Goal: Task Accomplishment & Management: Manage account settings

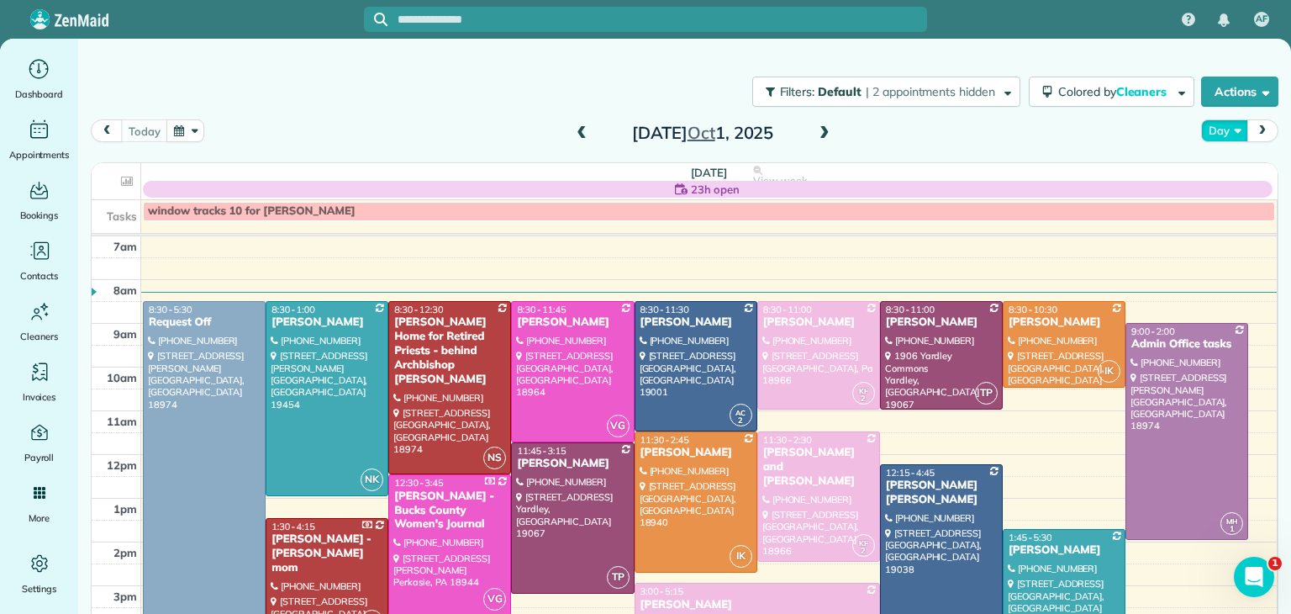
click at [1215, 129] on button "Day" at bounding box center [1224, 130] width 46 height 23
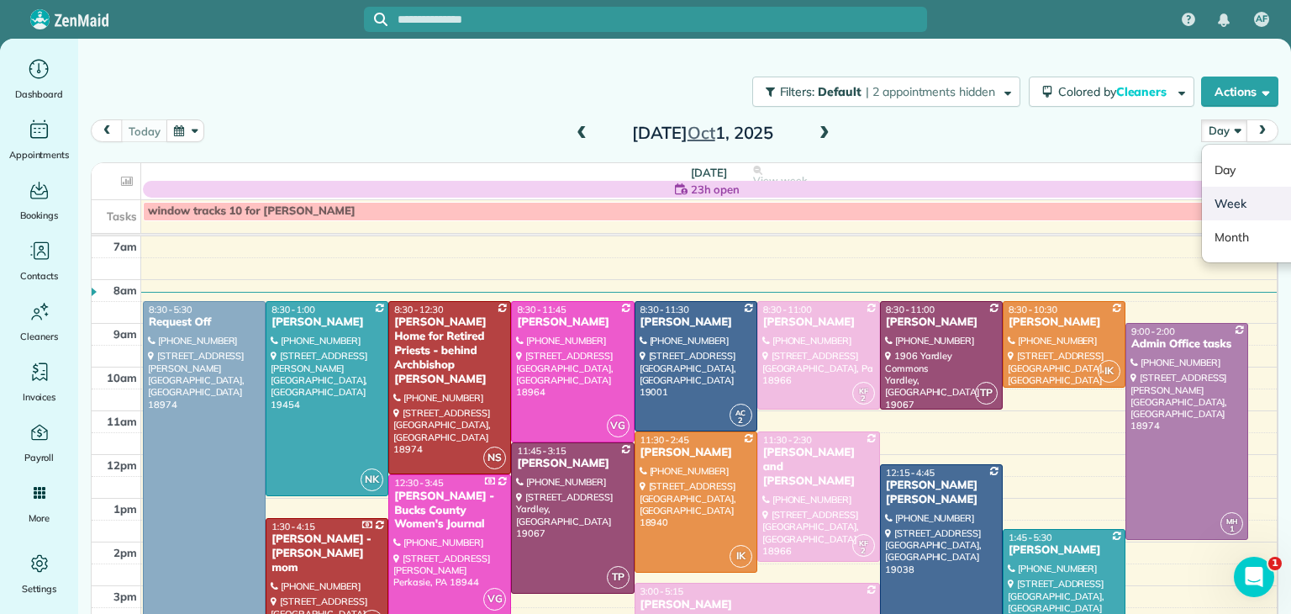
click at [1221, 219] on link "Week" at bounding box center [1268, 204] width 133 height 34
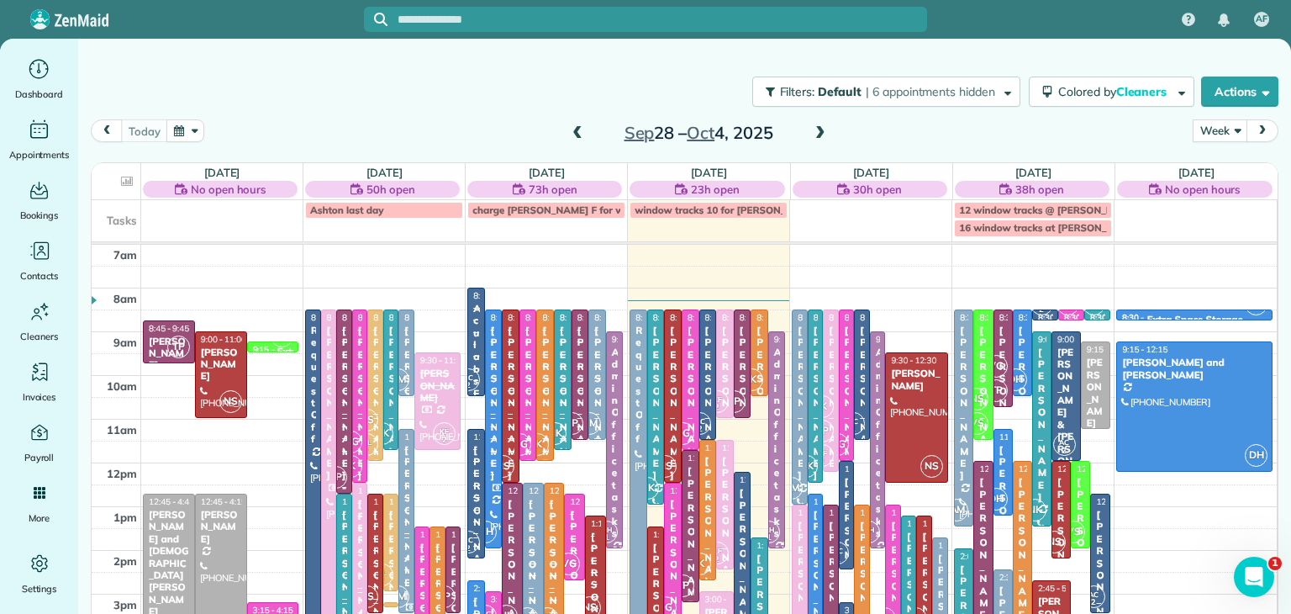
click at [580, 133] on span at bounding box center [577, 133] width 18 height 15
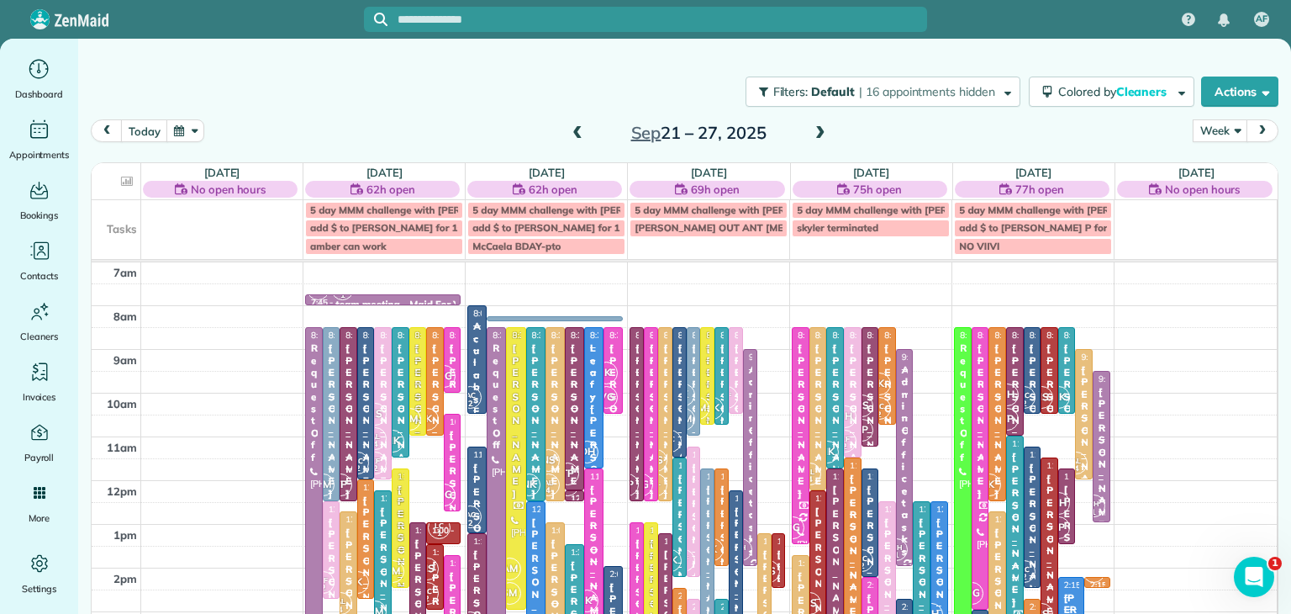
click at [888, 358] on div "[PERSON_NAME]" at bounding box center [887, 420] width 8 height 157
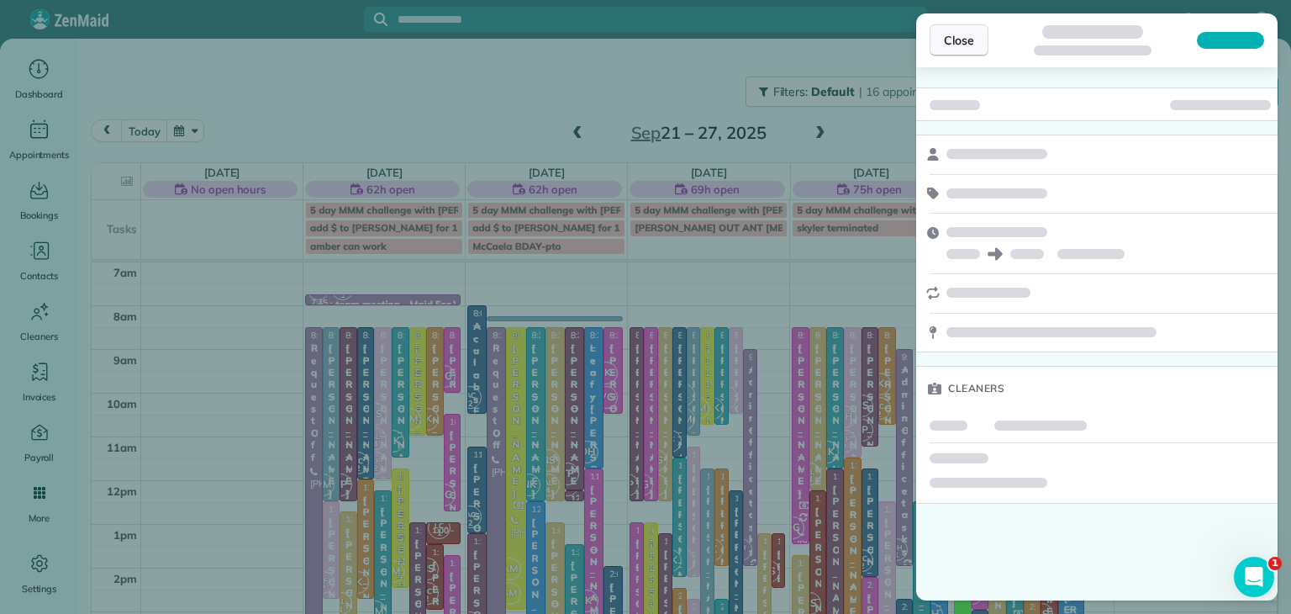
click at [956, 46] on span "Close" at bounding box center [959, 40] width 30 height 17
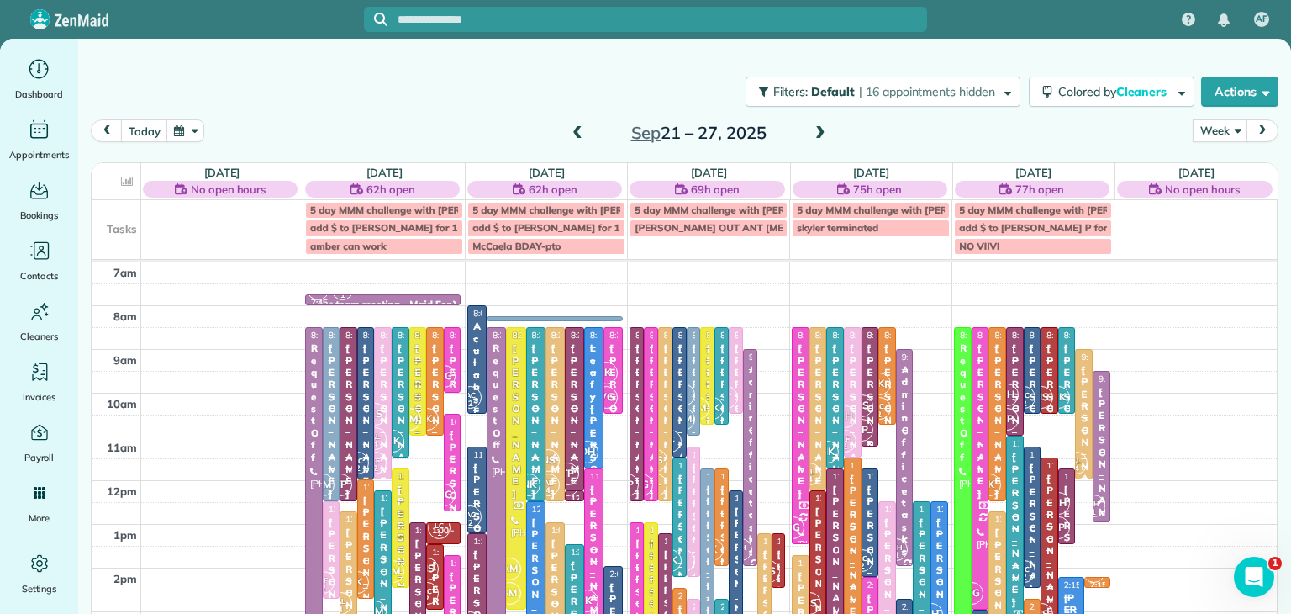
click at [865, 393] on div "NS TP" at bounding box center [862, 417] width 24 height 49
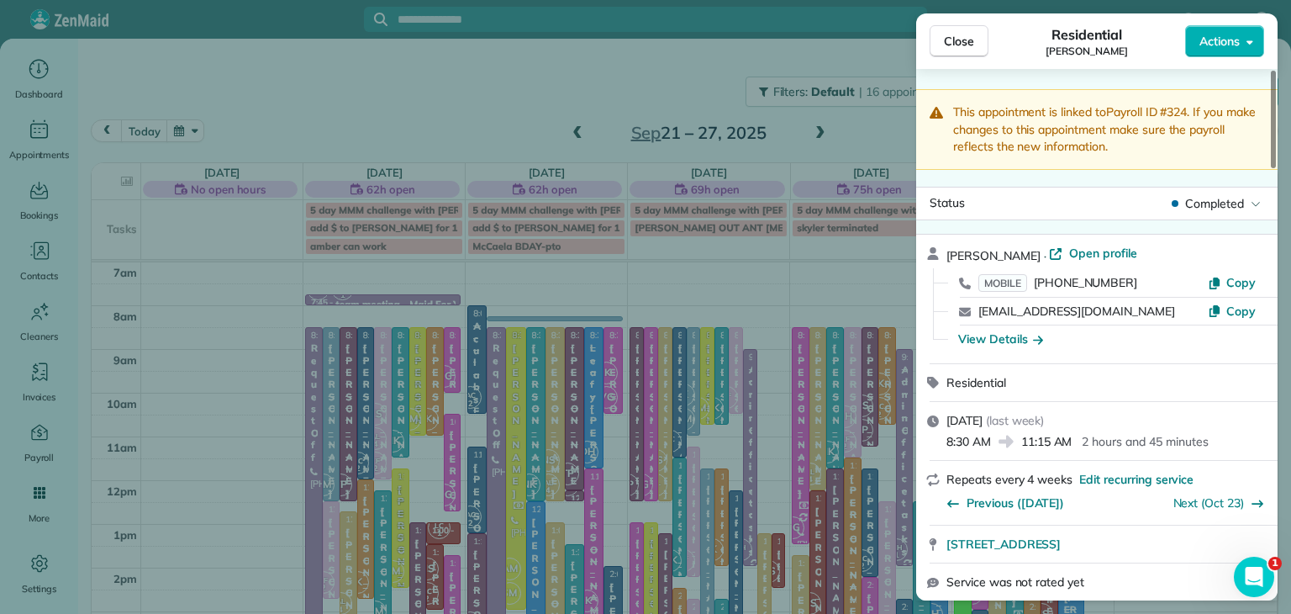
scroll to position [288, 0]
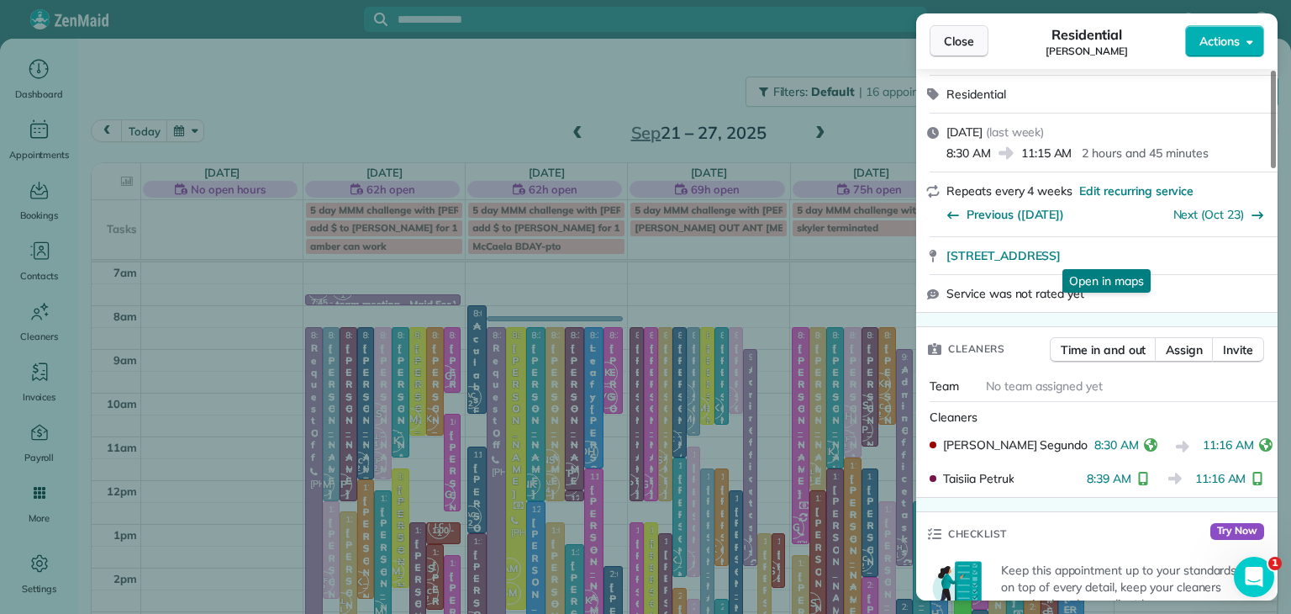
click at [951, 46] on span "Close" at bounding box center [959, 41] width 30 height 17
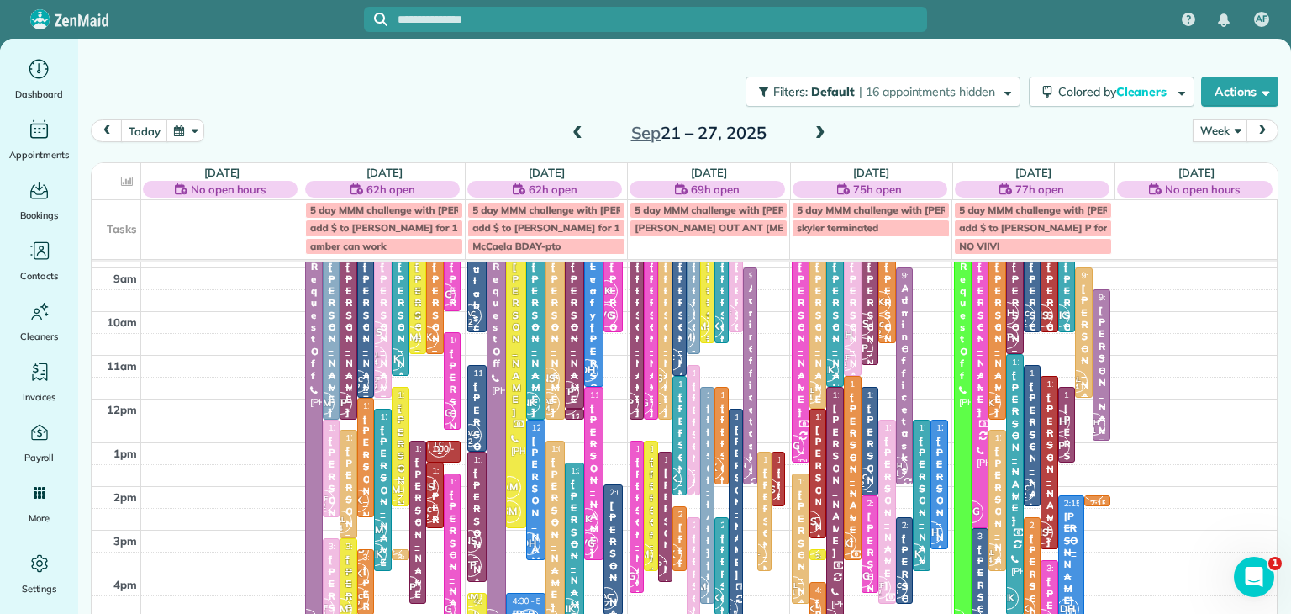
scroll to position [89, 0]
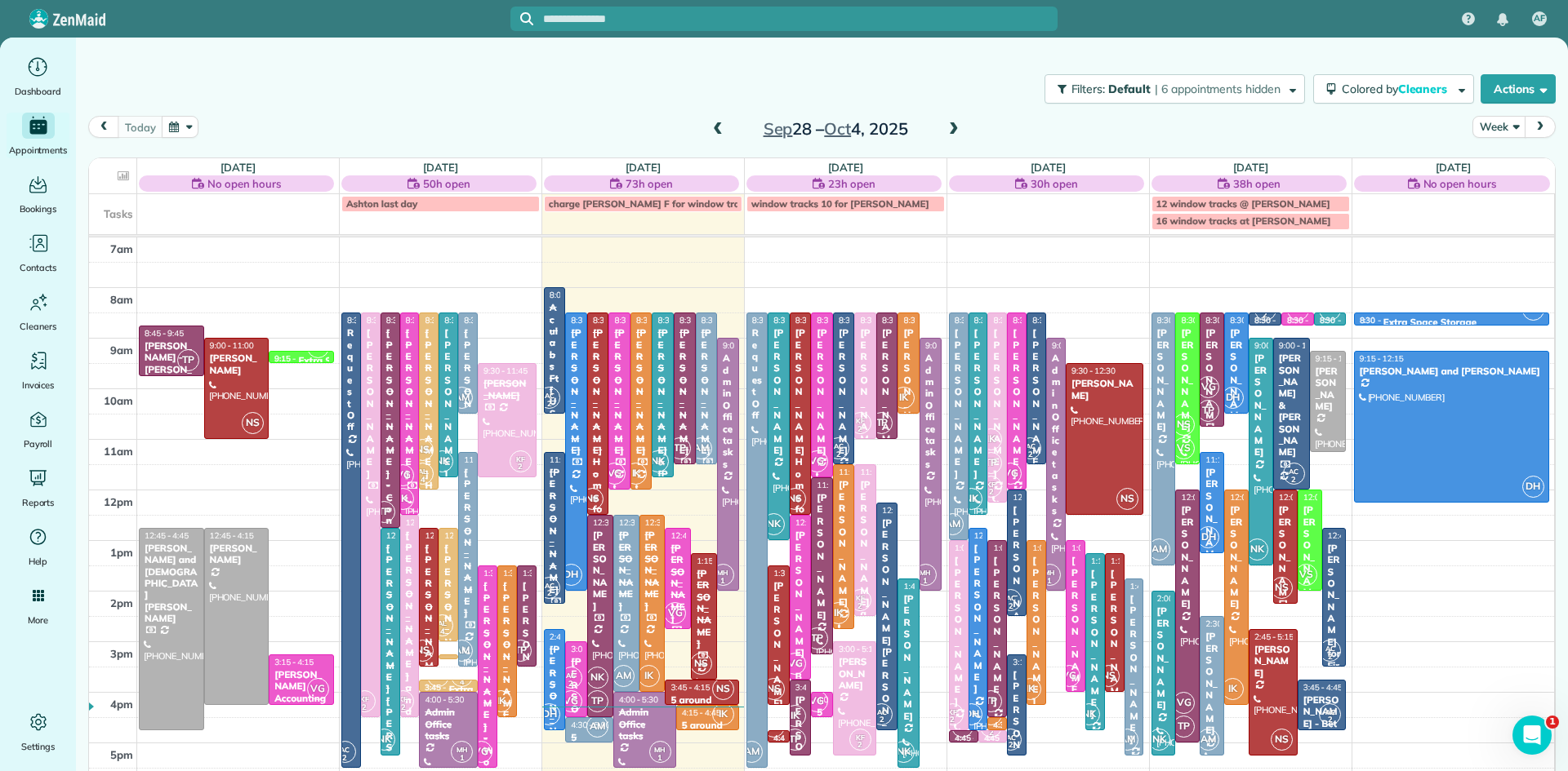
click at [468, 542] on div "[PERSON_NAME]" at bounding box center [468, 543] width 10 height 152
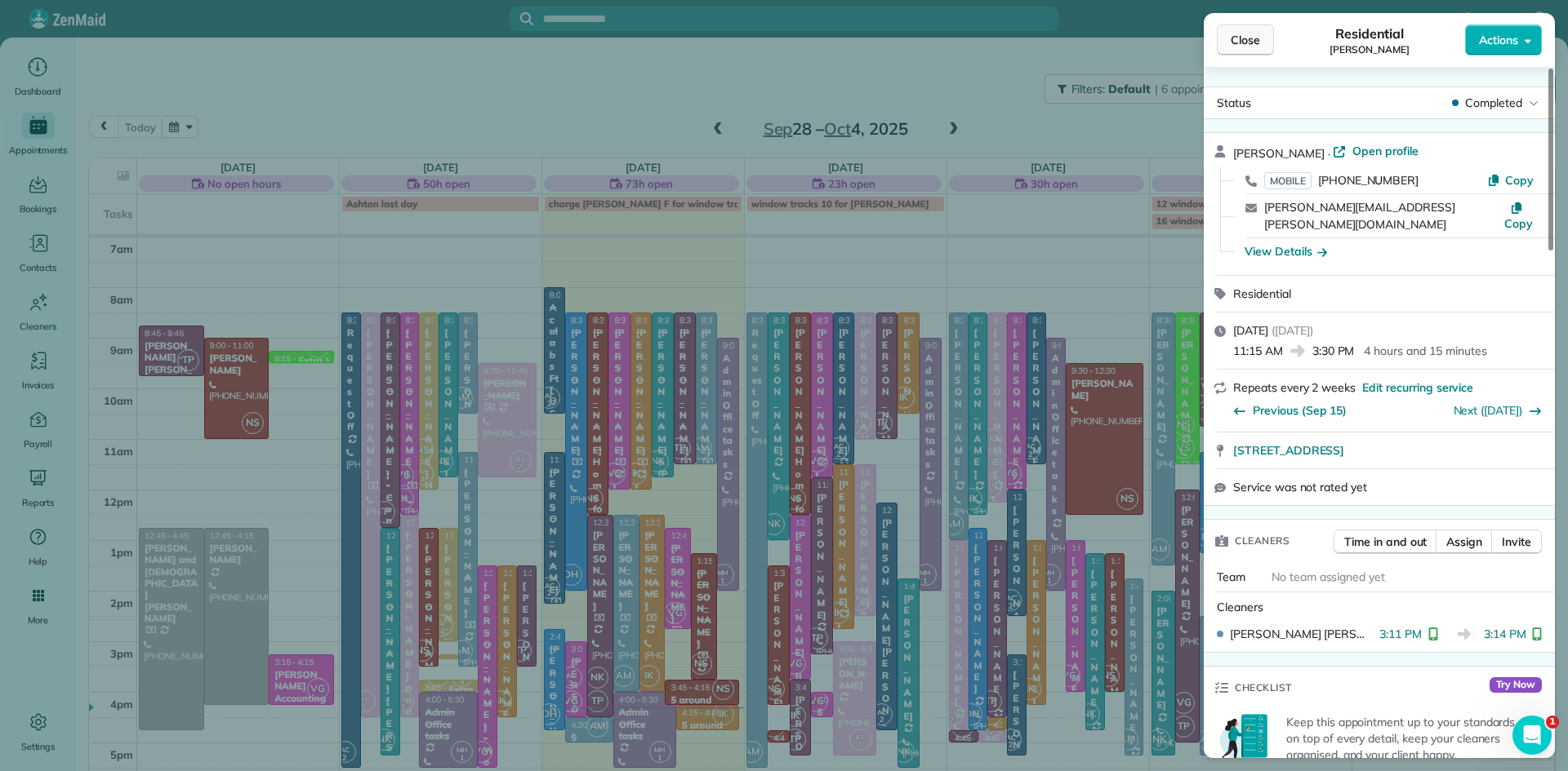
click at [1257, 40] on span "Close" at bounding box center [1245, 40] width 29 height 17
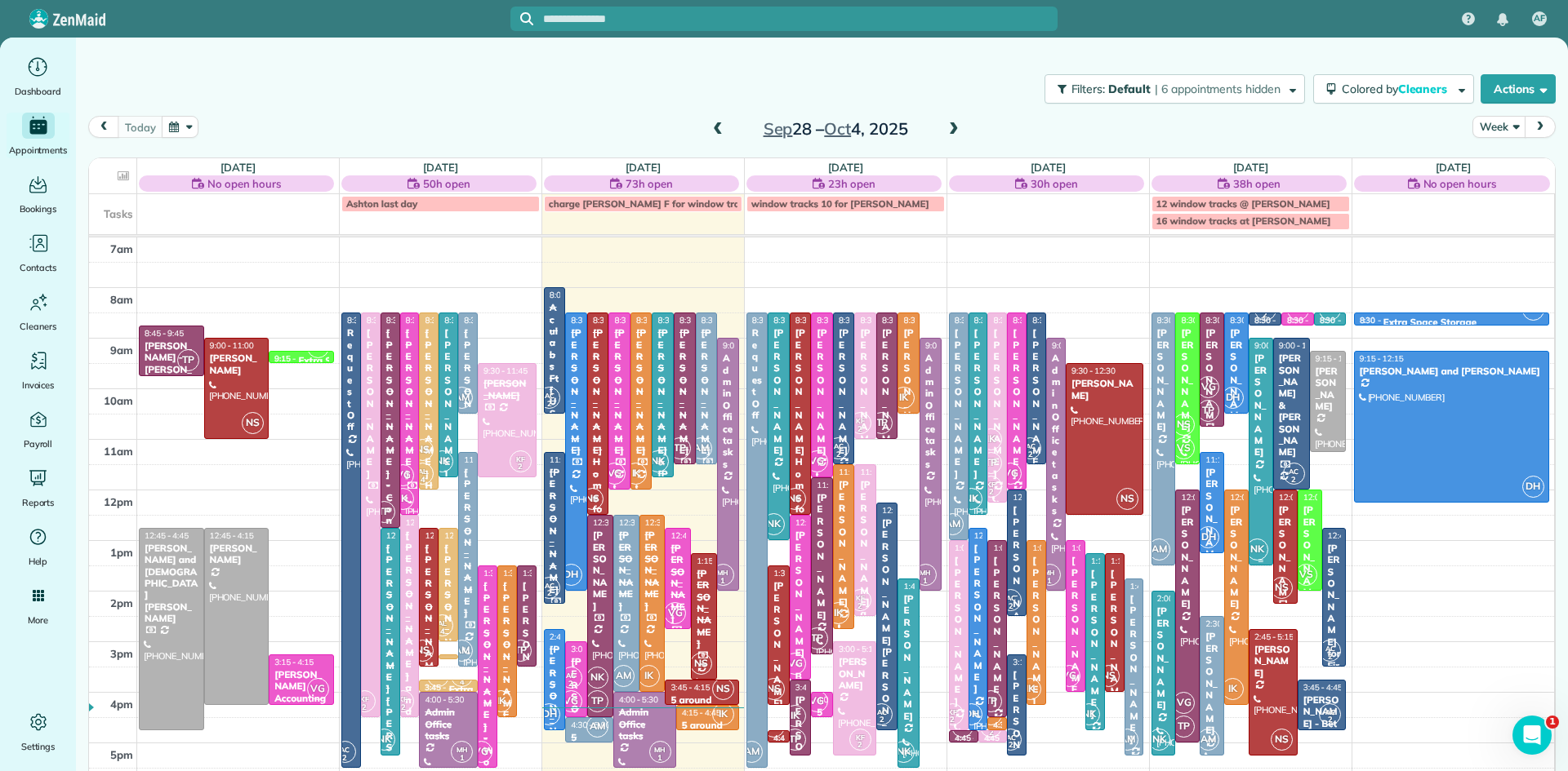
click at [1257, 539] on span "NK" at bounding box center [1257, 550] width 22 height 22
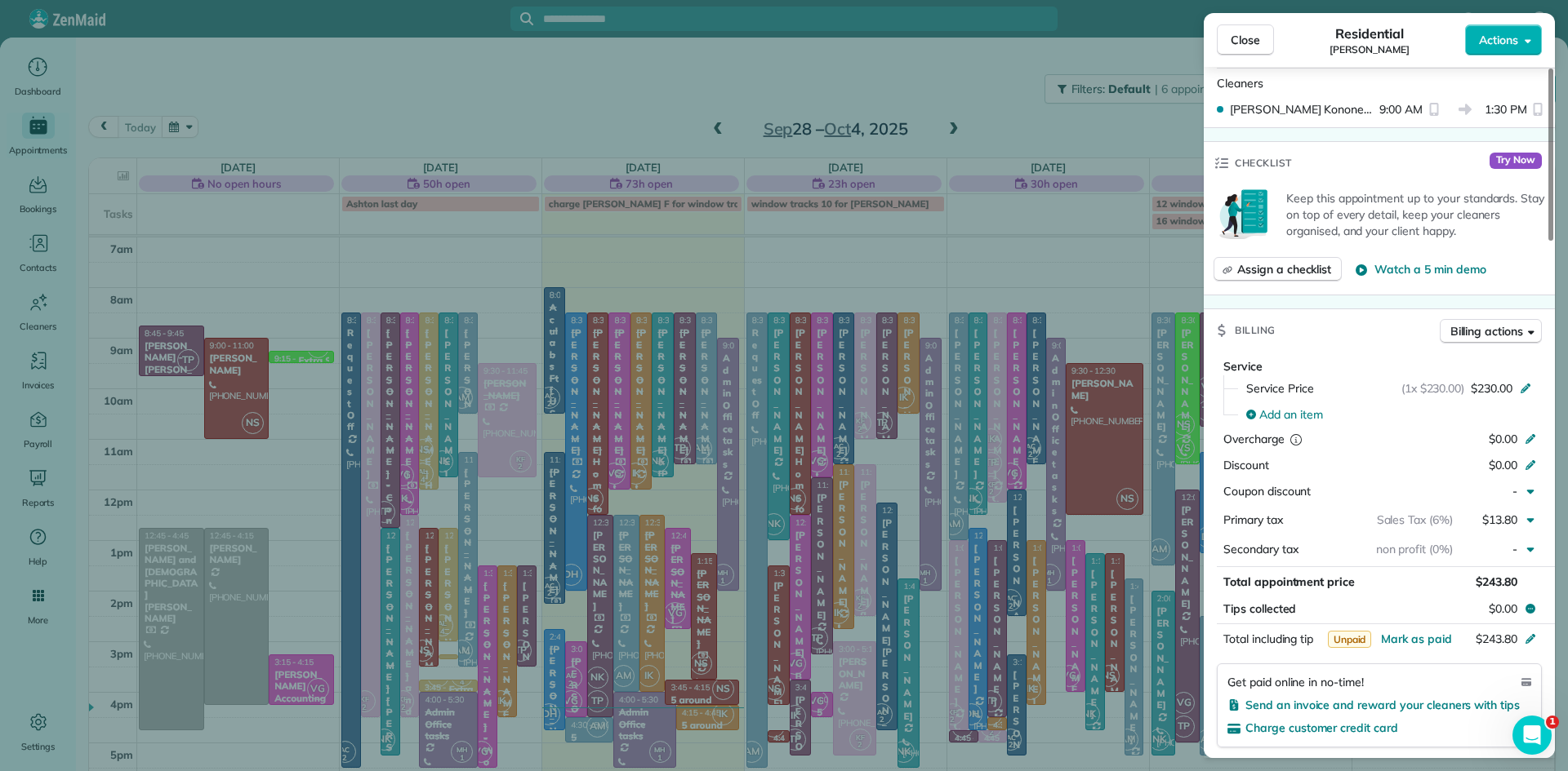
scroll to position [669, 0]
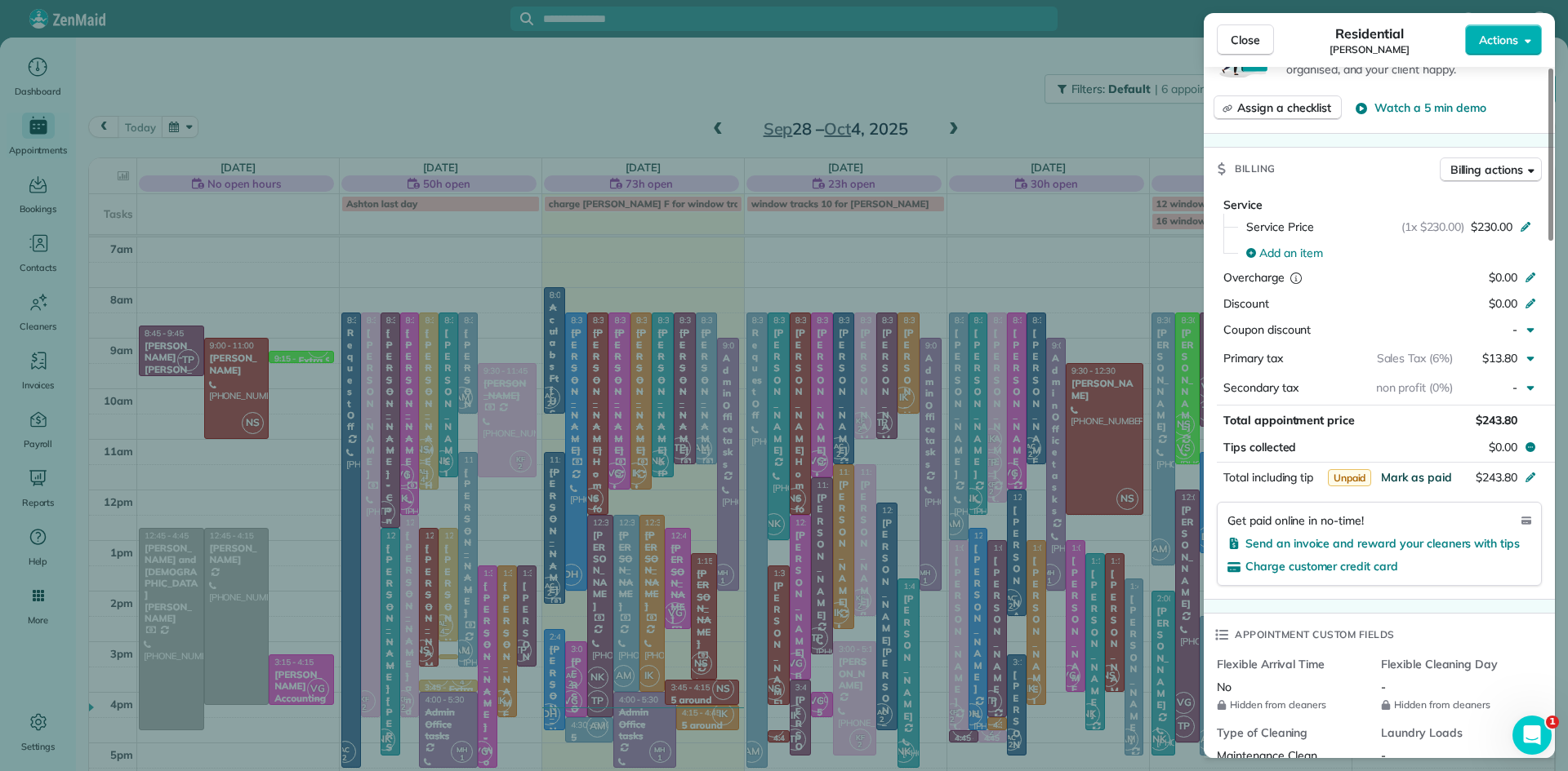
click at [1432, 485] on span "Mark as paid" at bounding box center [1415, 477] width 71 height 15
click at [1228, 41] on button "Close" at bounding box center [1244, 40] width 57 height 31
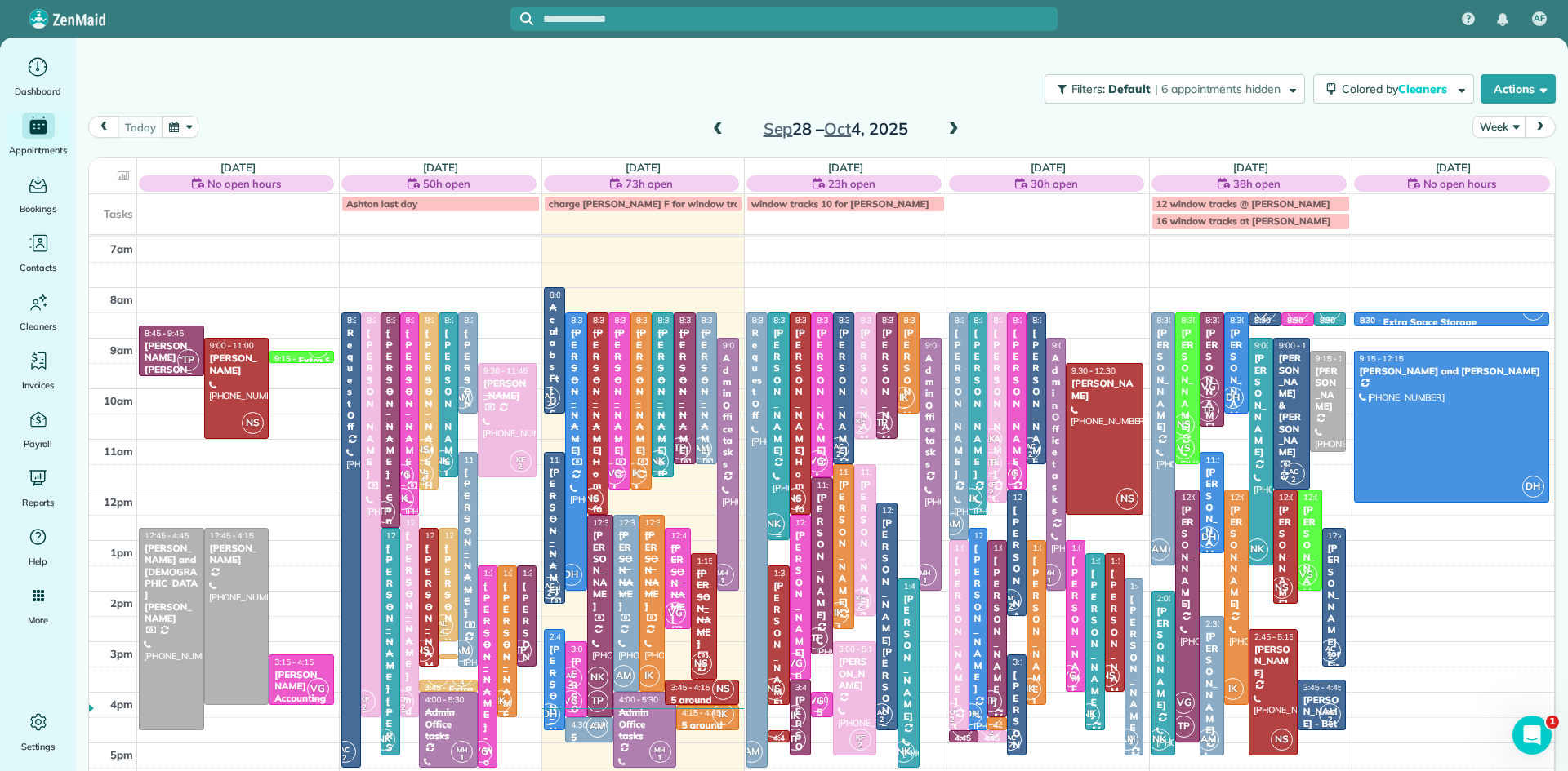
click at [781, 499] on div at bounding box center [778, 426] width 20 height 226
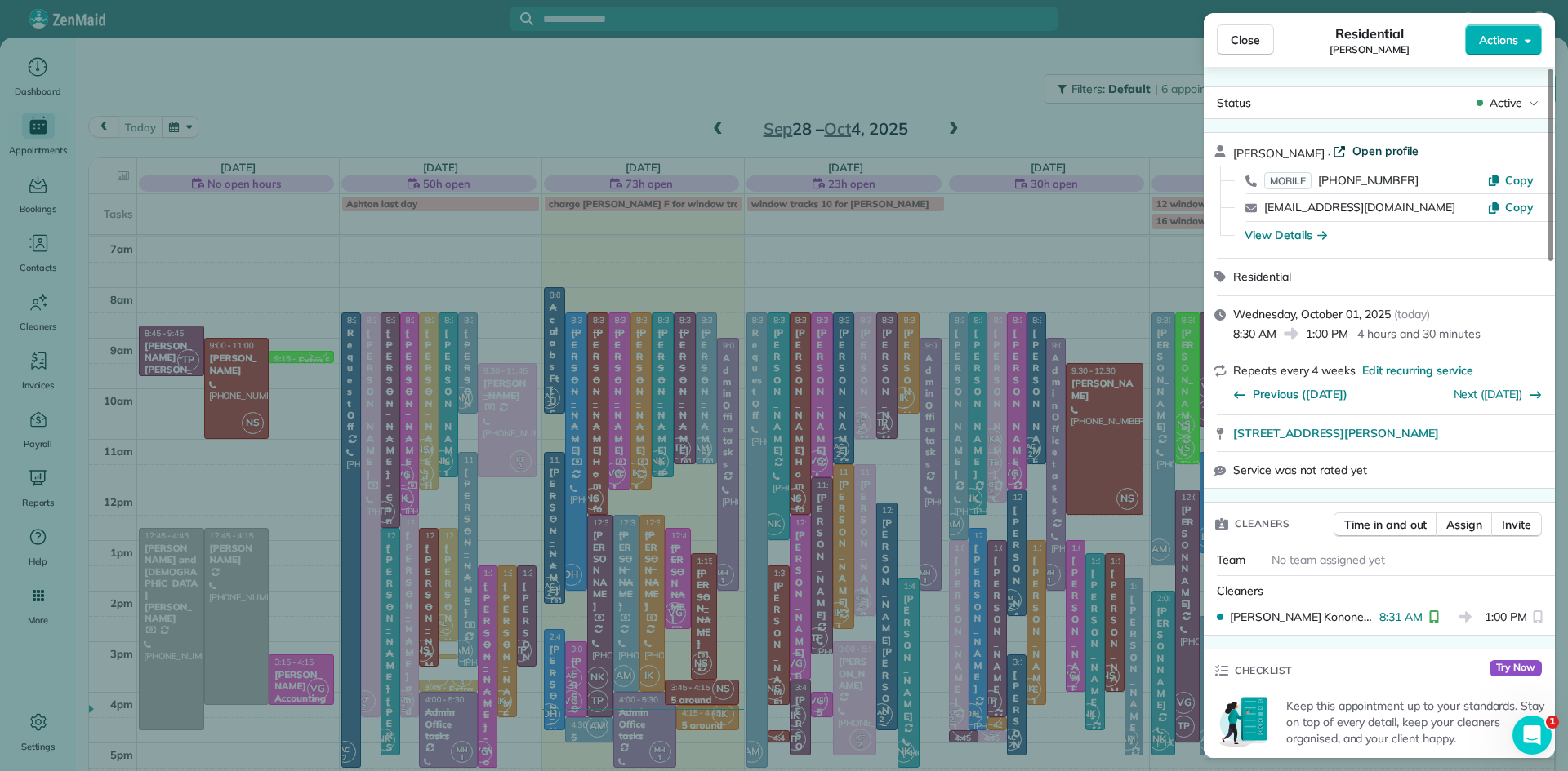
click at [1418, 151] on span "Open profile" at bounding box center [1385, 151] width 66 height 17
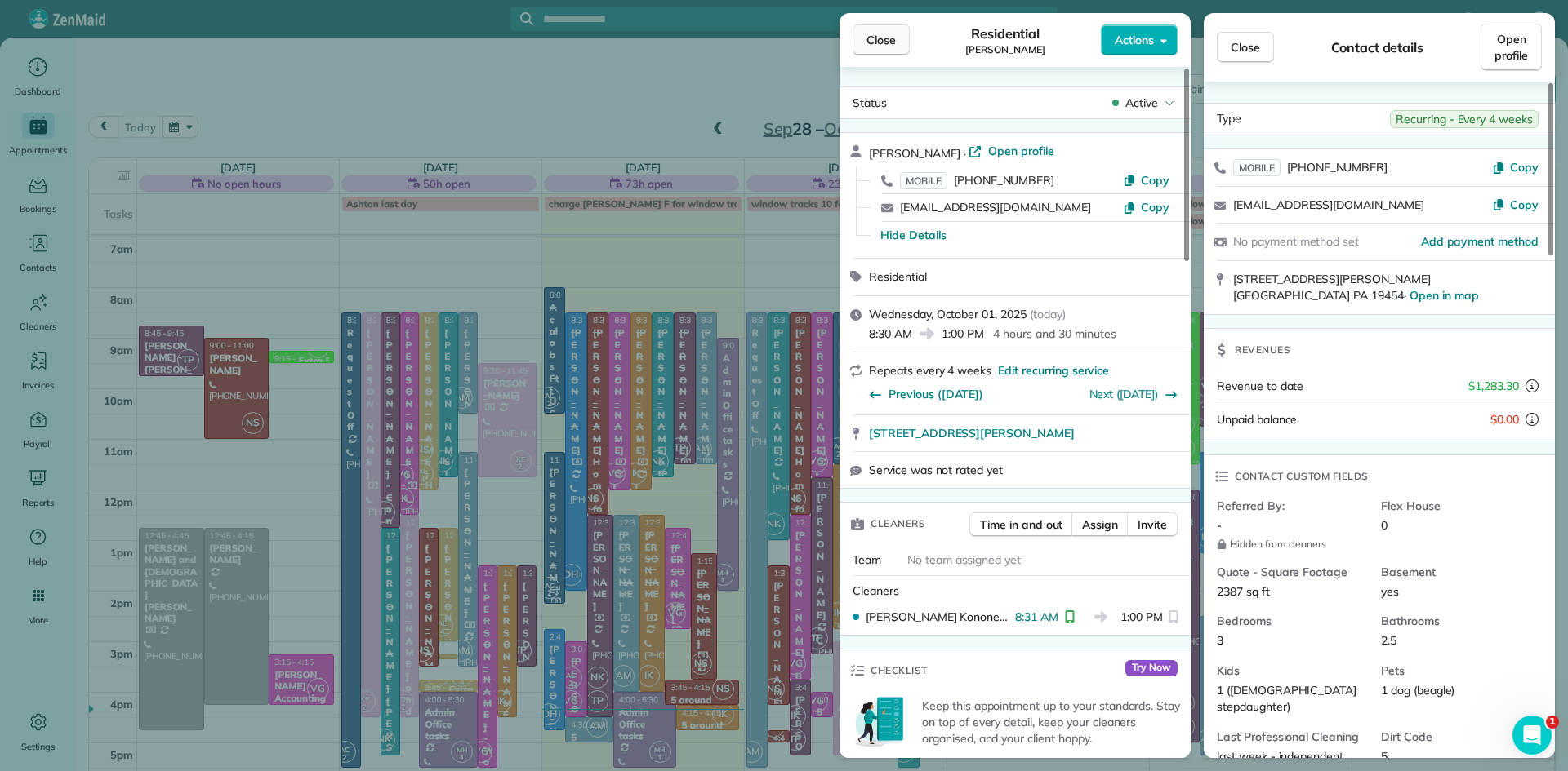
click at [880, 40] on span "Close" at bounding box center [881, 40] width 29 height 17
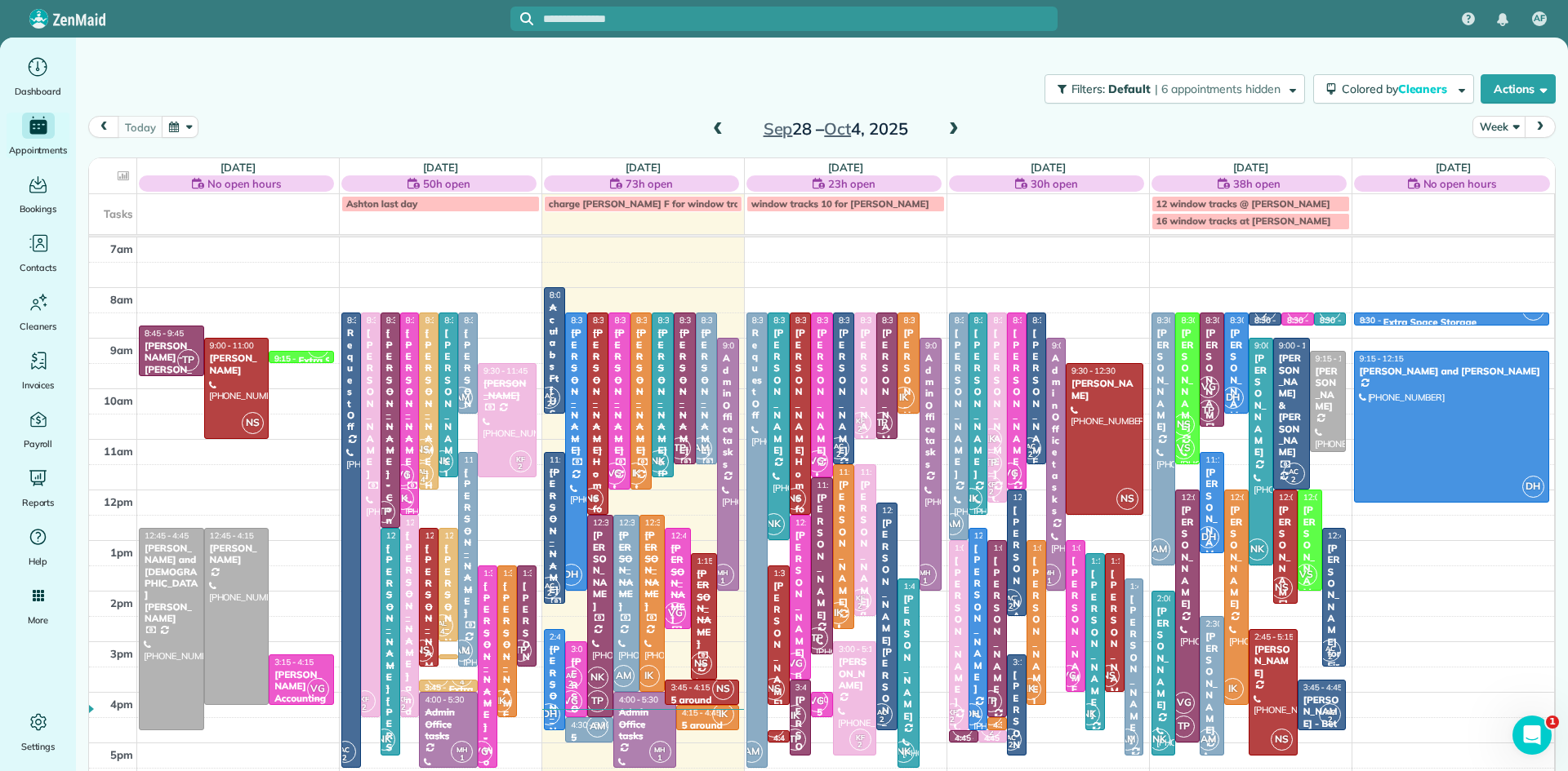
click at [405, 468] on span "VG" at bounding box center [402, 475] width 22 height 22
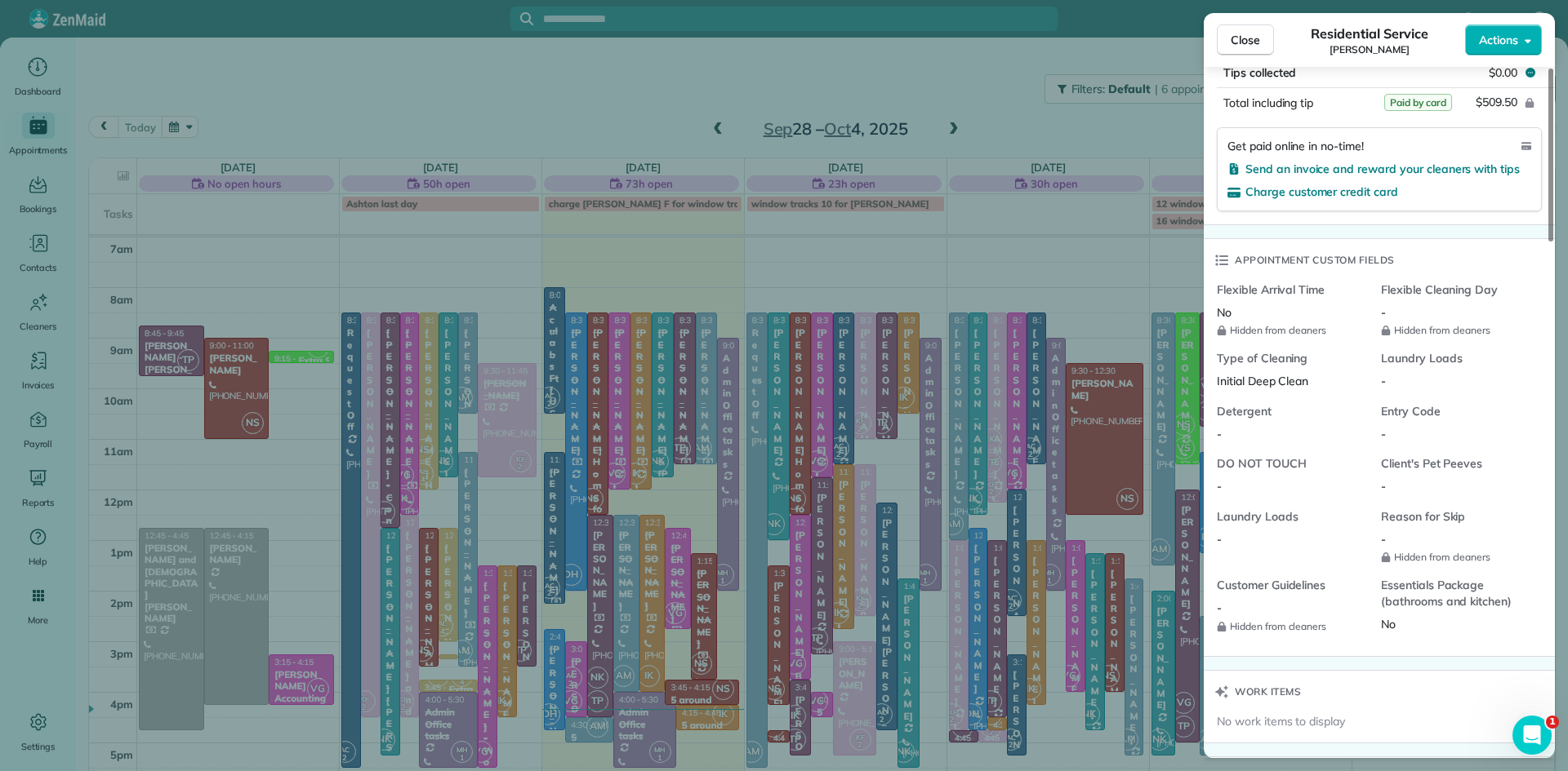
scroll to position [1318, 0]
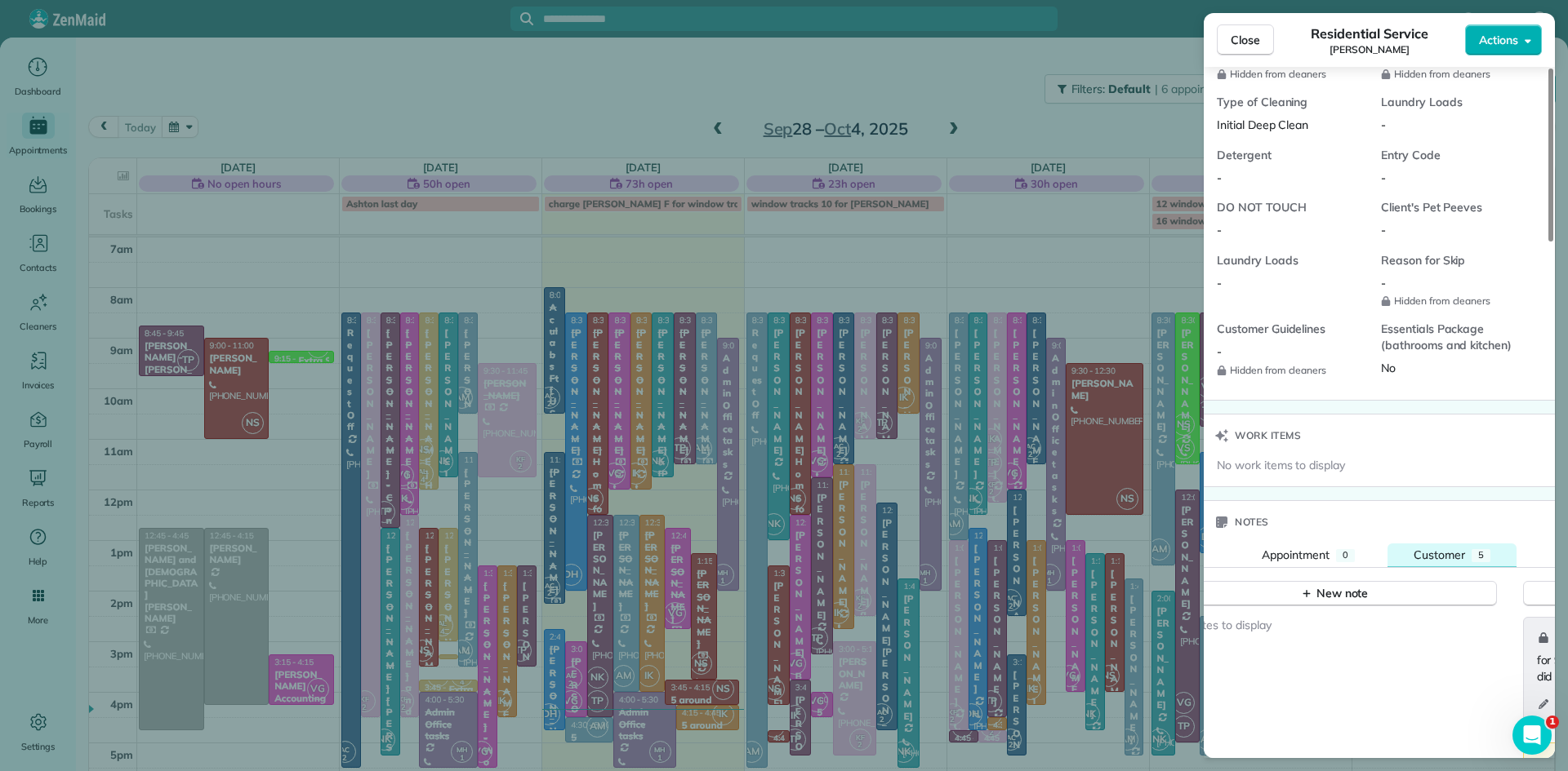
click at [1441, 562] on span "Customer" at bounding box center [1439, 554] width 51 height 15
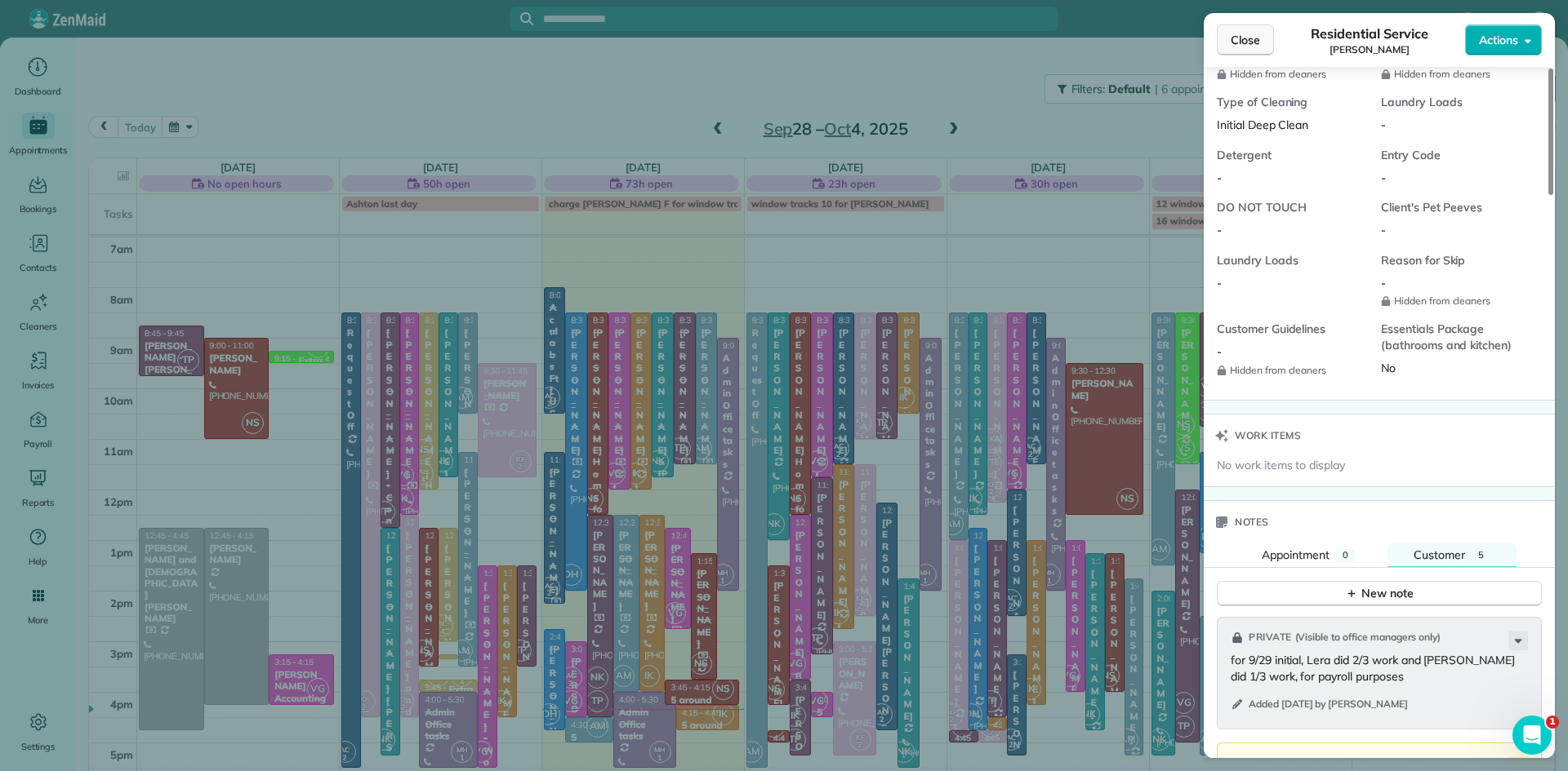
click at [1245, 33] on span "Close" at bounding box center [1245, 40] width 29 height 17
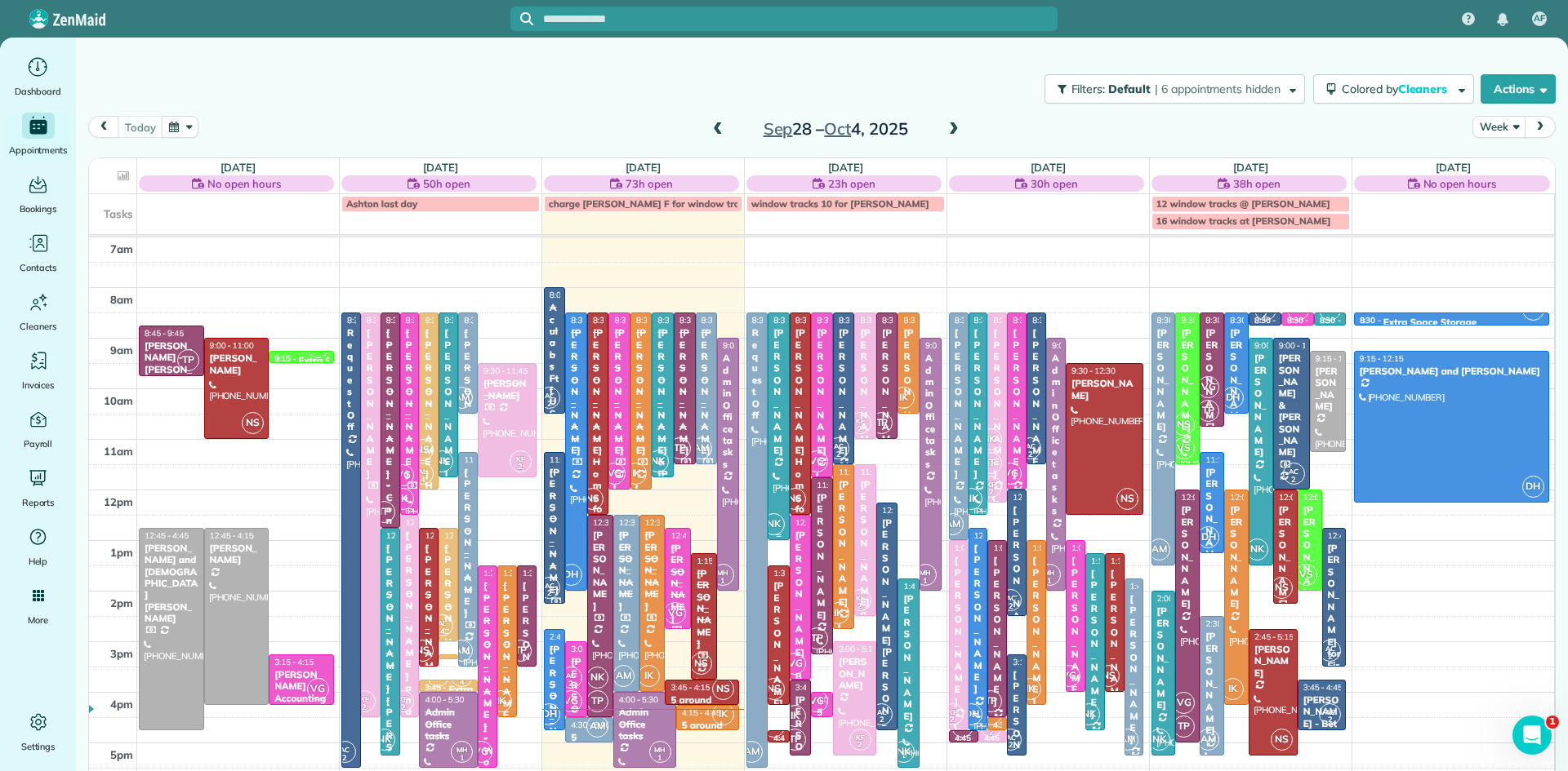
click at [776, 456] on div "[PERSON_NAME]" at bounding box center [778, 391] width 13 height 129
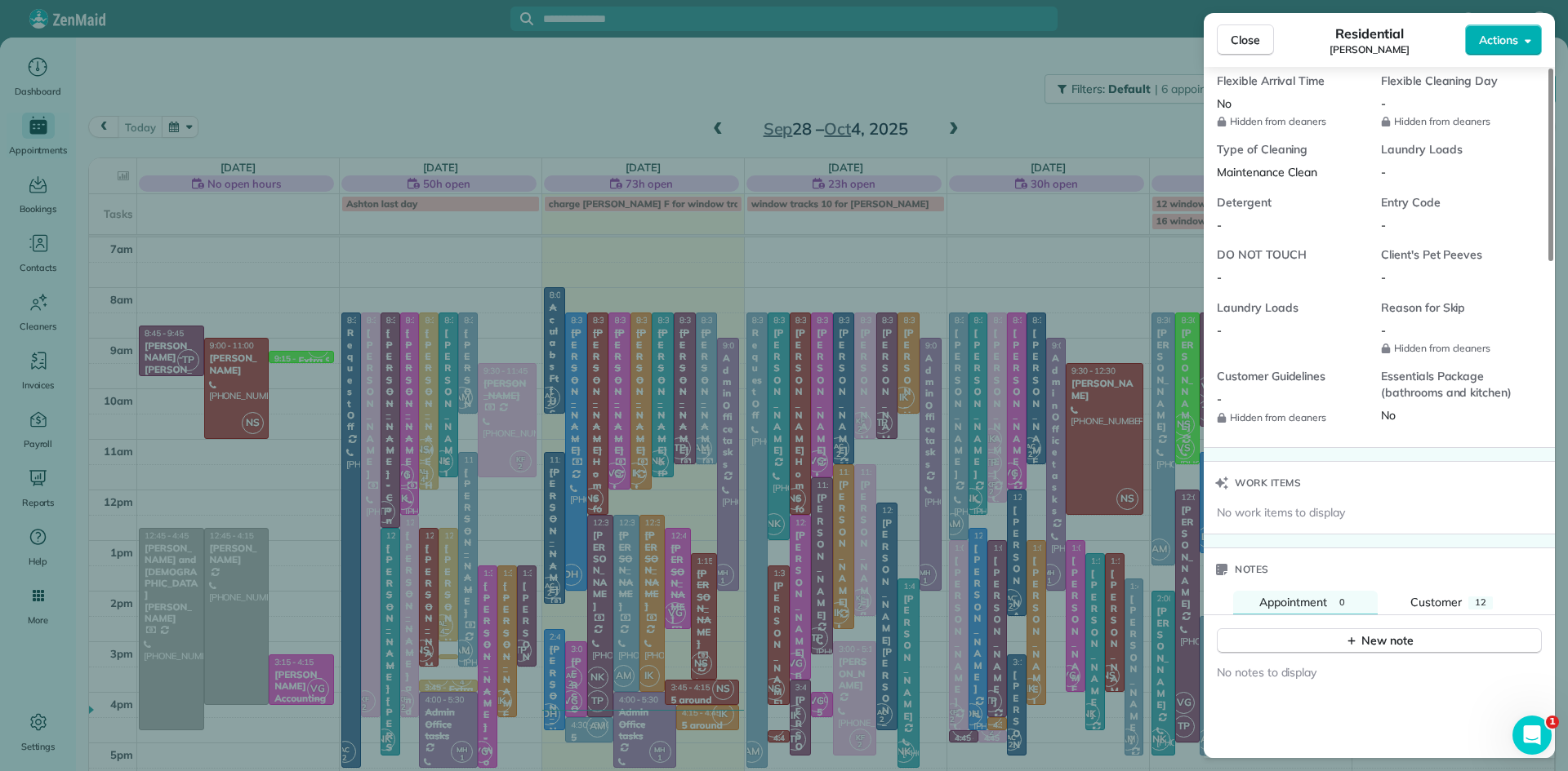
scroll to position [1326, 0]
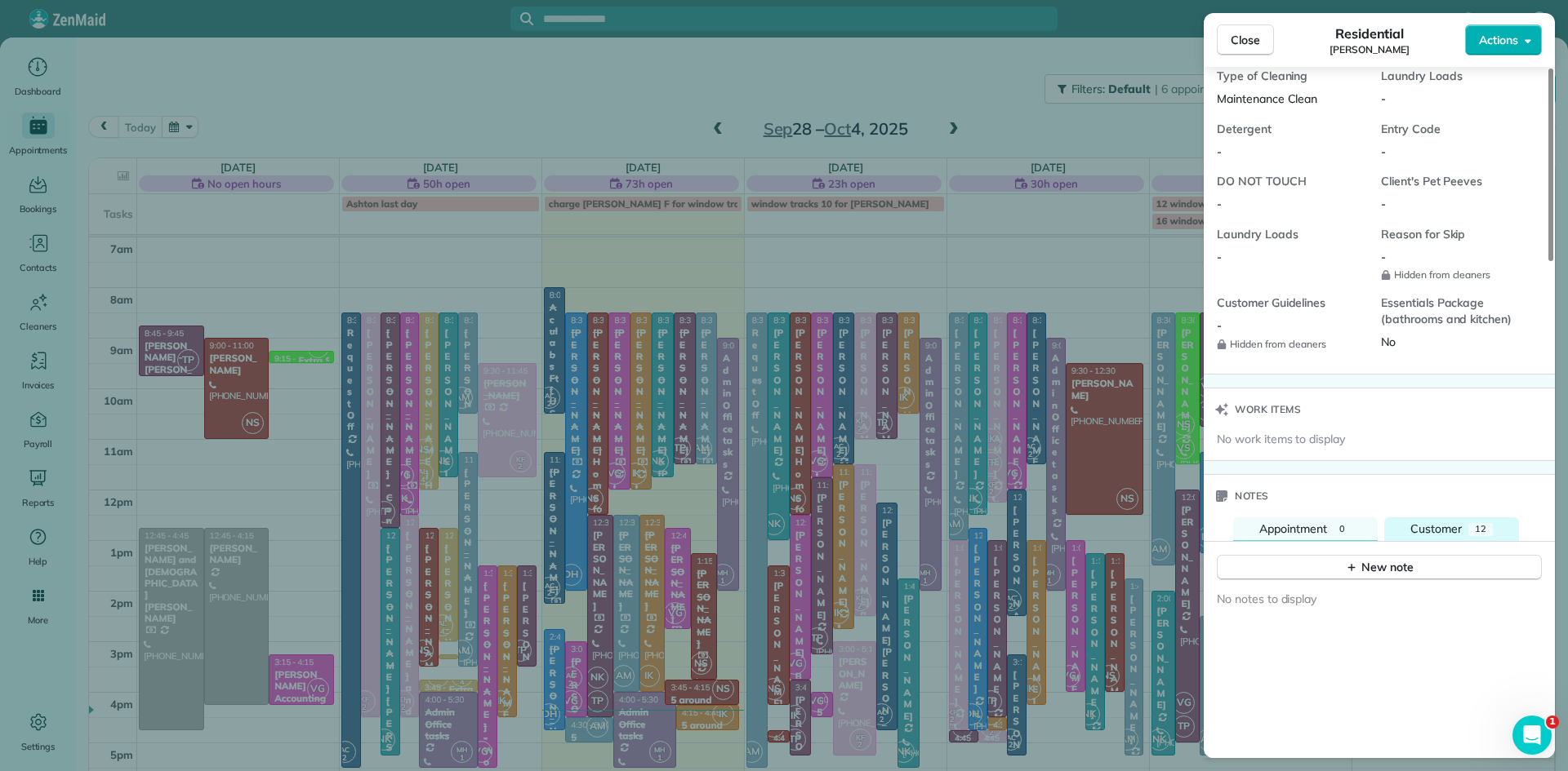
click at [1431, 536] on span "Customer" at bounding box center [1436, 528] width 51 height 15
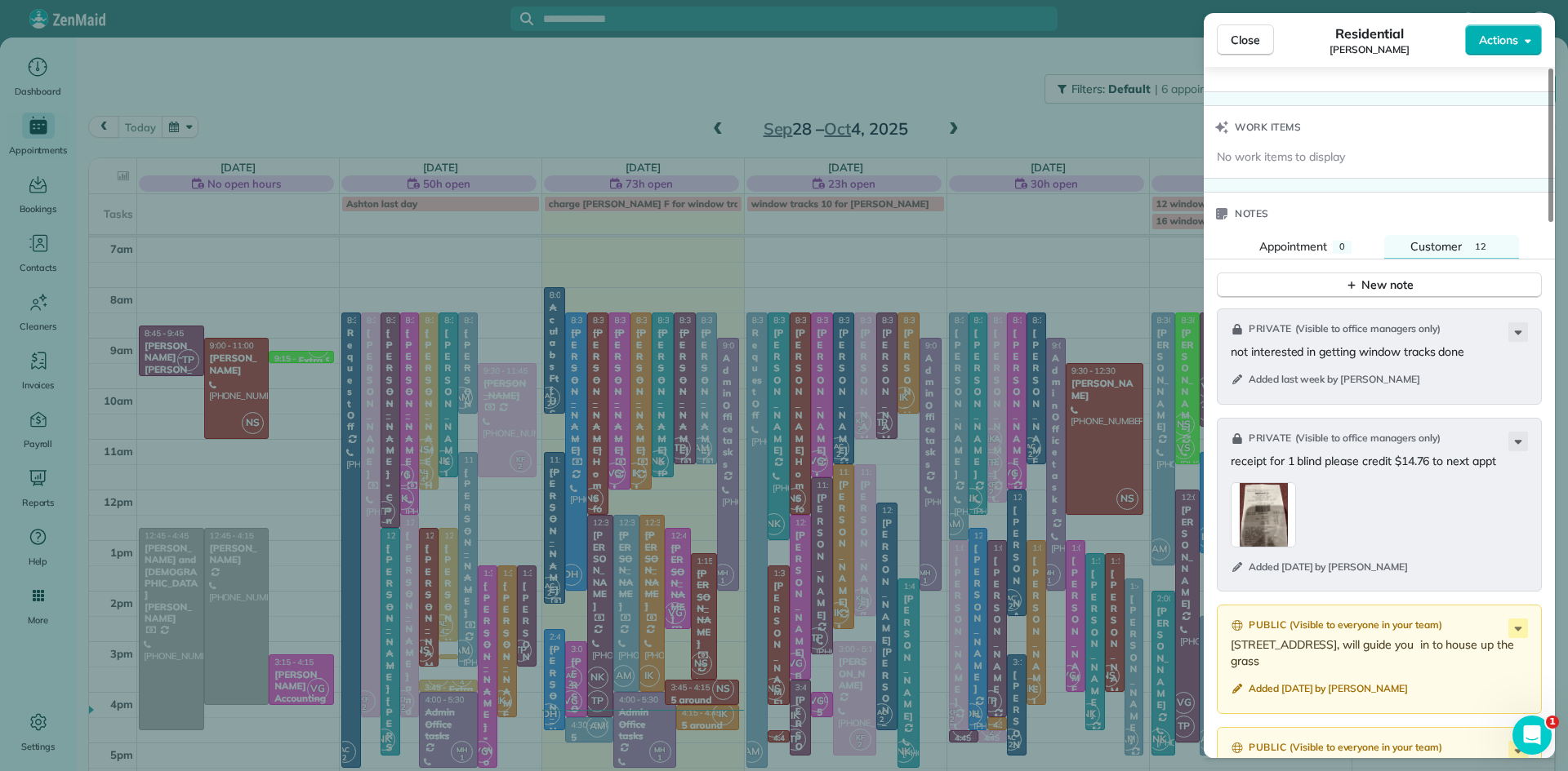
scroll to position [1620, 0]
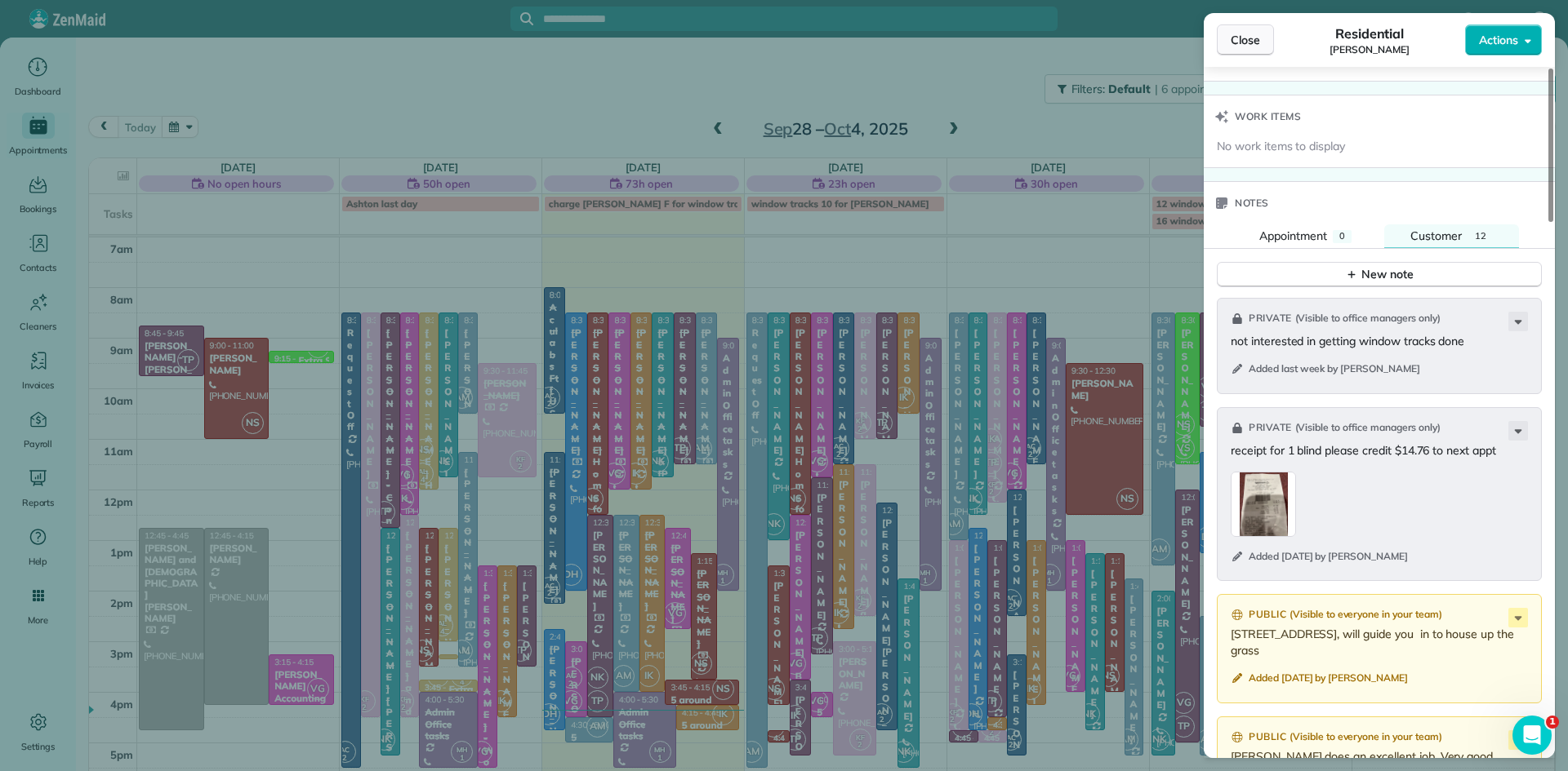
click at [1248, 42] on span "Close" at bounding box center [1245, 40] width 29 height 17
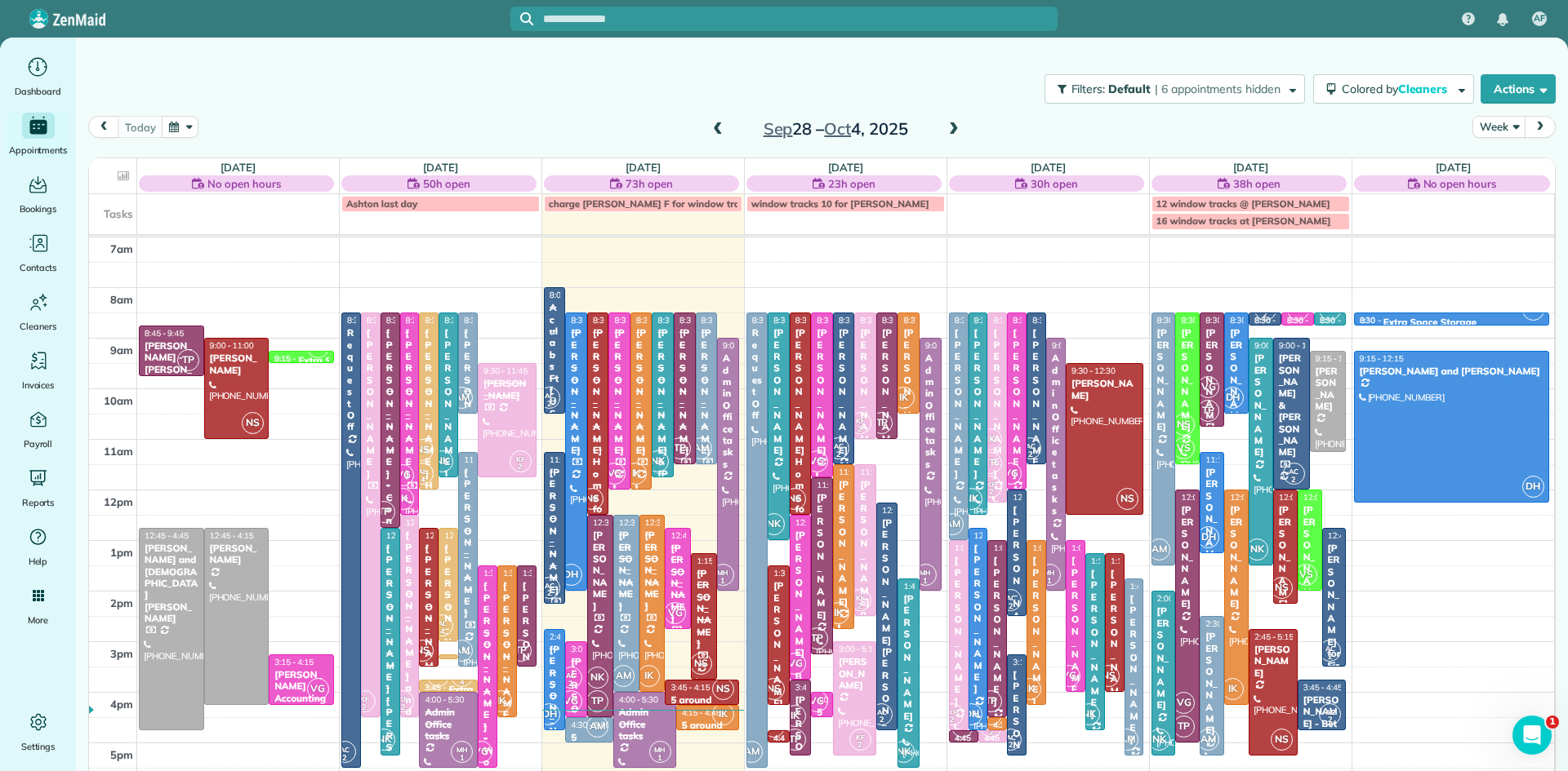
click at [176, 120] on button "button" at bounding box center [180, 126] width 38 height 22
click at [219, 125] on link "Prev" at bounding box center [221, 137] width 45 height 41
click at [301, 179] on link "3" at bounding box center [299, 184] width 26 height 26
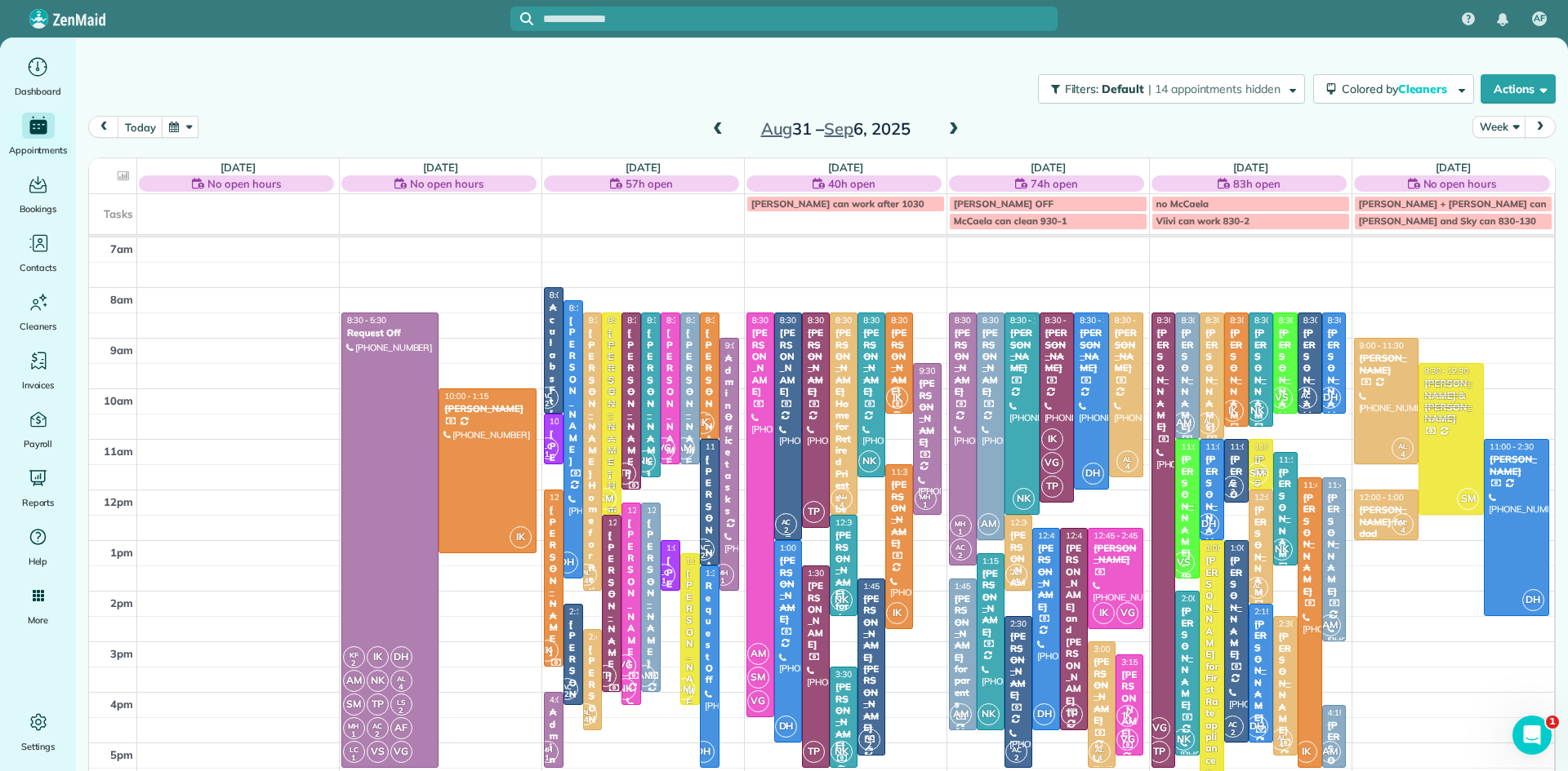
click at [784, 397] on div "[PERSON_NAME]" at bounding box center [788, 362] width 17 height 70
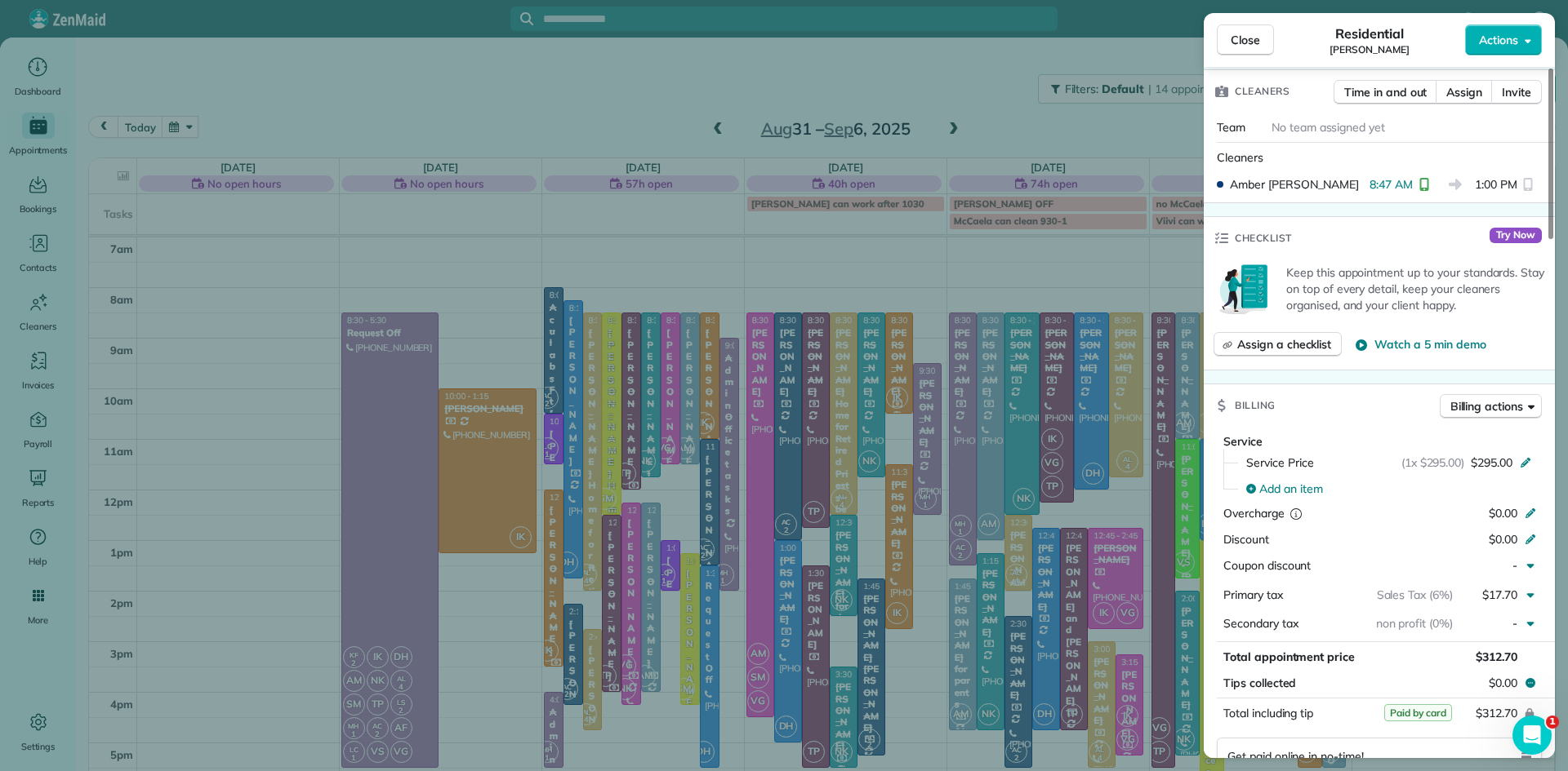
scroll to position [544, 0]
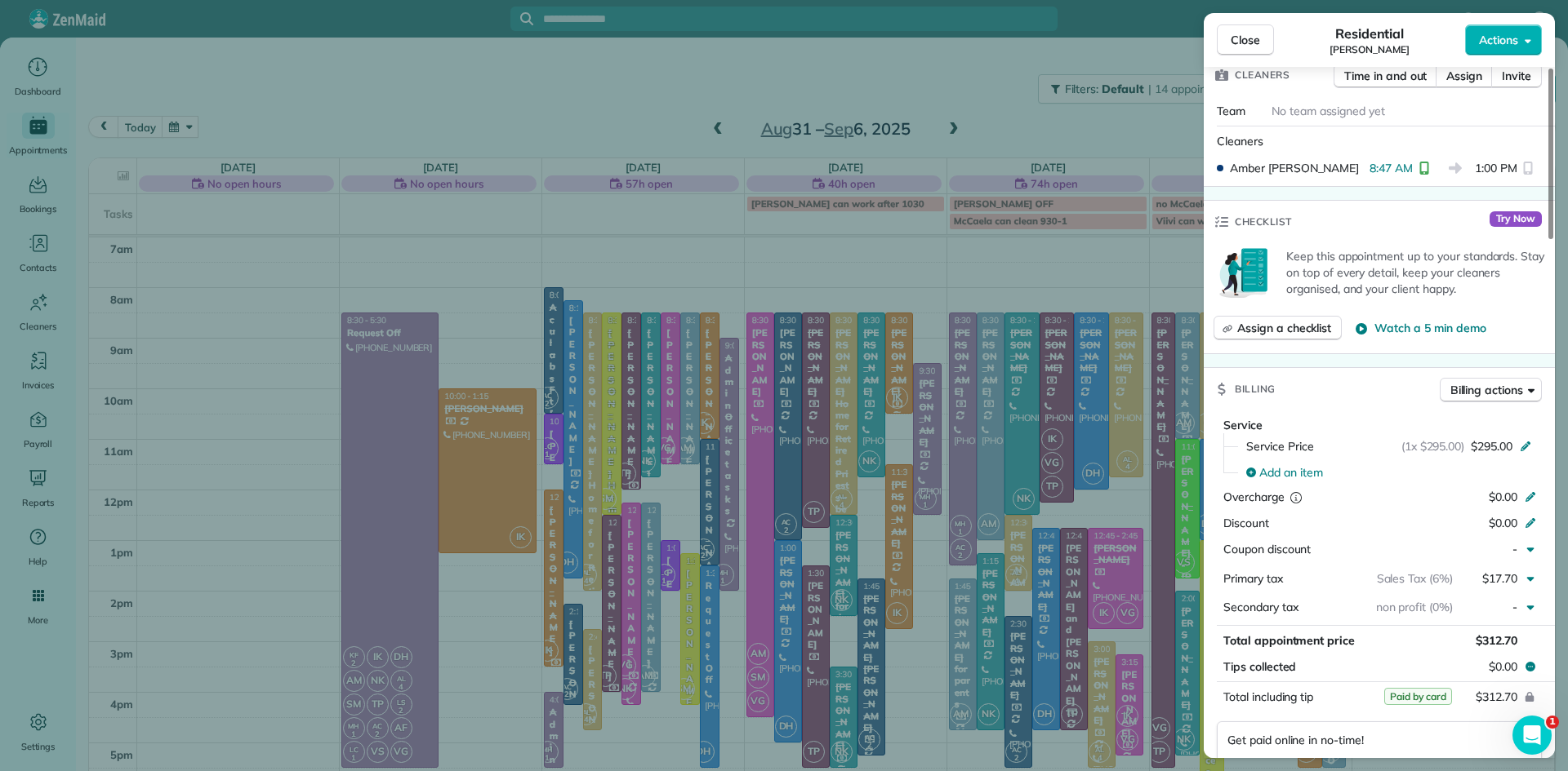
click at [1239, 33] on span "Close" at bounding box center [1245, 40] width 29 height 17
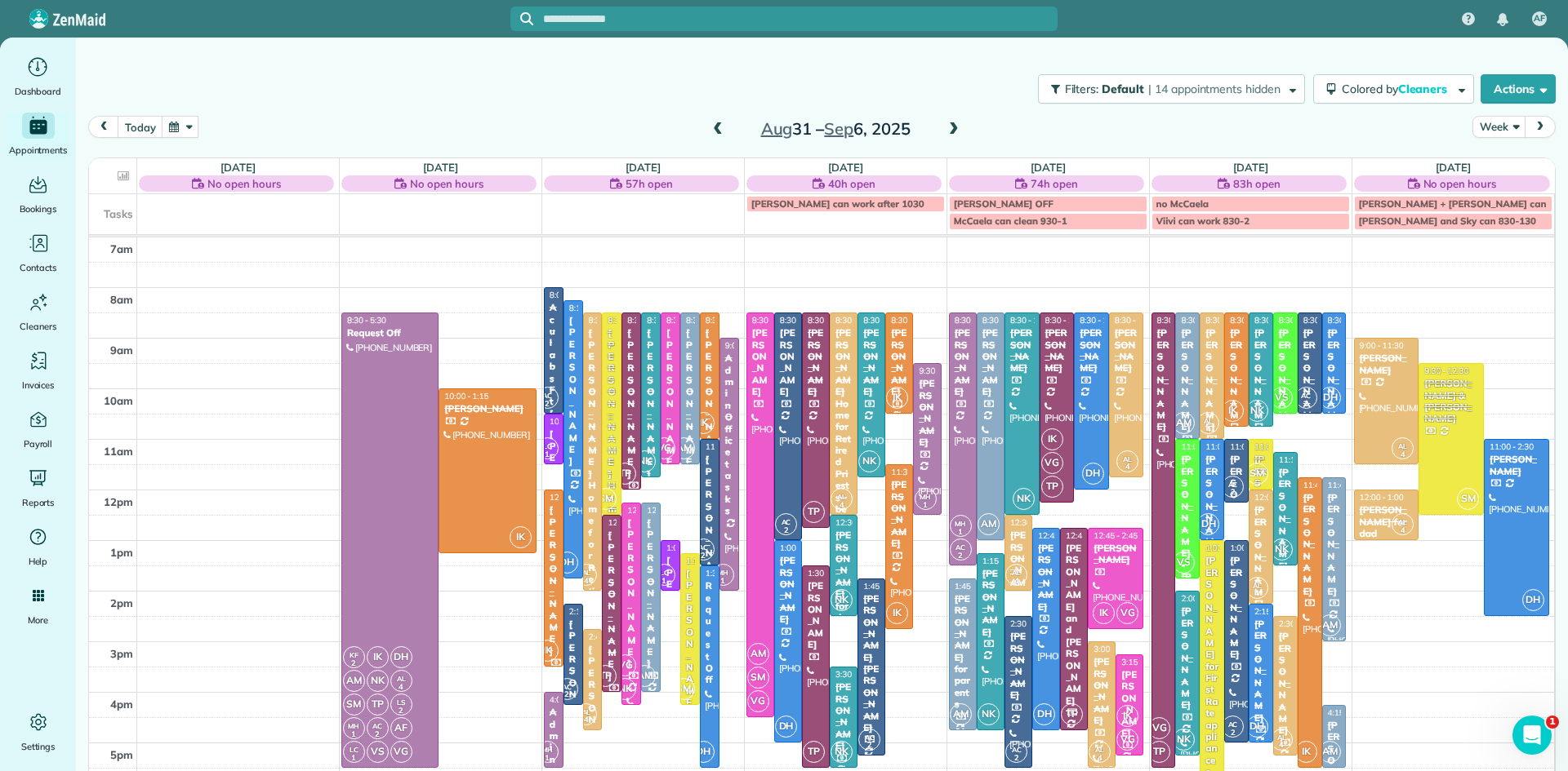
click at [717, 127] on span at bounding box center [718, 129] width 17 height 15
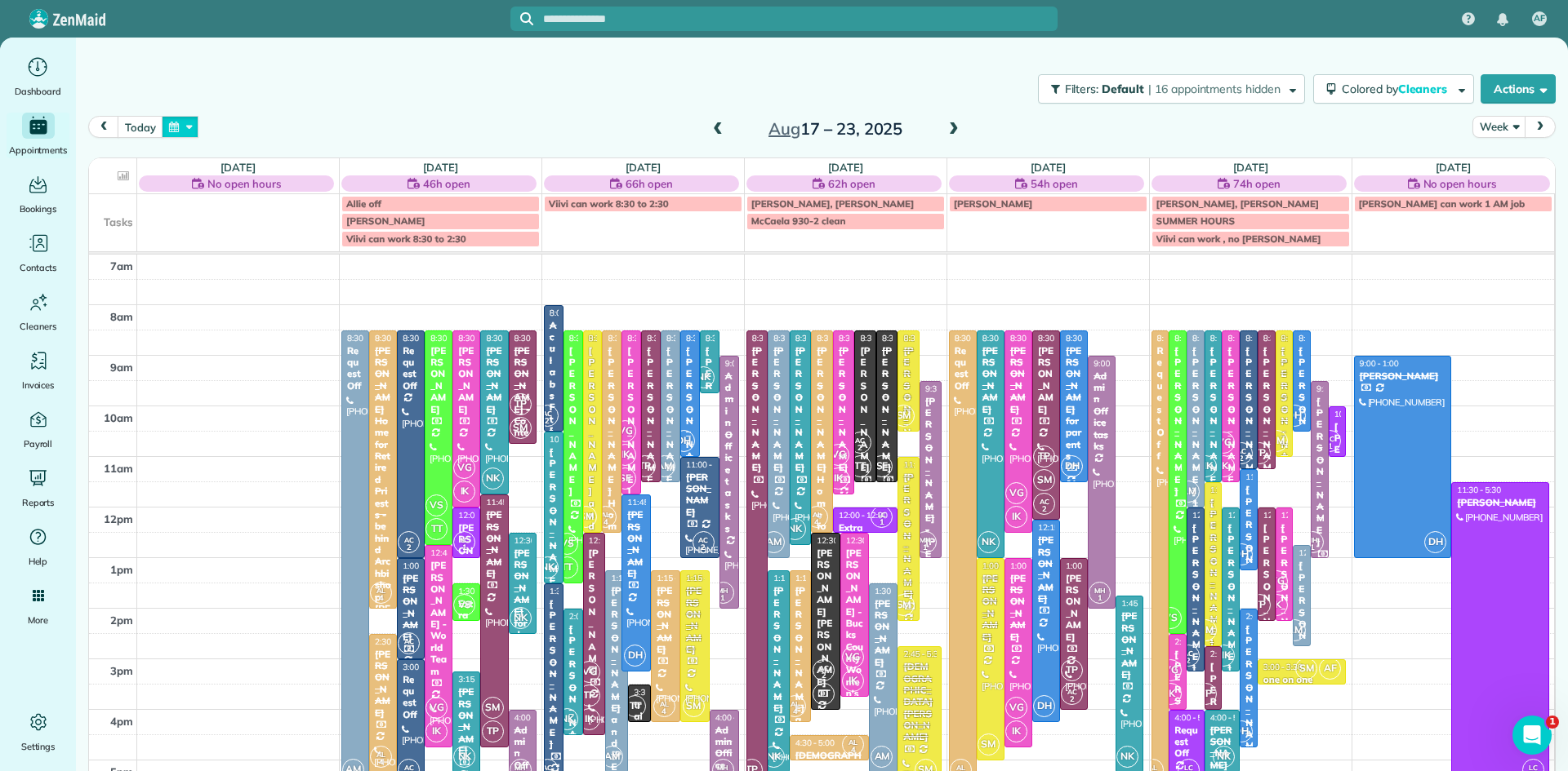
click at [172, 126] on button "button" at bounding box center [180, 126] width 38 height 22
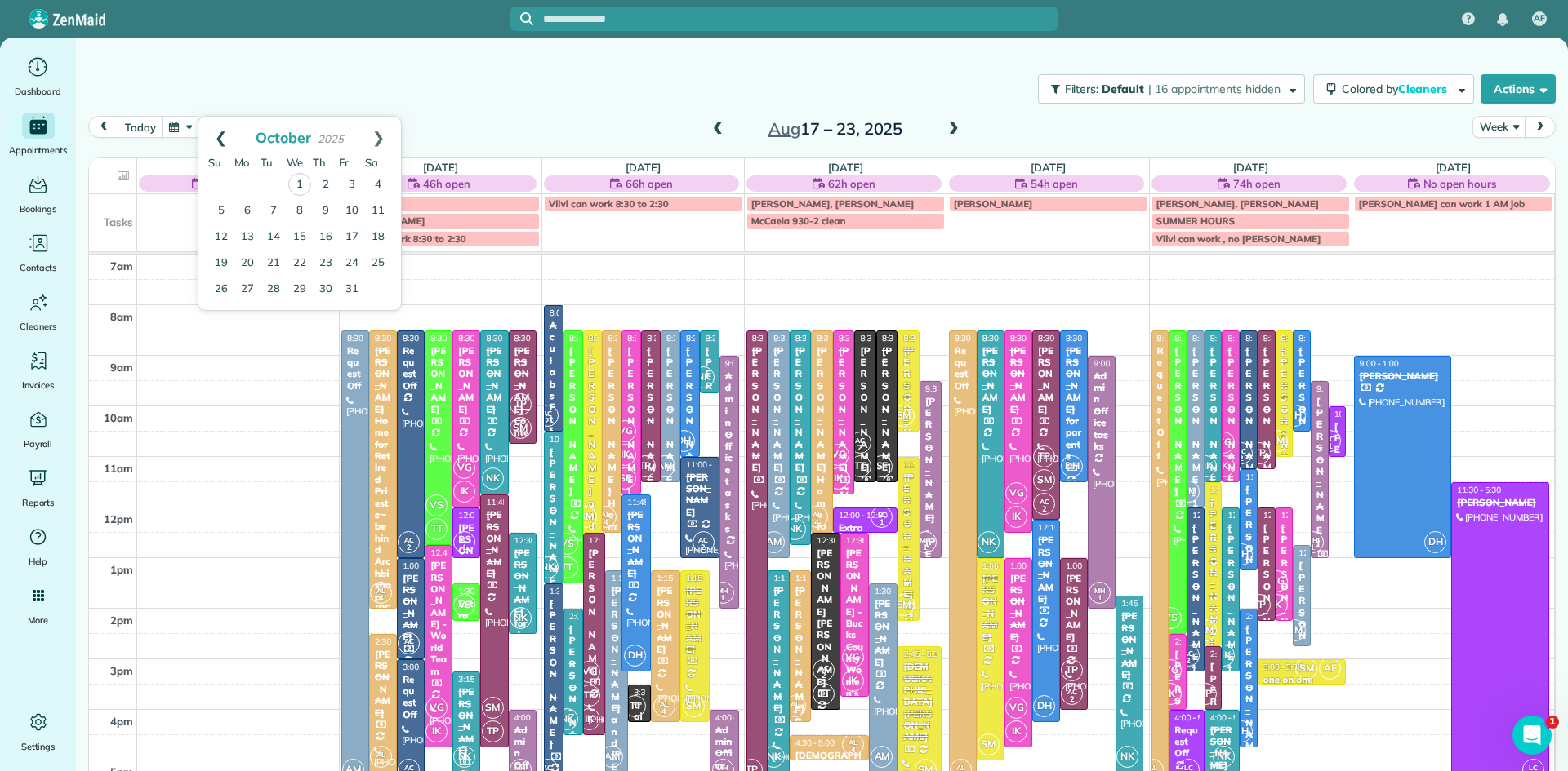
click at [218, 131] on link "Prev" at bounding box center [221, 137] width 45 height 41
click at [325, 202] on link "7" at bounding box center [325, 210] width 26 height 26
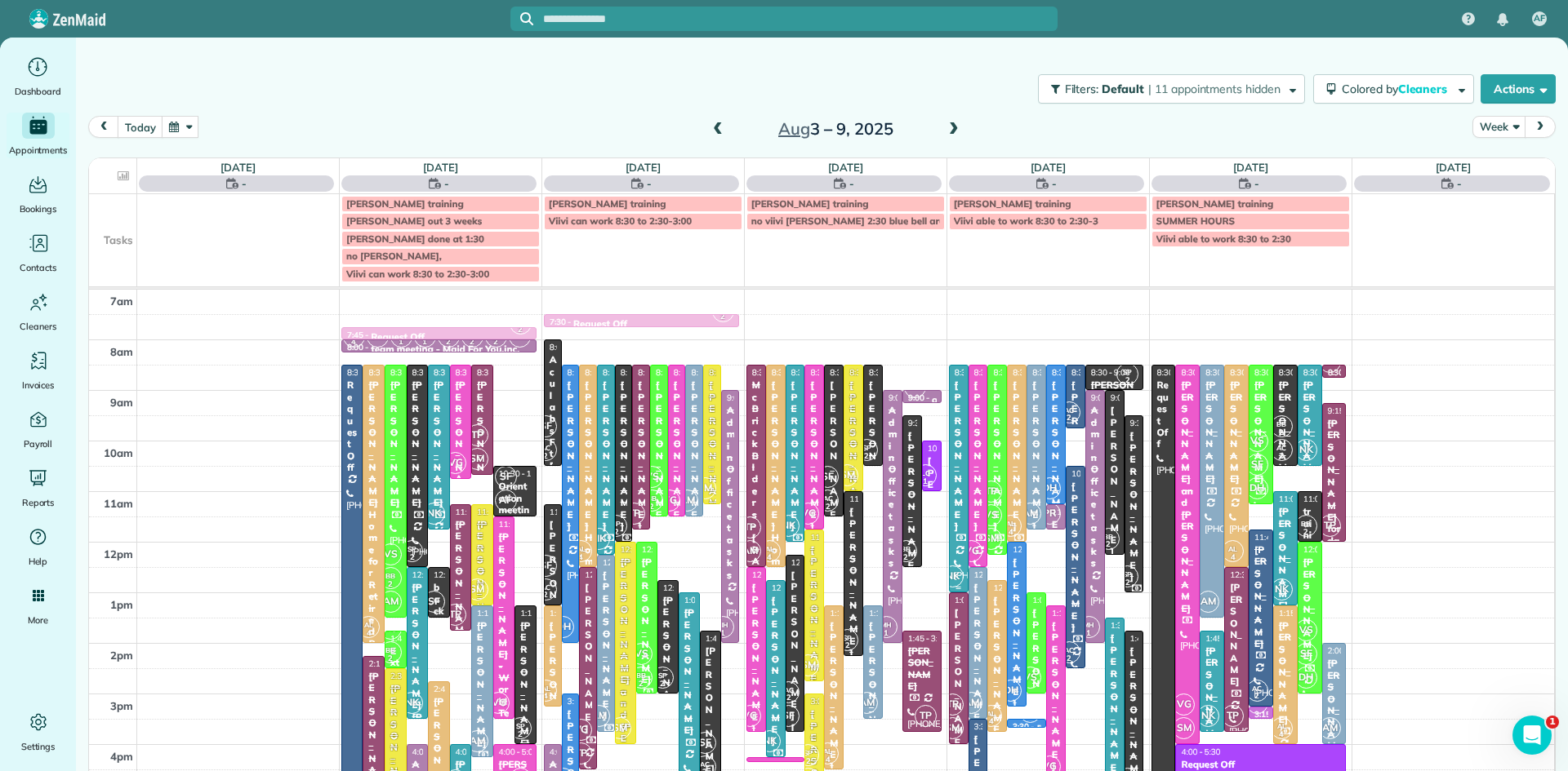
click at [958, 532] on div "[PERSON_NAME]" at bounding box center [959, 455] width 10 height 152
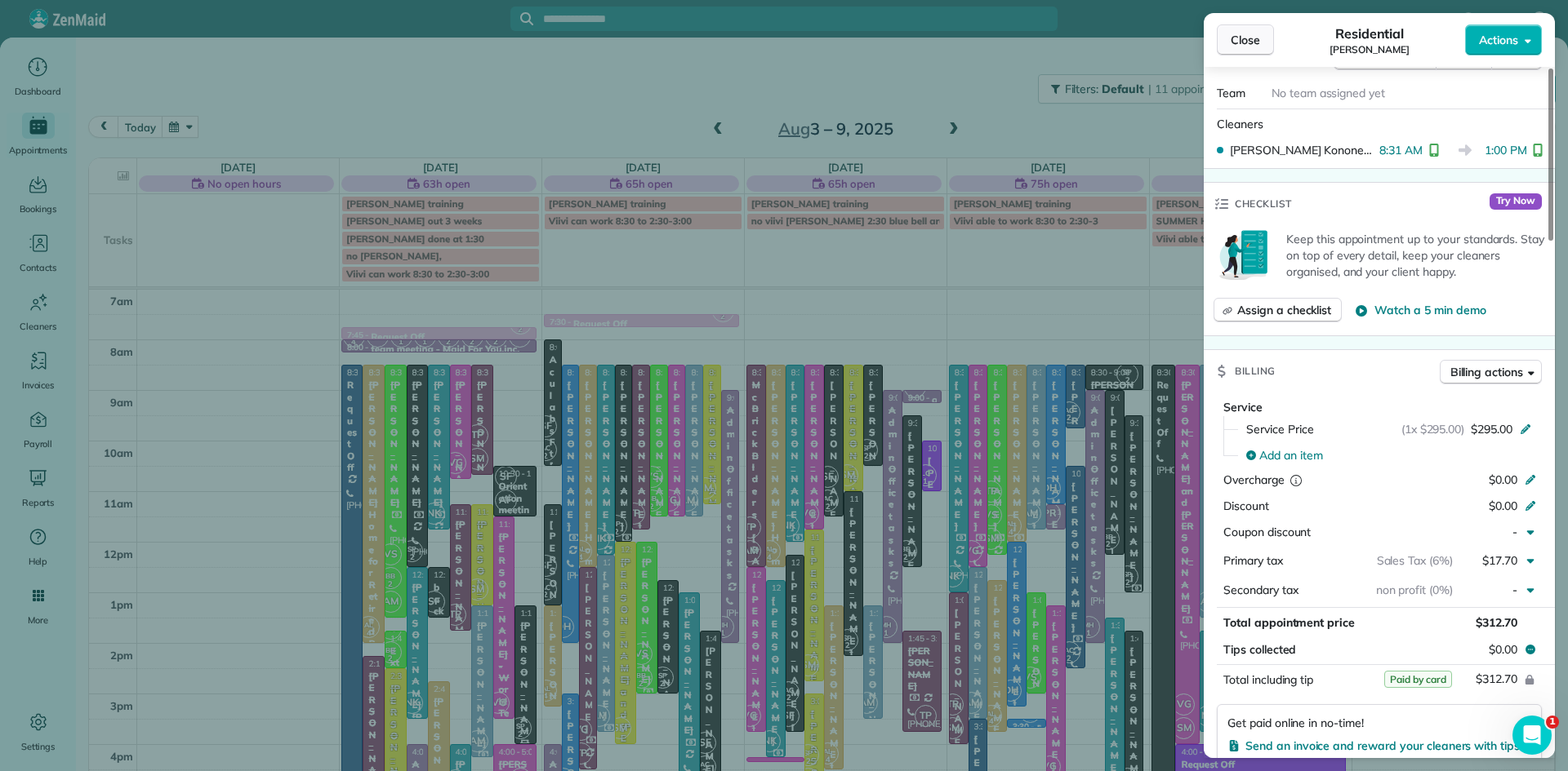
click at [1242, 47] on button "Close" at bounding box center [1244, 40] width 57 height 31
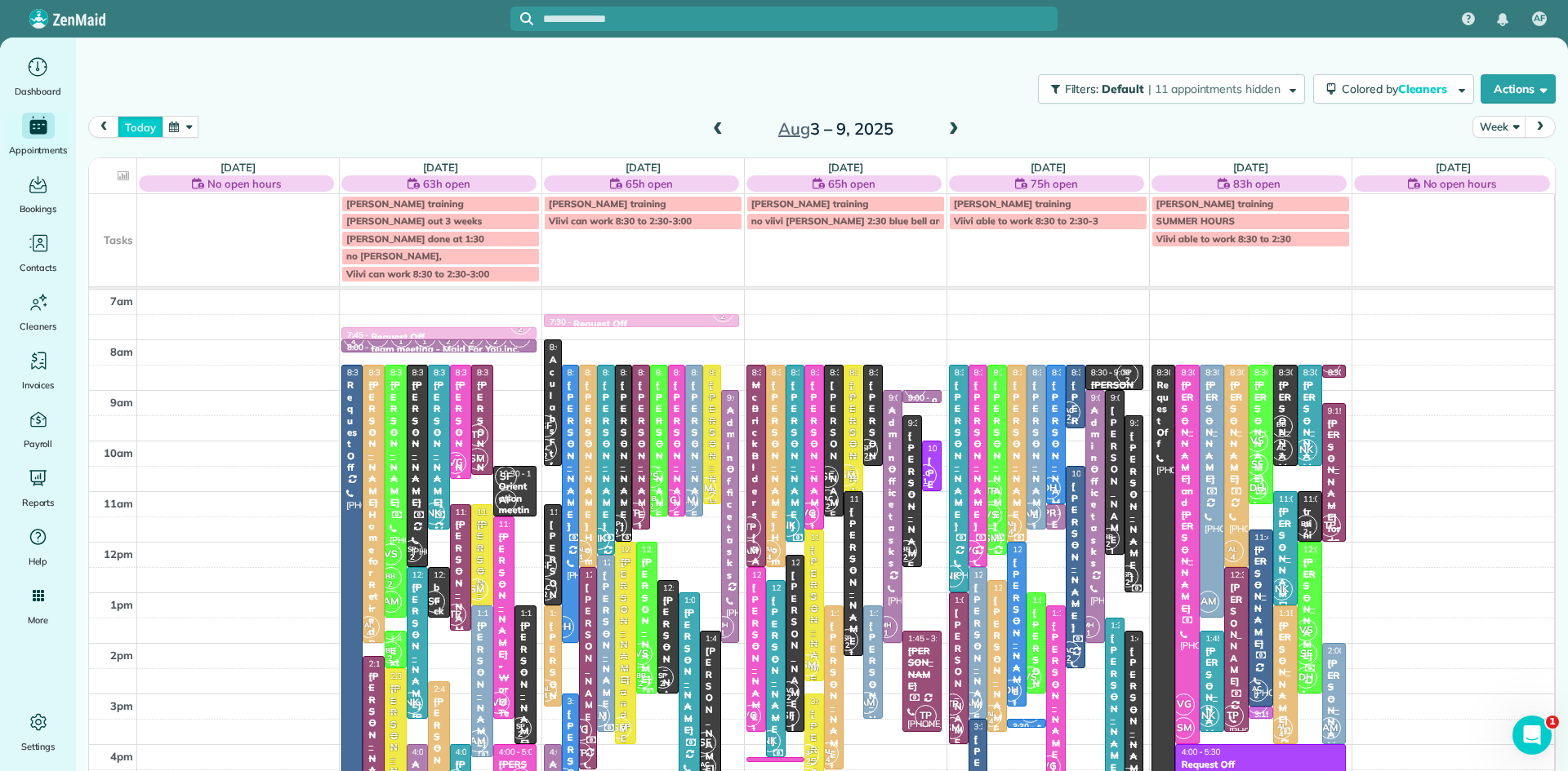
click at [141, 123] on button "today" at bounding box center [140, 126] width 45 height 22
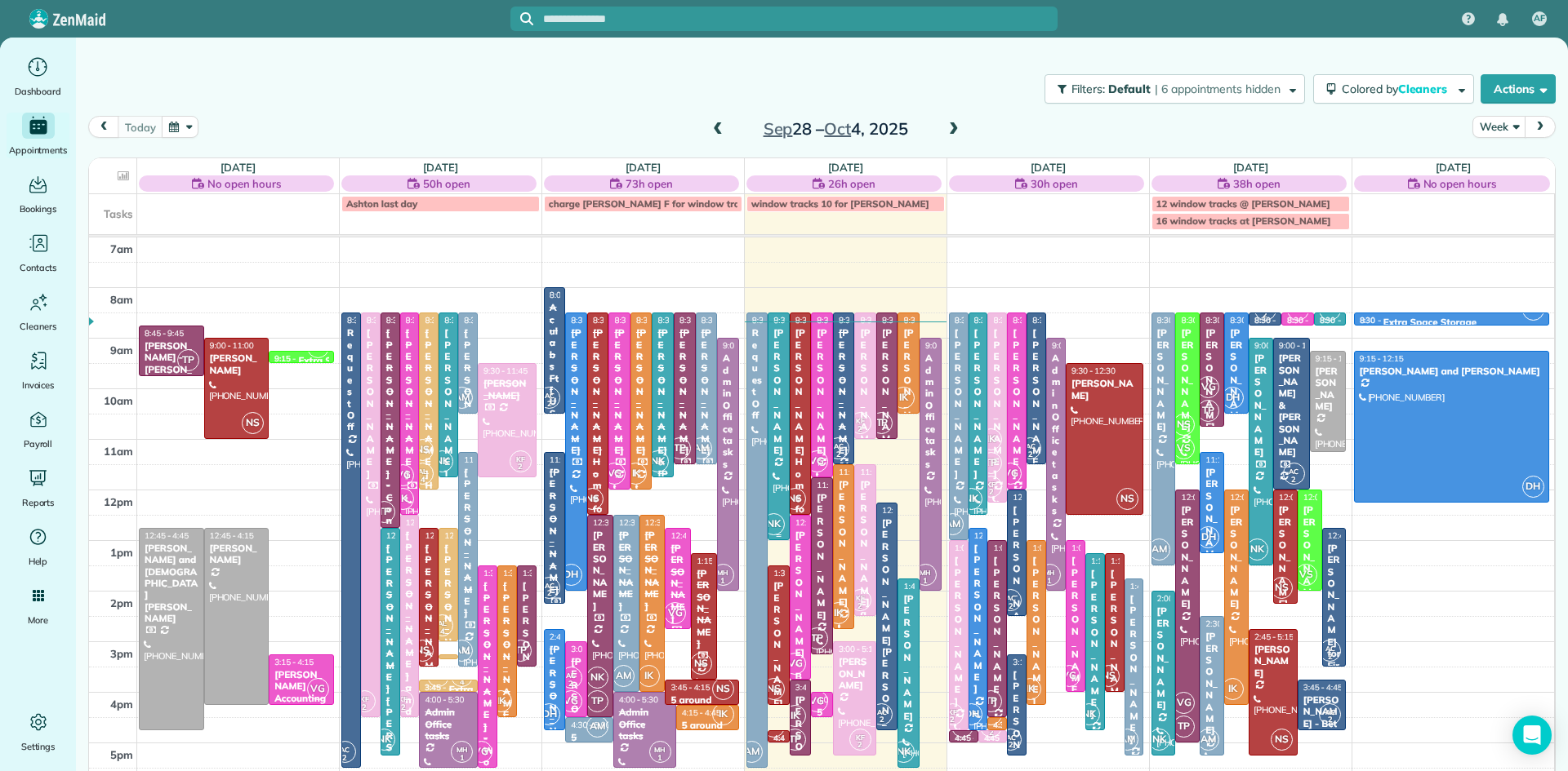
click at [785, 522] on div "NK" at bounding box center [773, 524] width 23 height 23
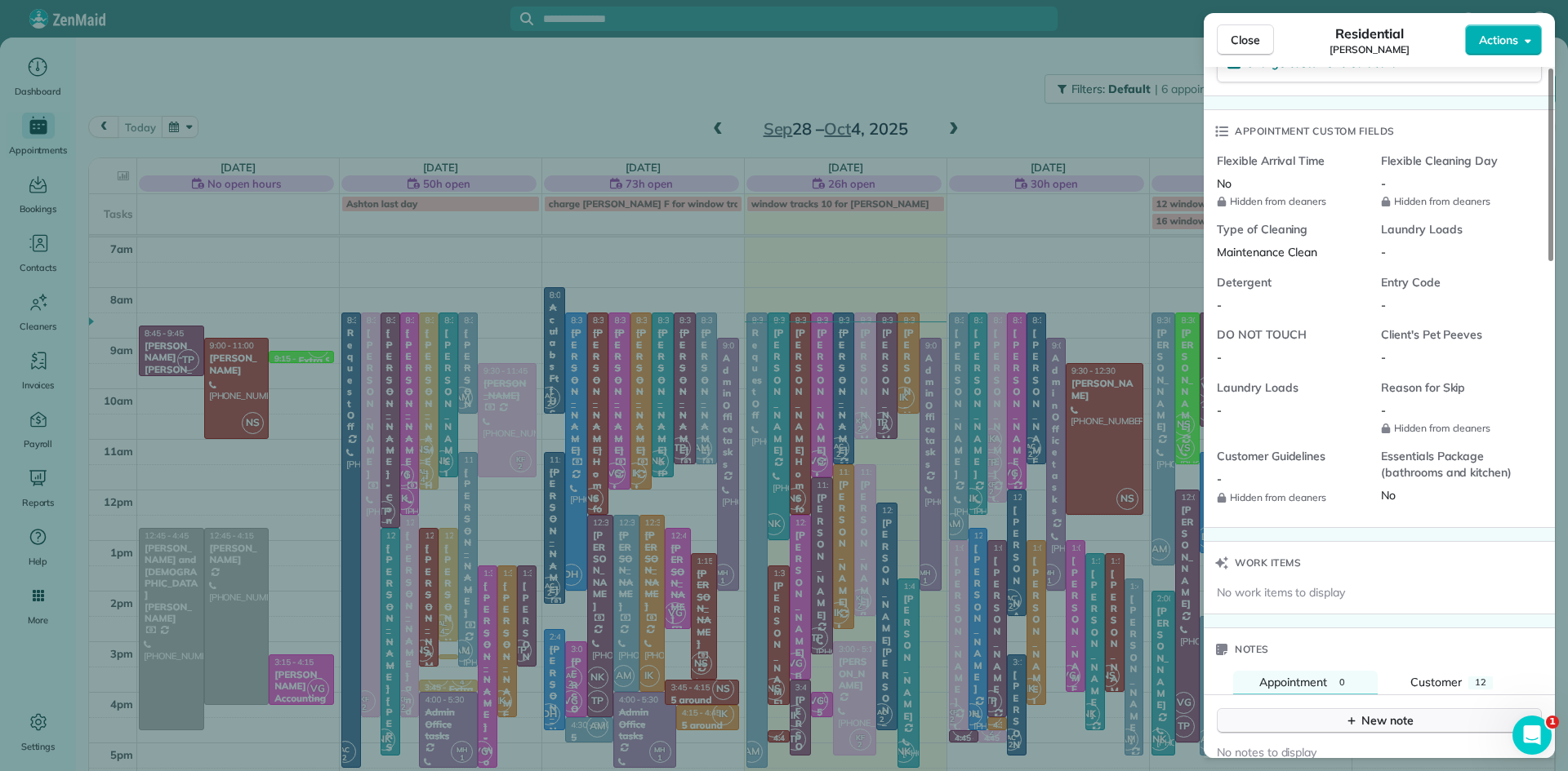
scroll to position [1298, 0]
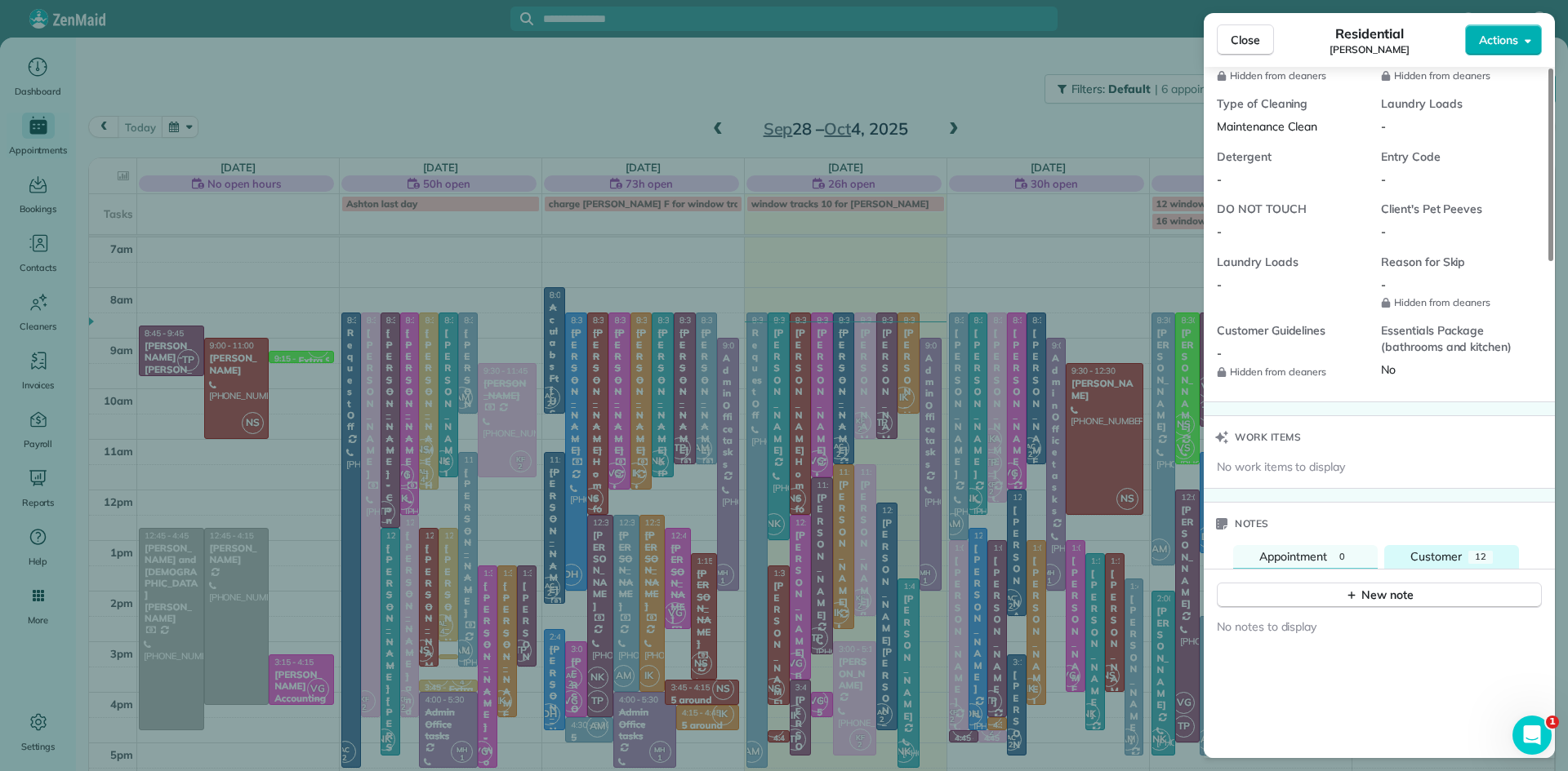
click at [1417, 564] on span "Customer" at bounding box center [1436, 556] width 51 height 15
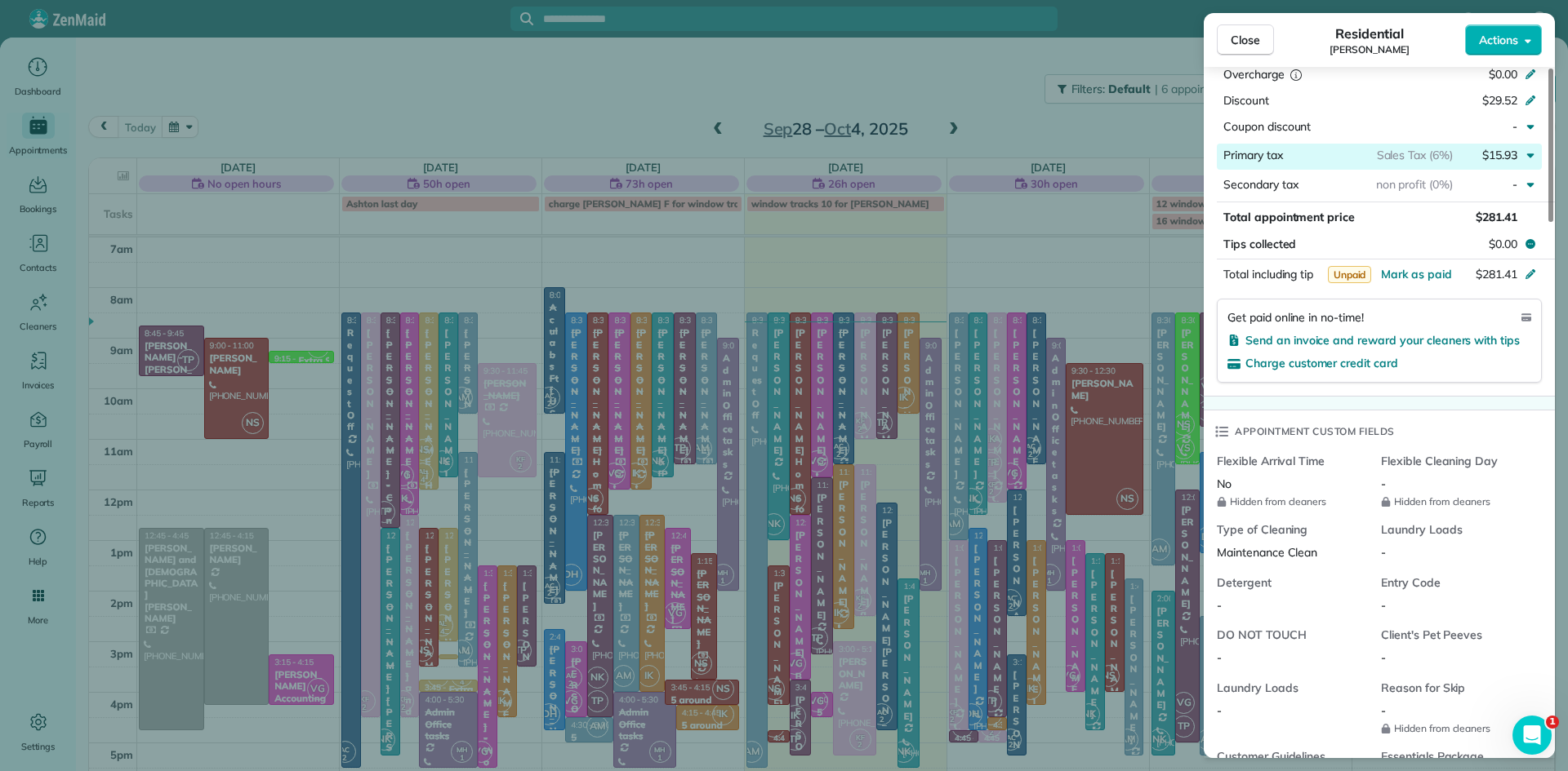
scroll to position [587, 0]
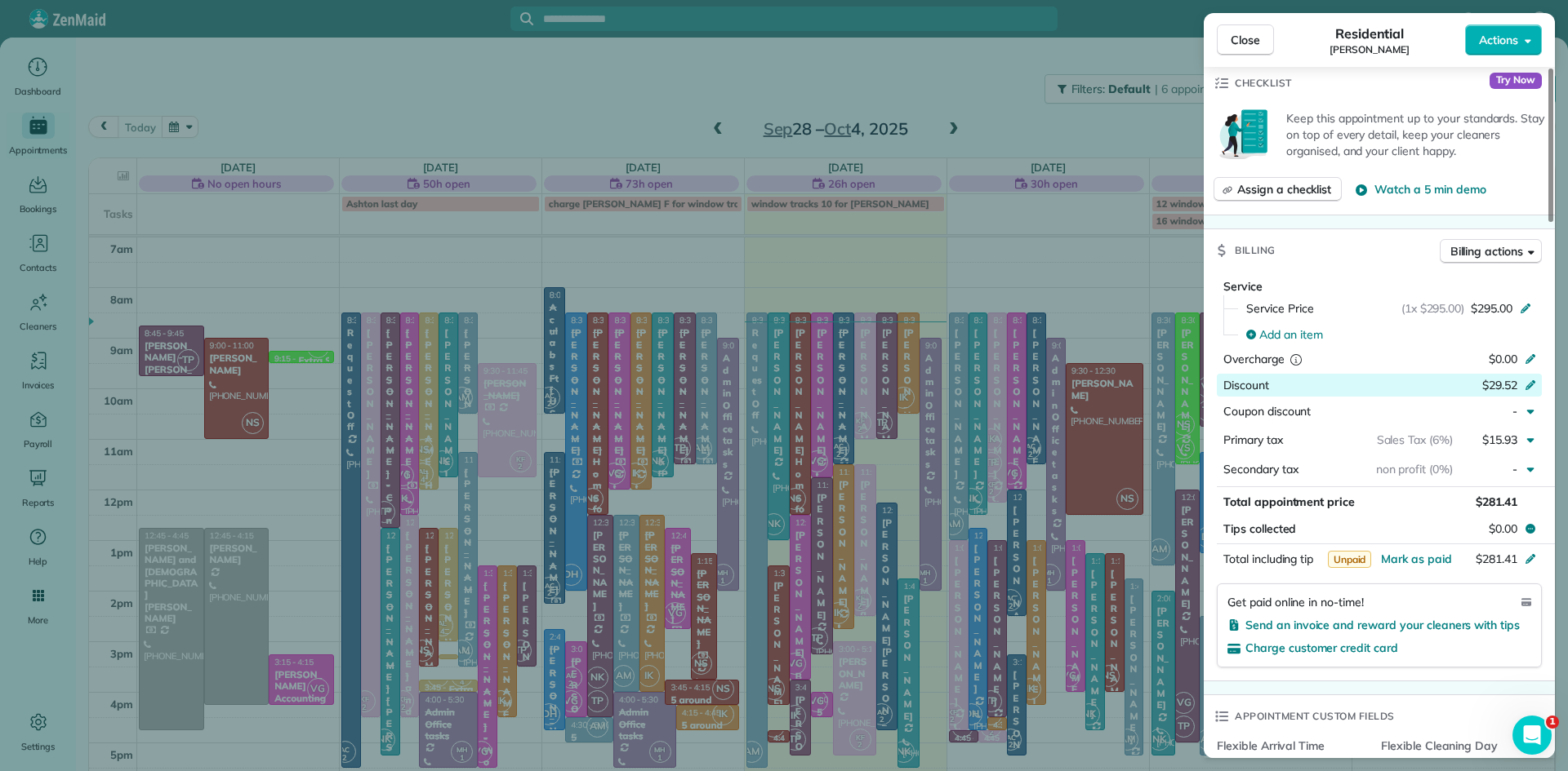
click at [1486, 388] on span "$29.52" at bounding box center [1500, 385] width 35 height 15
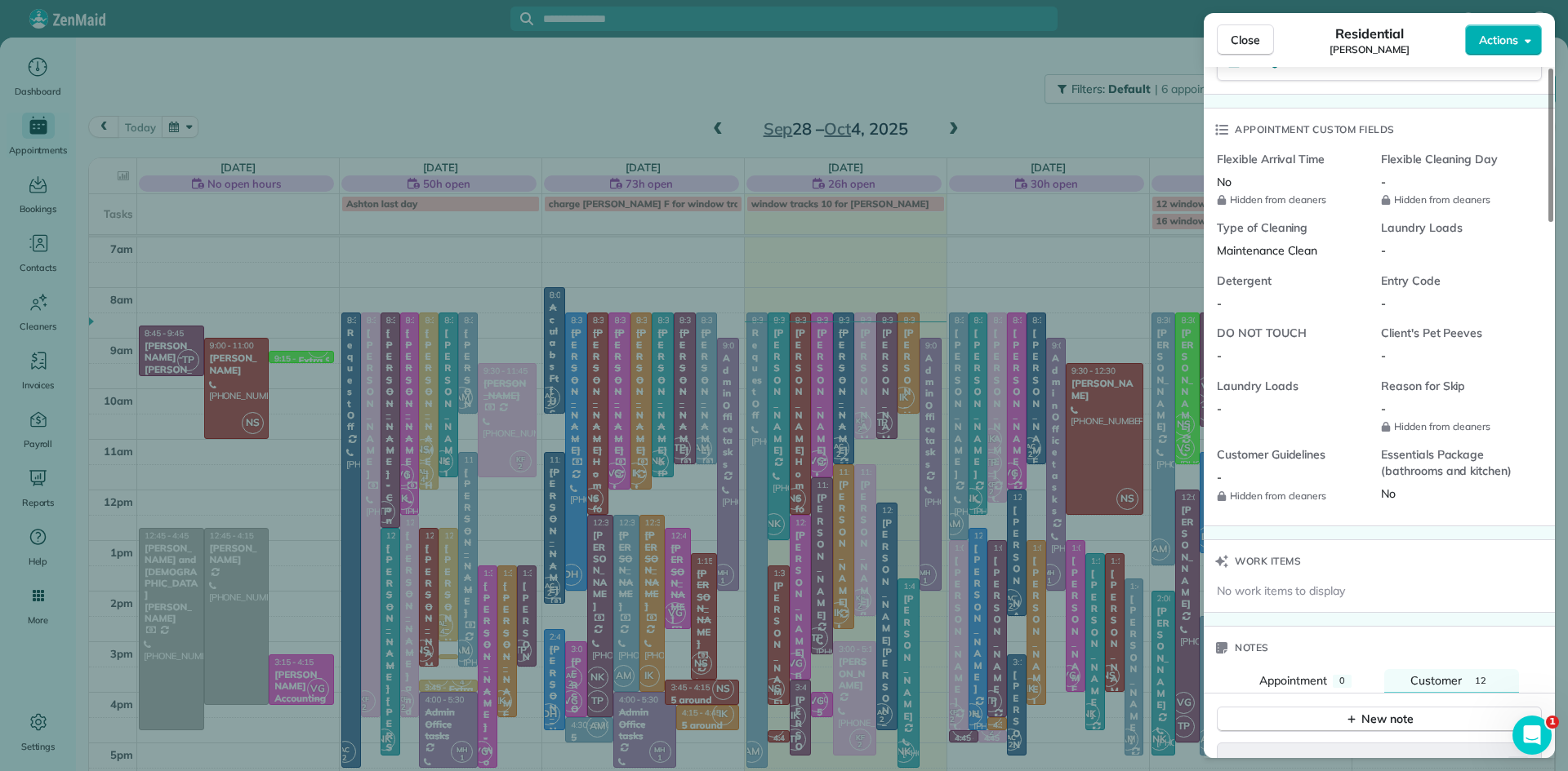
scroll to position [845, 0]
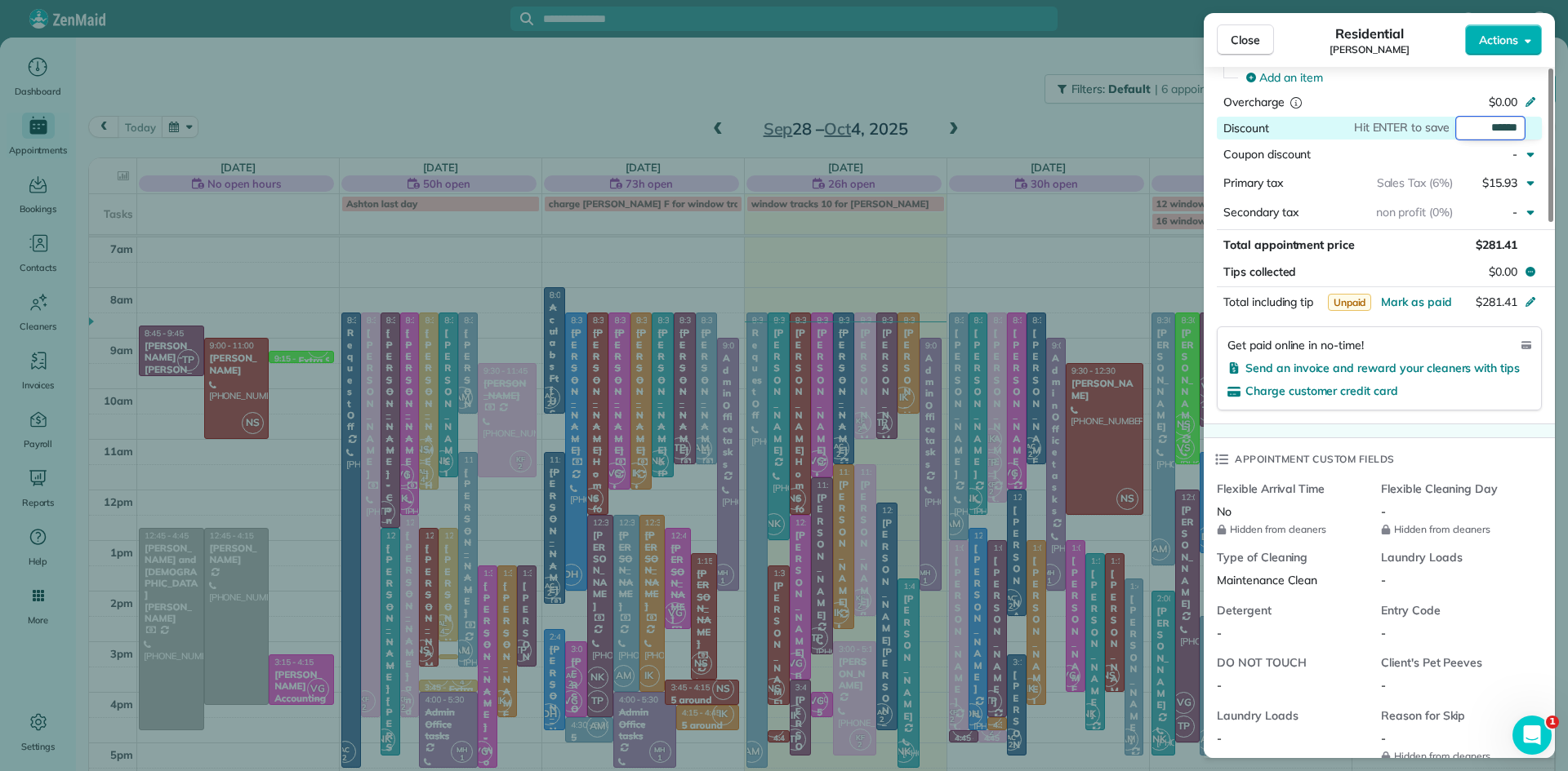
click at [1514, 131] on input "******" at bounding box center [1490, 128] width 69 height 23
type input "***"
click at [1516, 129] on input "***" at bounding box center [1490, 128] width 69 height 23
click at [1512, 132] on input "******" at bounding box center [1490, 128] width 69 height 23
type input "*****"
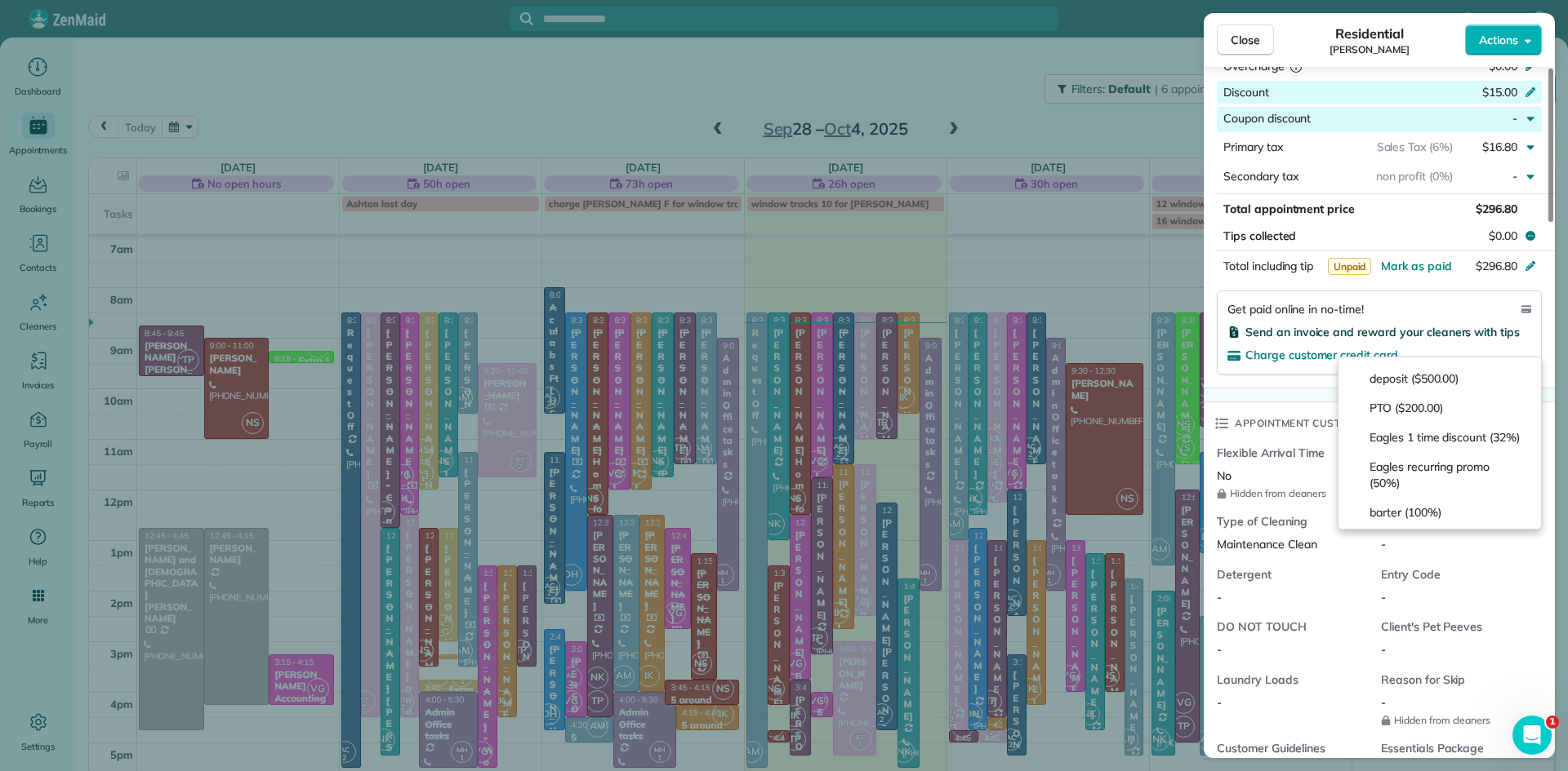
scroll to position [665, 0]
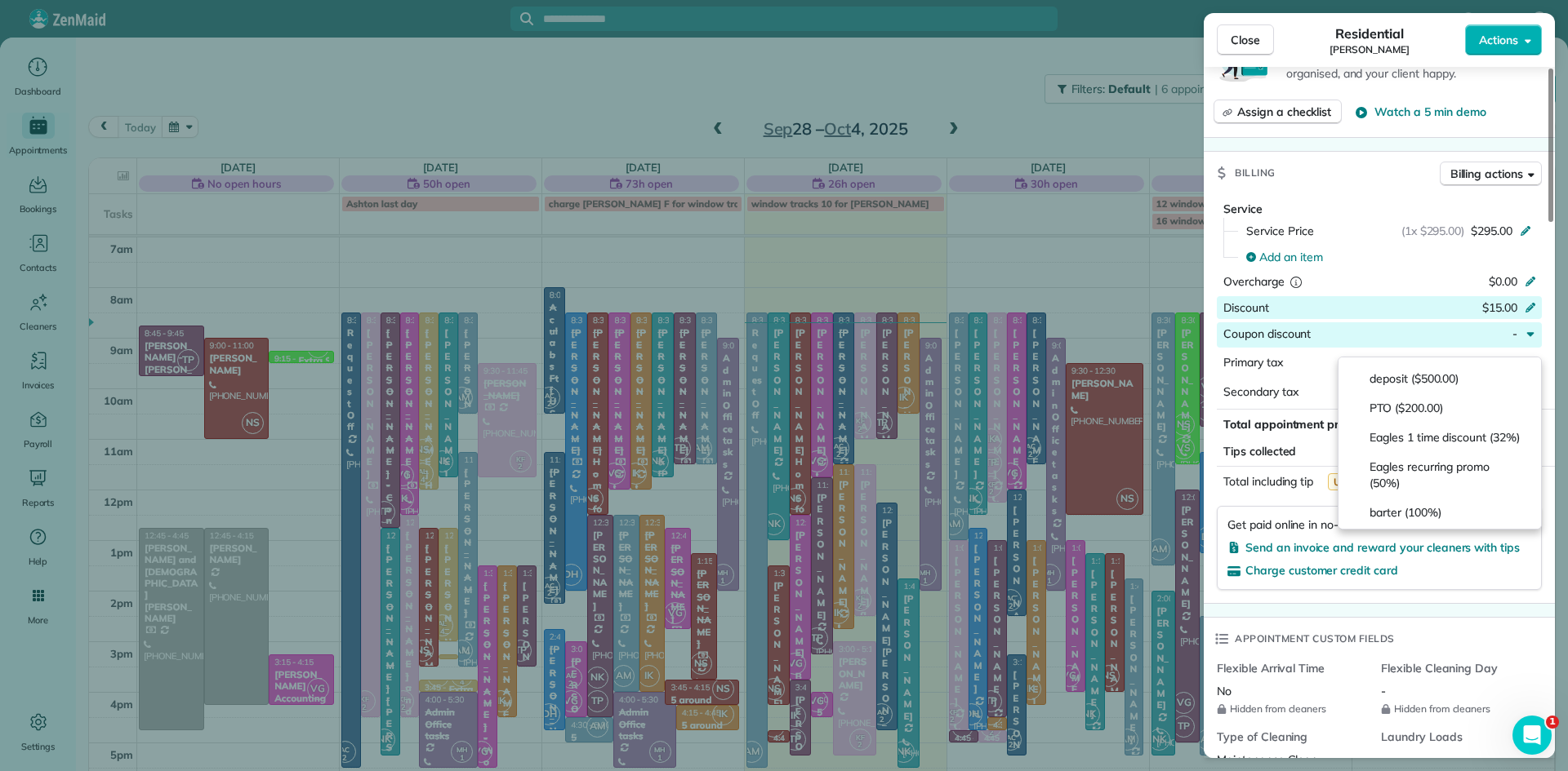
click at [1084, 245] on div "Close Residential Jeannette Assenheimer Actions Status Active Jeannette Assenhe…" at bounding box center [784, 386] width 1568 height 771
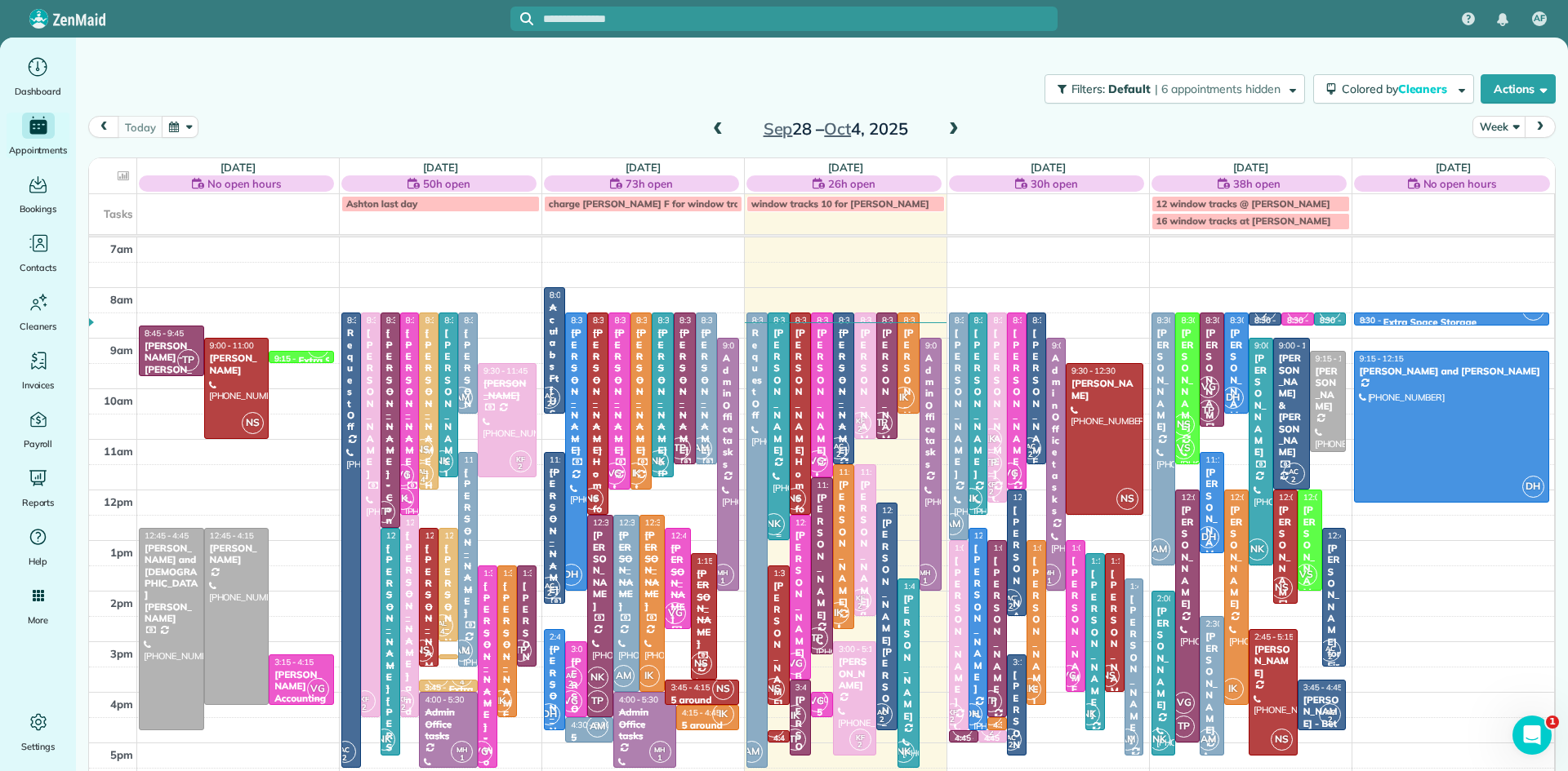
click at [775, 503] on div at bounding box center [778, 426] width 20 height 226
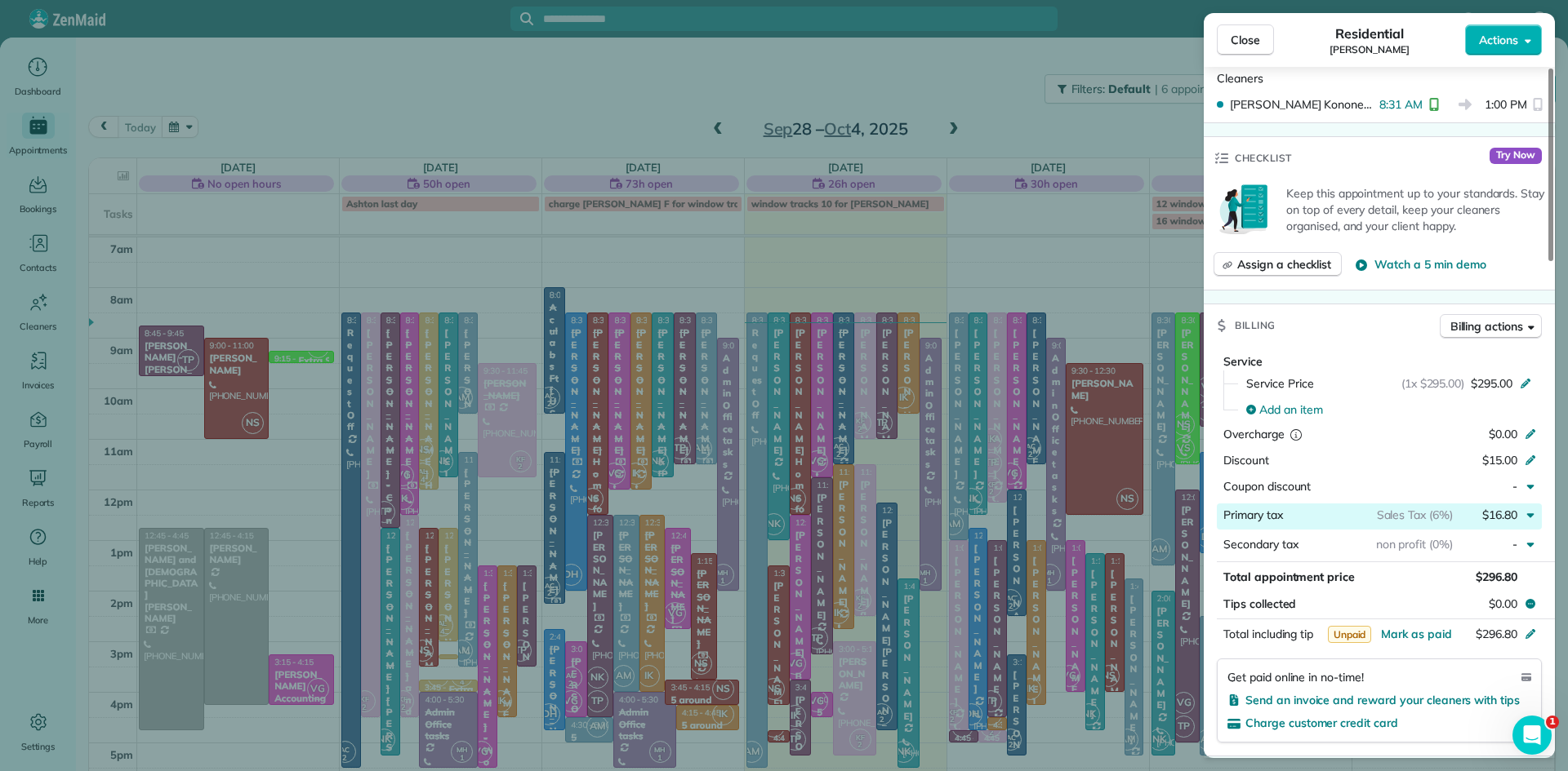
scroll to position [681, 0]
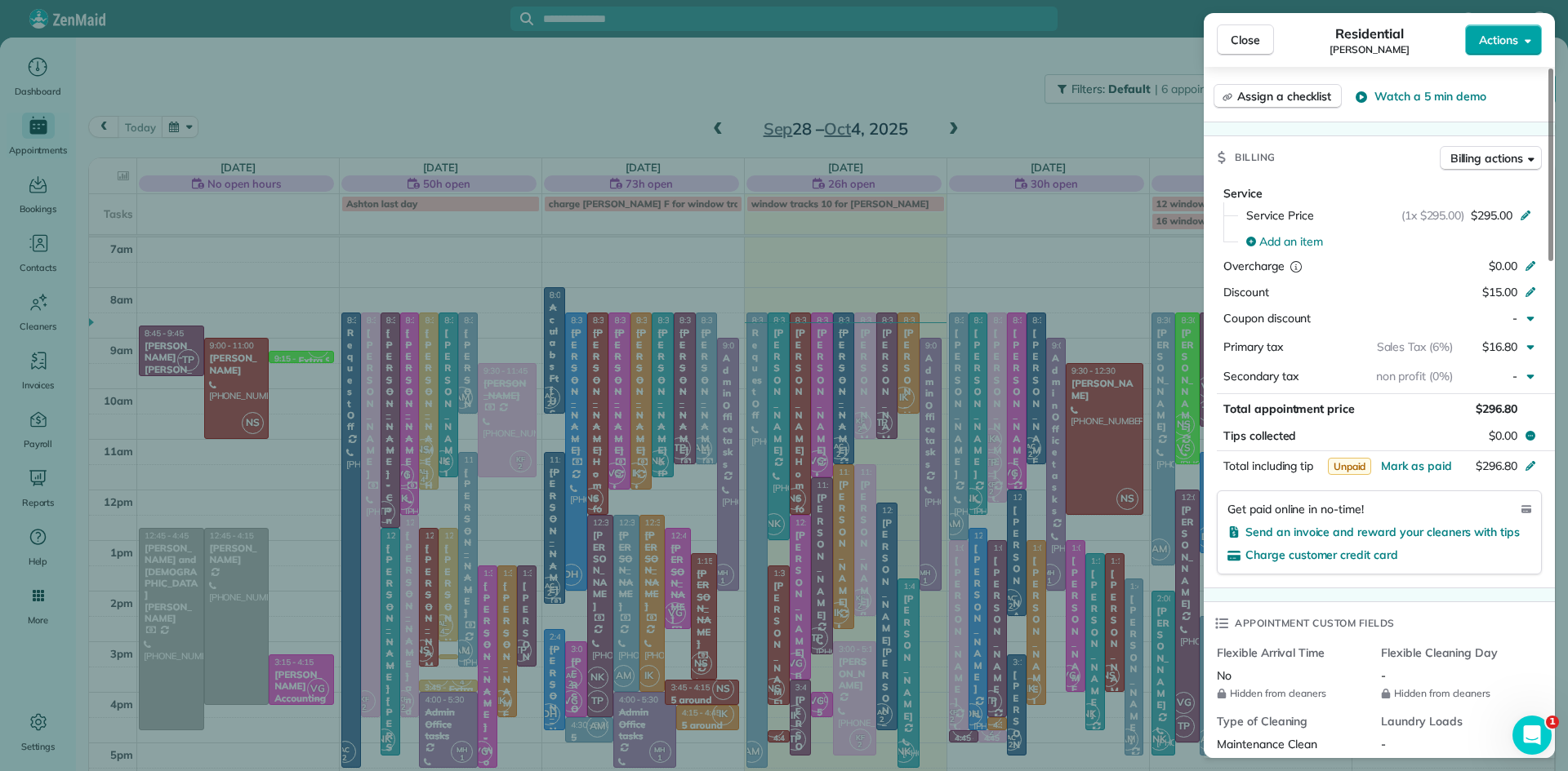
click at [1498, 38] on span "Actions" at bounding box center [1498, 40] width 39 height 17
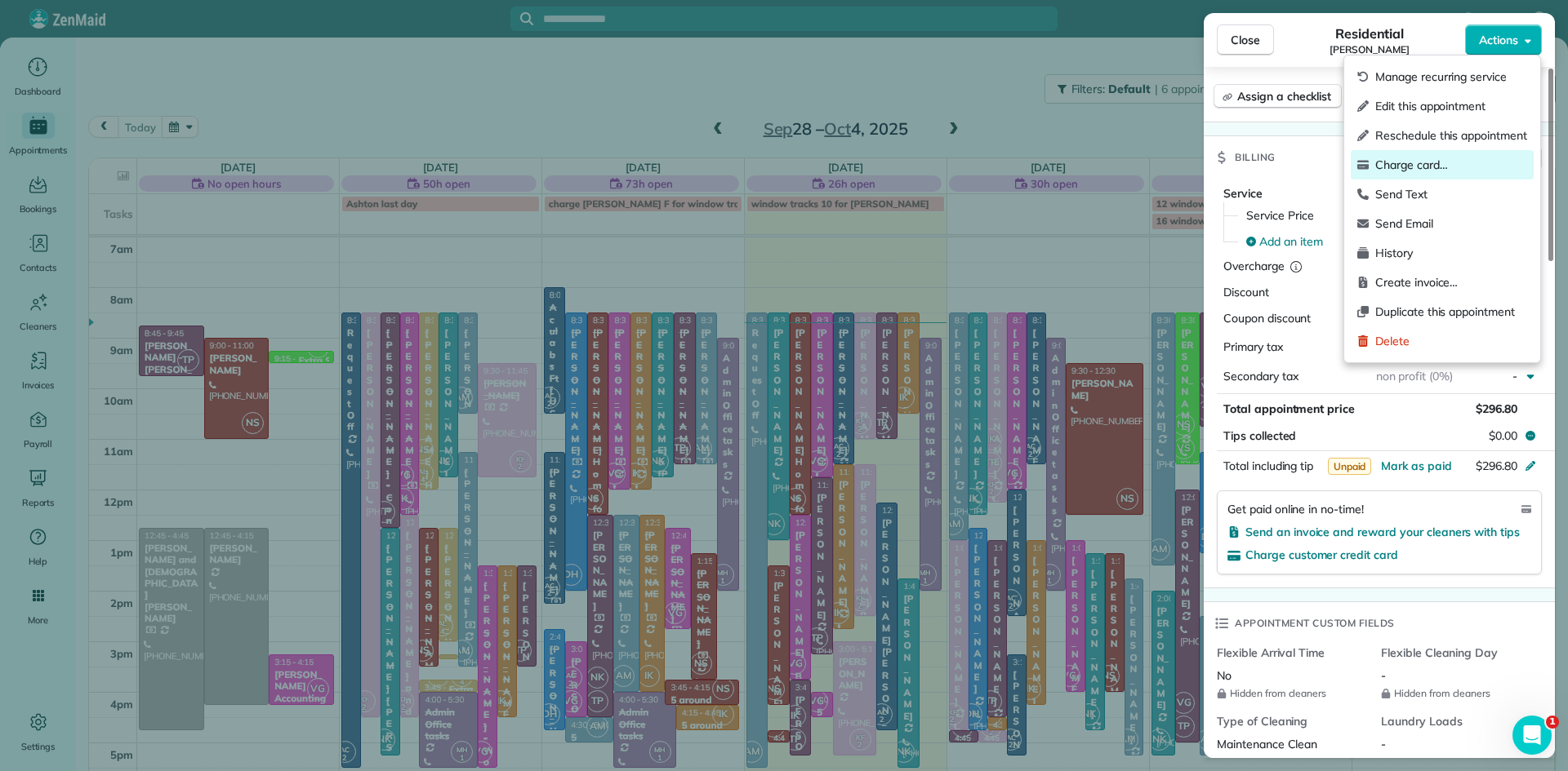
click at [1406, 161] on span "Charge card…" at bounding box center [1451, 164] width 152 height 17
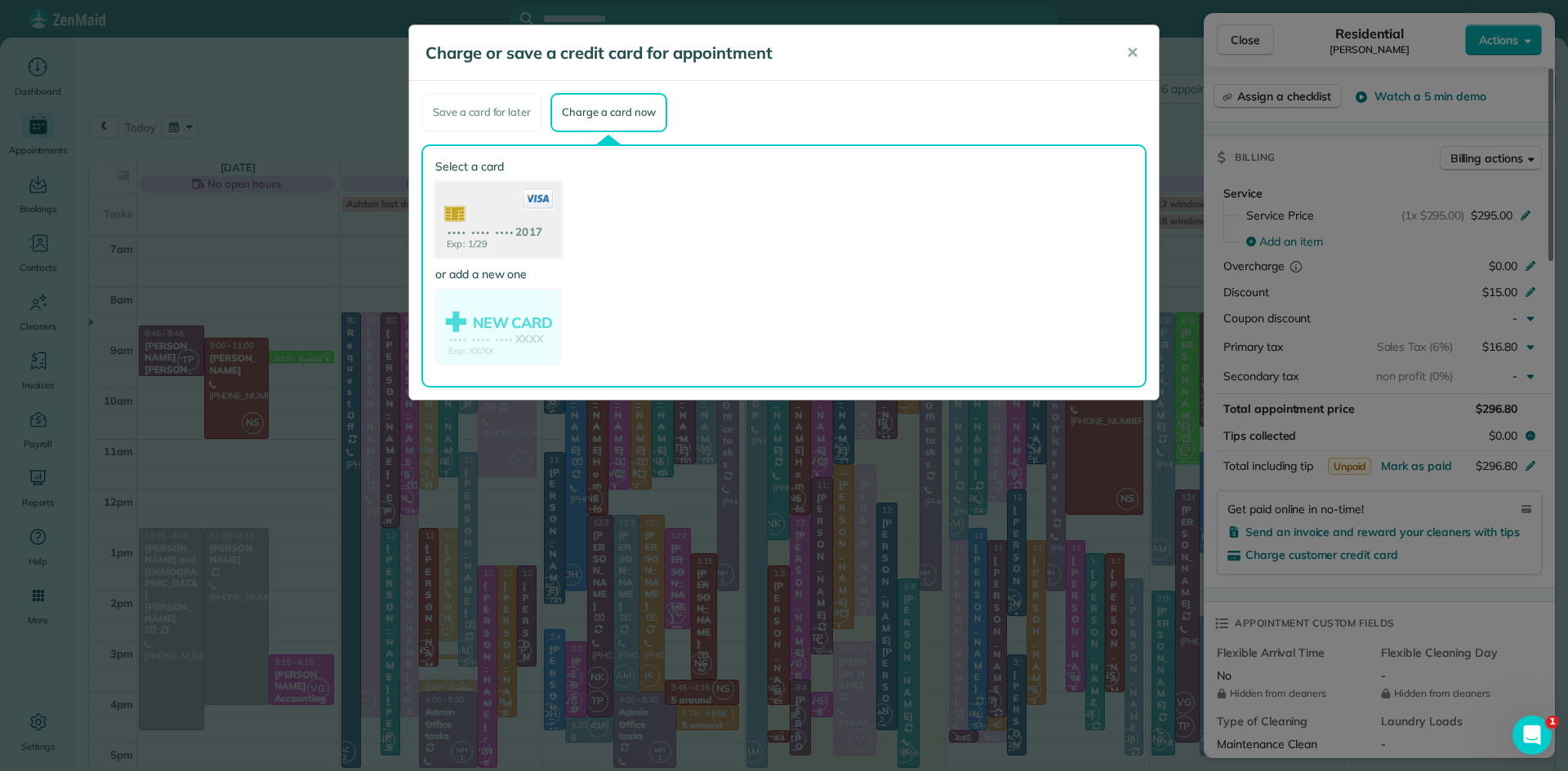
click at [522, 203] on icon at bounding box center [537, 199] width 32 height 21
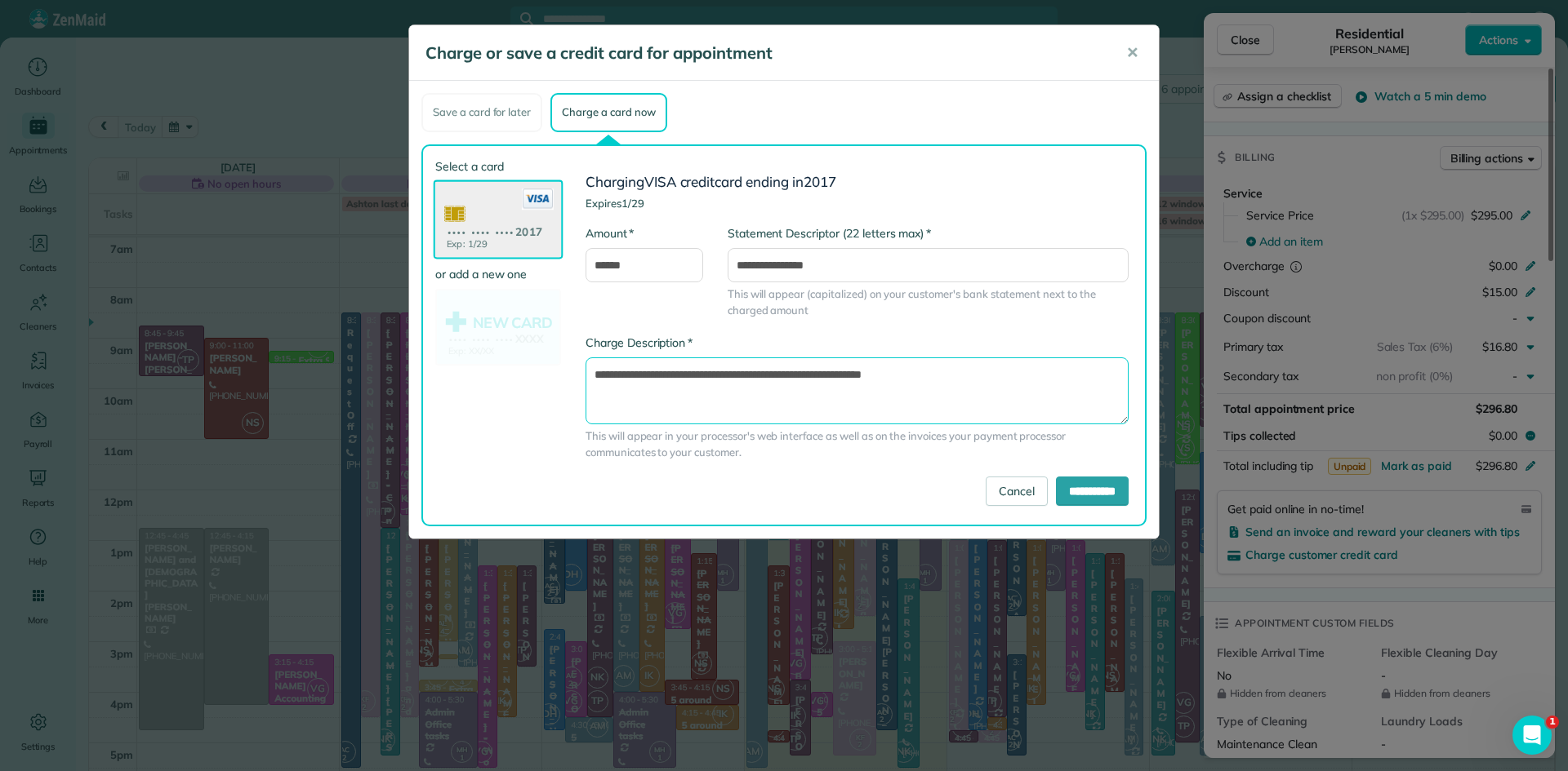
click at [968, 376] on textarea "**********" at bounding box center [857, 390] width 543 height 67
type textarea "**********"
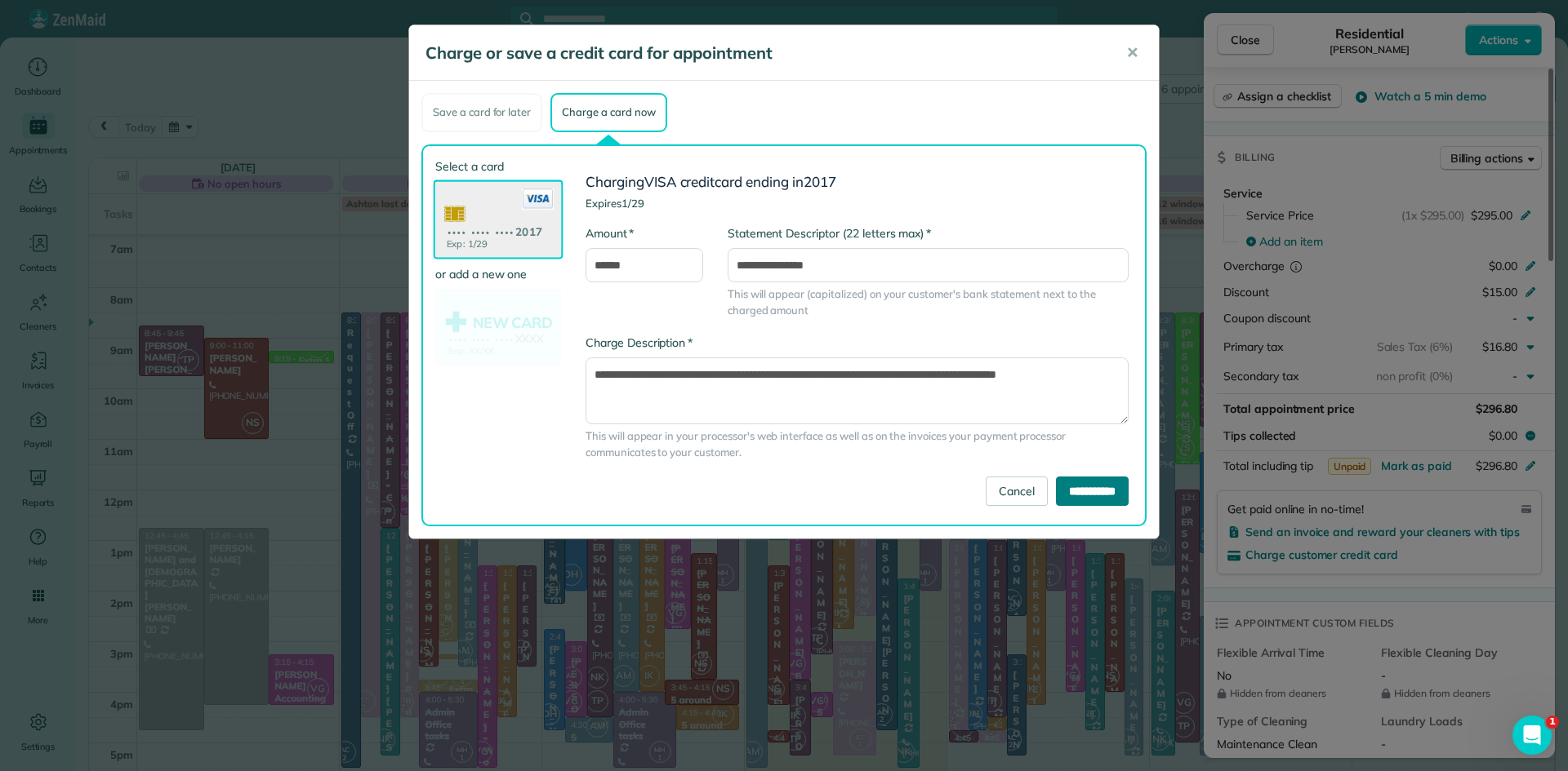
click at [1113, 490] on input "**********" at bounding box center [1092, 491] width 73 height 29
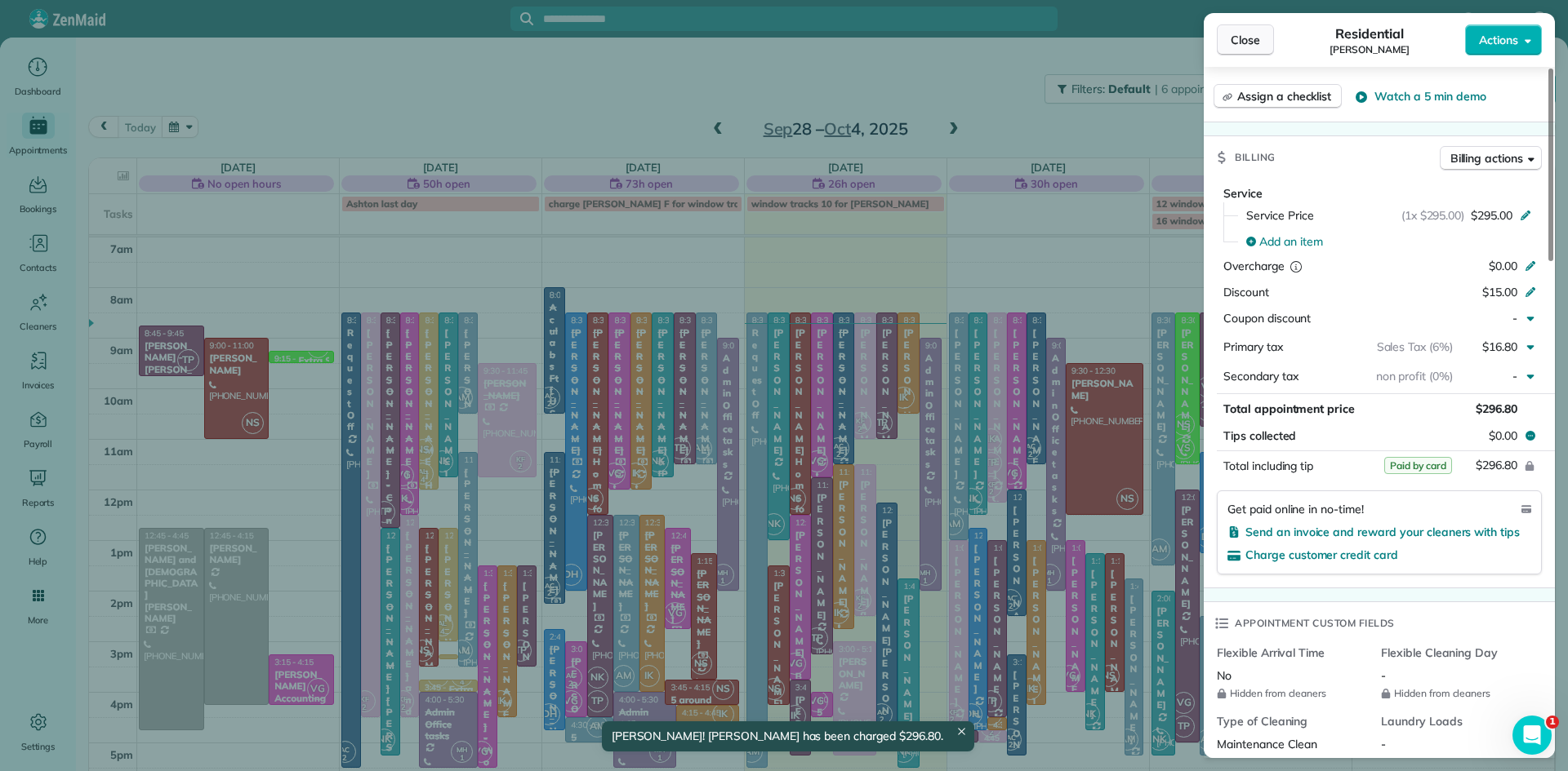
click at [1237, 39] on span "Close" at bounding box center [1245, 40] width 29 height 17
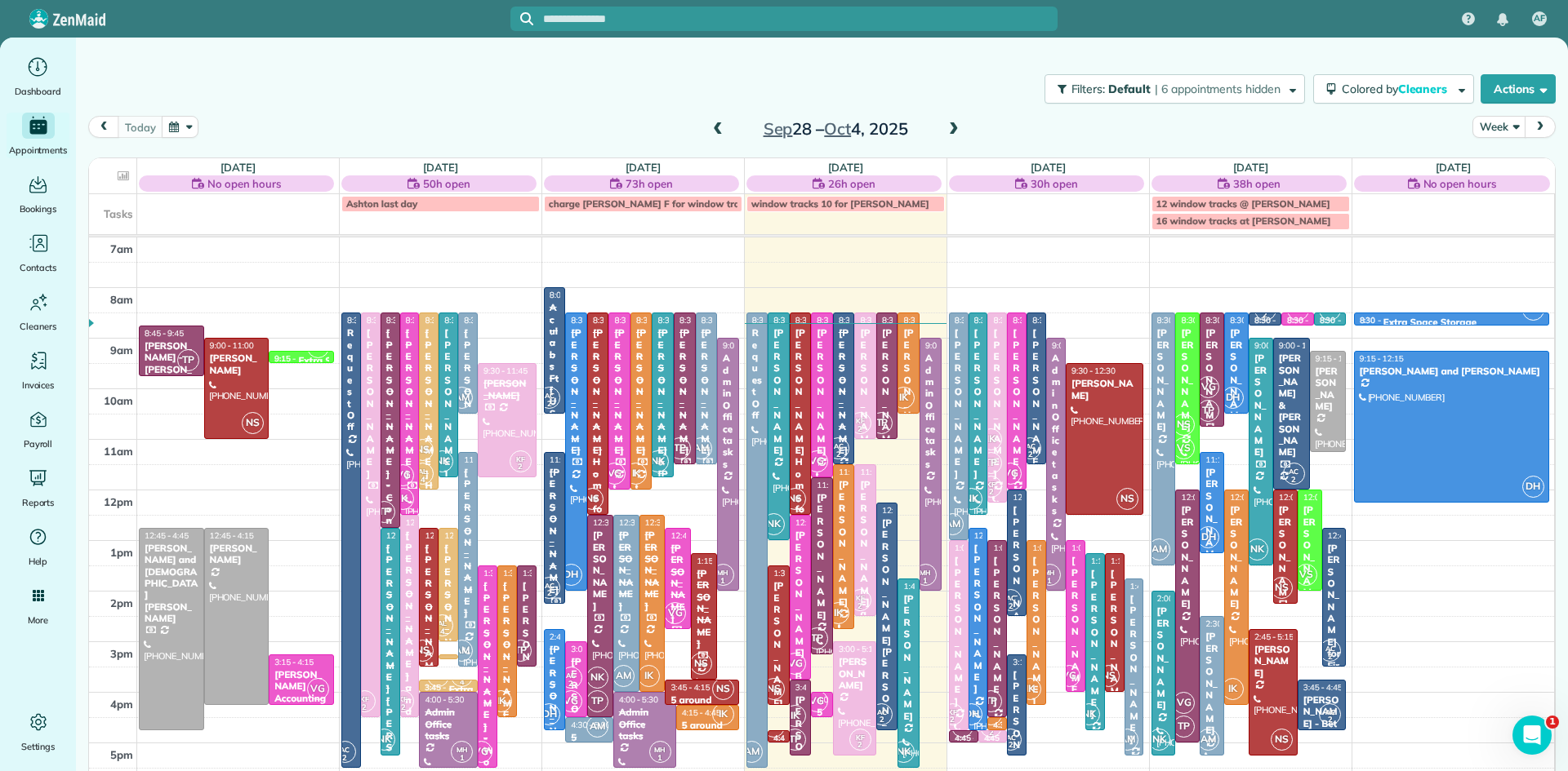
click at [800, 461] on div "[PERSON_NAME] Home for Retired Priests - behind Archbishop [PERSON_NAME]" at bounding box center [801, 626] width 13 height 598
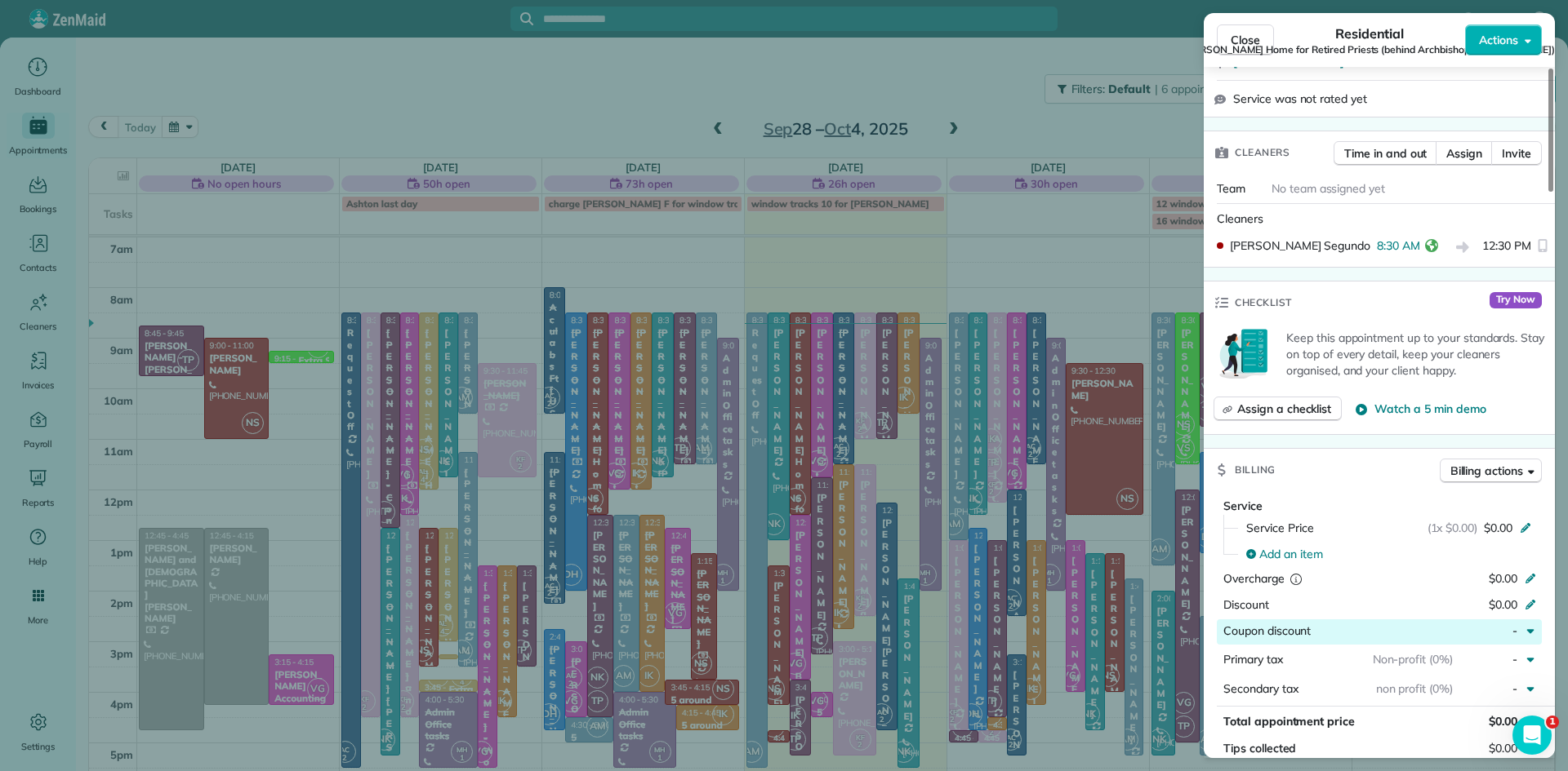
scroll to position [910, 0]
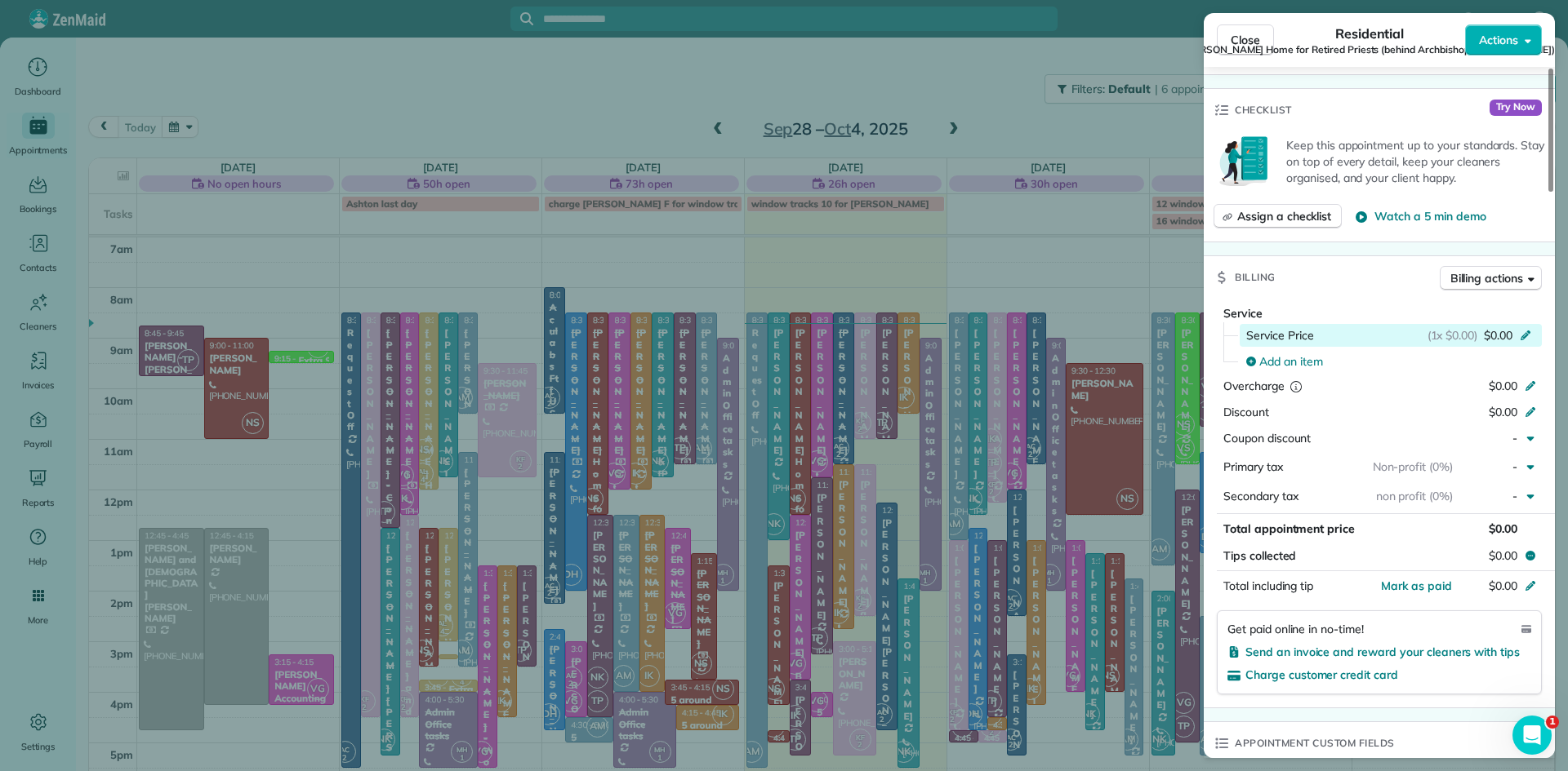
click at [1504, 328] on span "$0.00" at bounding box center [1497, 335] width 28 height 17
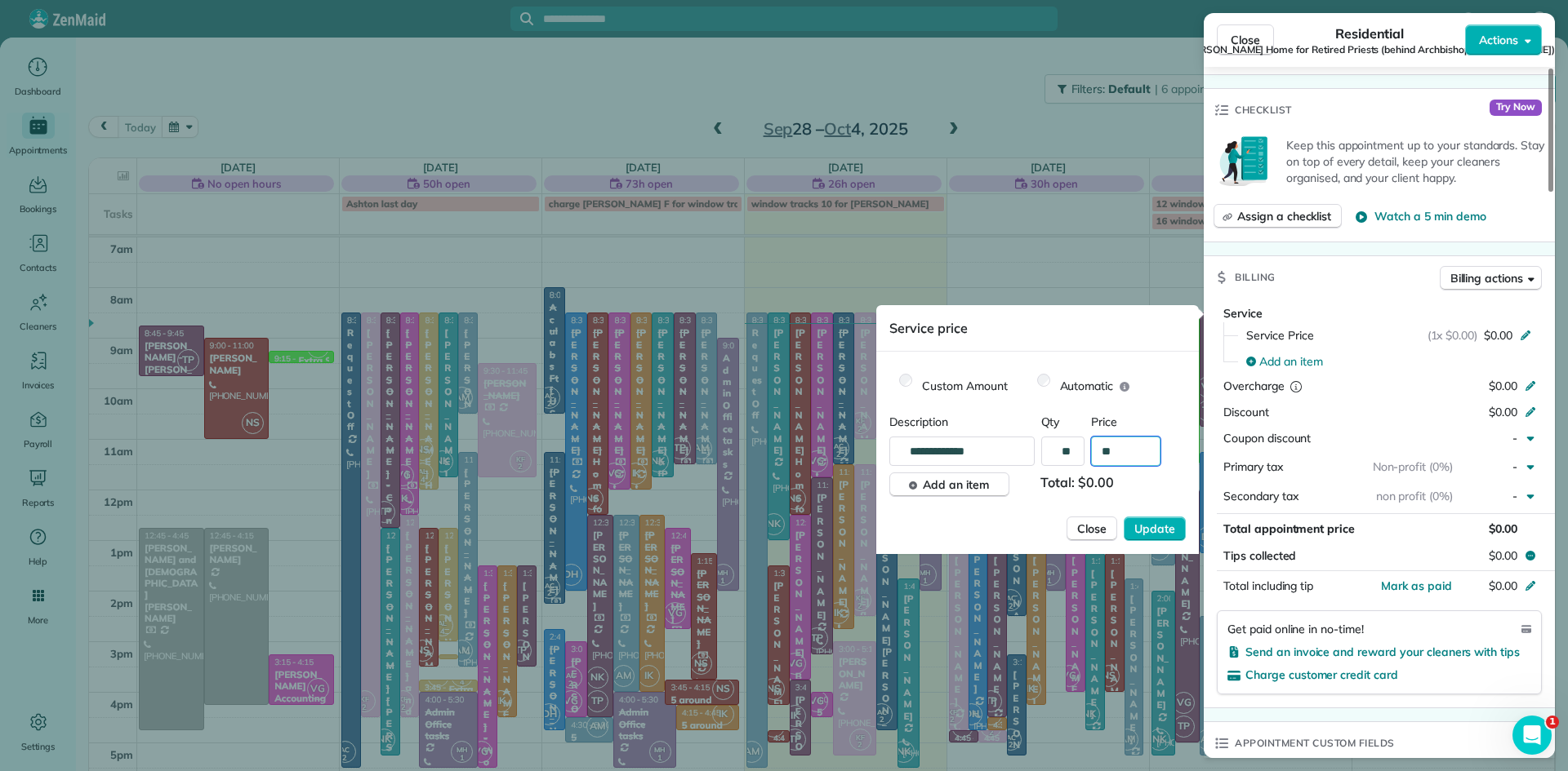
click at [1120, 453] on input "**" at bounding box center [1125, 452] width 69 height 29
type input "******"
click at [1124, 517] on button "Update" at bounding box center [1155, 528] width 62 height 24
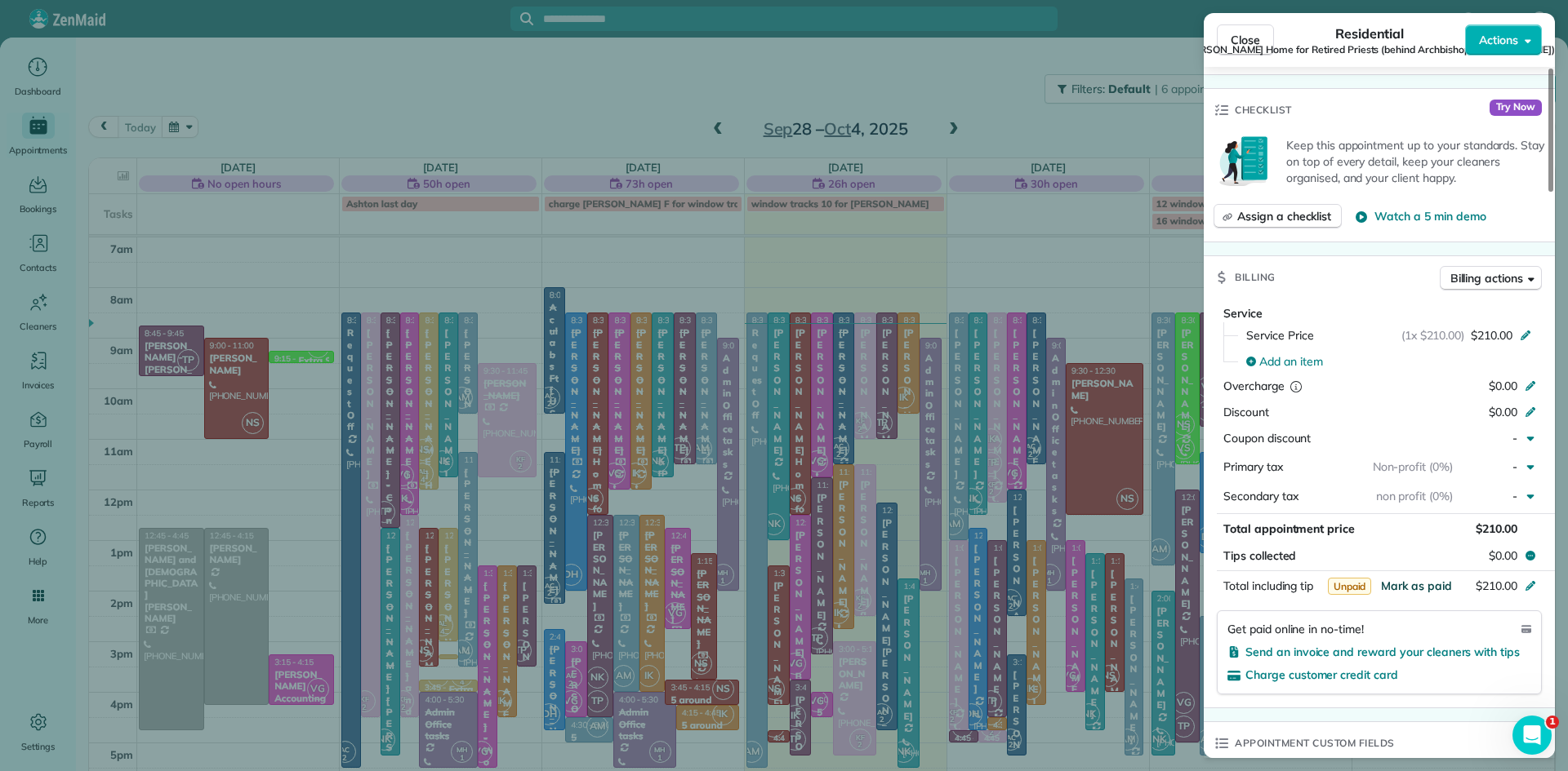
click at [1426, 587] on span "Mark as paid" at bounding box center [1415, 586] width 71 height 15
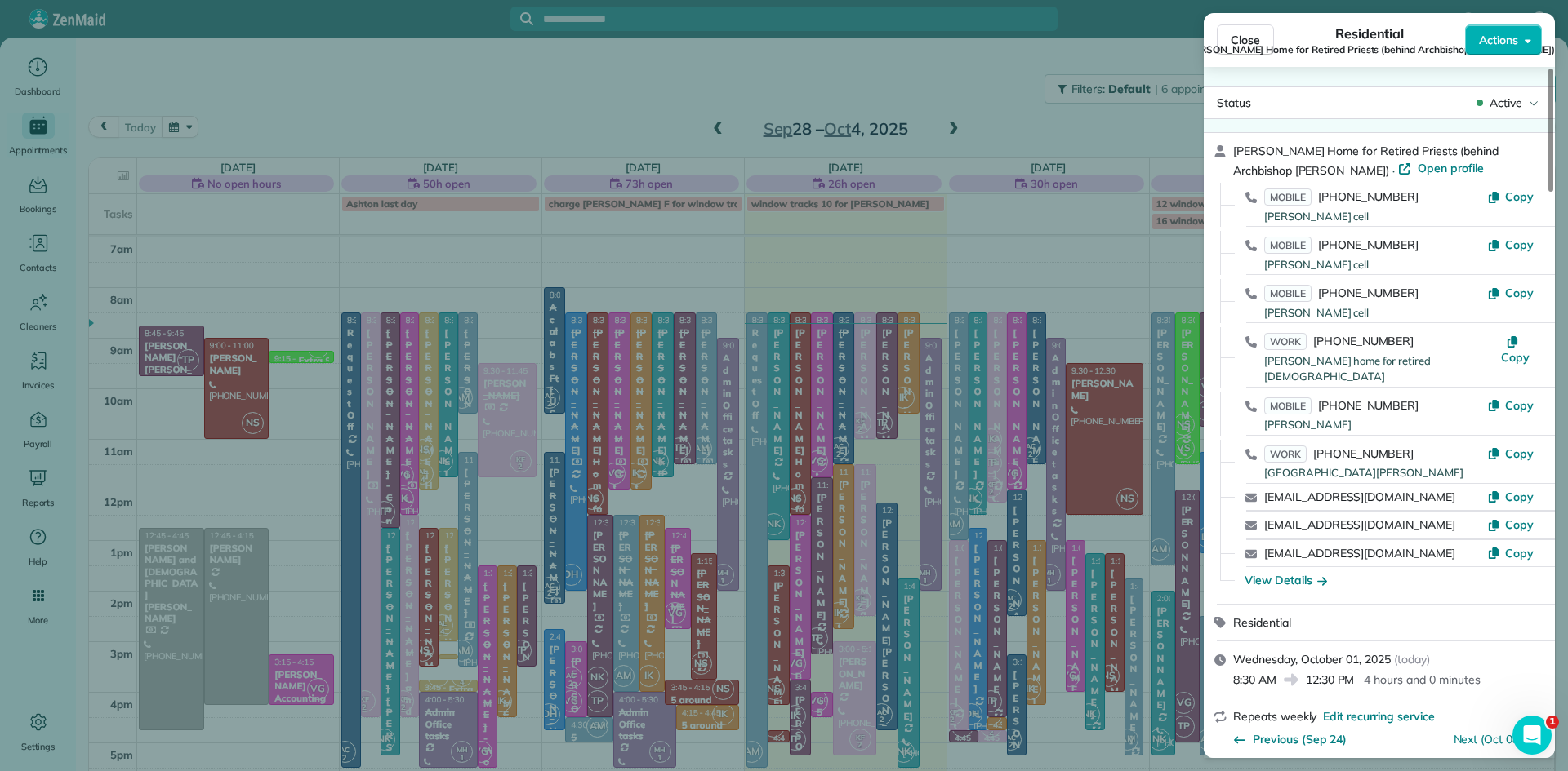
click at [1251, 34] on span "Close" at bounding box center [1245, 40] width 29 height 17
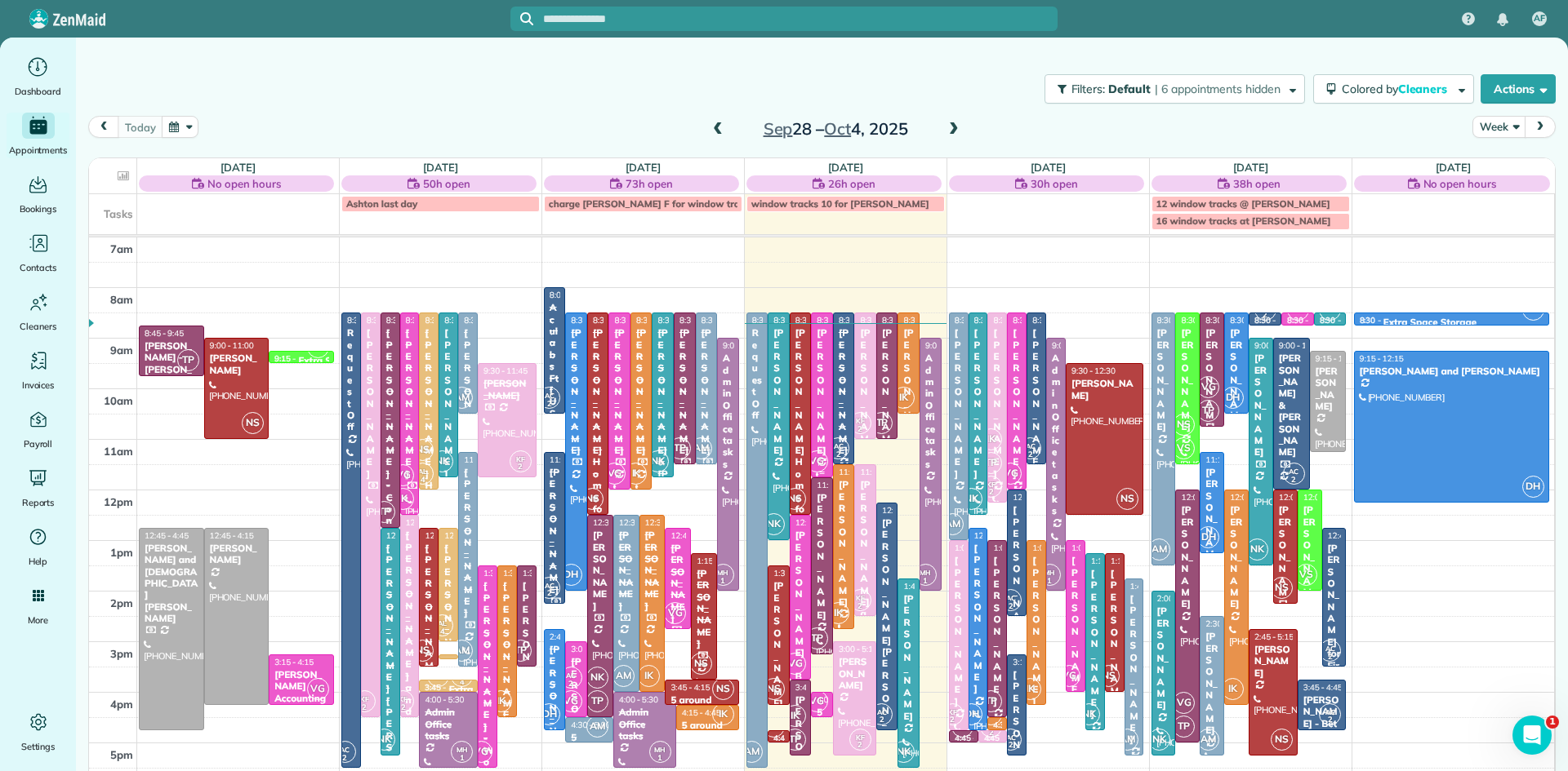
click at [822, 443] on div at bounding box center [822, 395] width 20 height 163
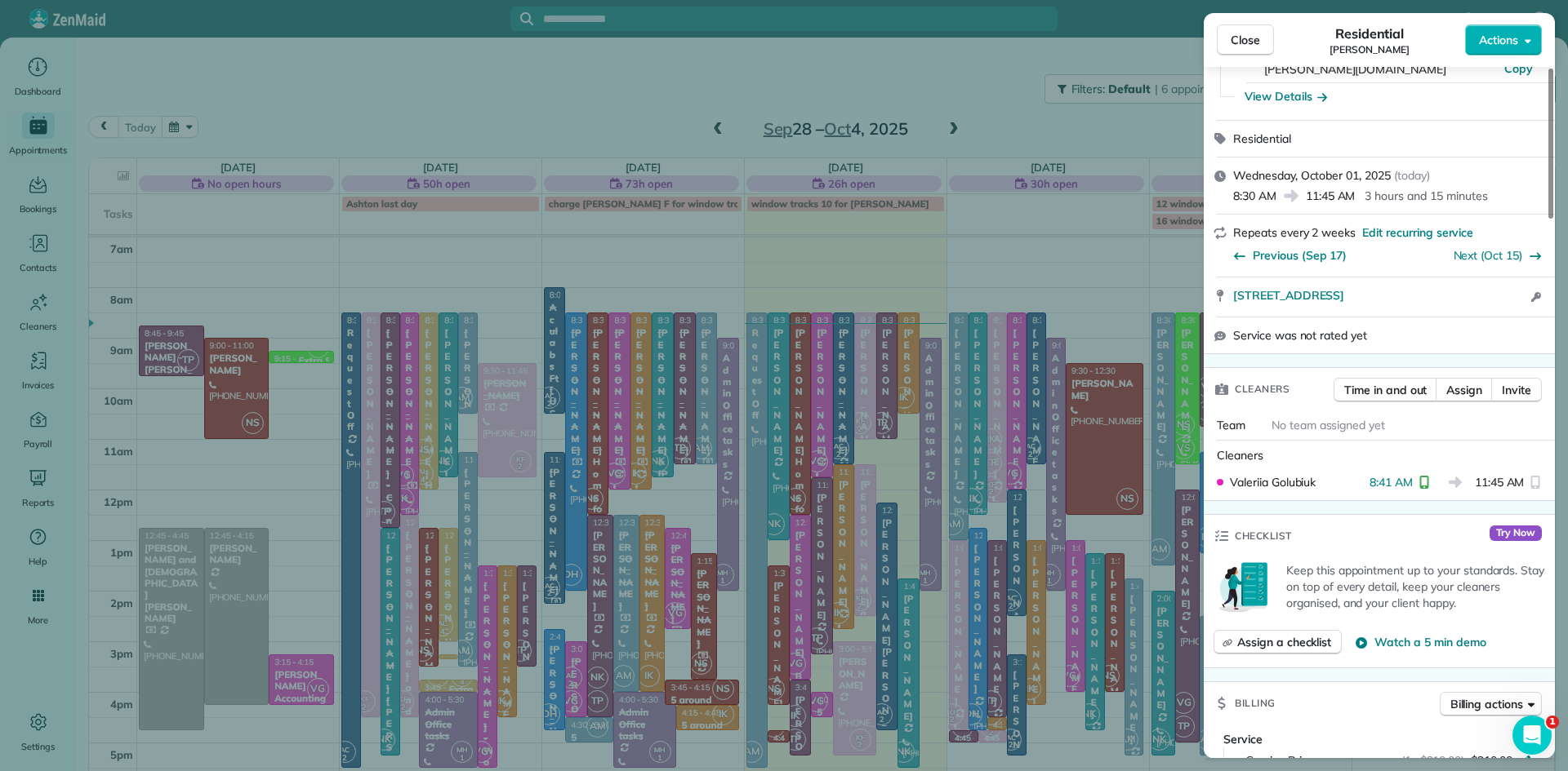
scroll to position [645, 0]
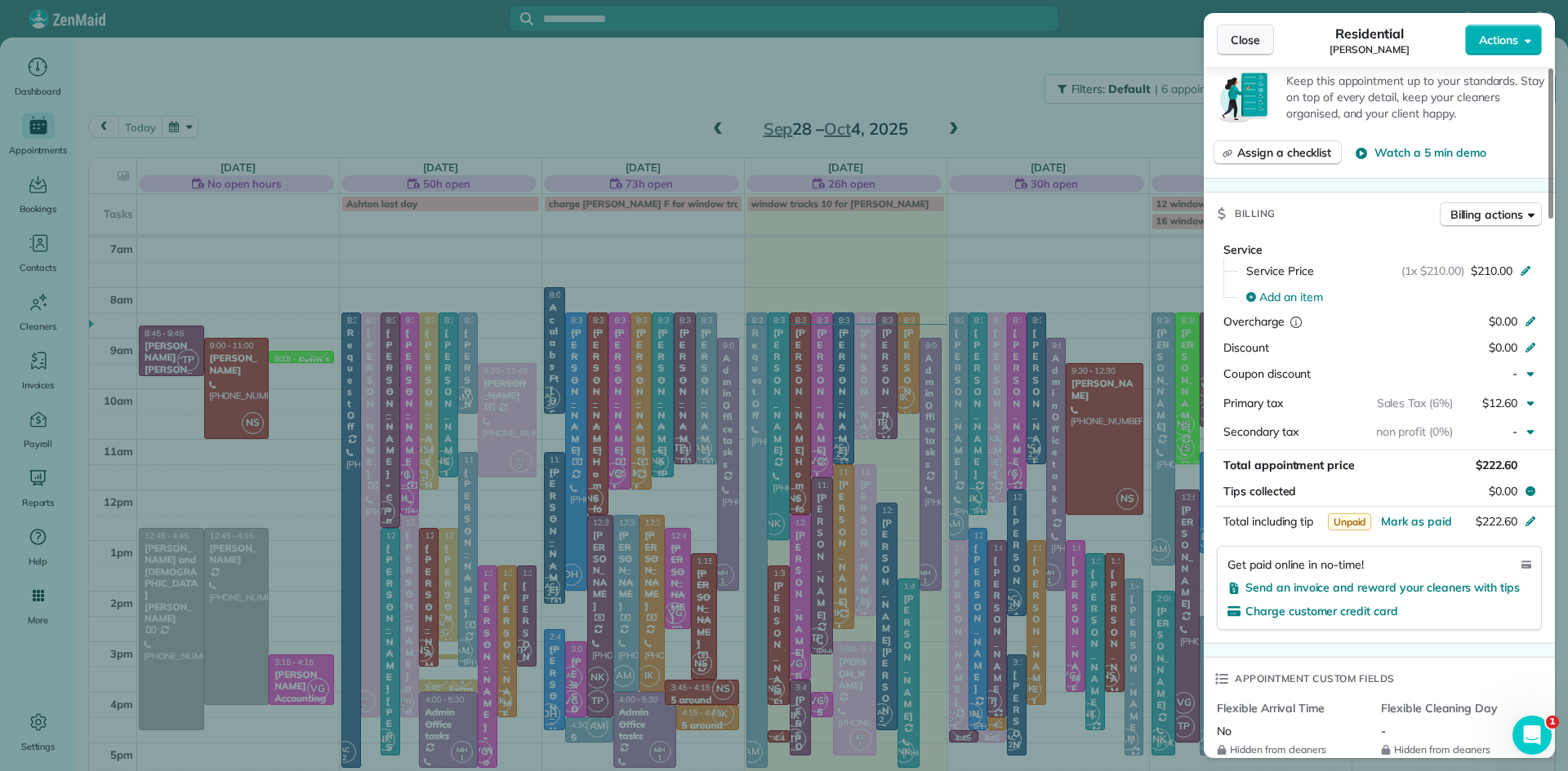
click at [1249, 28] on button "Close" at bounding box center [1244, 40] width 57 height 31
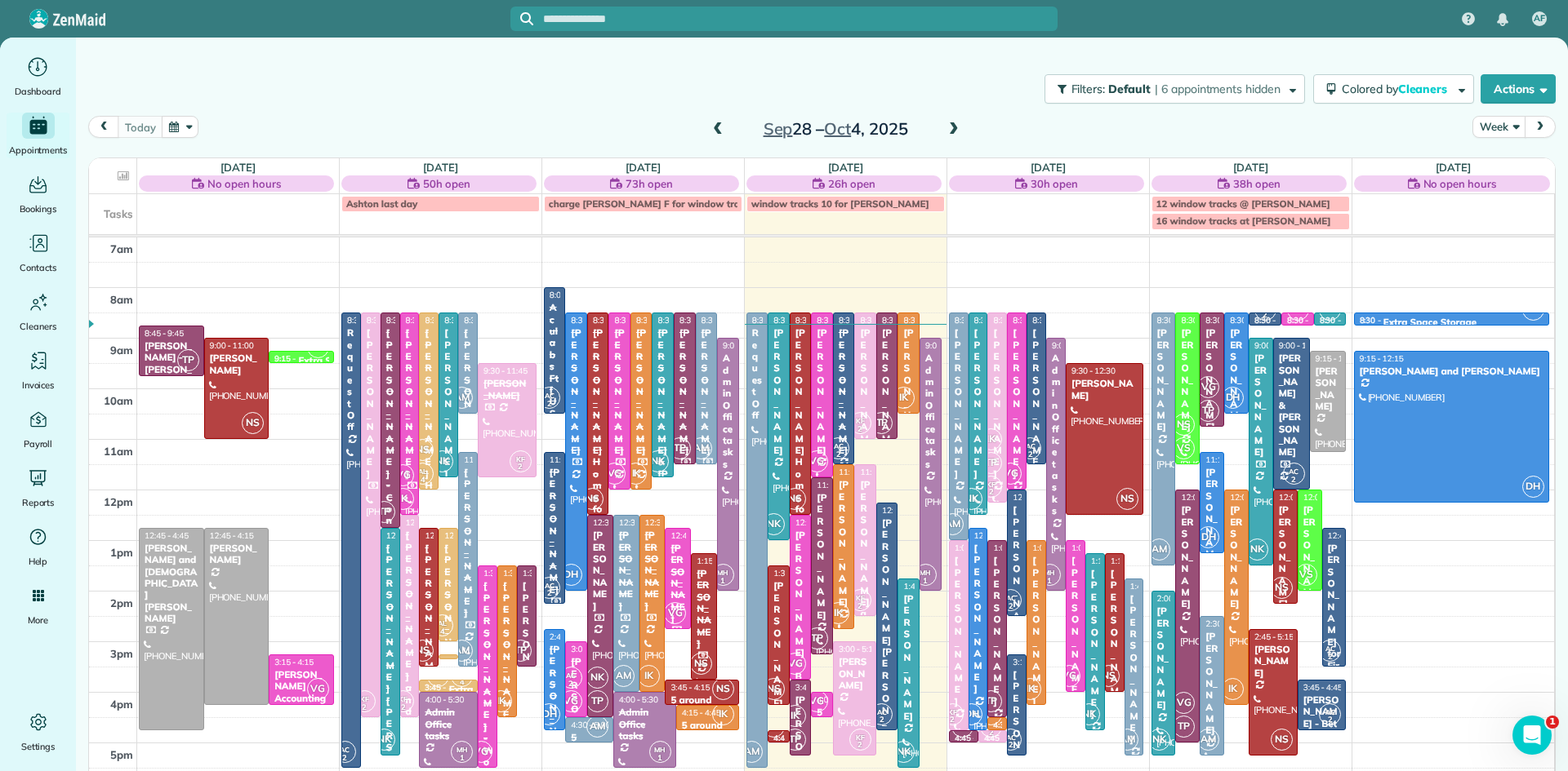
click at [953, 126] on span at bounding box center [954, 129] width 17 height 15
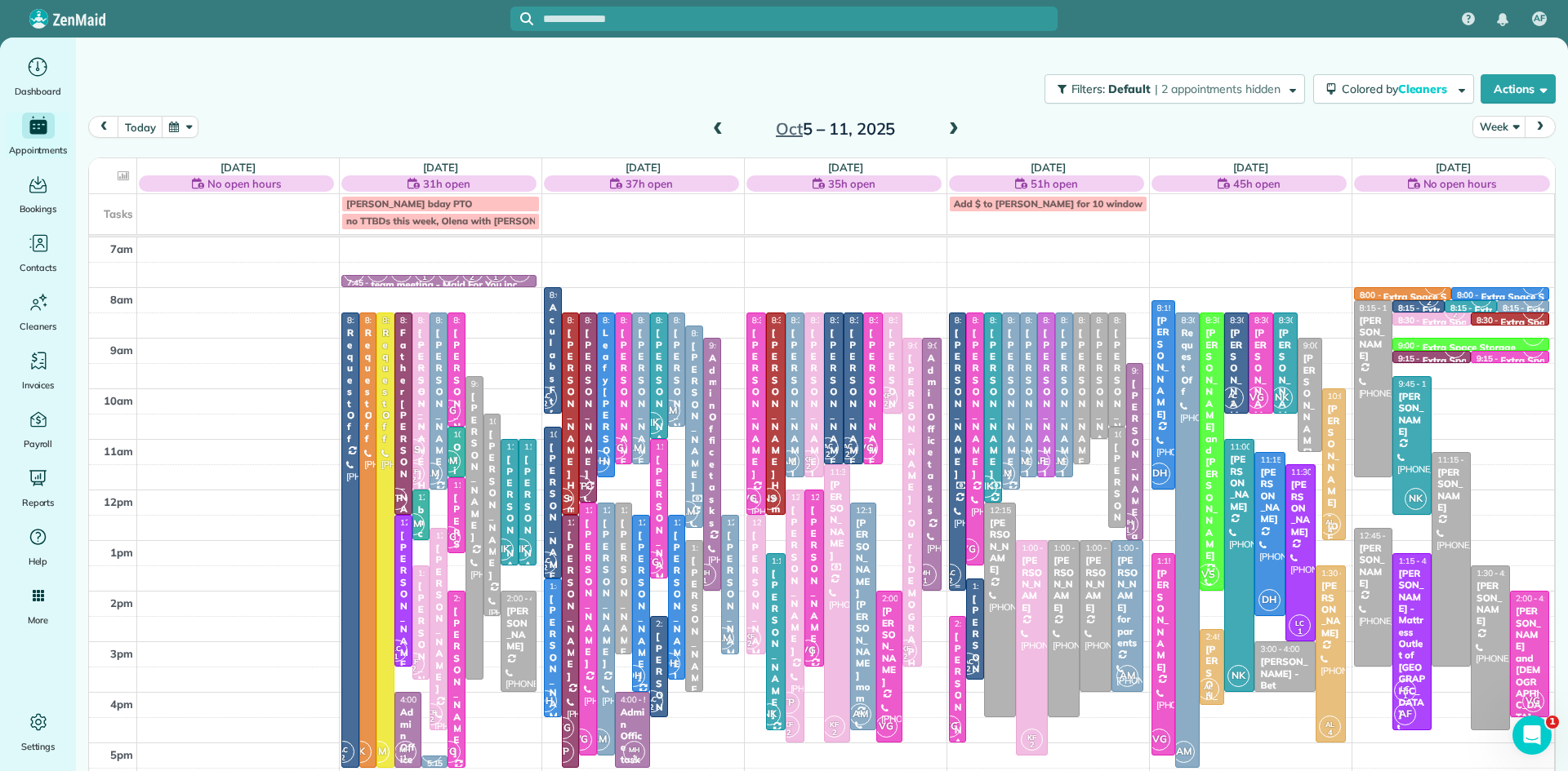
click at [958, 498] on div at bounding box center [958, 452] width 17 height 277
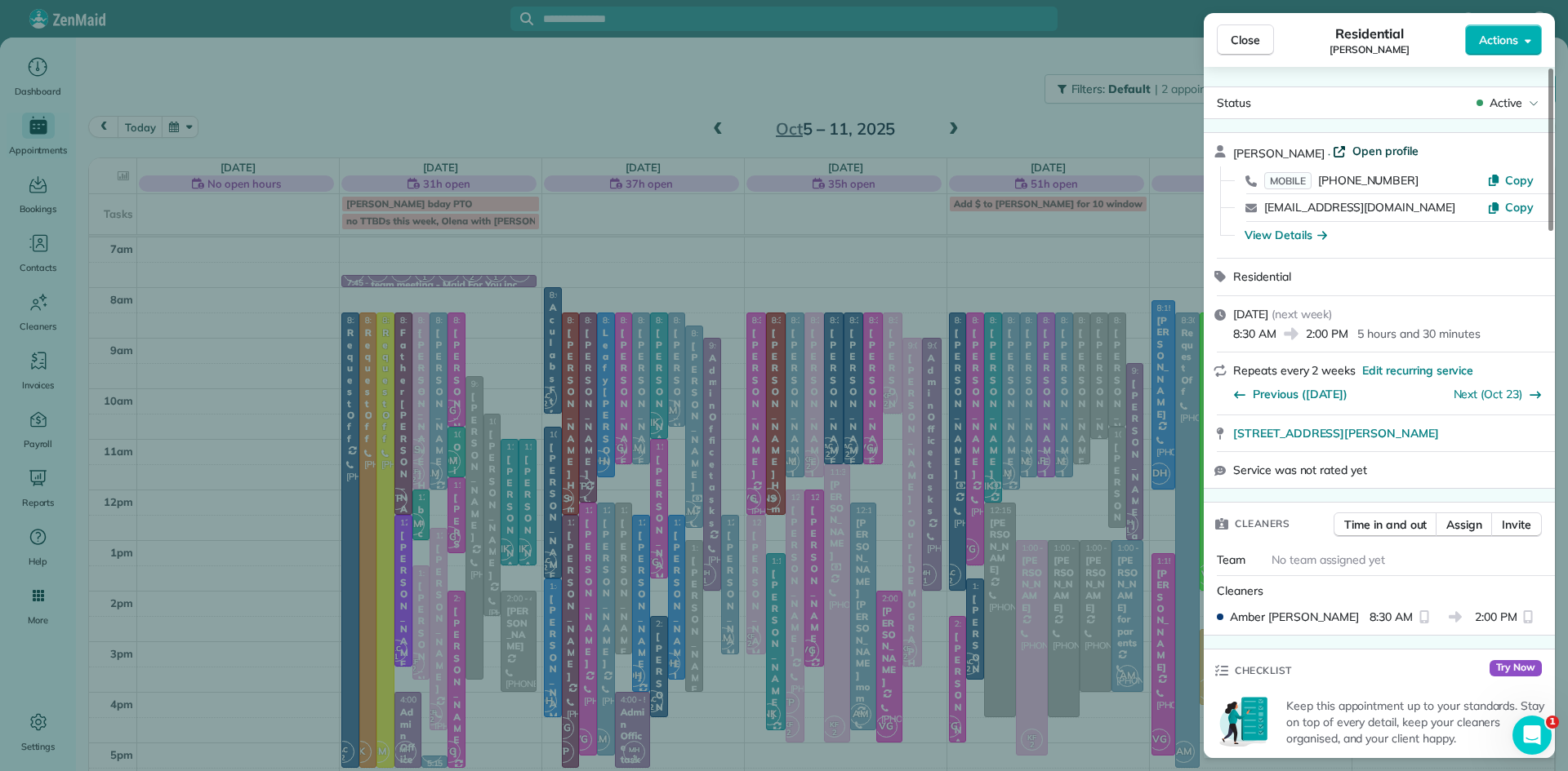
click at [1363, 149] on span "Open profile" at bounding box center [1385, 151] width 66 height 17
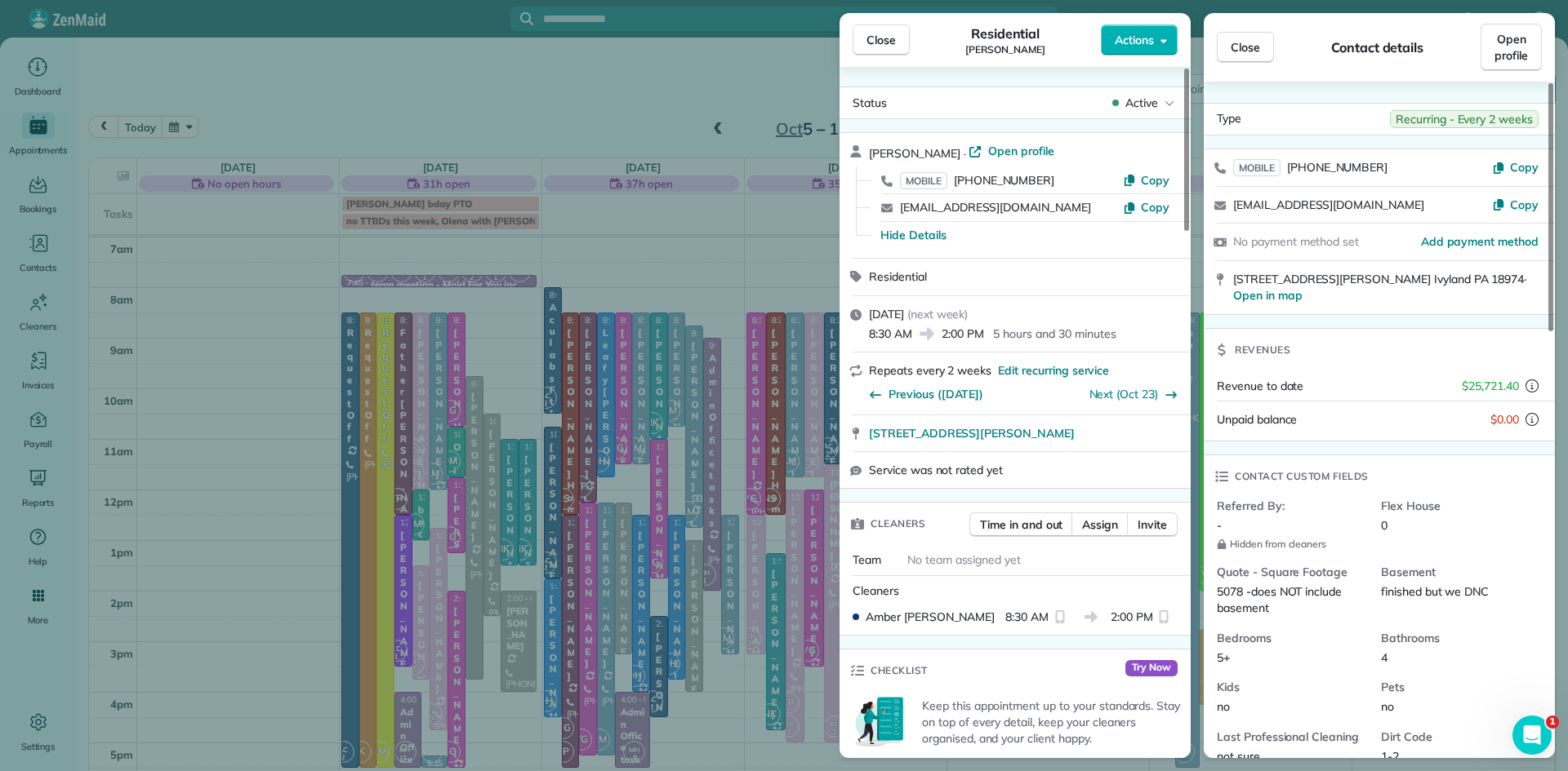
click at [872, 39] on span "Close" at bounding box center [881, 40] width 29 height 17
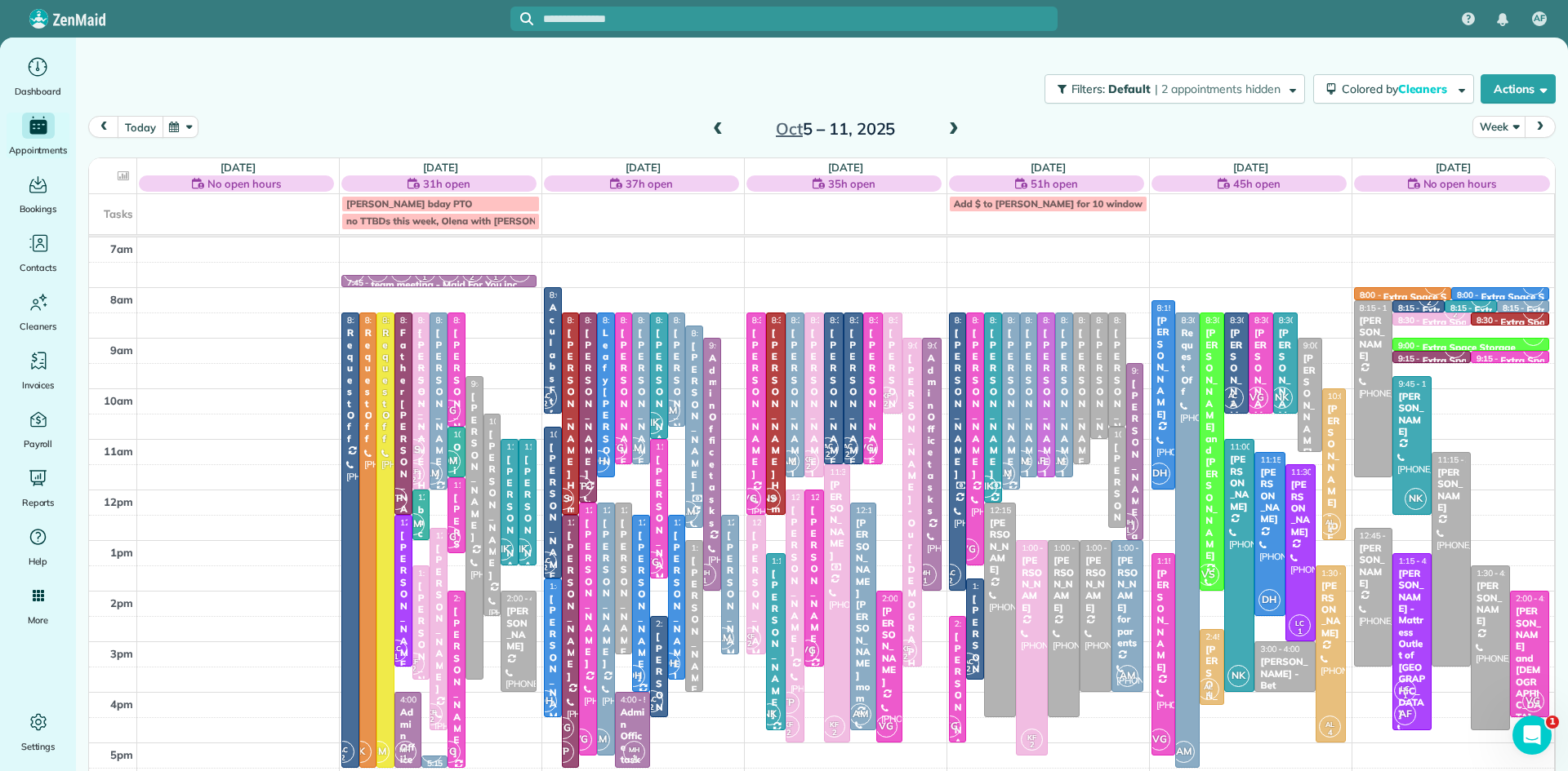
click at [130, 122] on button "today" at bounding box center [140, 126] width 45 height 22
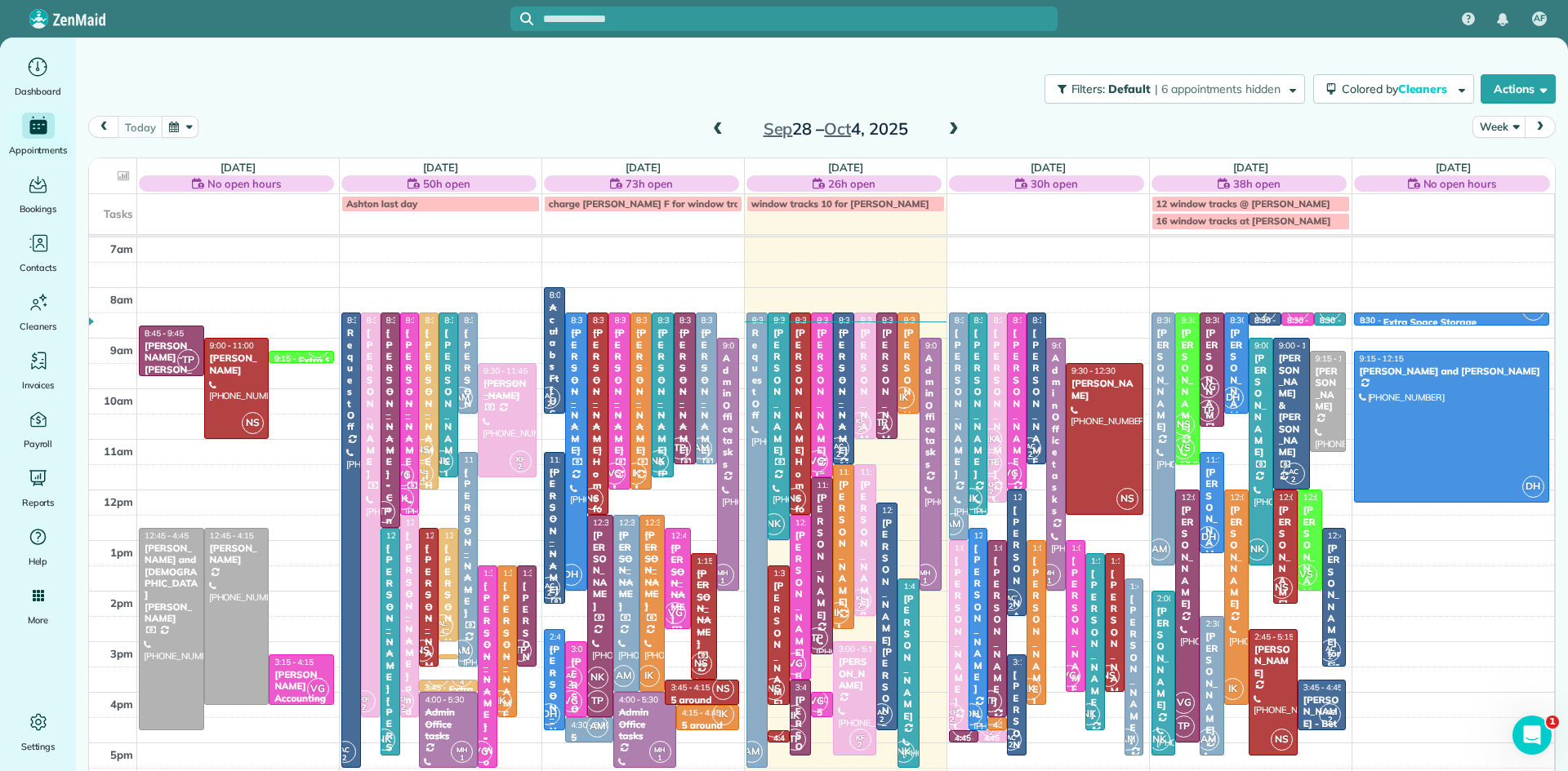
click at [822, 419] on div at bounding box center [822, 395] width 20 height 163
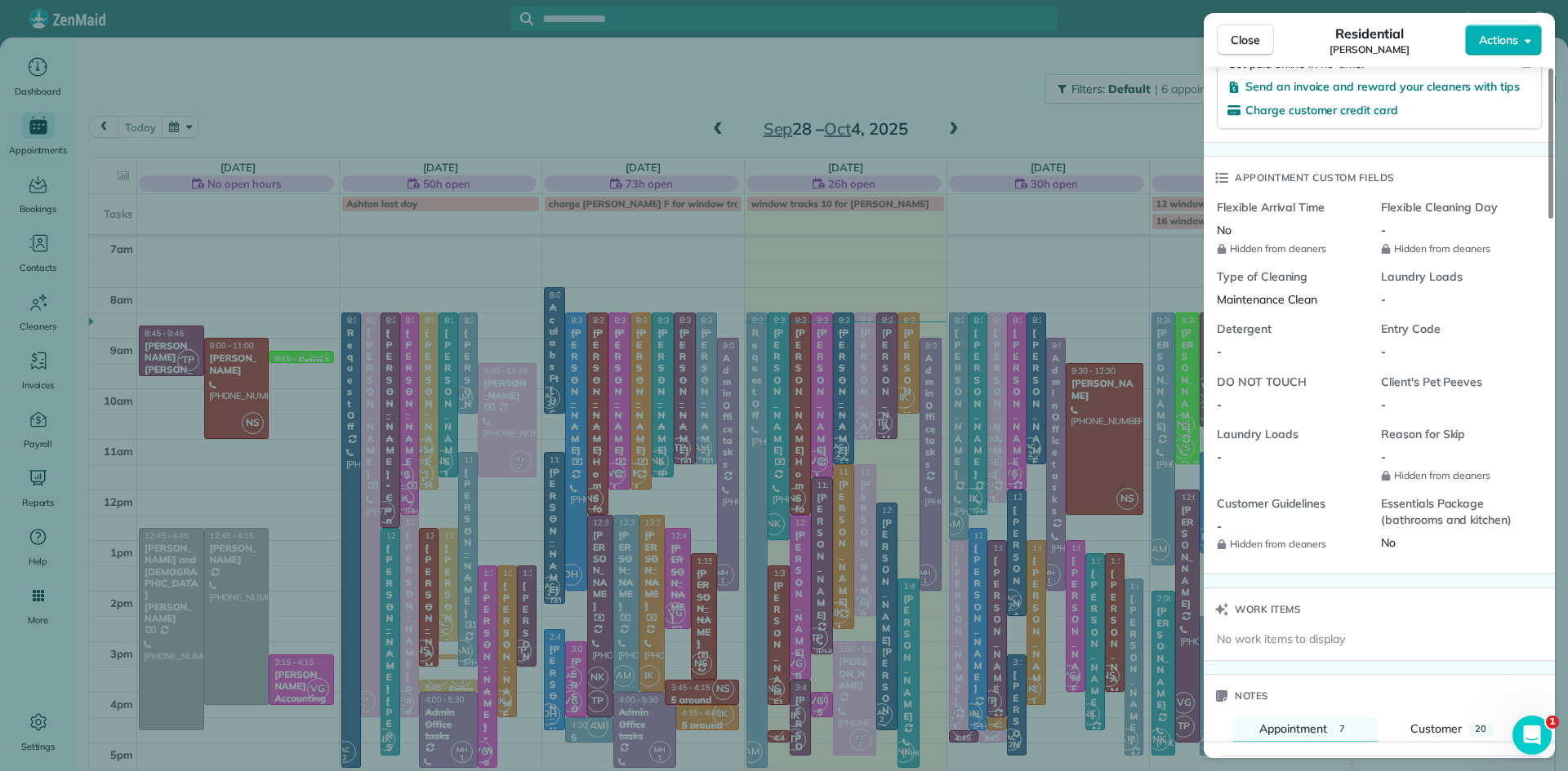
scroll to position [791, 0]
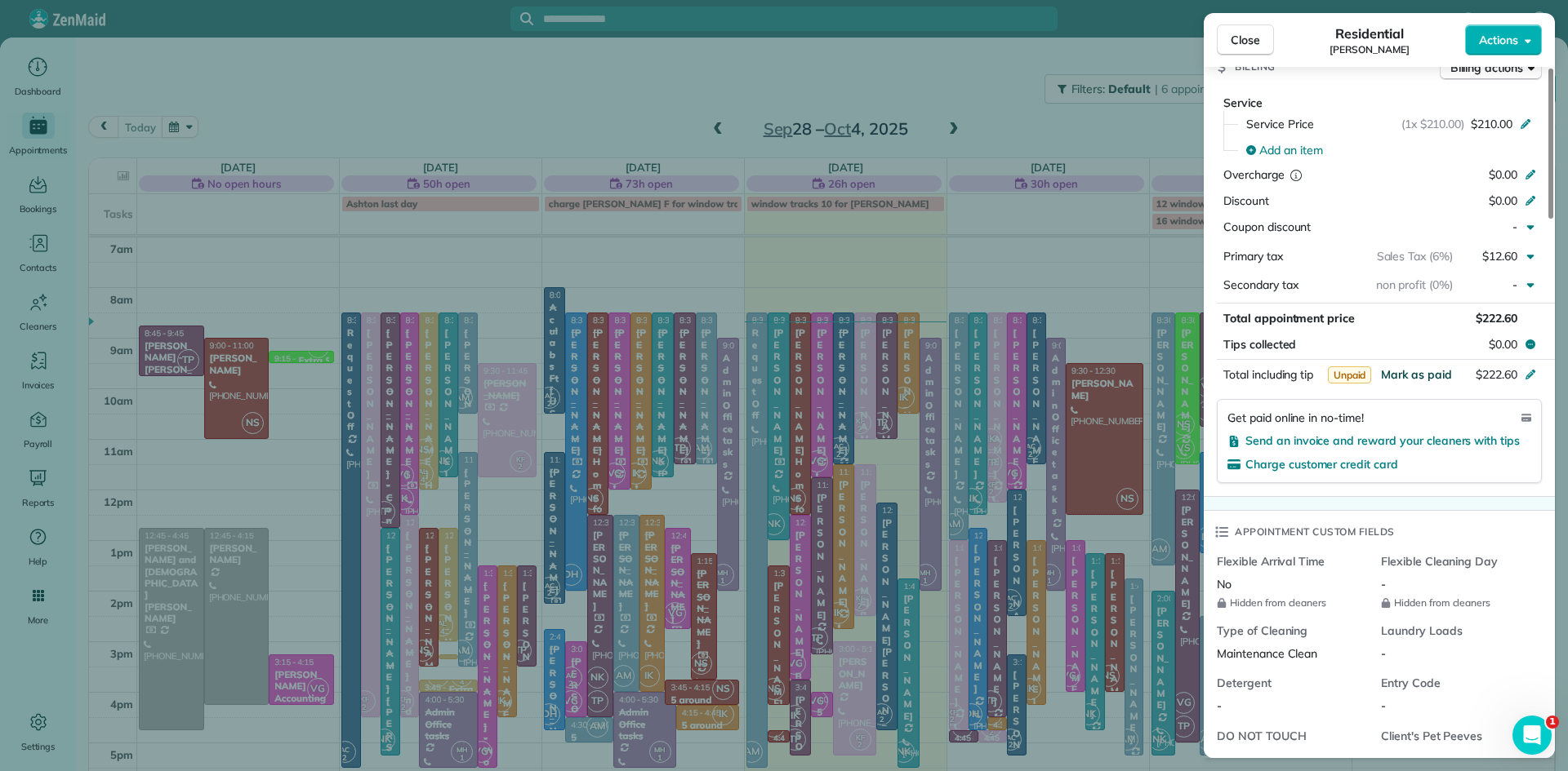
click at [1423, 367] on span "Mark as paid" at bounding box center [1415, 374] width 71 height 15
click at [1248, 34] on span "Close" at bounding box center [1245, 40] width 29 height 17
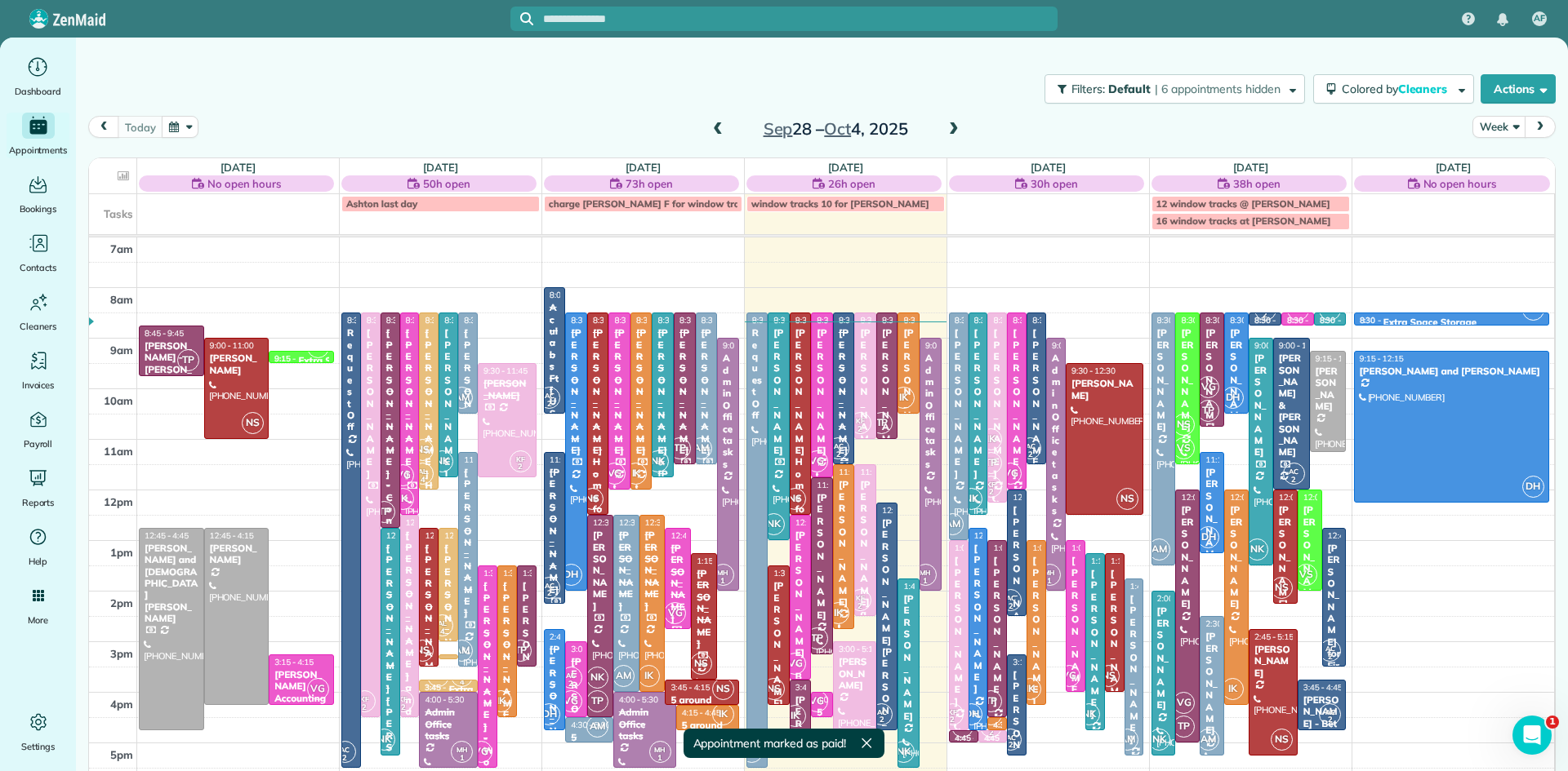
click at [842, 451] on small "2" at bounding box center [837, 455] width 20 height 16
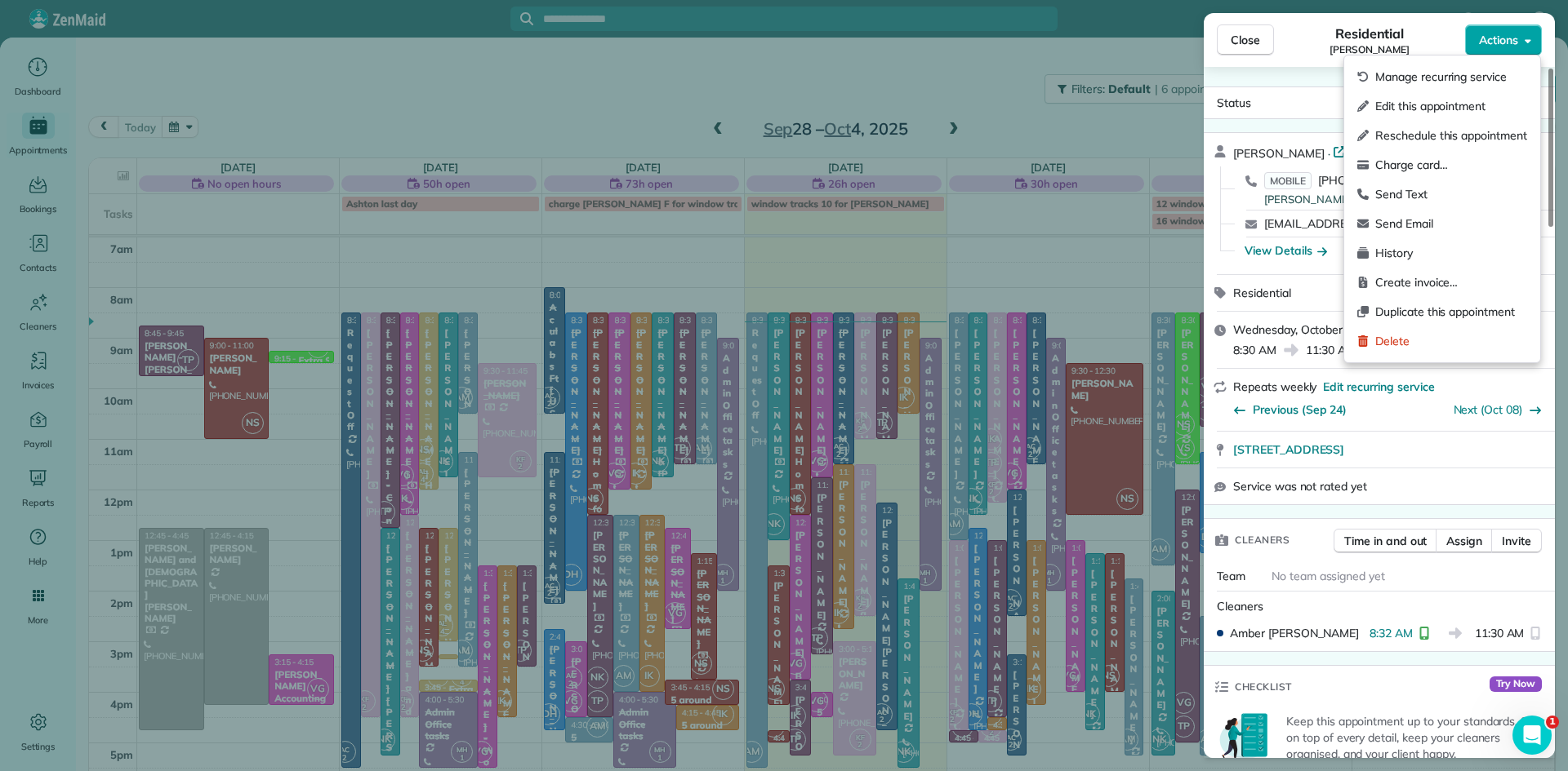
click at [1503, 34] on span "Actions" at bounding box center [1498, 40] width 39 height 17
click at [1411, 157] on span "Charge card…" at bounding box center [1451, 164] width 152 height 17
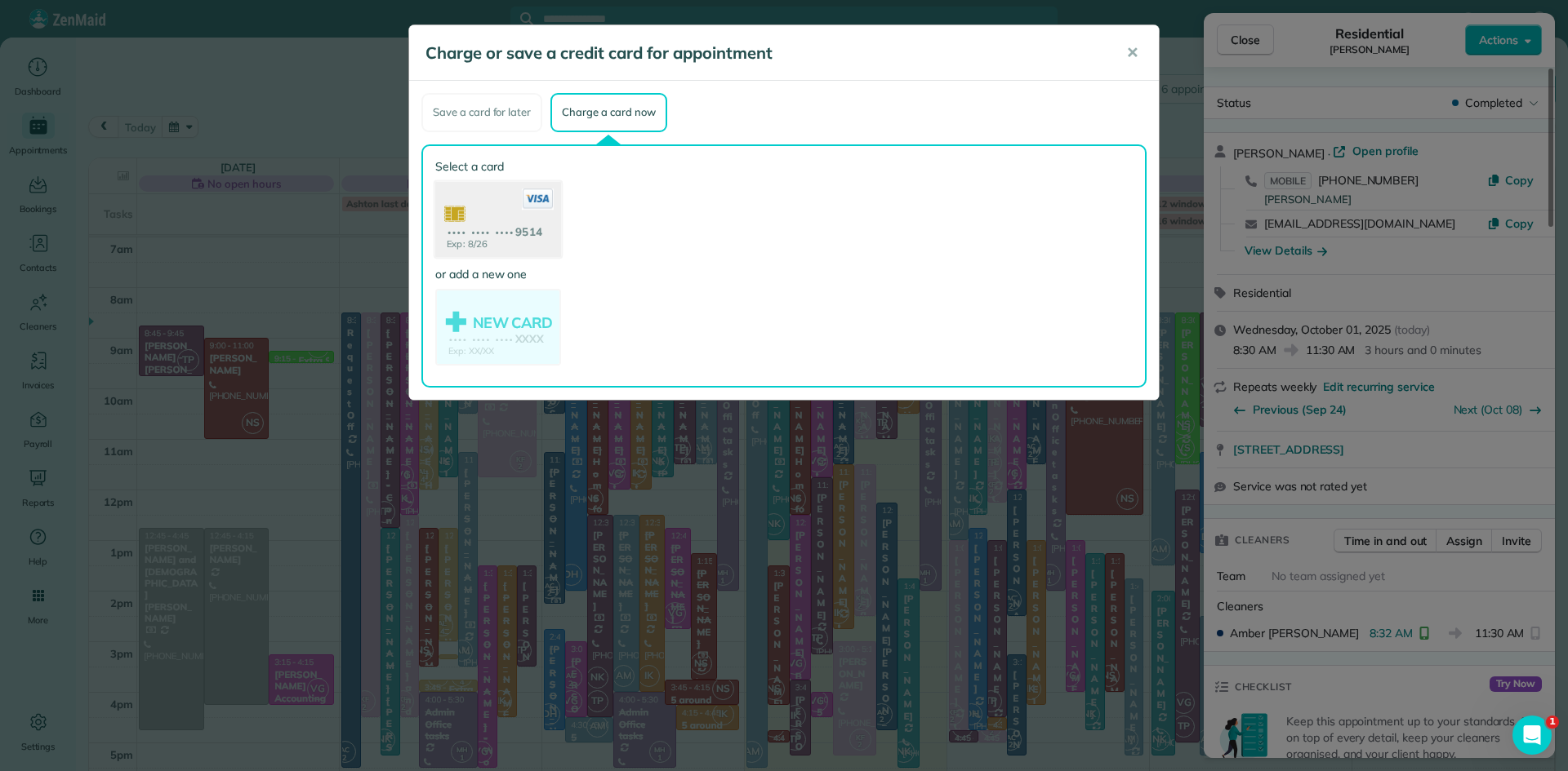
click at [494, 228] on use at bounding box center [497, 221] width 125 height 80
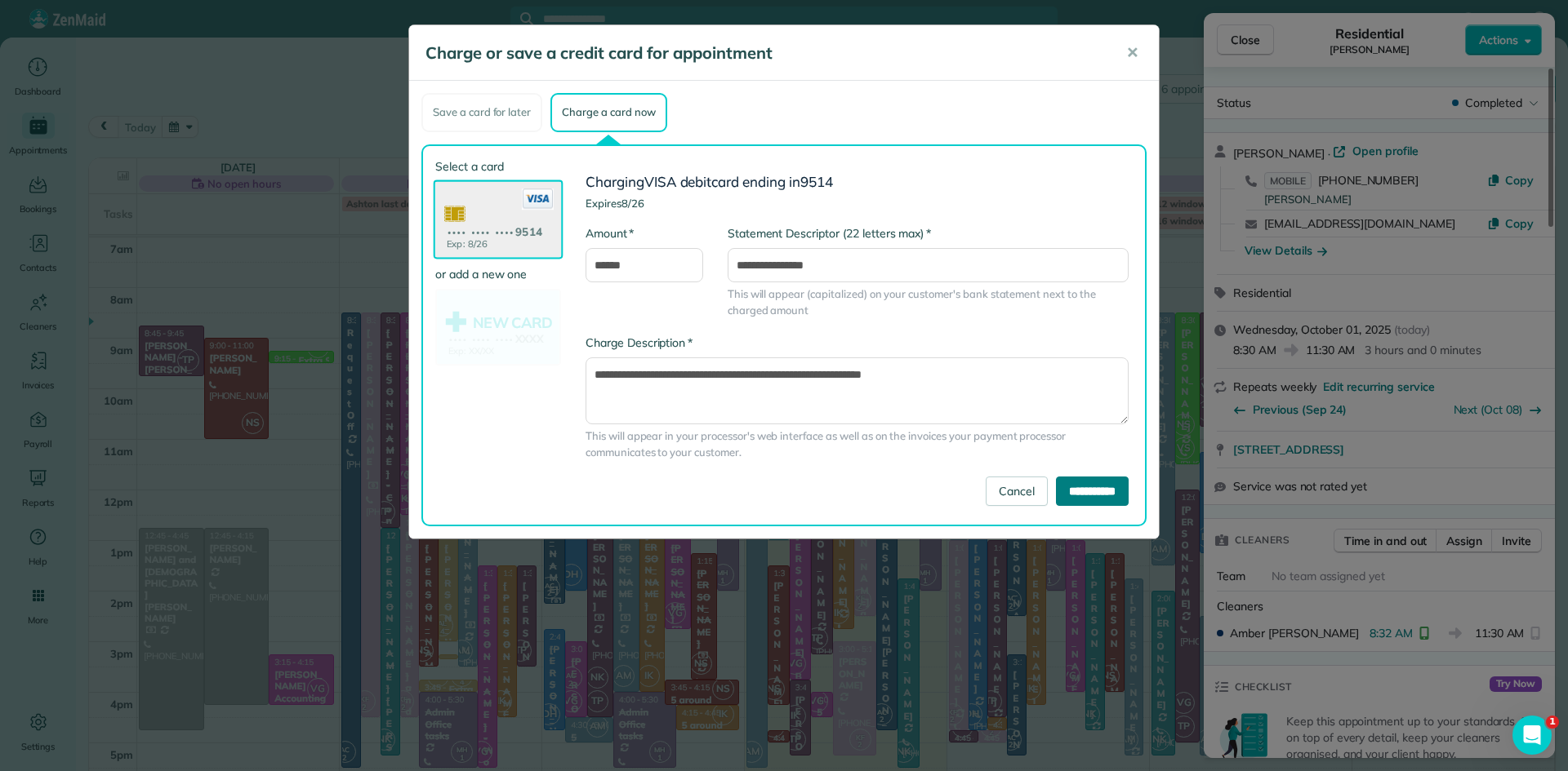
click at [1058, 486] on input "**********" at bounding box center [1092, 491] width 73 height 29
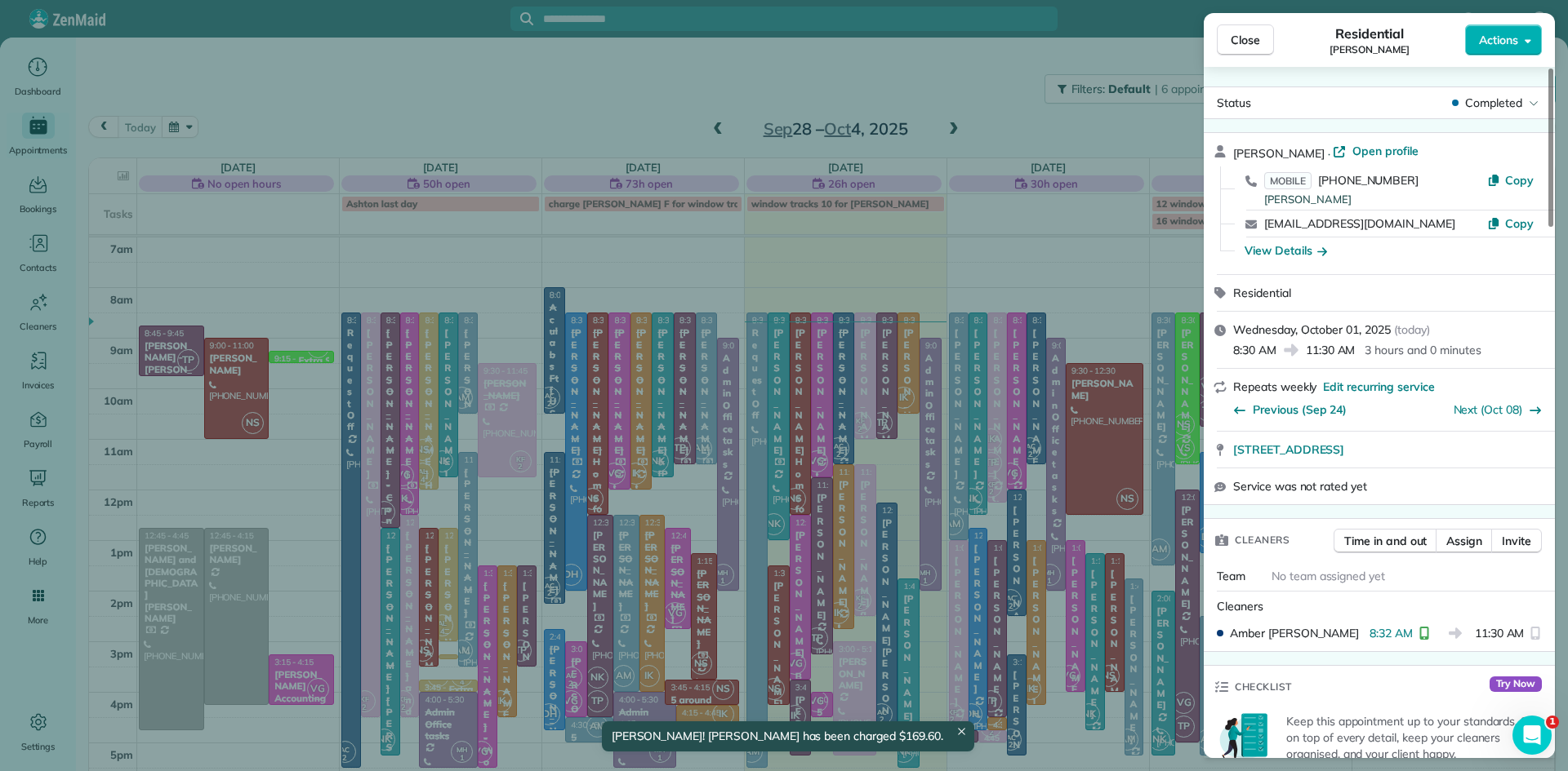
click at [1244, 41] on span "Close" at bounding box center [1245, 40] width 29 height 17
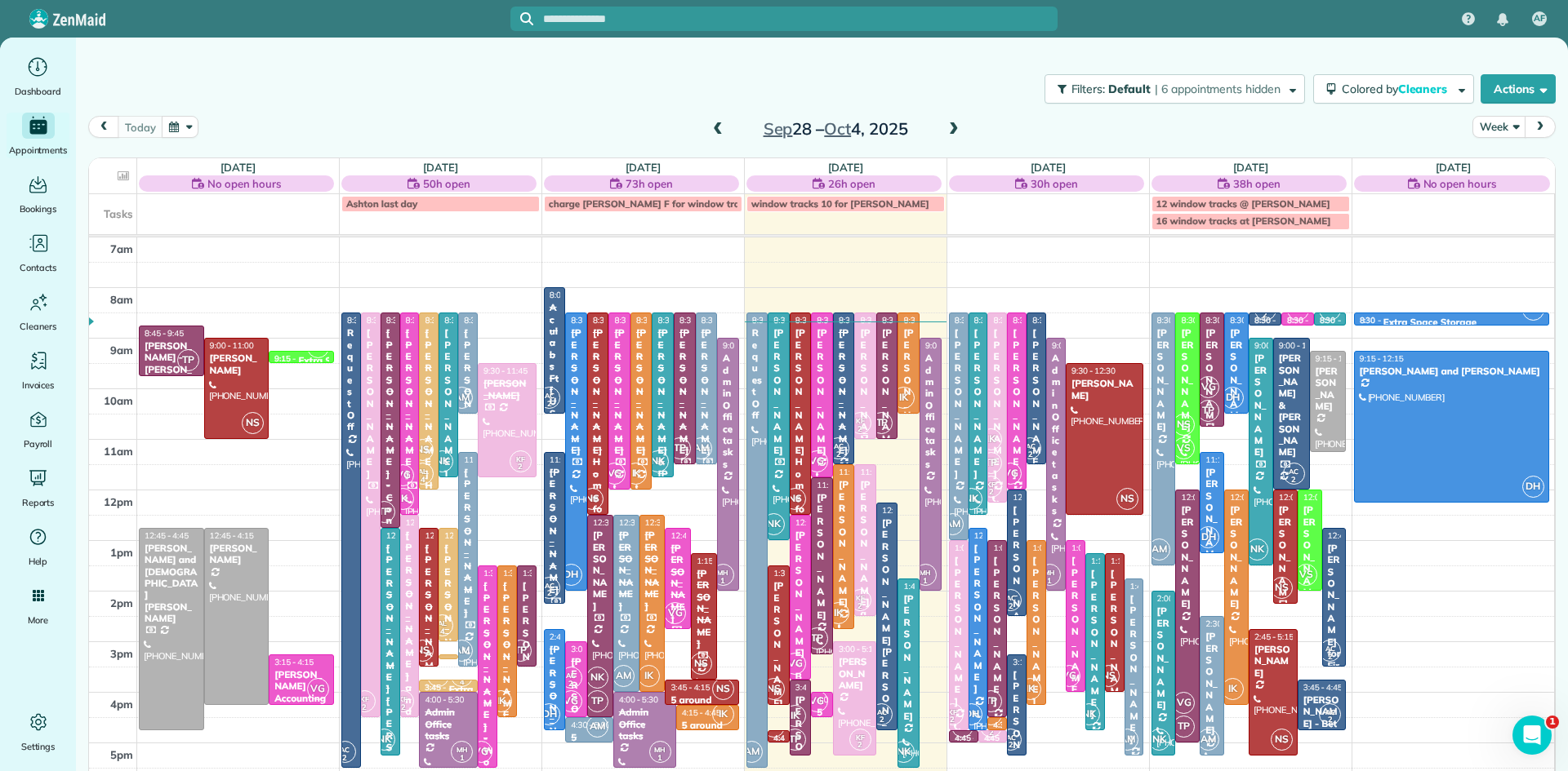
click at [864, 399] on div "[PERSON_NAME]" at bounding box center [865, 391] width 13 height 129
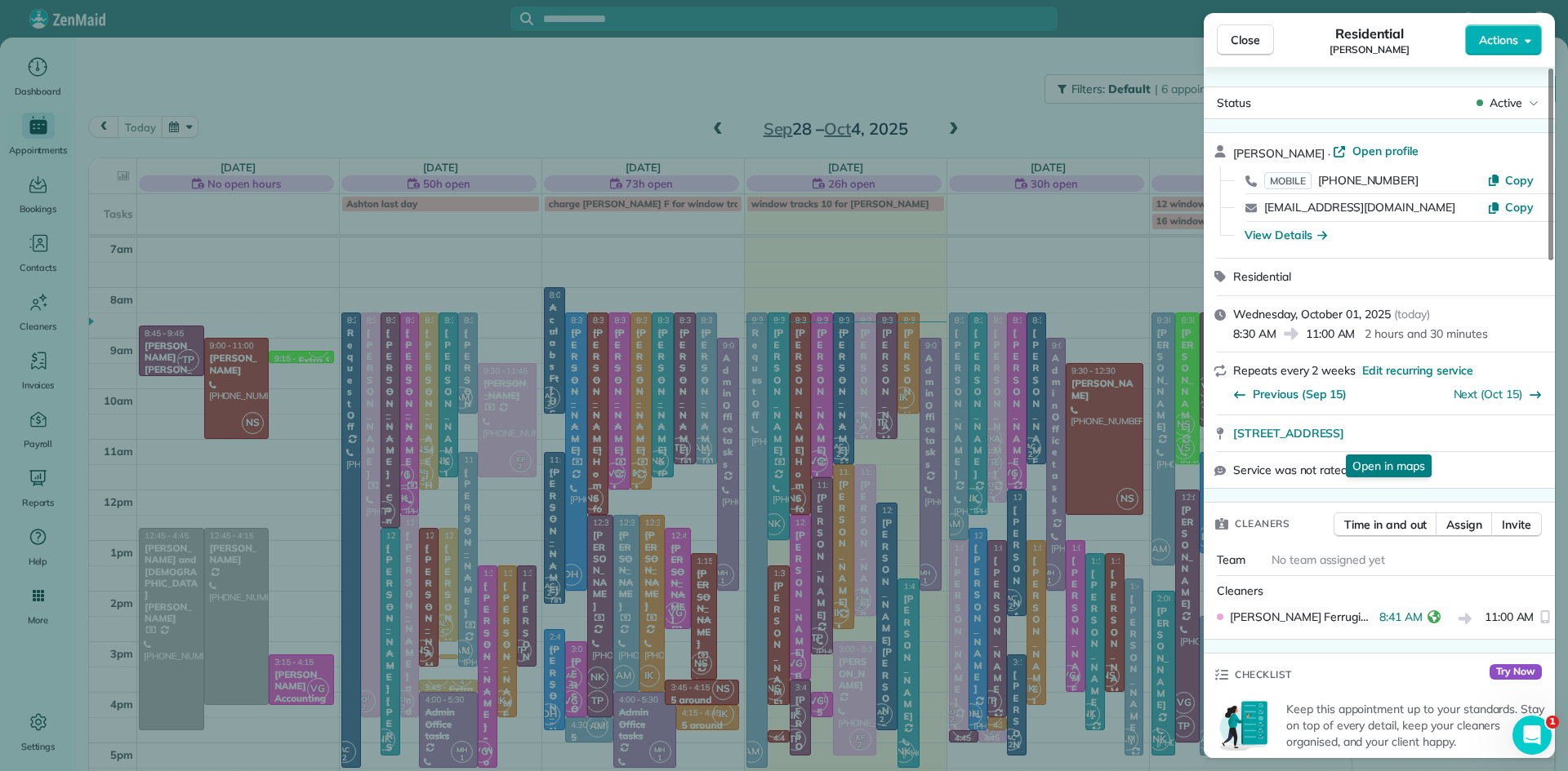
scroll to position [640, 0]
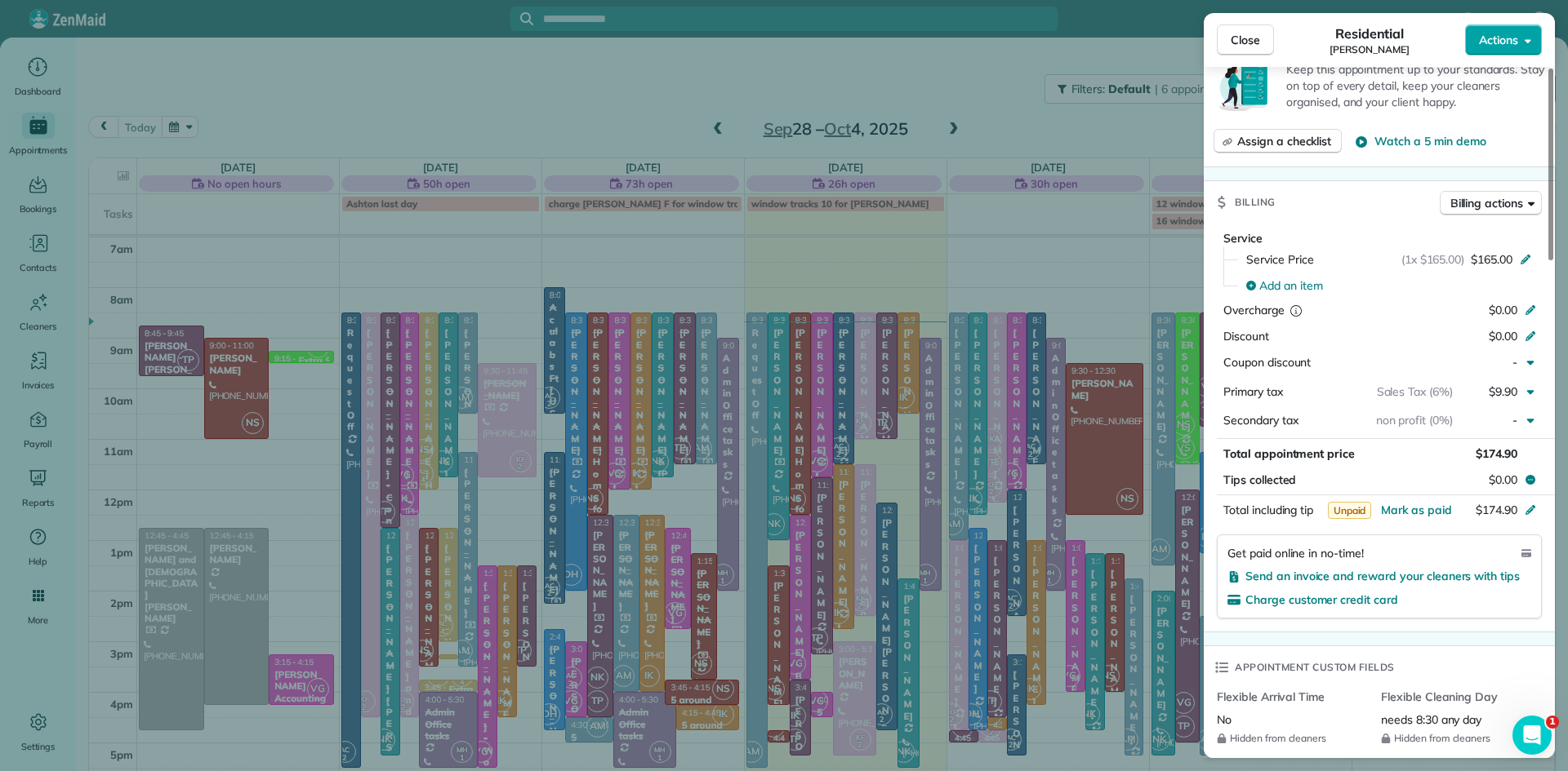
click at [1499, 40] on span "Actions" at bounding box center [1498, 40] width 39 height 17
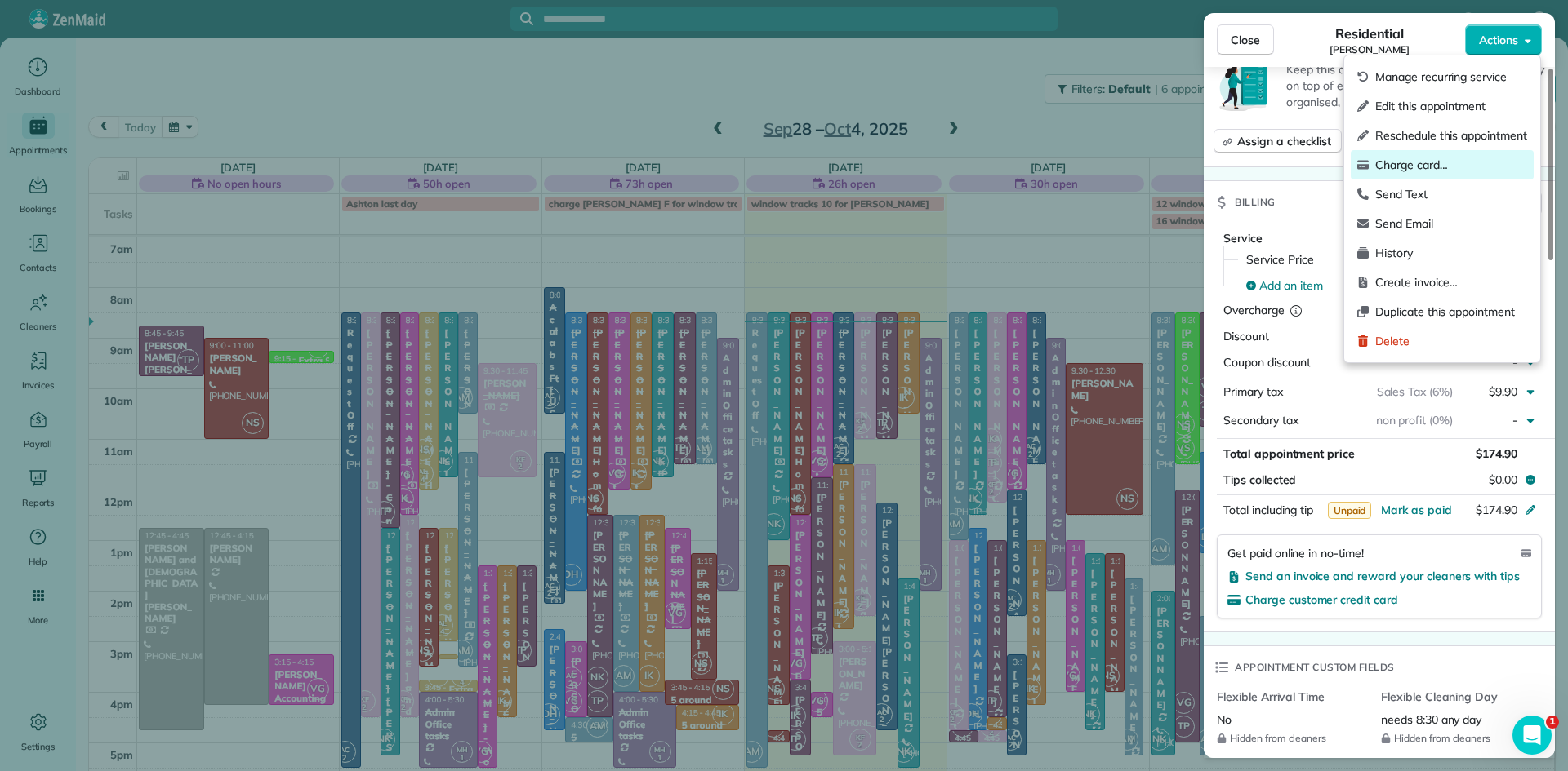
click at [1427, 161] on span "Charge card…" at bounding box center [1451, 164] width 152 height 17
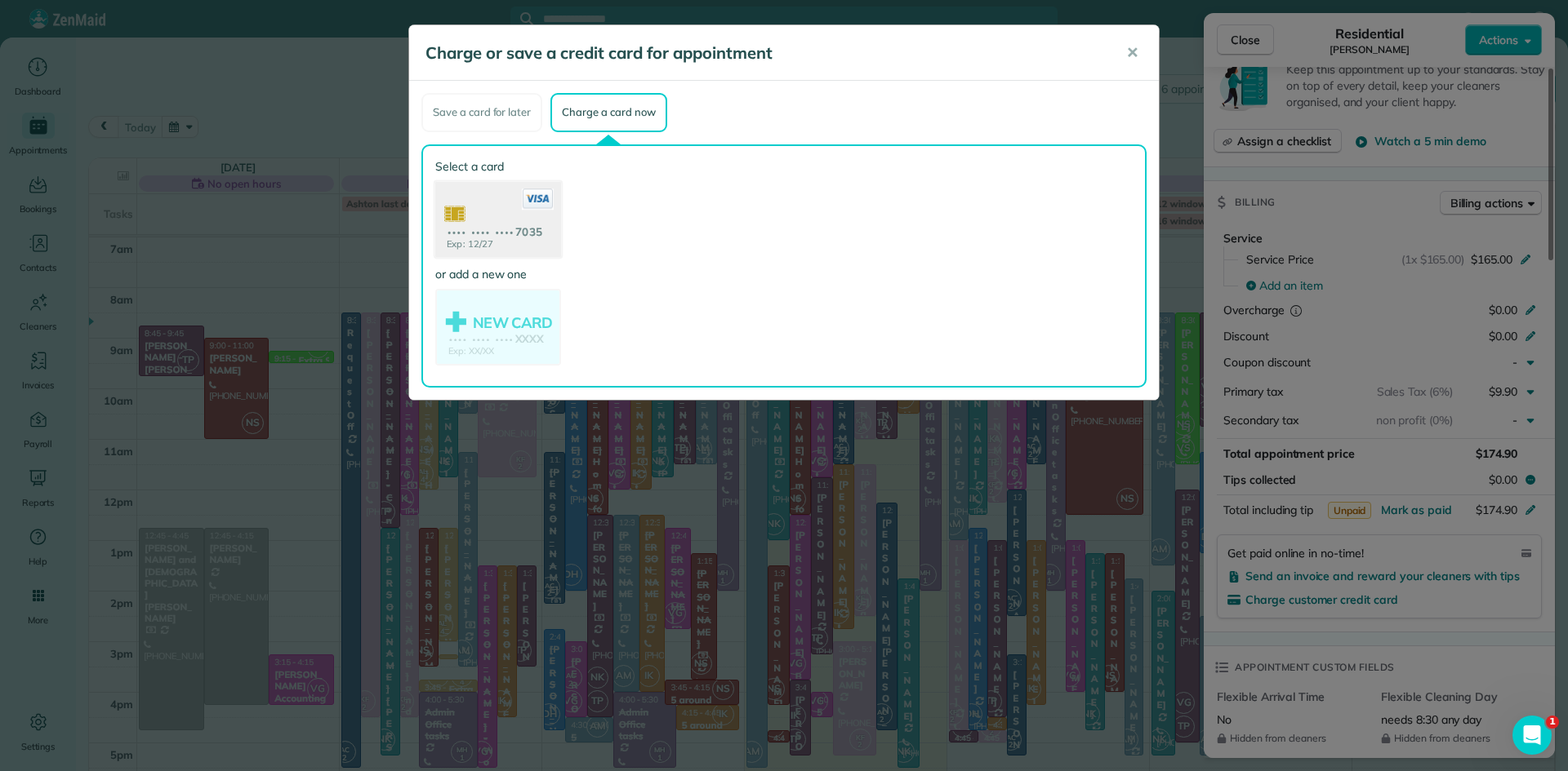
click at [491, 216] on use at bounding box center [497, 221] width 125 height 80
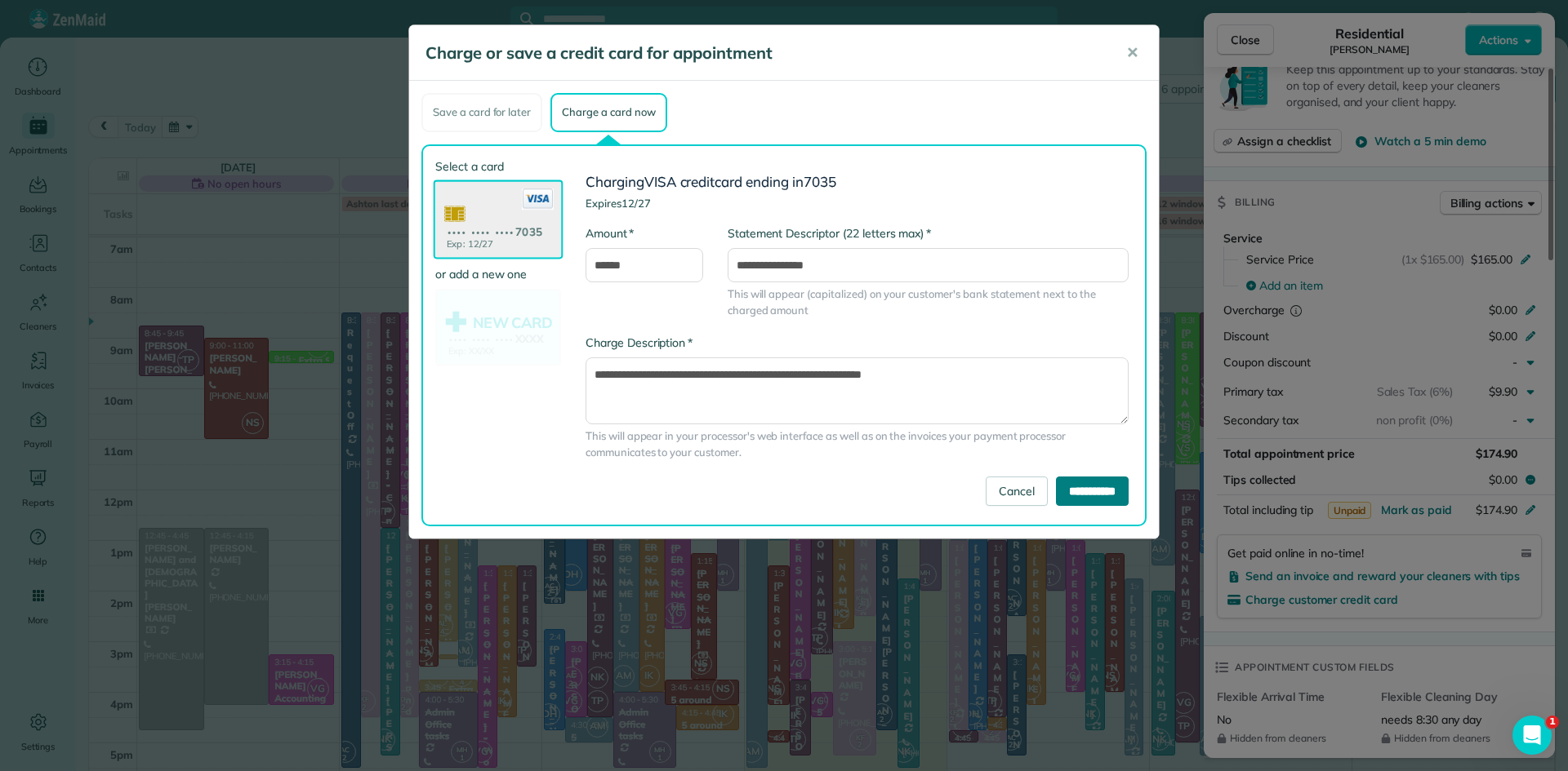
click at [1068, 481] on input "**********" at bounding box center [1092, 491] width 73 height 29
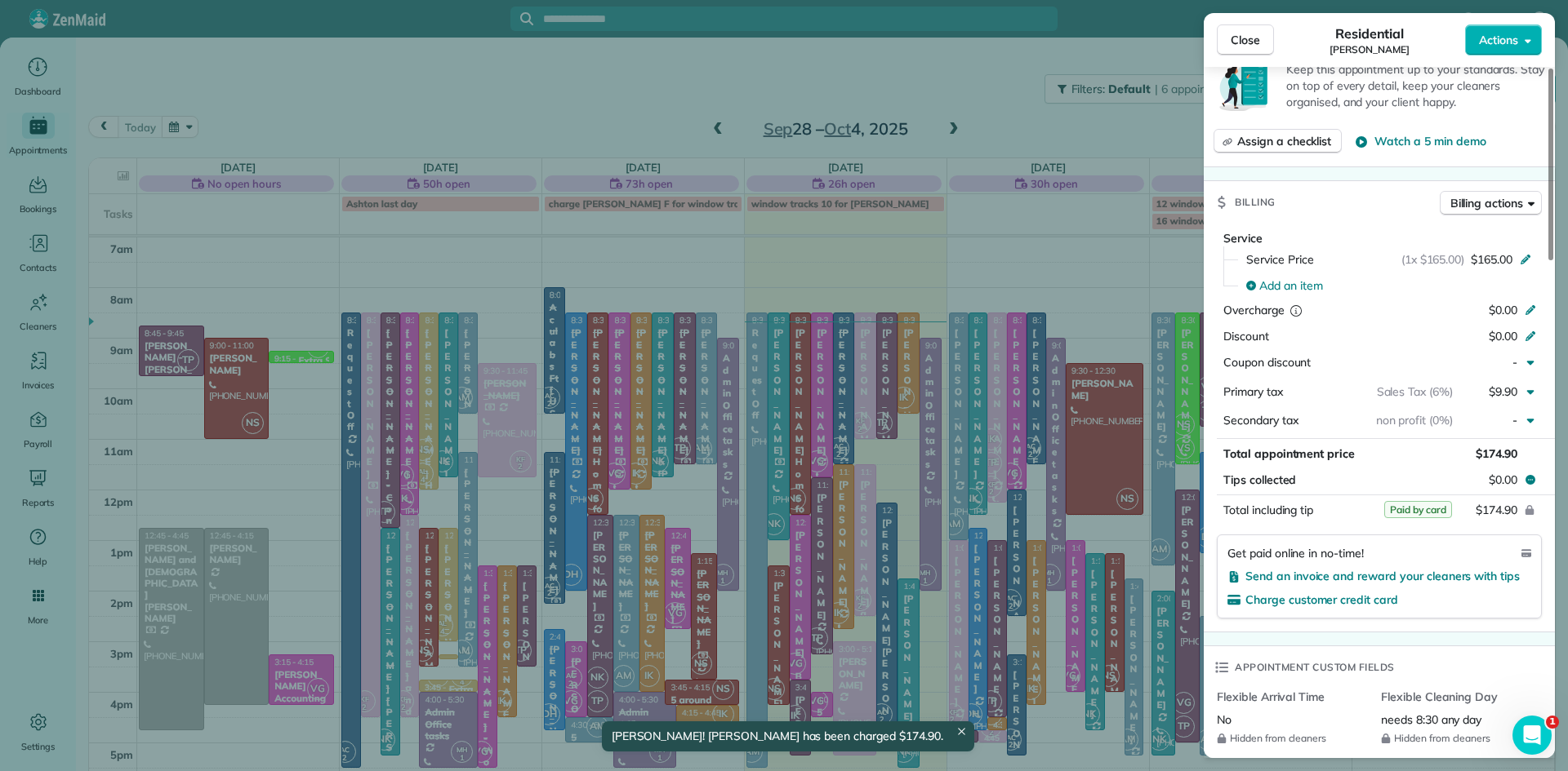
click at [1227, 37] on button "Close" at bounding box center [1244, 40] width 57 height 31
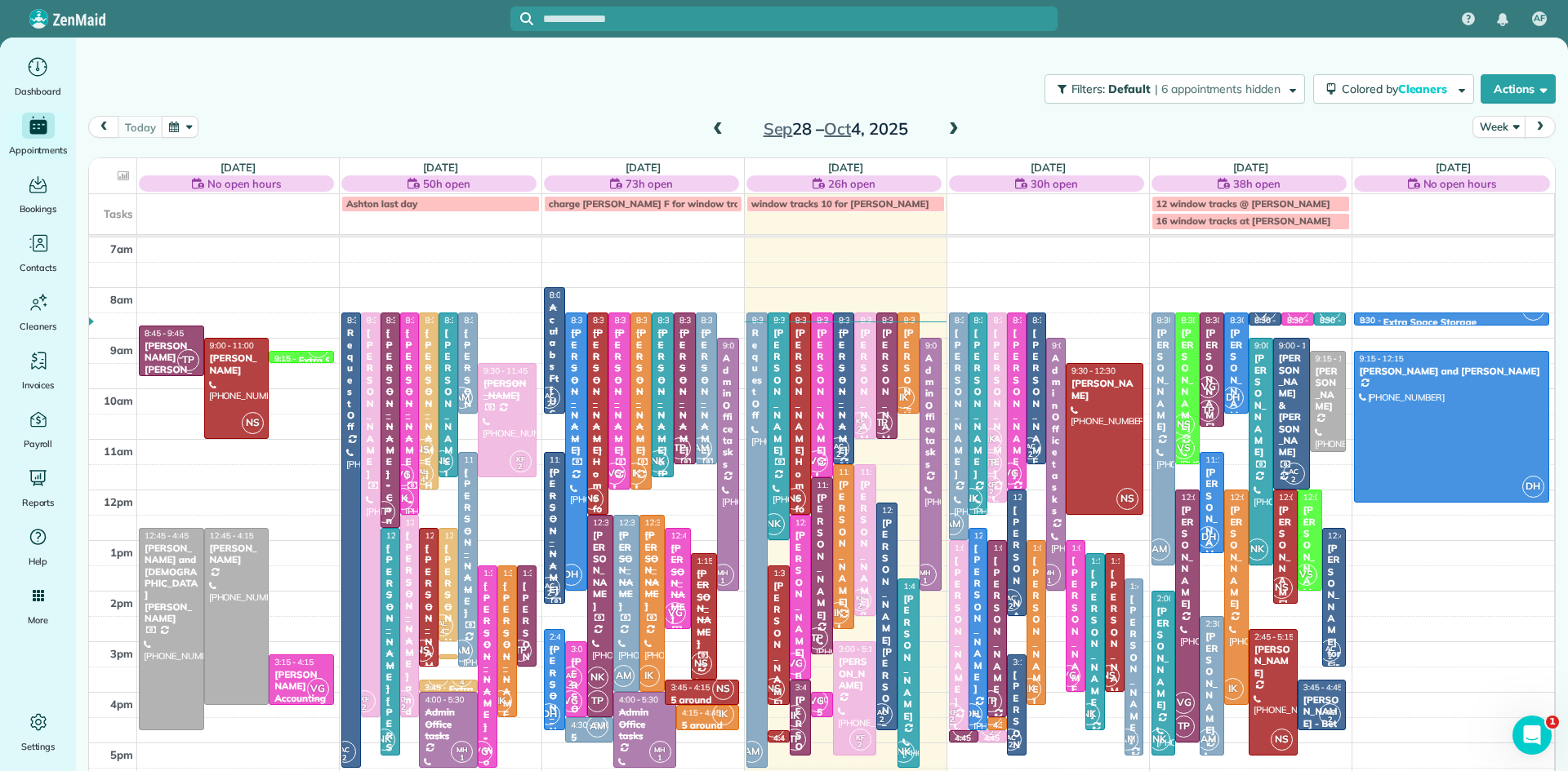
click at [904, 379] on div "[PERSON_NAME]" at bounding box center [908, 391] width 13 height 129
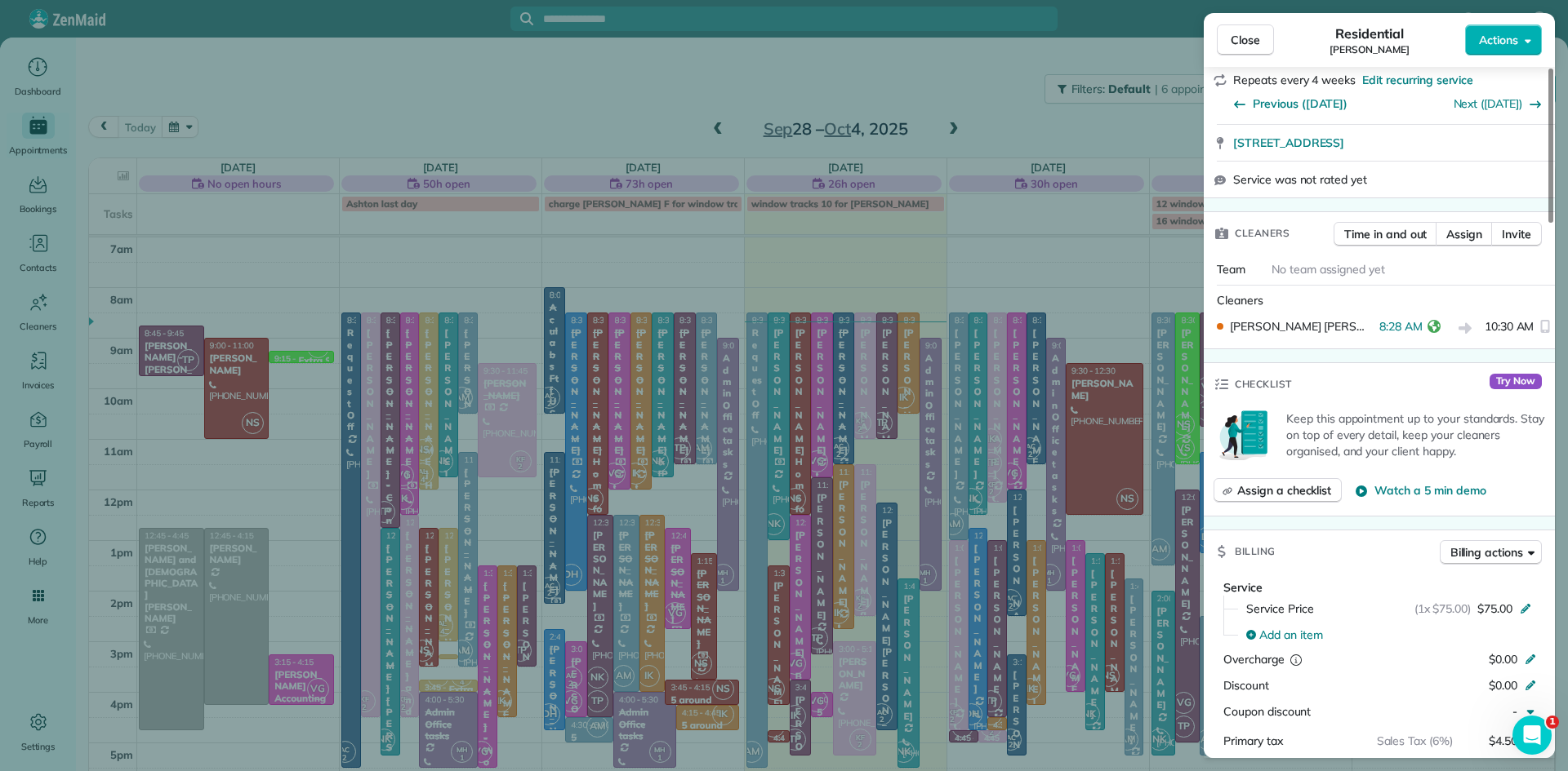
scroll to position [518, 0]
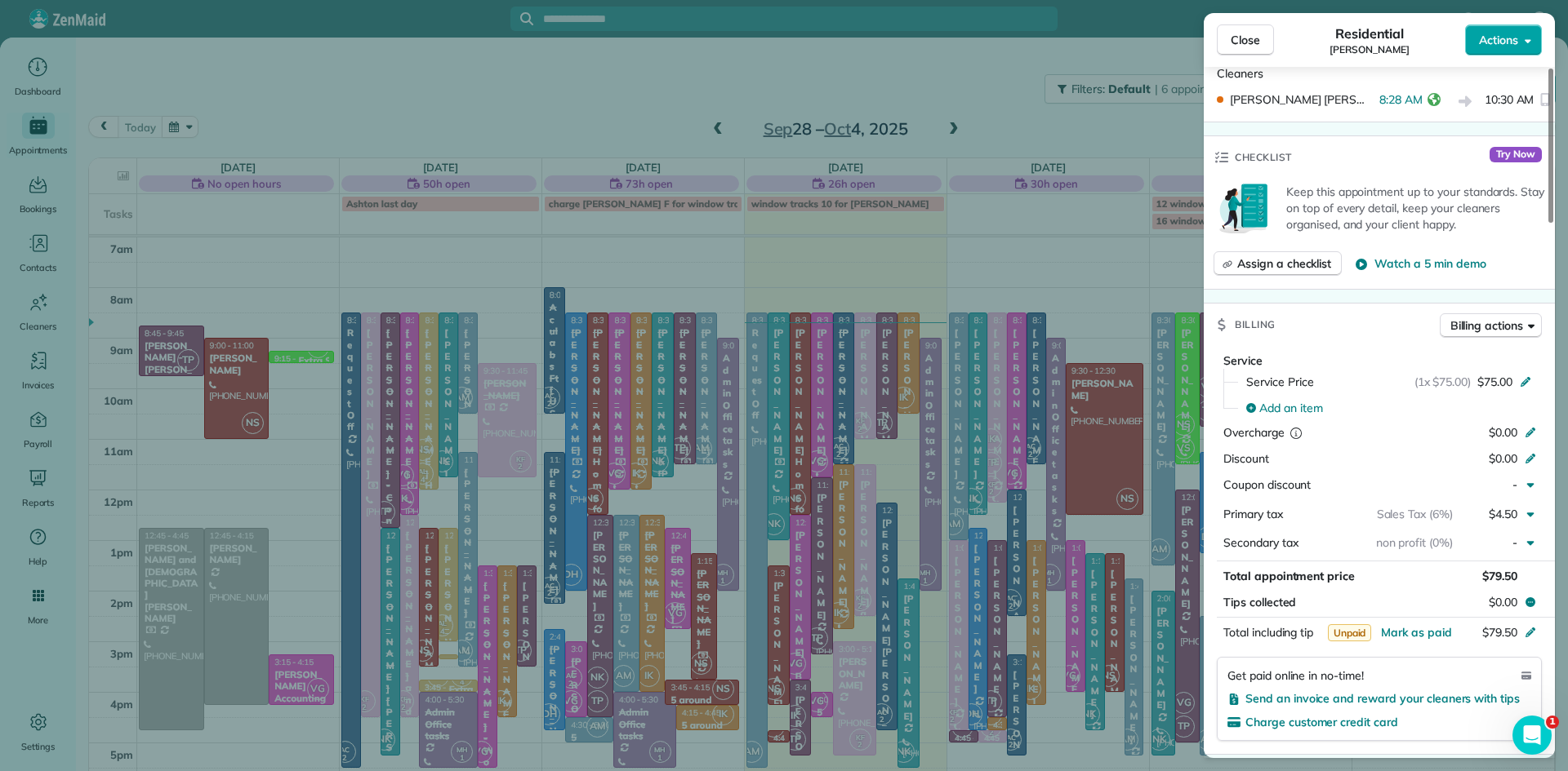
click at [1498, 39] on span "Actions" at bounding box center [1498, 40] width 39 height 17
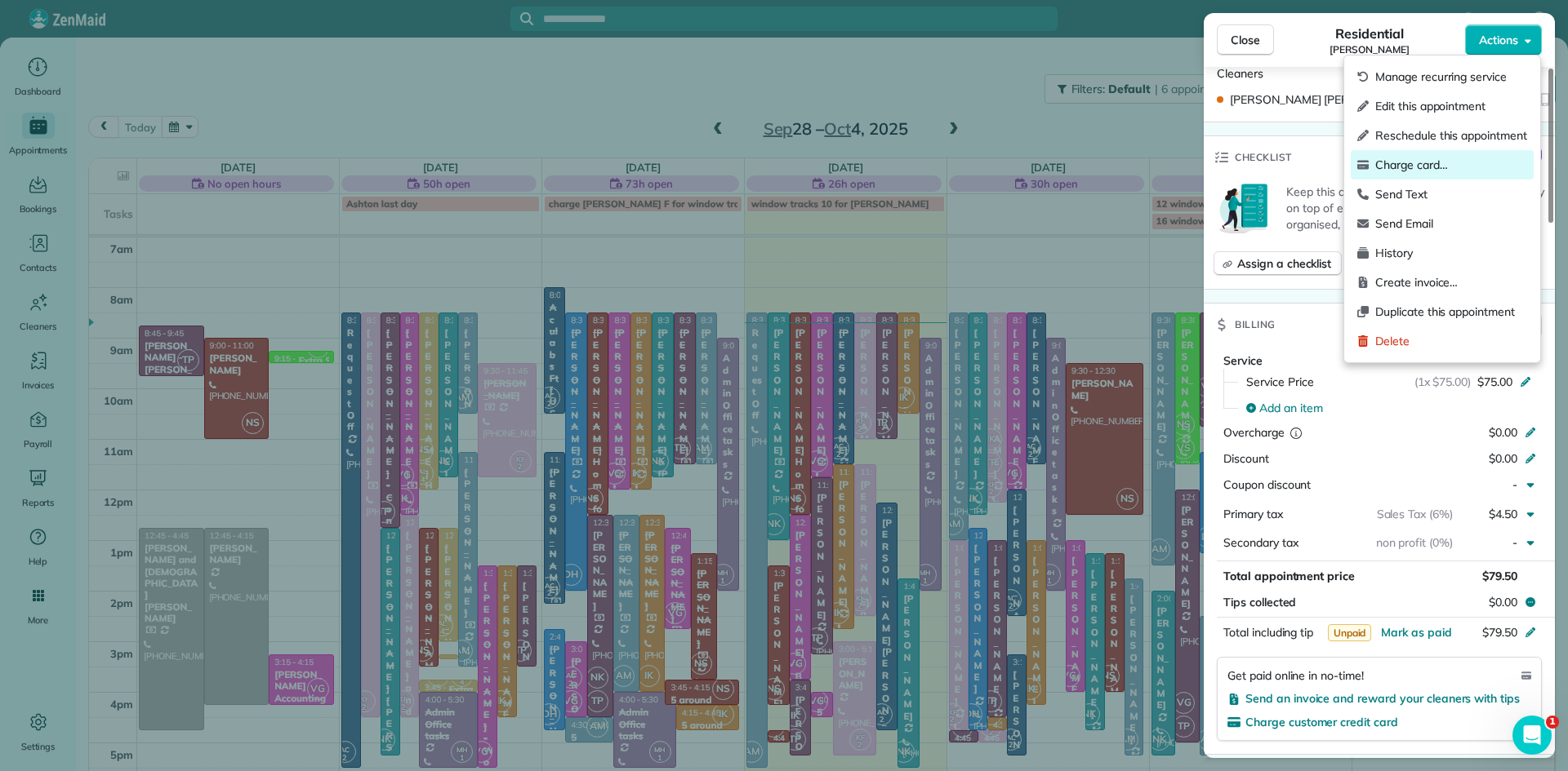
click at [1416, 155] on div "Charge card…" at bounding box center [1442, 165] width 183 height 29
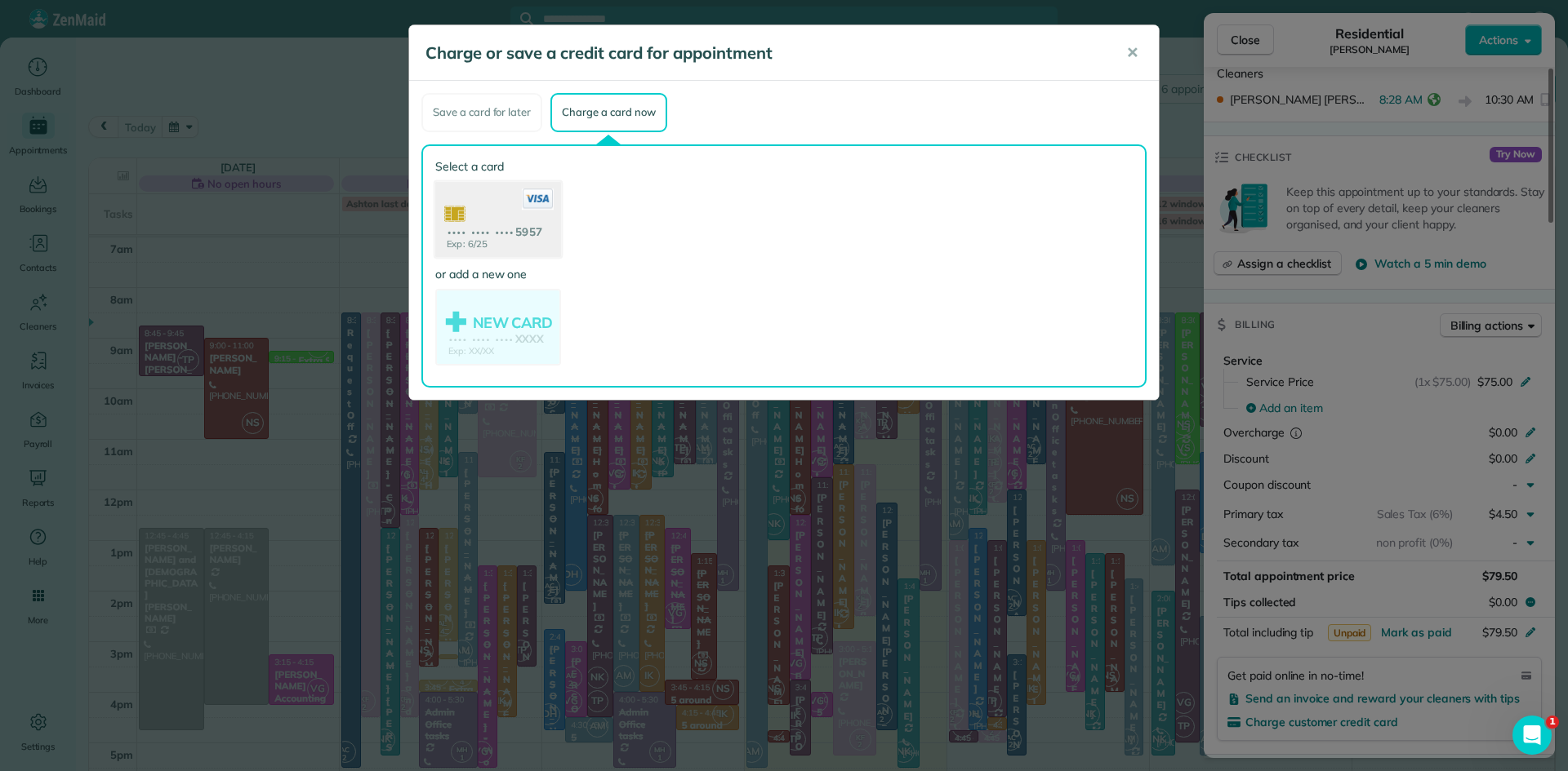
click at [483, 204] on use at bounding box center [497, 221] width 125 height 80
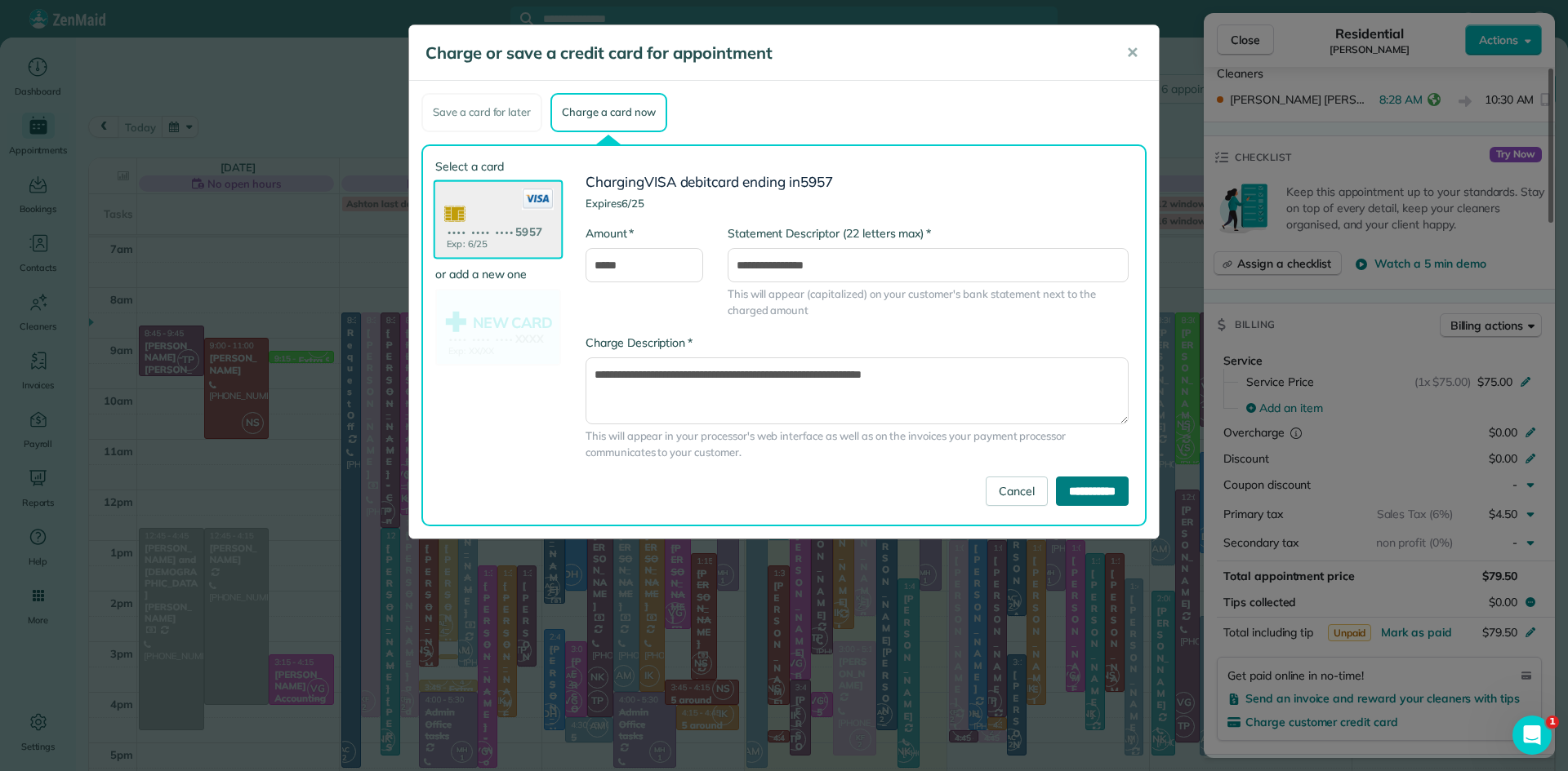
click at [1096, 493] on input "**********" at bounding box center [1092, 491] width 73 height 29
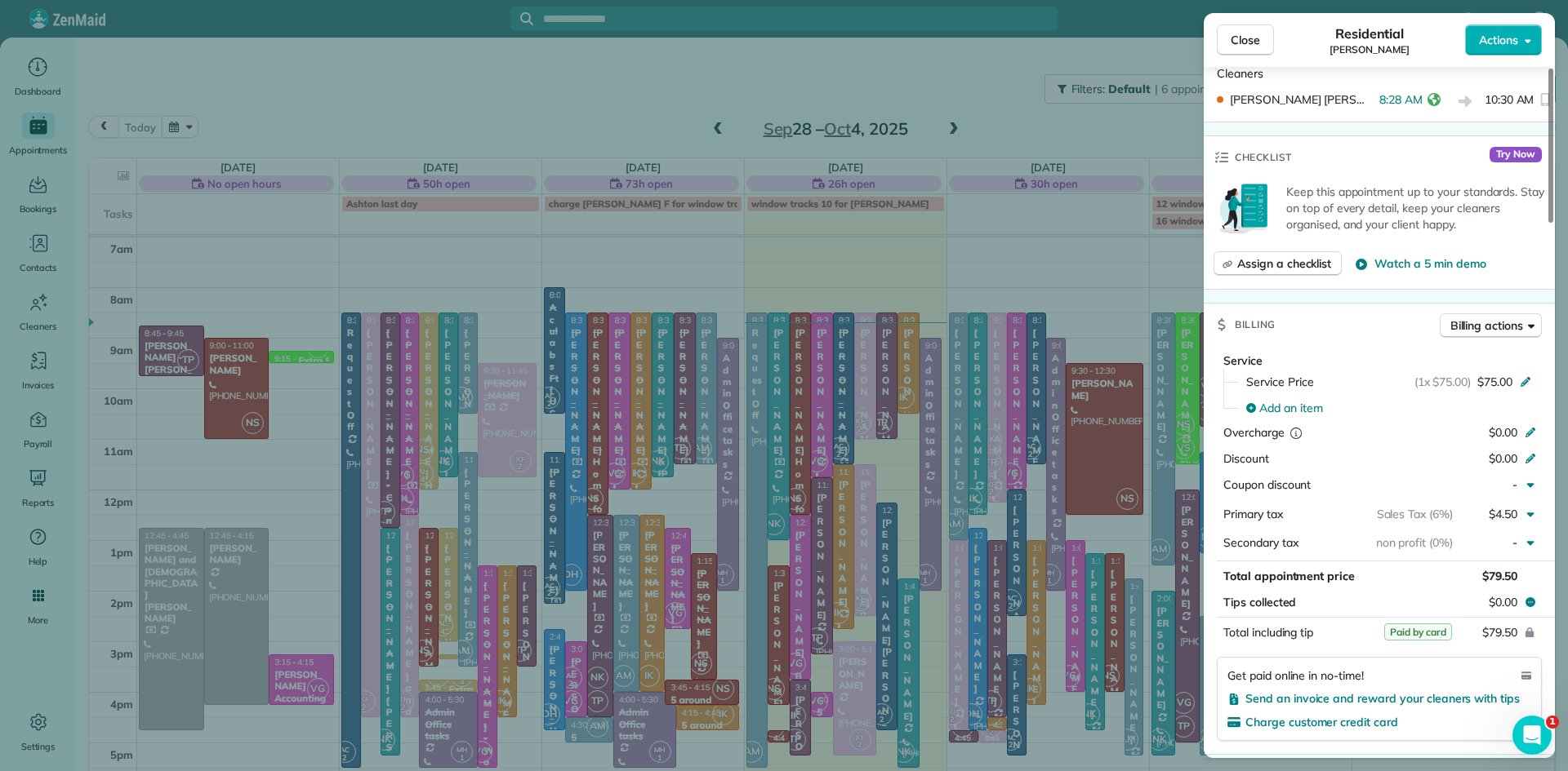
click at [1260, 35] on button "Close" at bounding box center [1244, 40] width 57 height 31
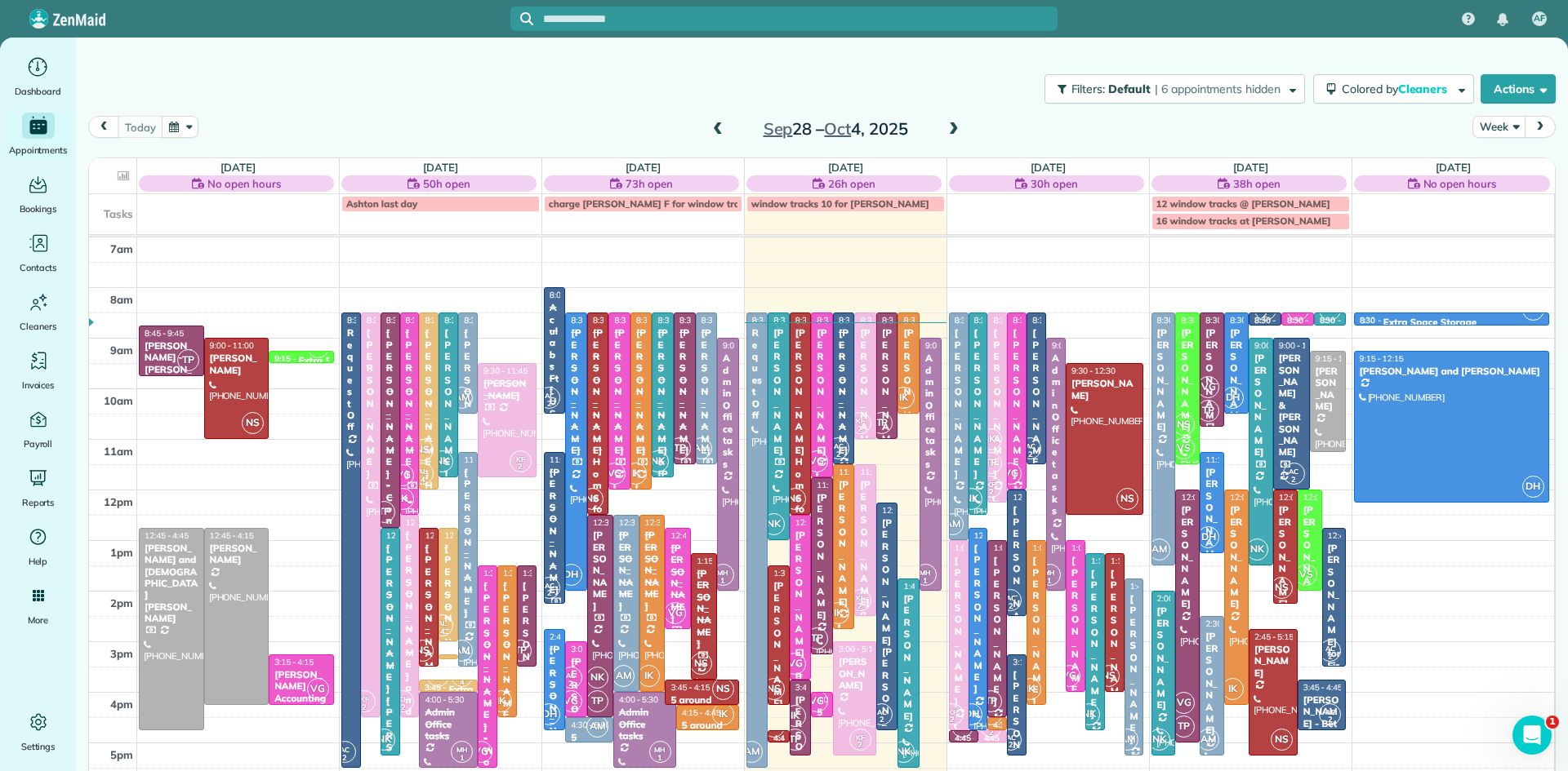
click at [801, 641] on div "[PERSON_NAME] - Bucks County Women's Journal" at bounding box center [801, 712] width 13 height 364
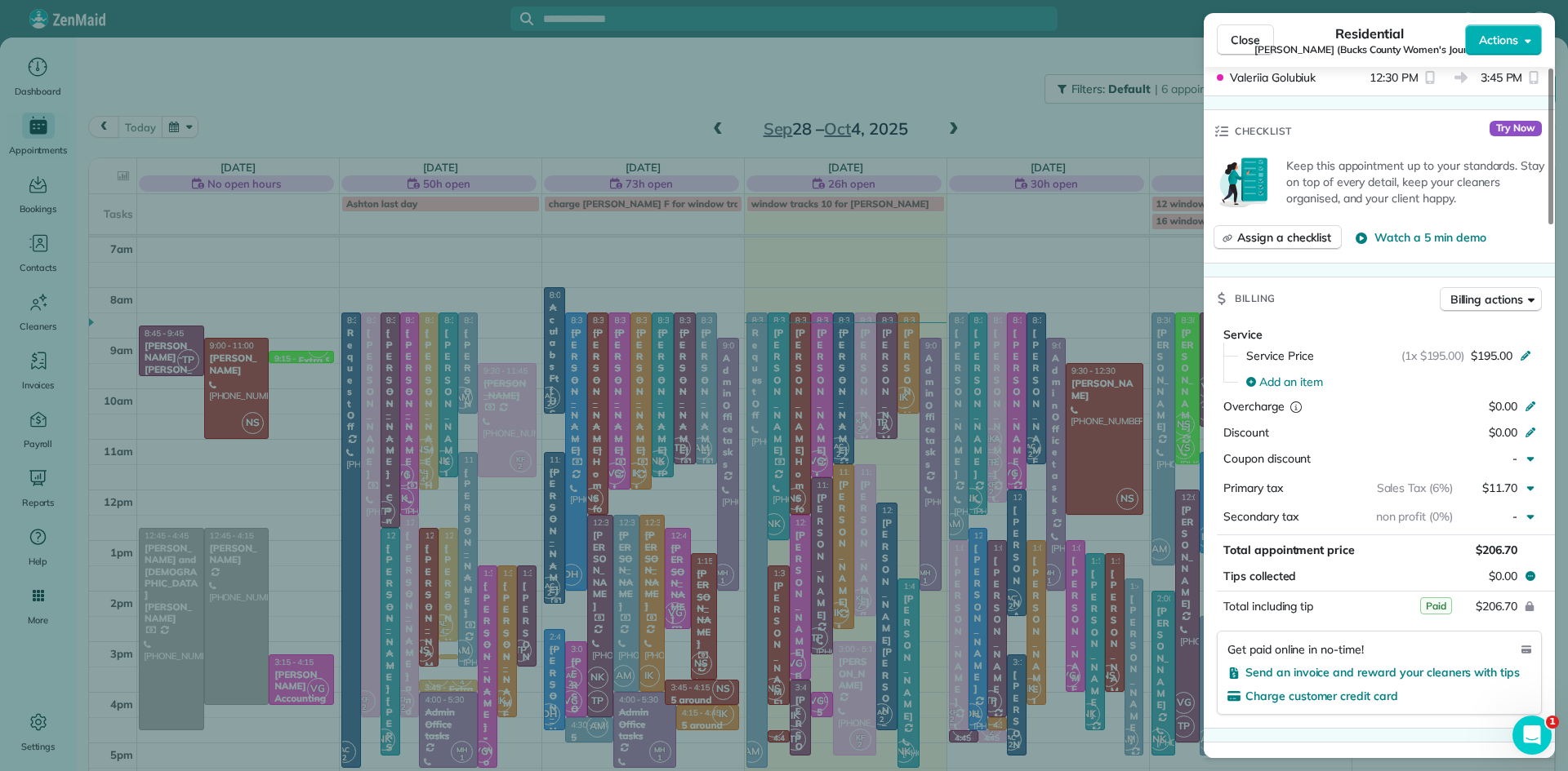
scroll to position [573, 0]
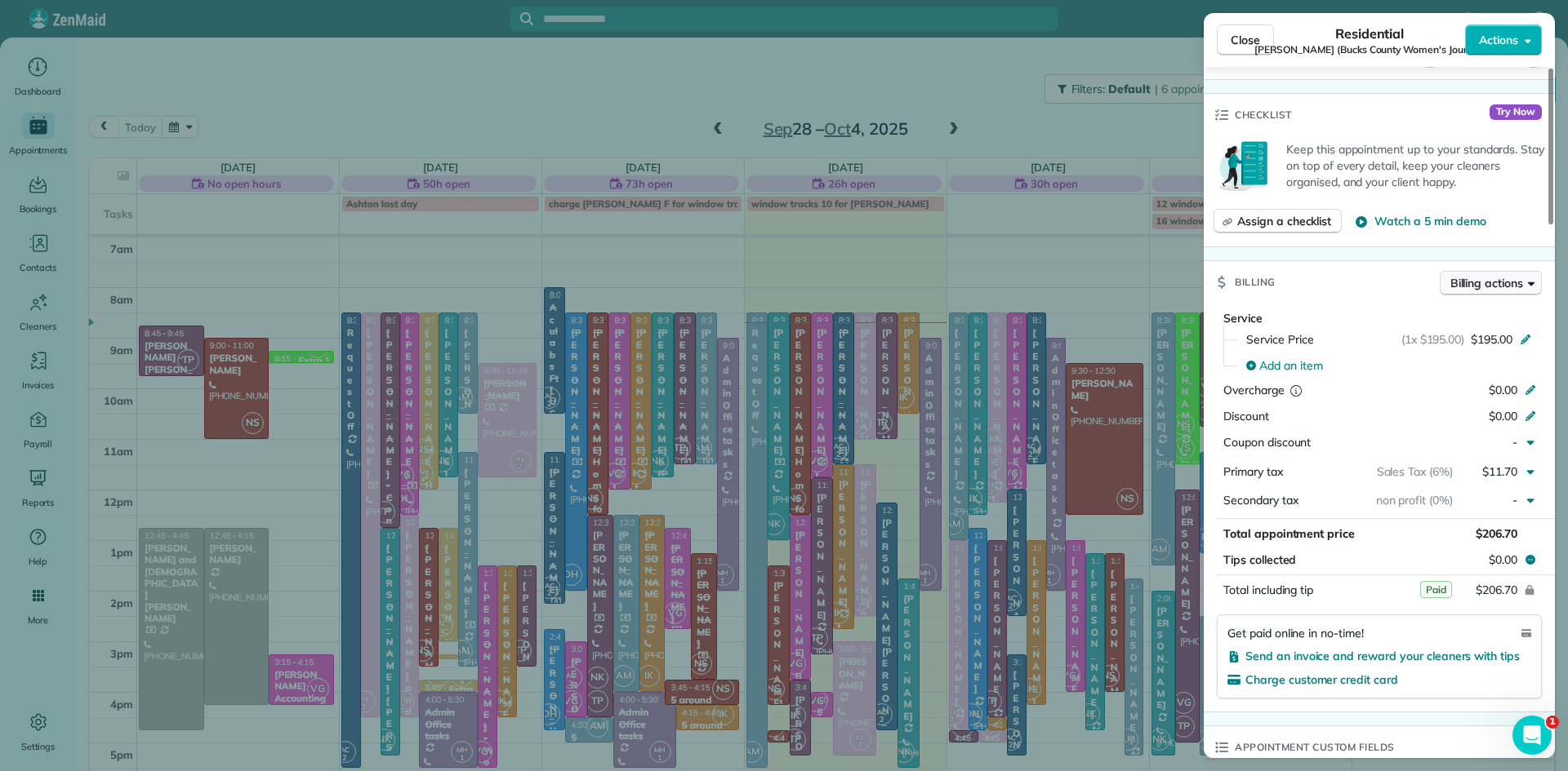
click at [1489, 285] on span "Billing actions" at bounding box center [1486, 283] width 73 height 17
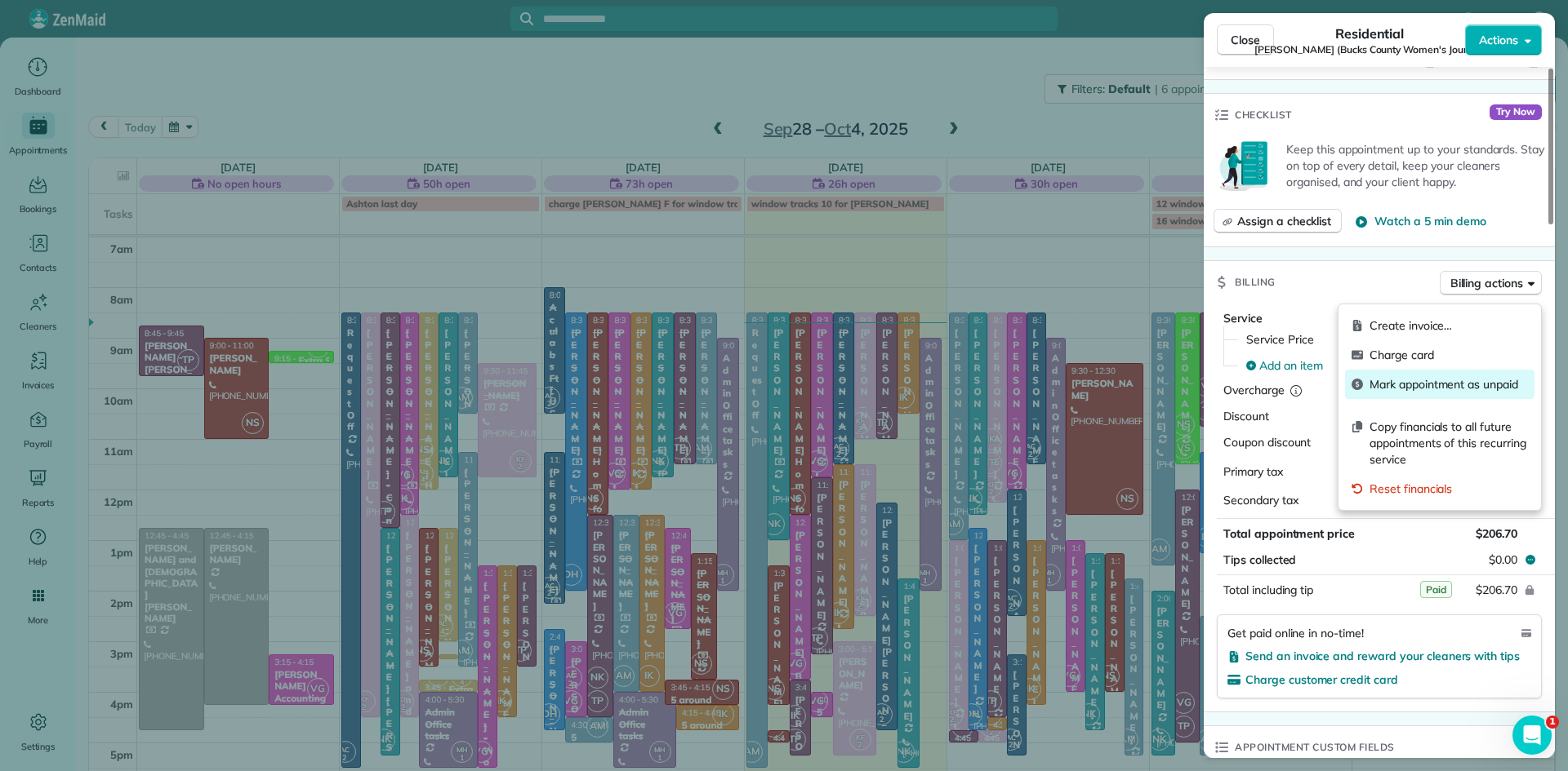
click at [1405, 385] on span "Mark appointment as unpaid" at bounding box center [1449, 385] width 158 height 17
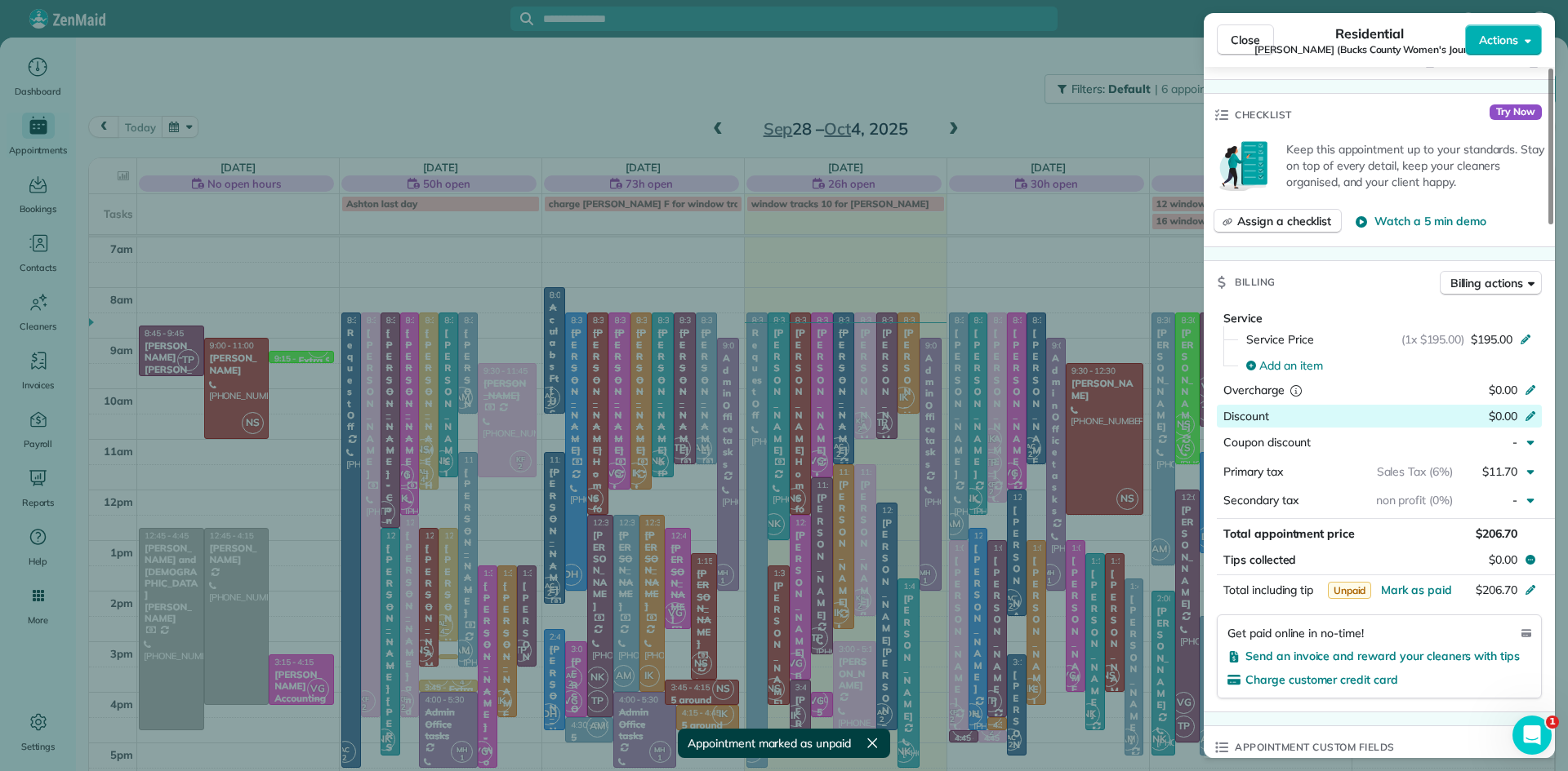
click at [1264, 422] on span "Discount" at bounding box center [1245, 416] width 46 height 15
click at [1269, 450] on span "Coupon discount" at bounding box center [1267, 442] width 87 height 15
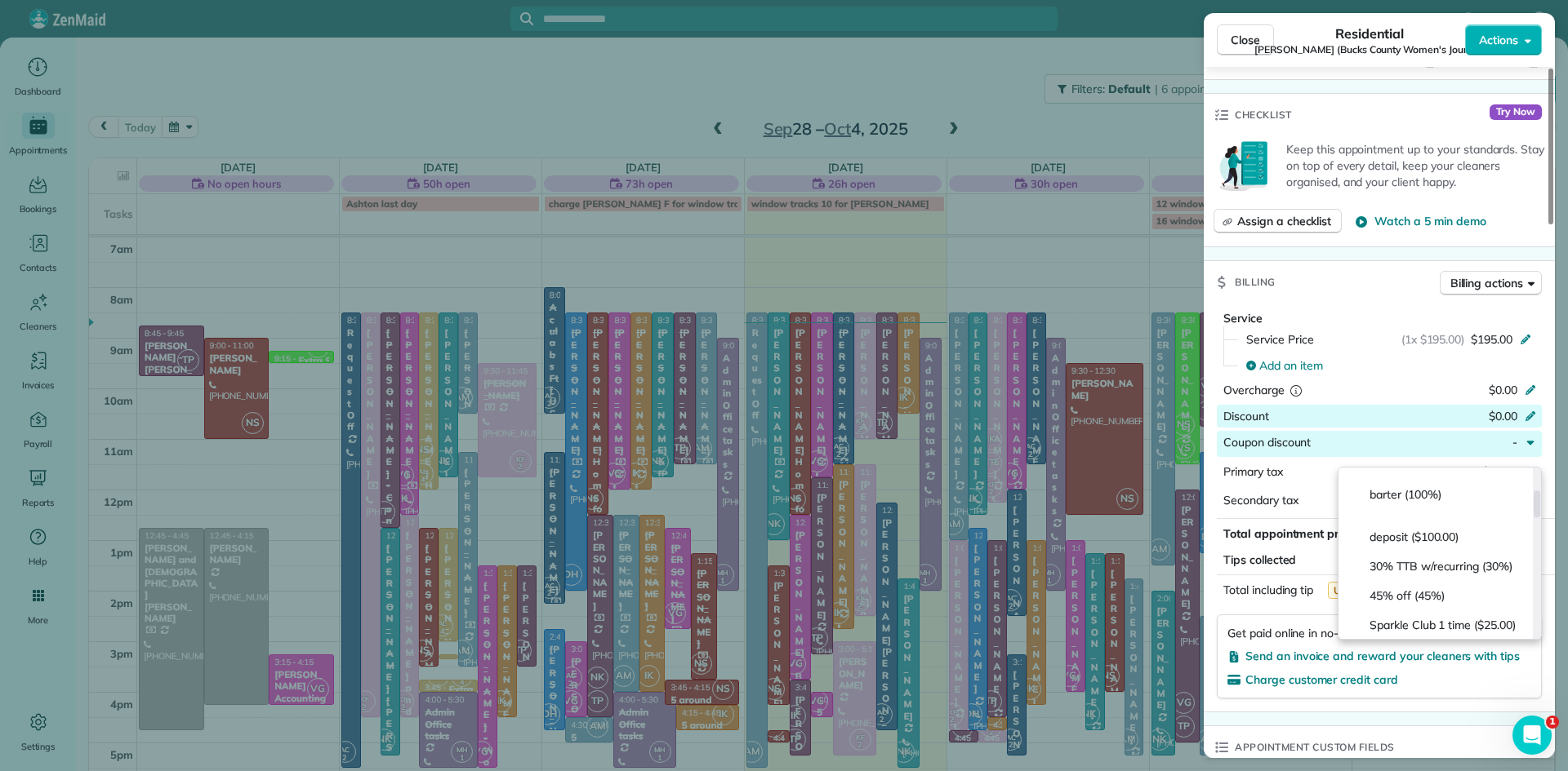
scroll to position [119, 0]
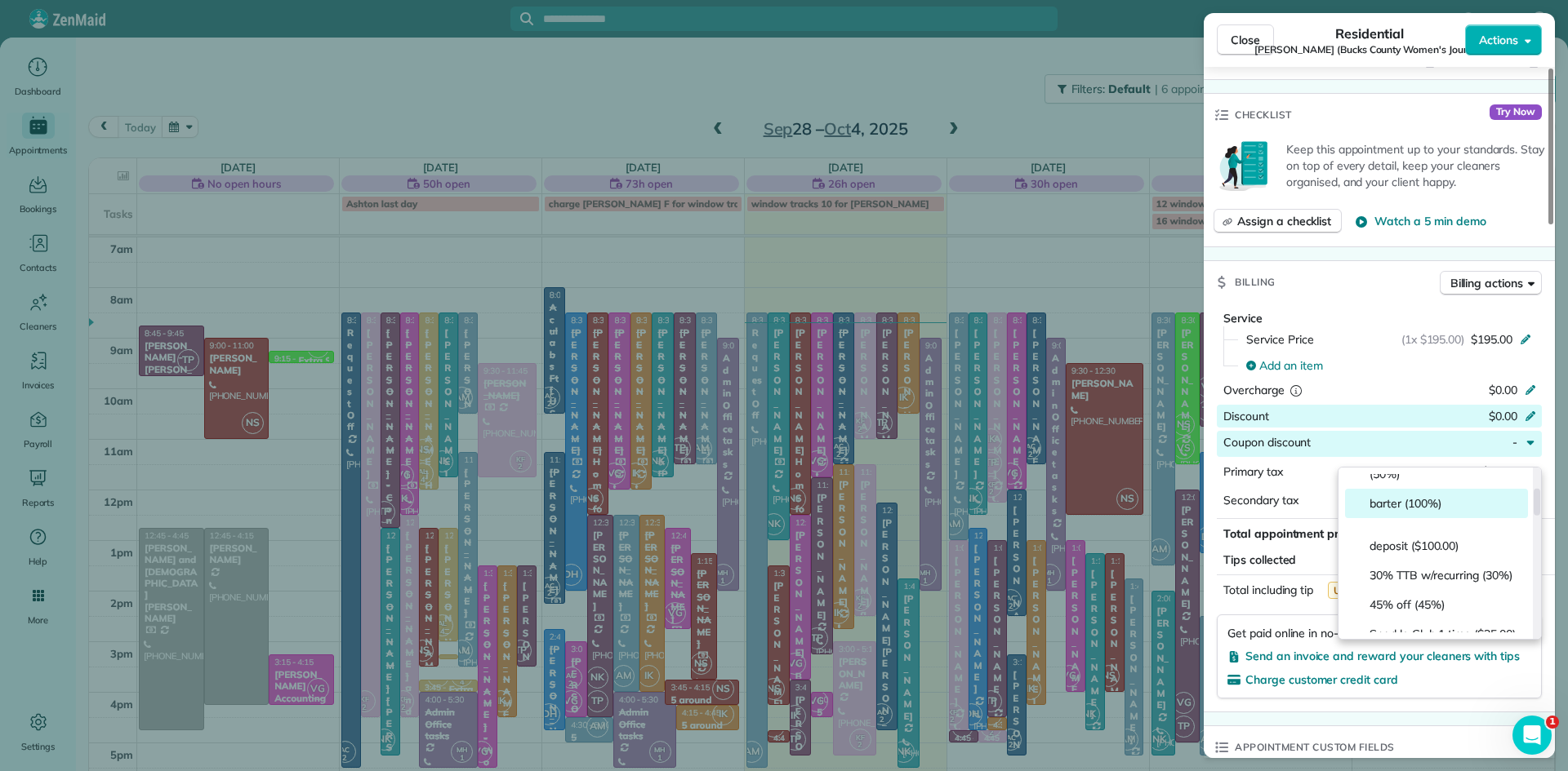
click at [1396, 512] on span "barter (100%)" at bounding box center [1446, 503] width 152 height 17
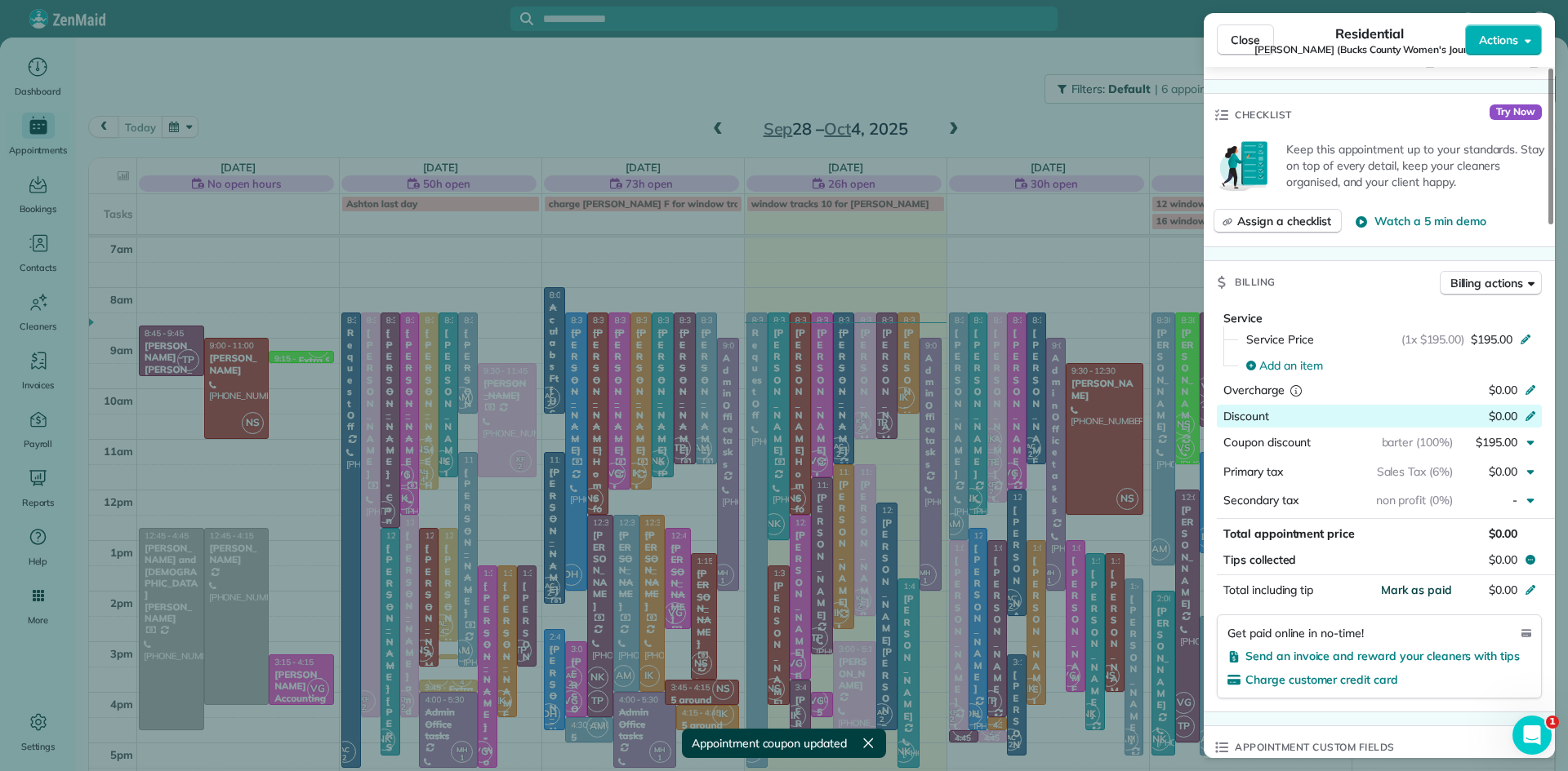
click at [1424, 597] on span "Mark as paid" at bounding box center [1415, 589] width 71 height 15
click at [1237, 33] on span "Close" at bounding box center [1245, 40] width 29 height 17
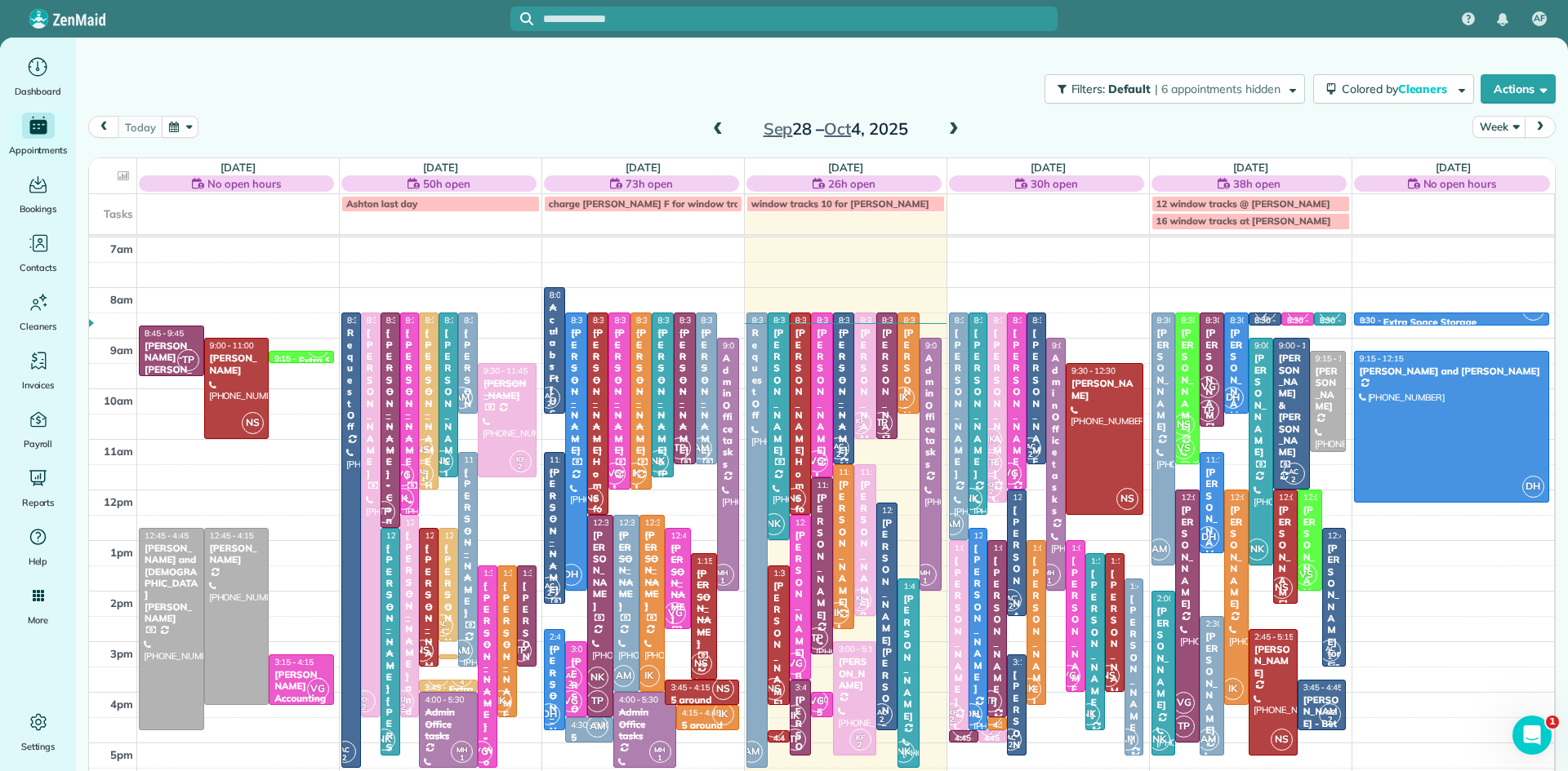
click at [884, 413] on span "TP" at bounding box center [881, 422] width 22 height 22
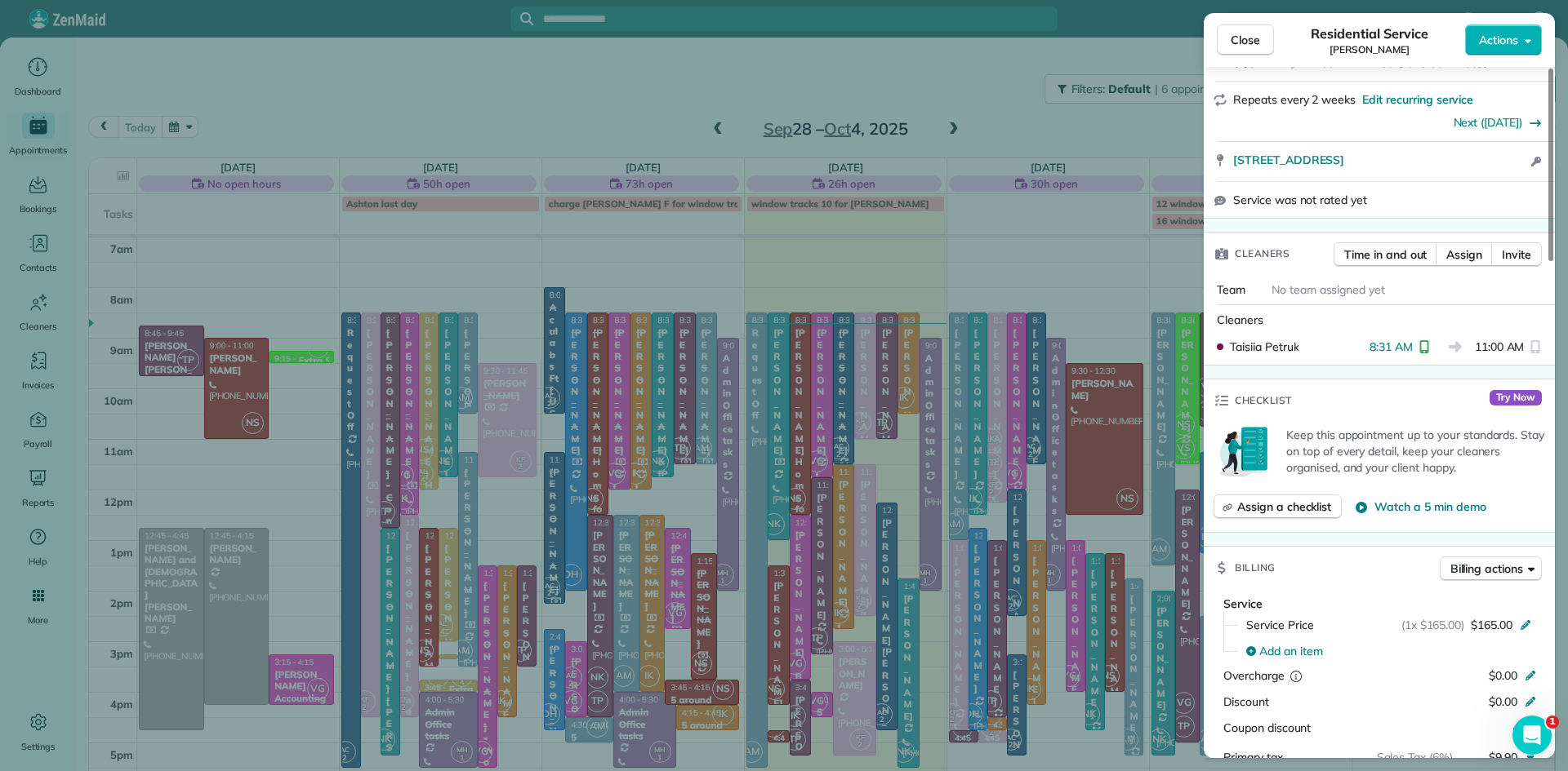
scroll to position [300, 0]
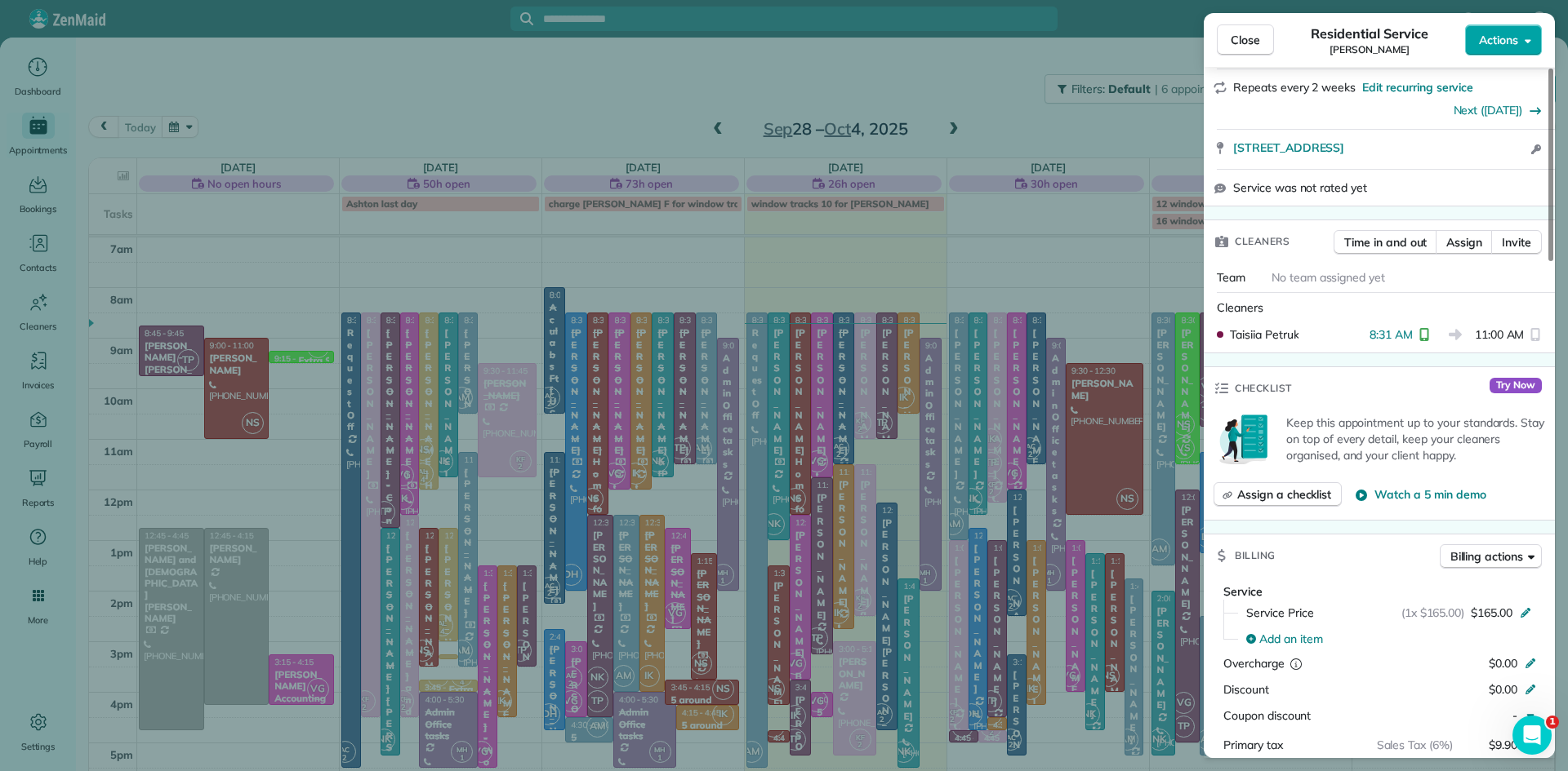
click at [1483, 44] on span "Actions" at bounding box center [1498, 40] width 39 height 17
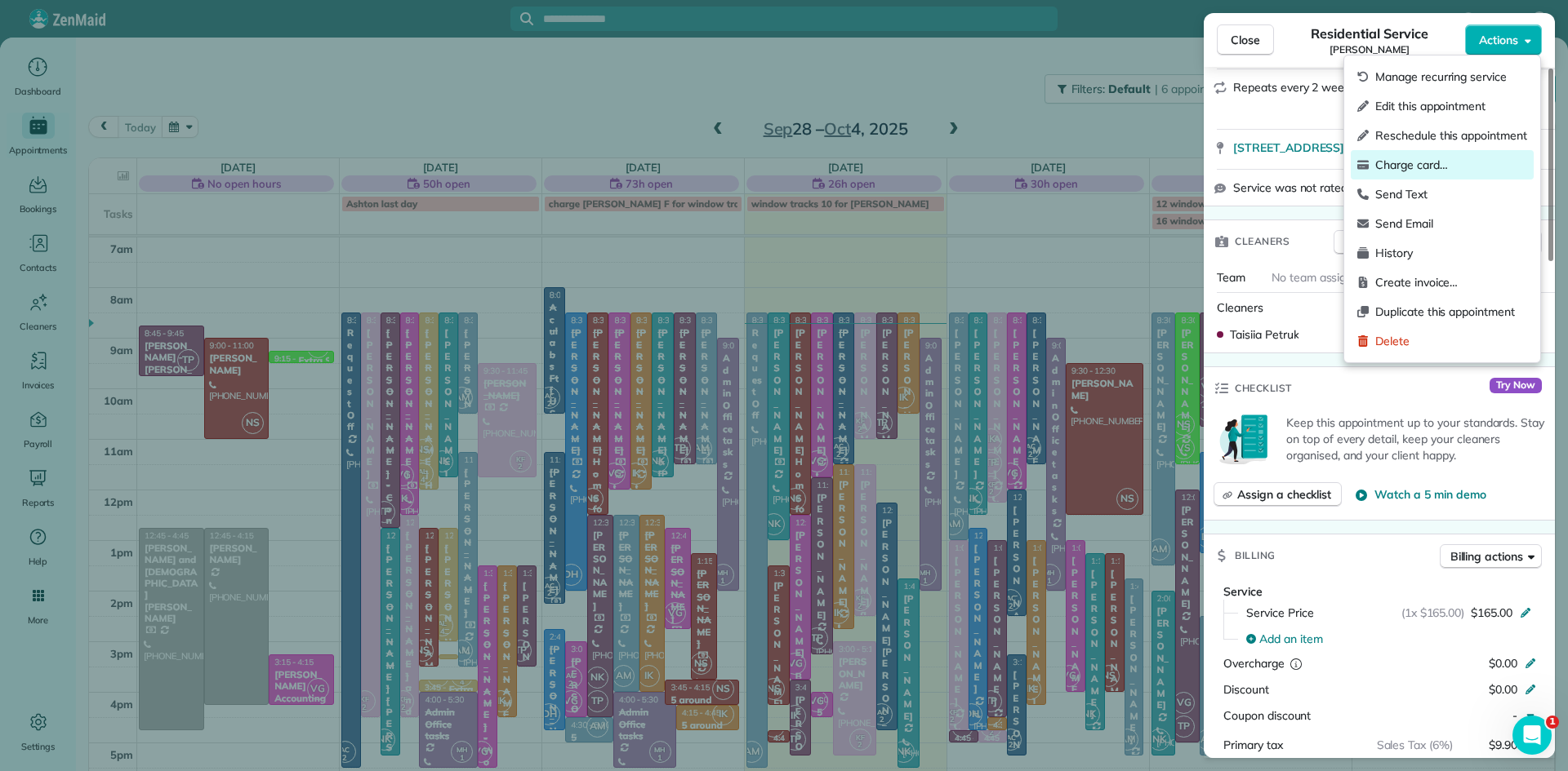
click at [1424, 160] on span "Charge card…" at bounding box center [1451, 164] width 152 height 17
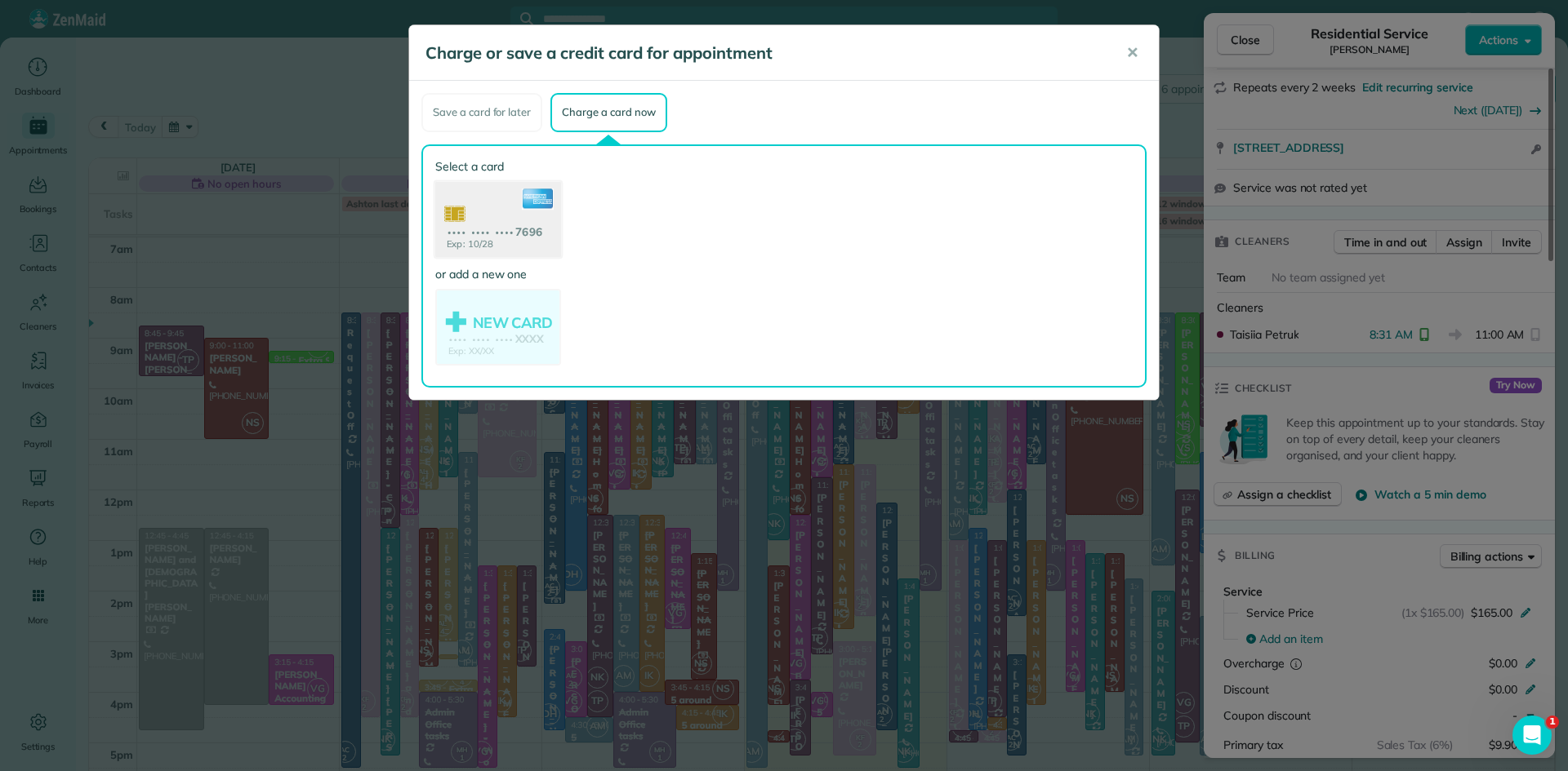
click at [518, 204] on use at bounding box center [497, 221] width 125 height 80
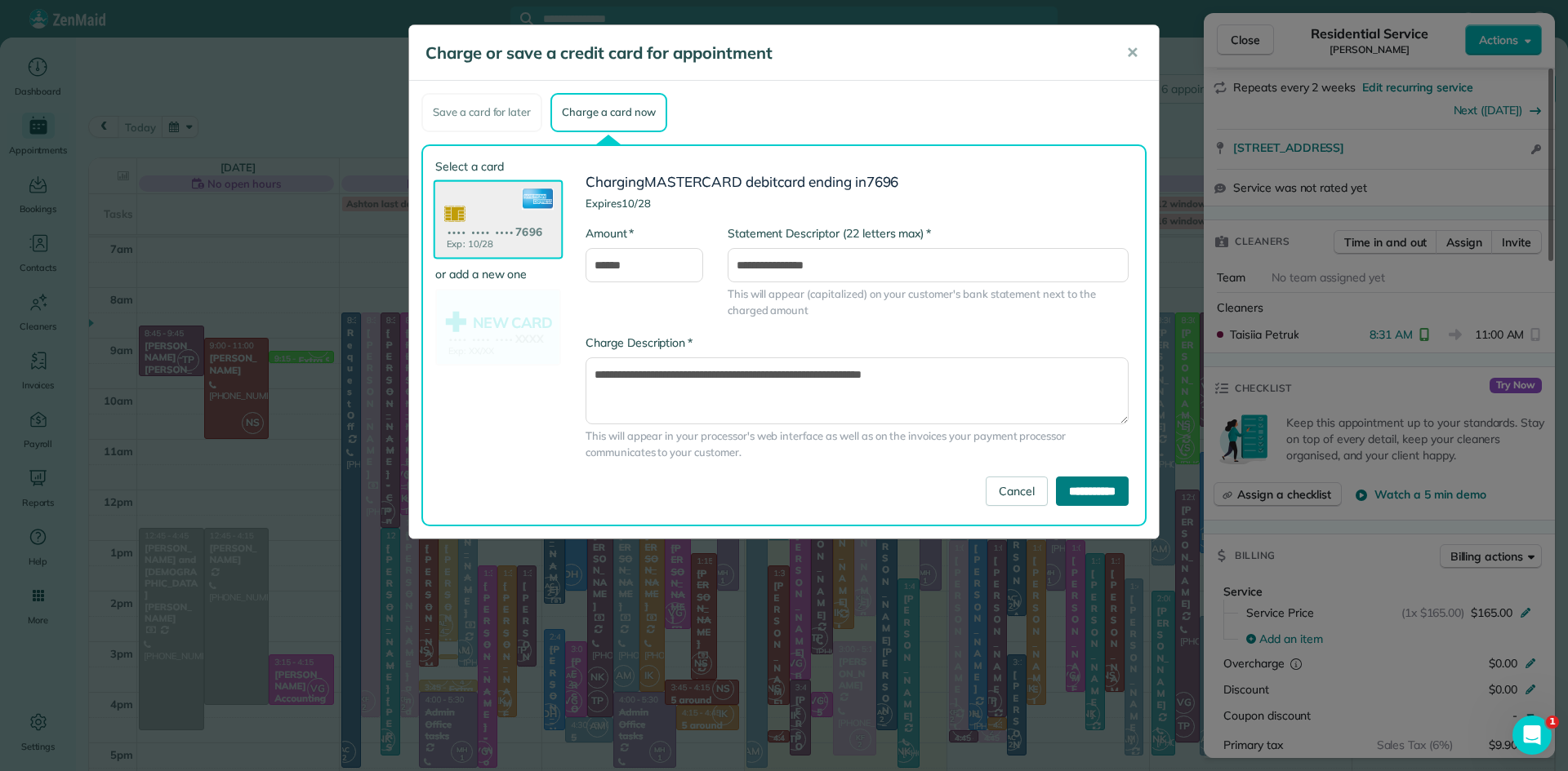
click at [1076, 486] on input "**********" at bounding box center [1092, 491] width 73 height 29
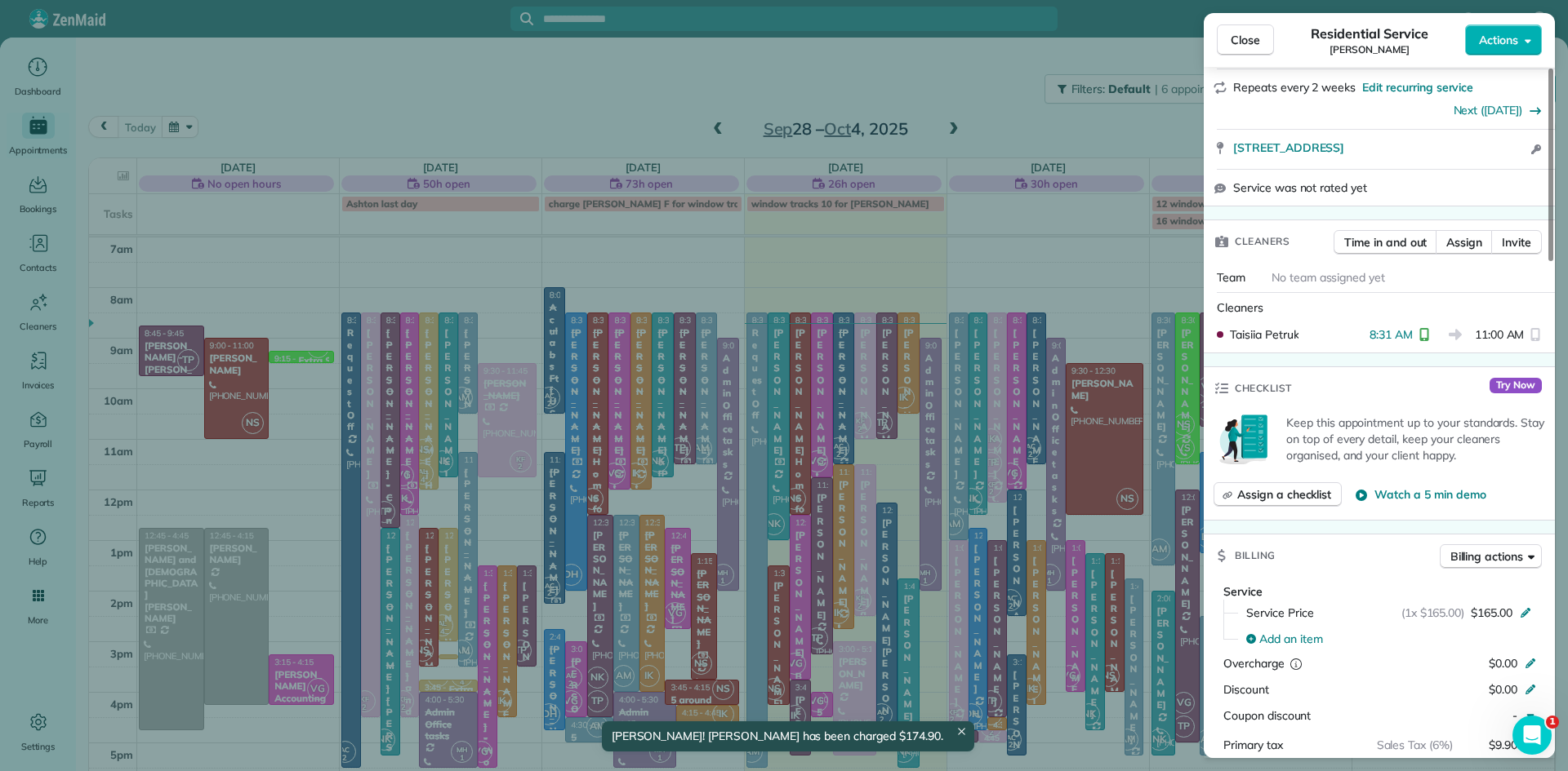
click at [1247, 34] on span "Close" at bounding box center [1245, 40] width 29 height 17
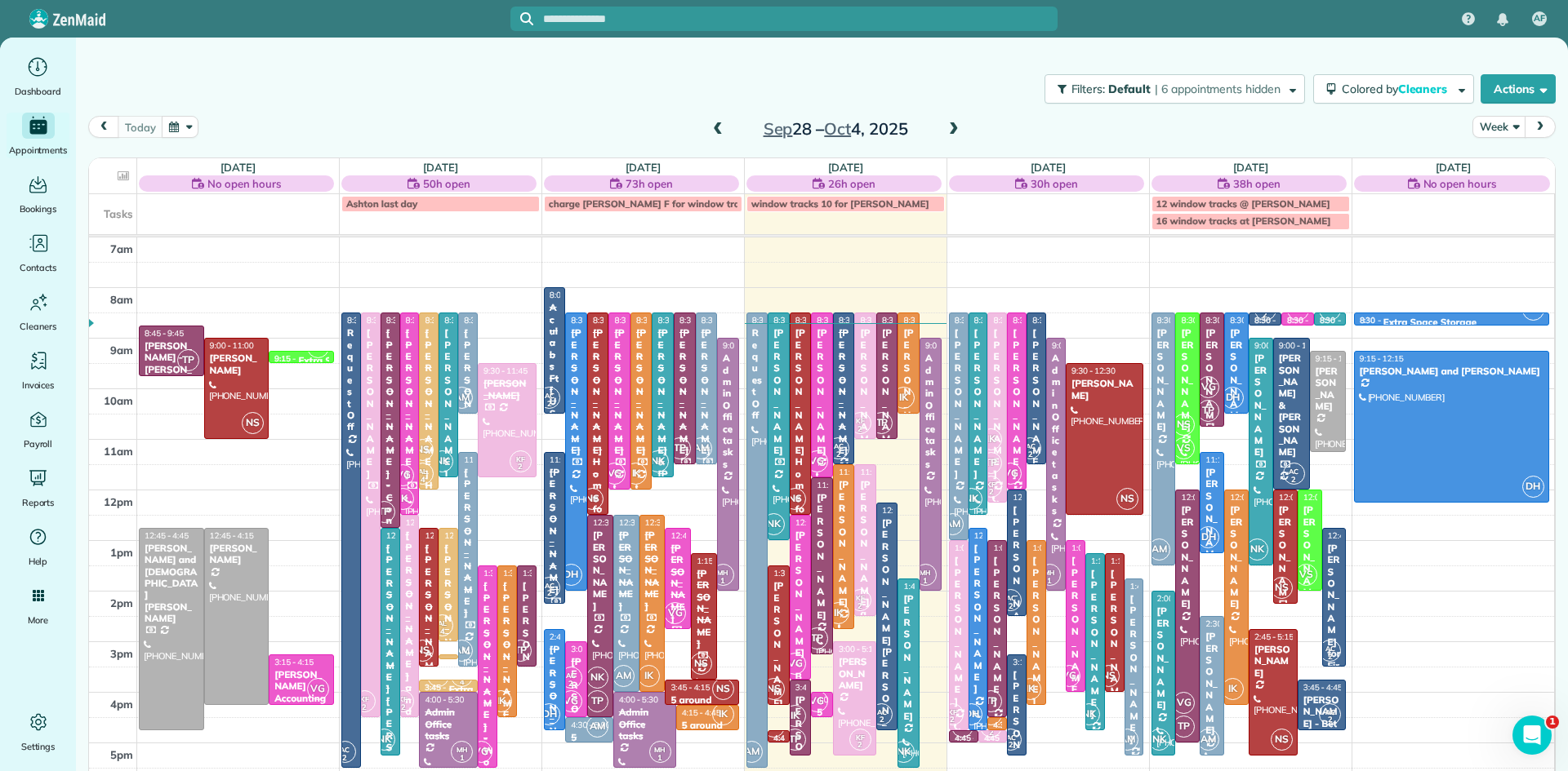
click at [817, 550] on div "[PERSON_NAME]" at bounding box center [822, 556] width 13 height 129
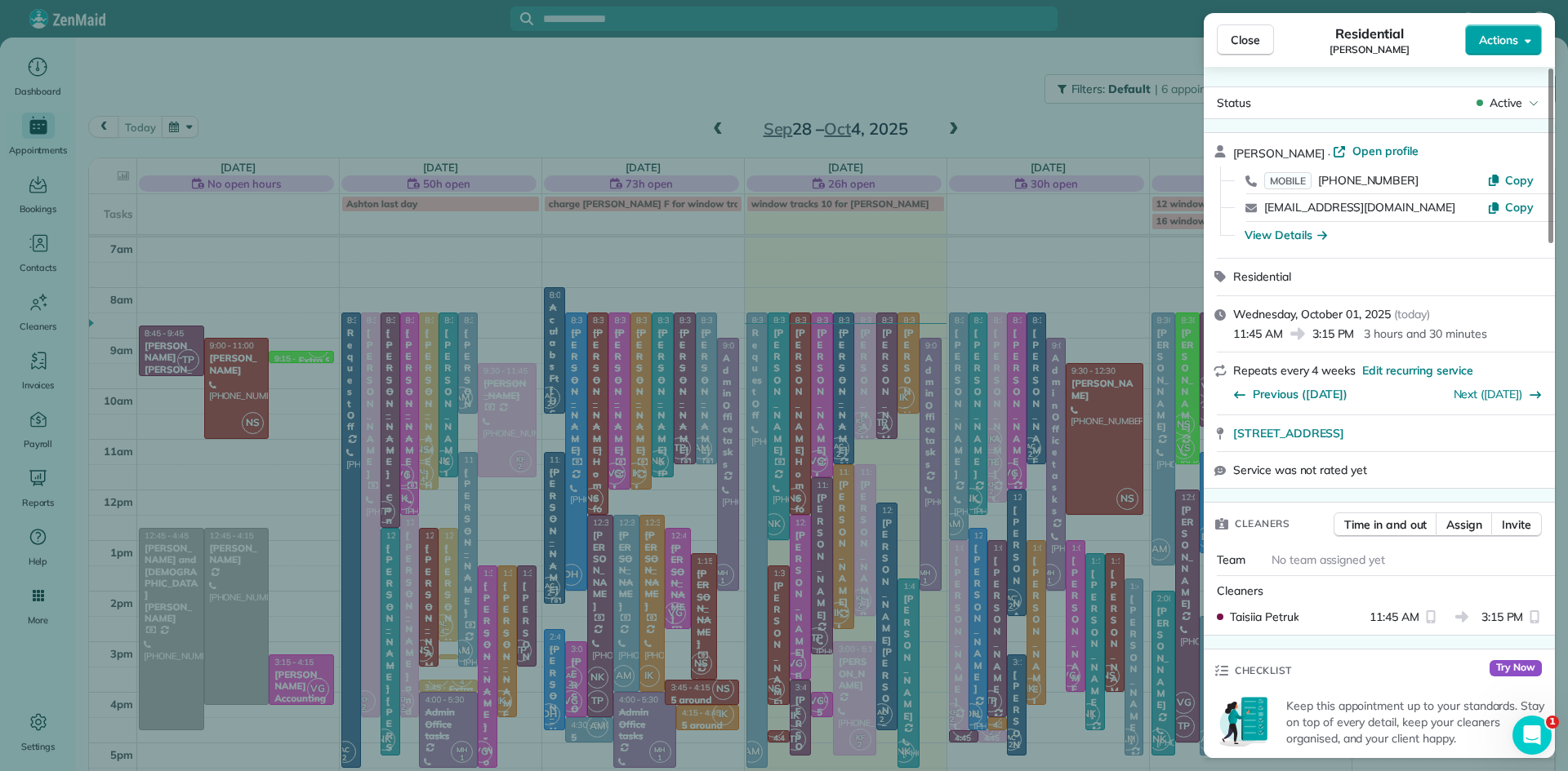
click at [1501, 46] on span "Actions" at bounding box center [1498, 40] width 39 height 17
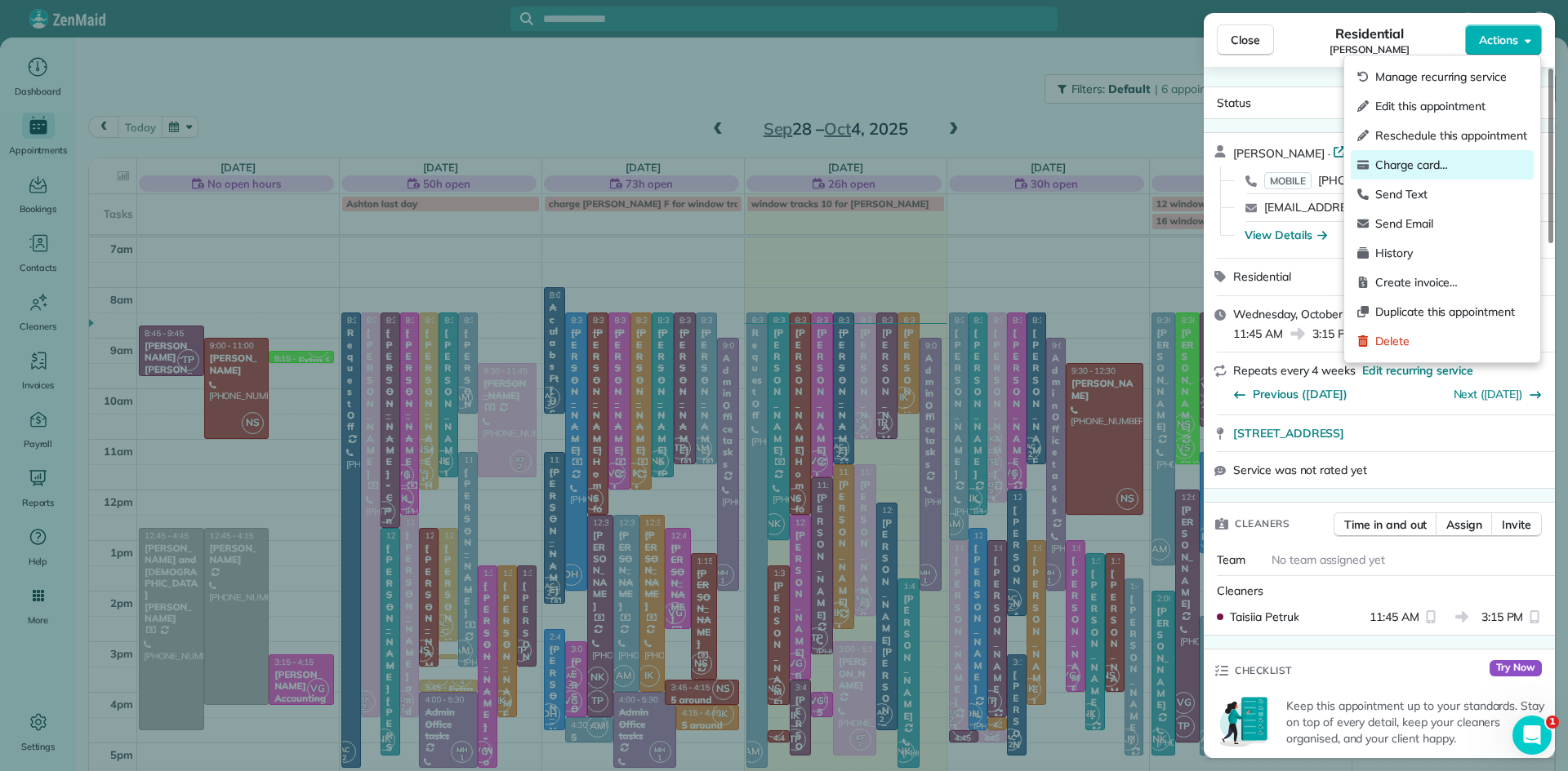
click at [1399, 166] on span "Charge card…" at bounding box center [1451, 164] width 152 height 17
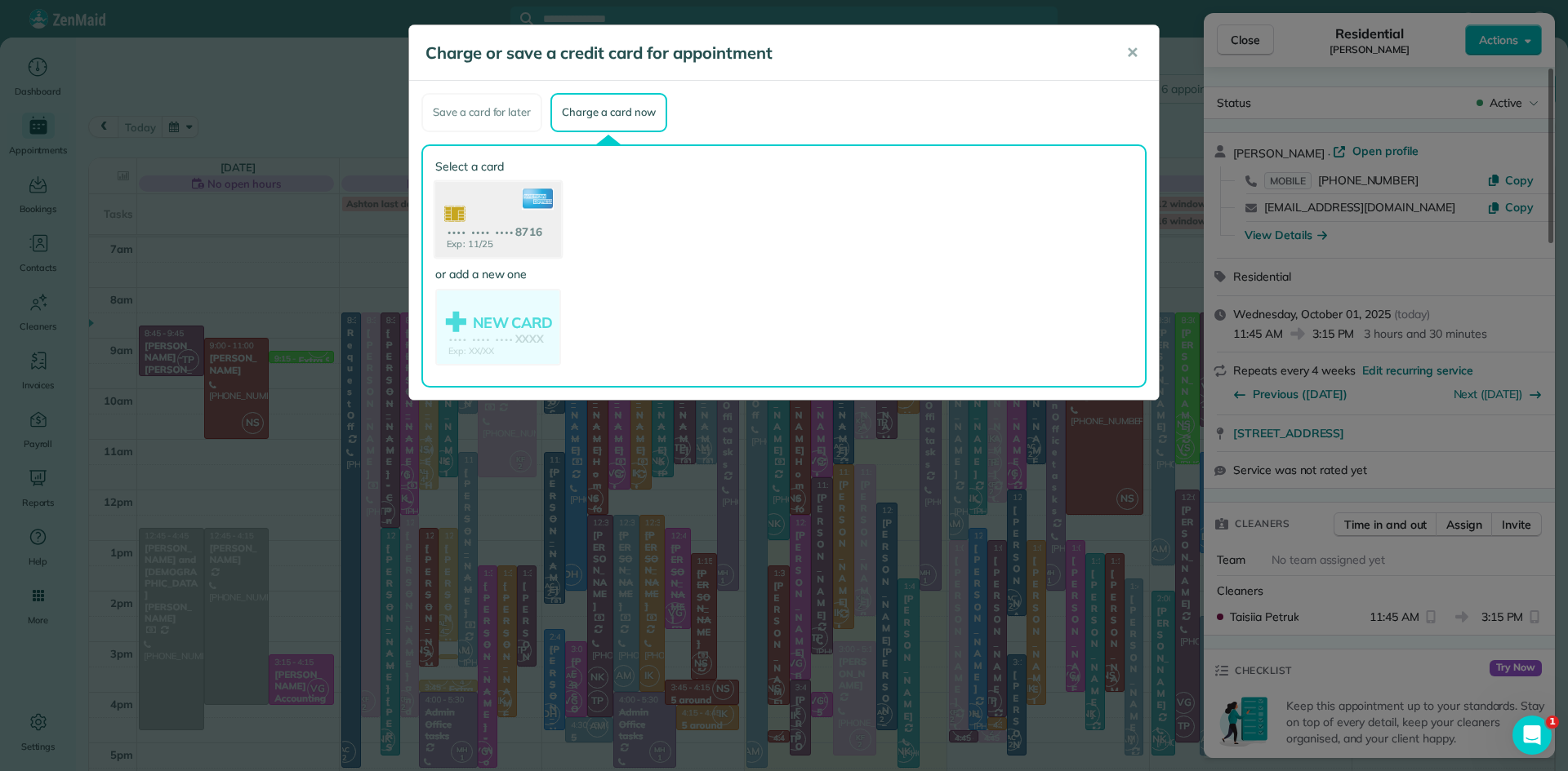
click at [460, 218] on use at bounding box center [497, 221] width 125 height 80
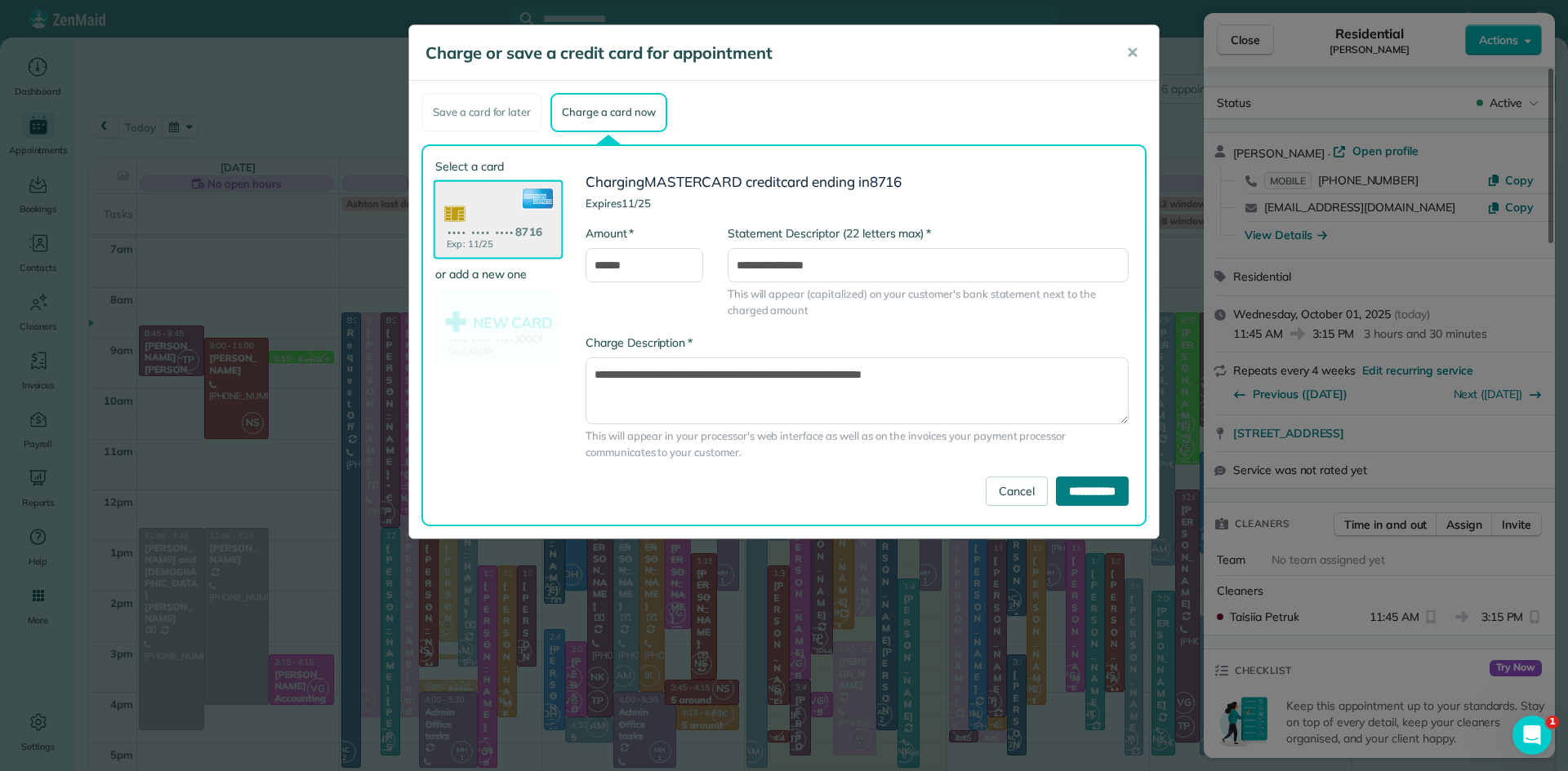
click at [1079, 492] on input "**********" at bounding box center [1092, 491] width 73 height 29
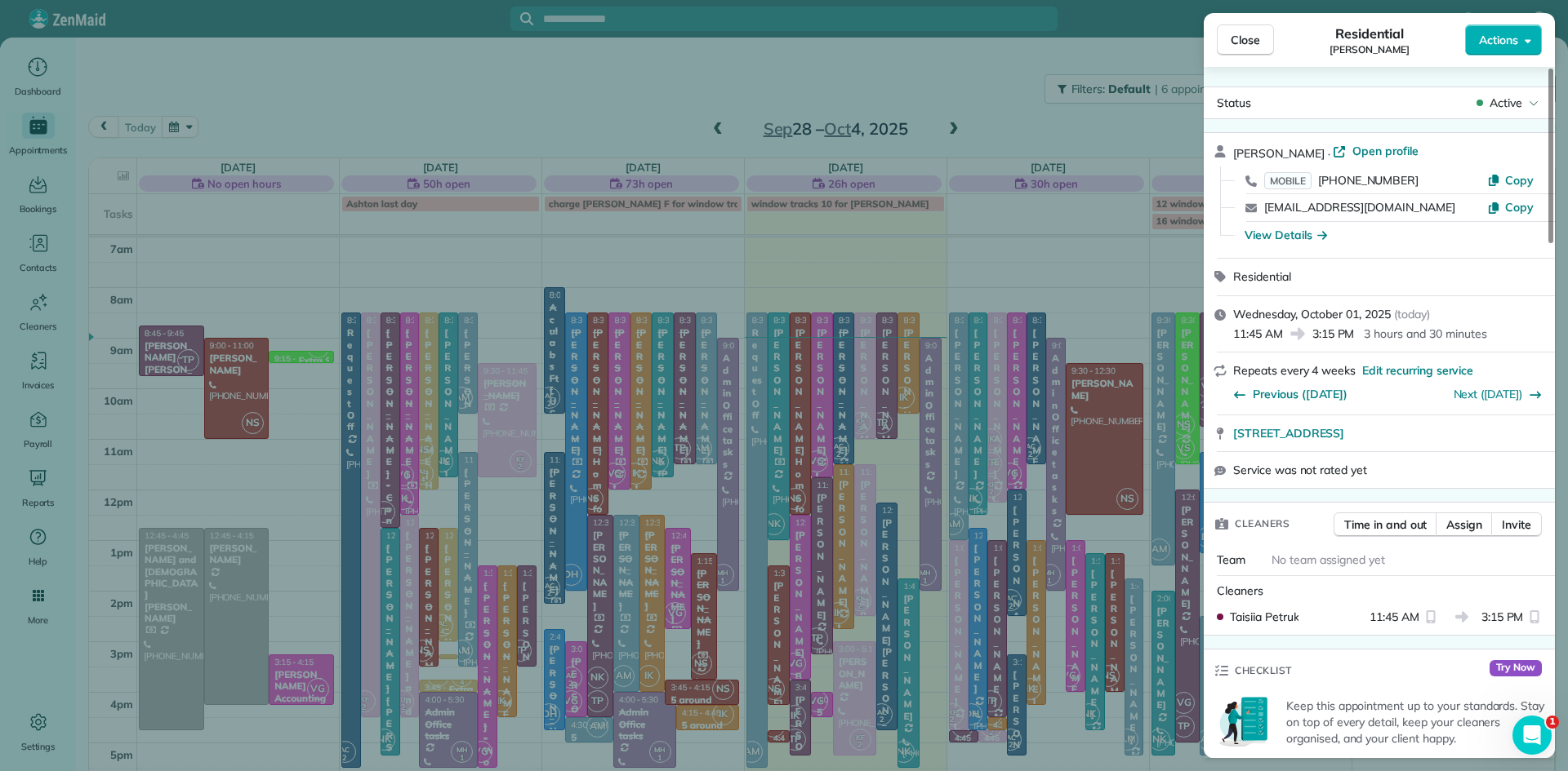
click at [1252, 45] on span "Close" at bounding box center [1245, 40] width 29 height 17
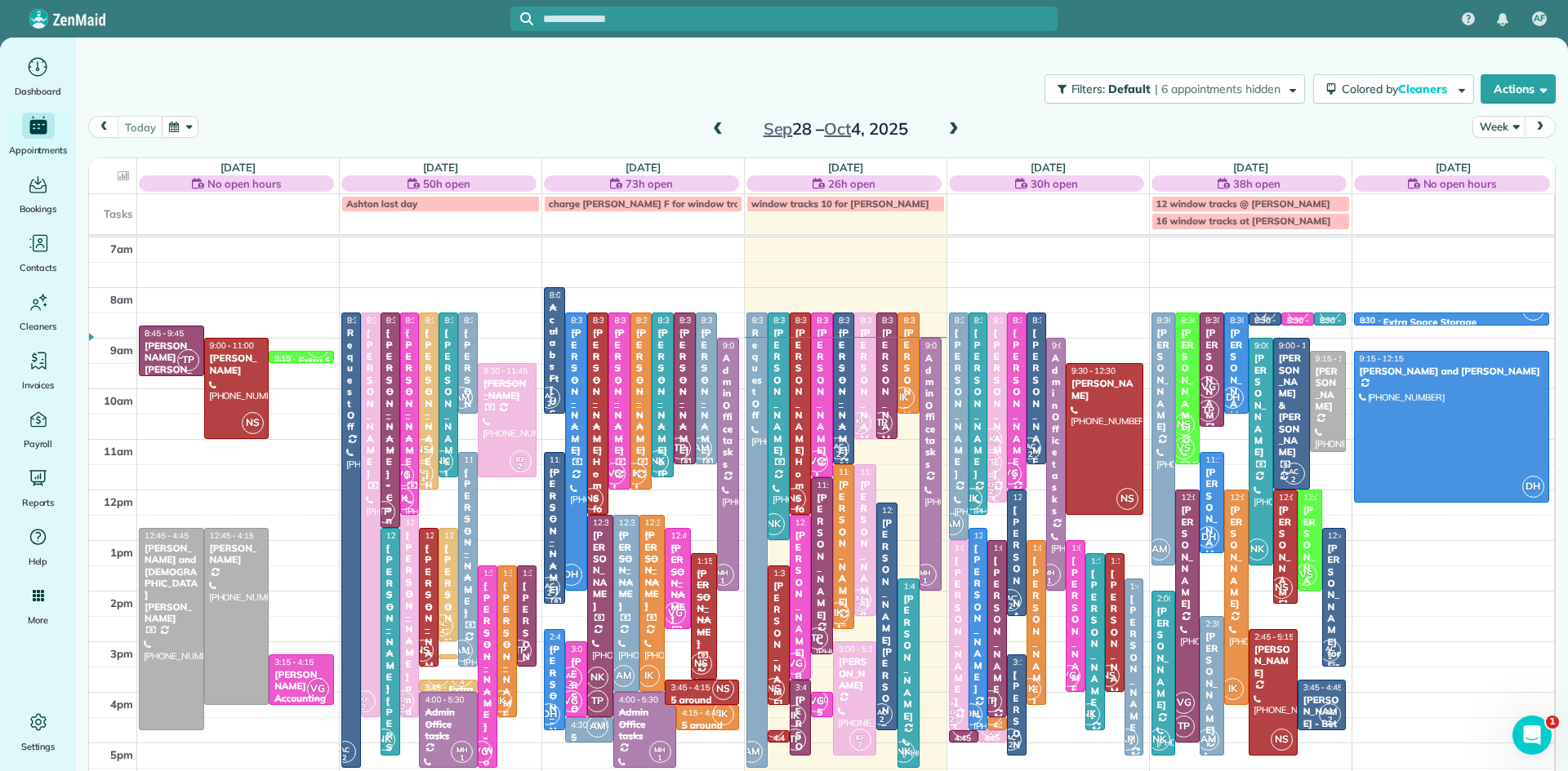
click at [842, 563] on div "[PERSON_NAME]" at bounding box center [843, 543] width 13 height 129
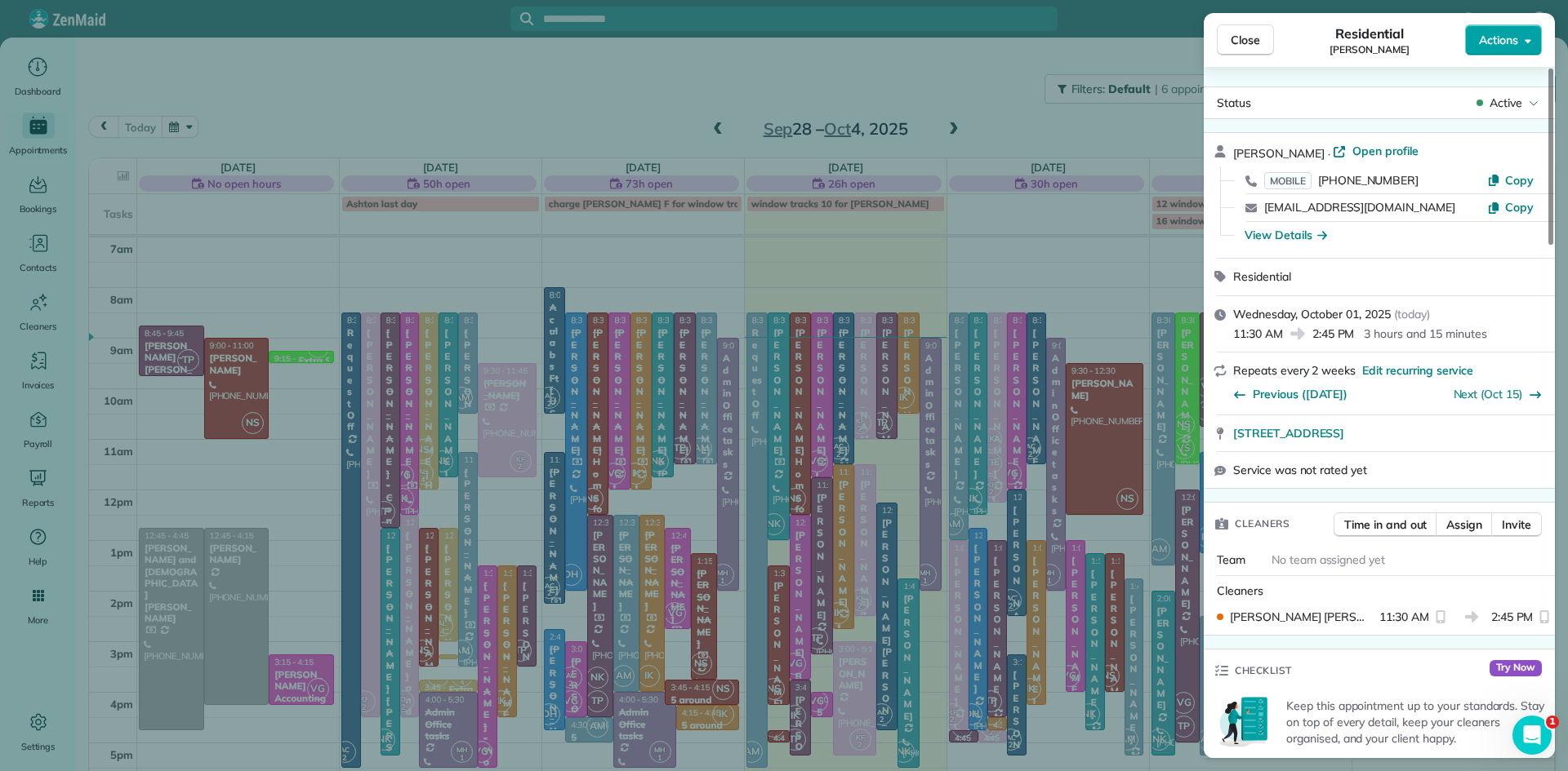
click at [1497, 32] on span "Actions" at bounding box center [1498, 40] width 39 height 17
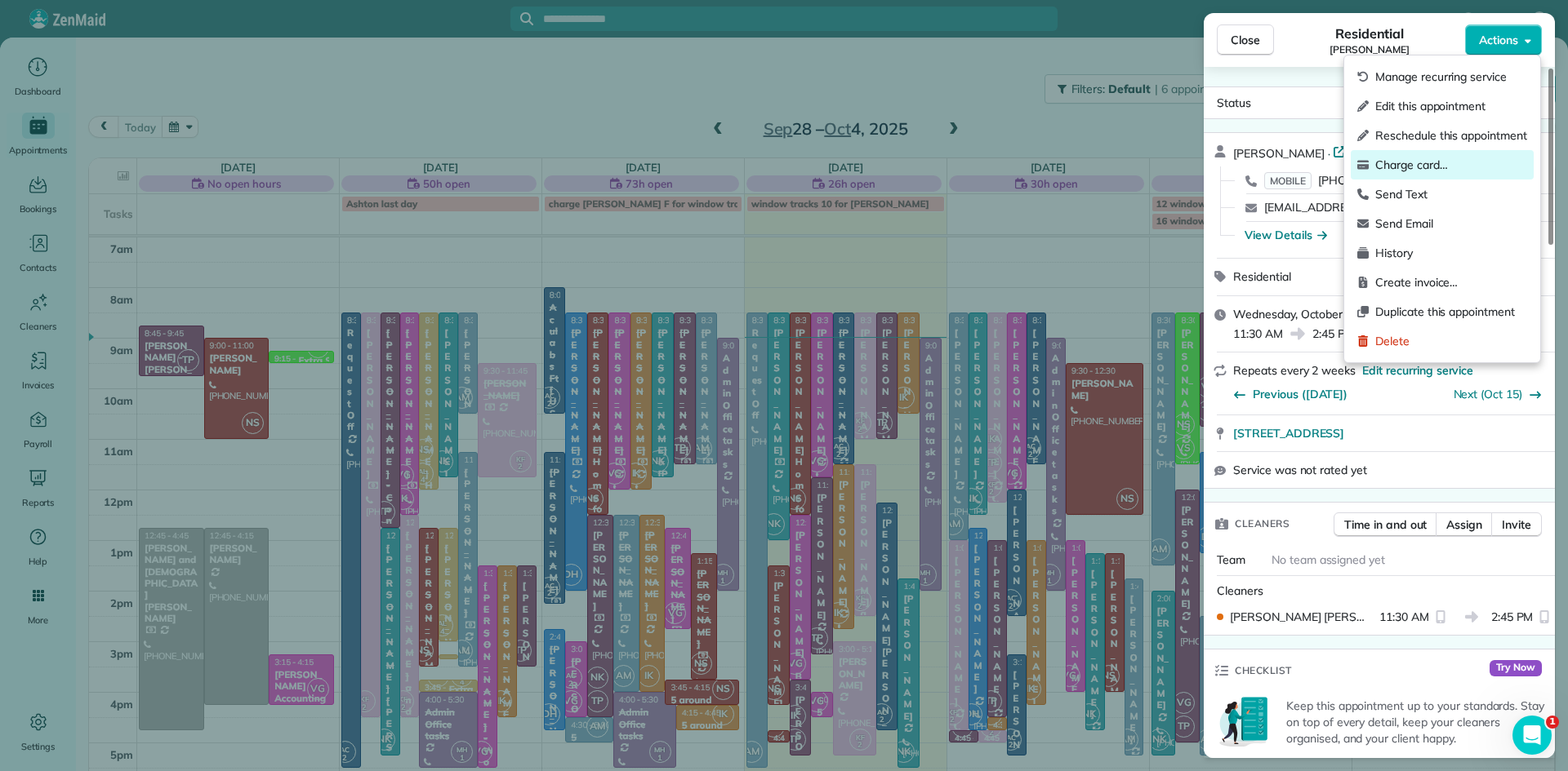
click at [1437, 166] on span "Charge card…" at bounding box center [1451, 164] width 152 height 17
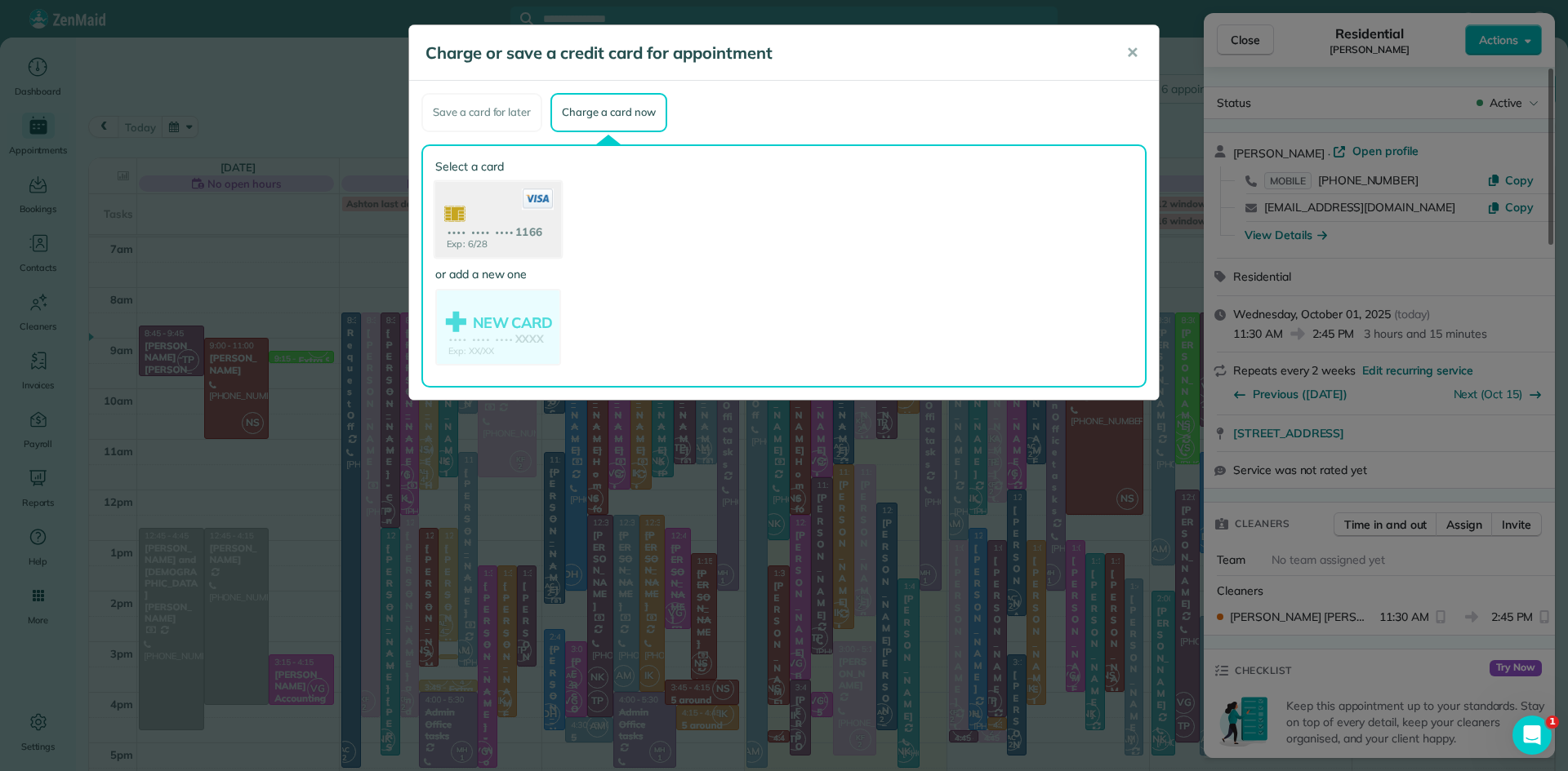
click at [489, 218] on use at bounding box center [497, 221] width 125 height 80
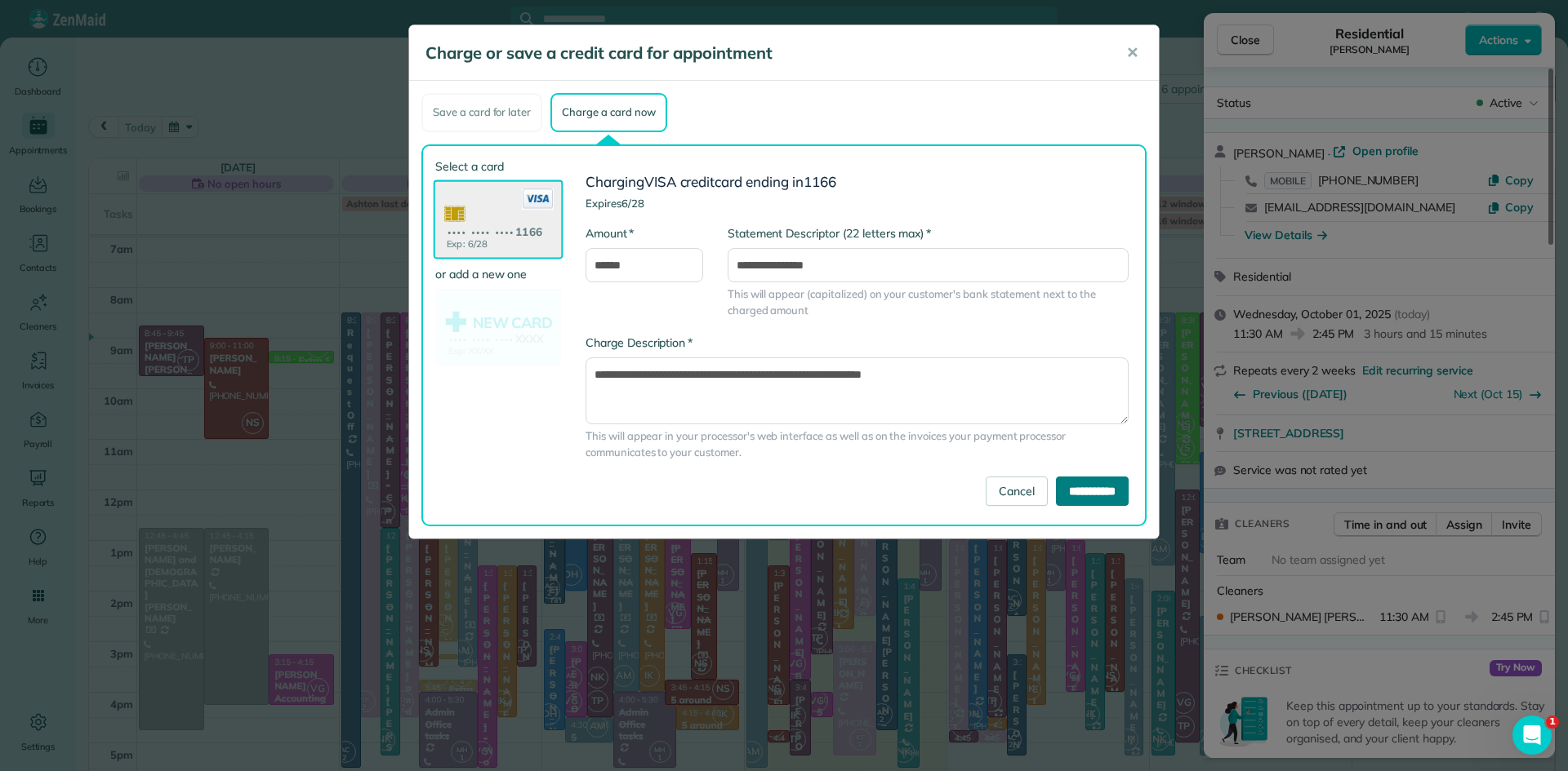
click at [1058, 484] on input "**********" at bounding box center [1092, 491] width 73 height 29
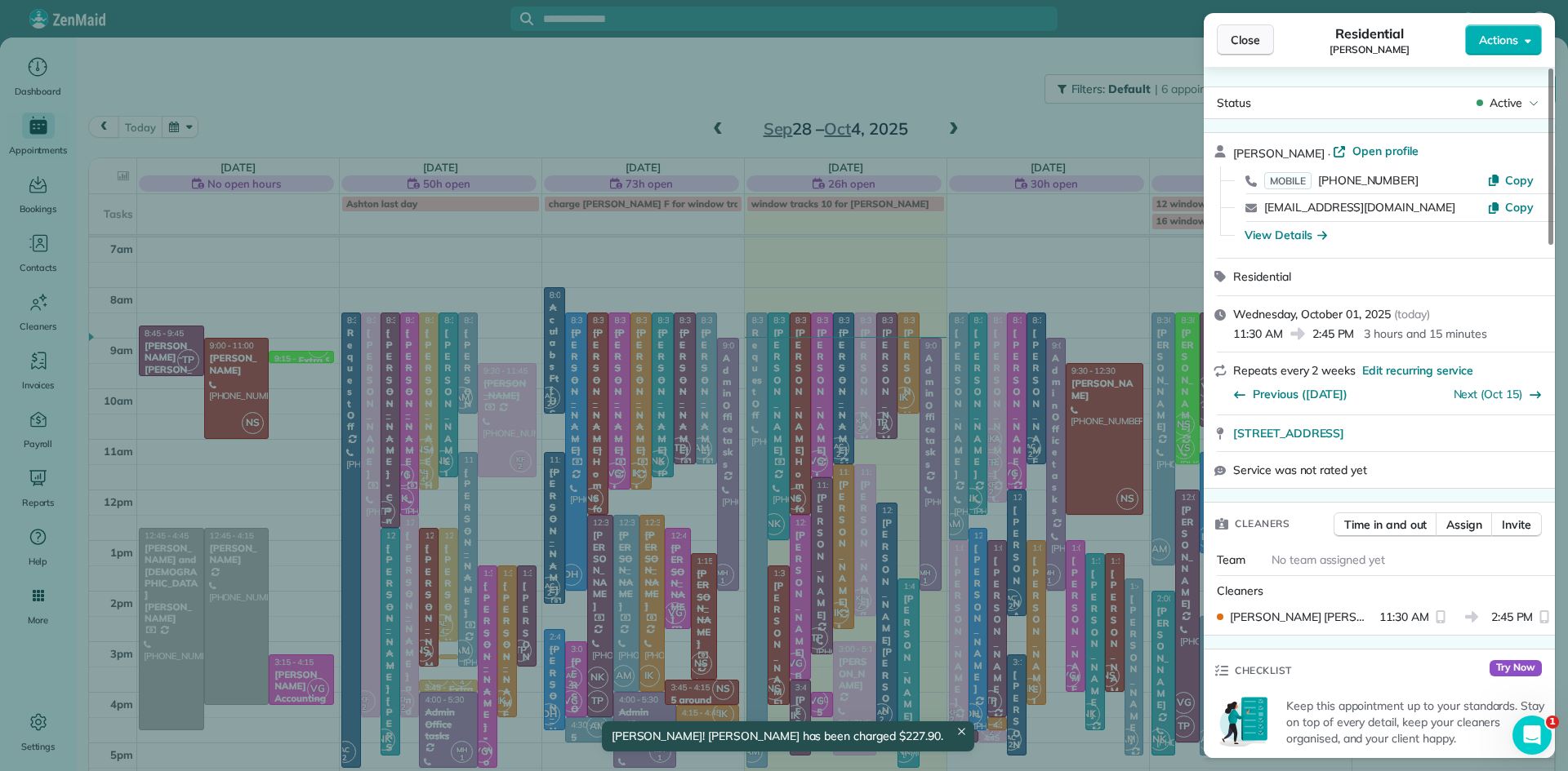
click at [1254, 47] on span "Close" at bounding box center [1245, 40] width 29 height 17
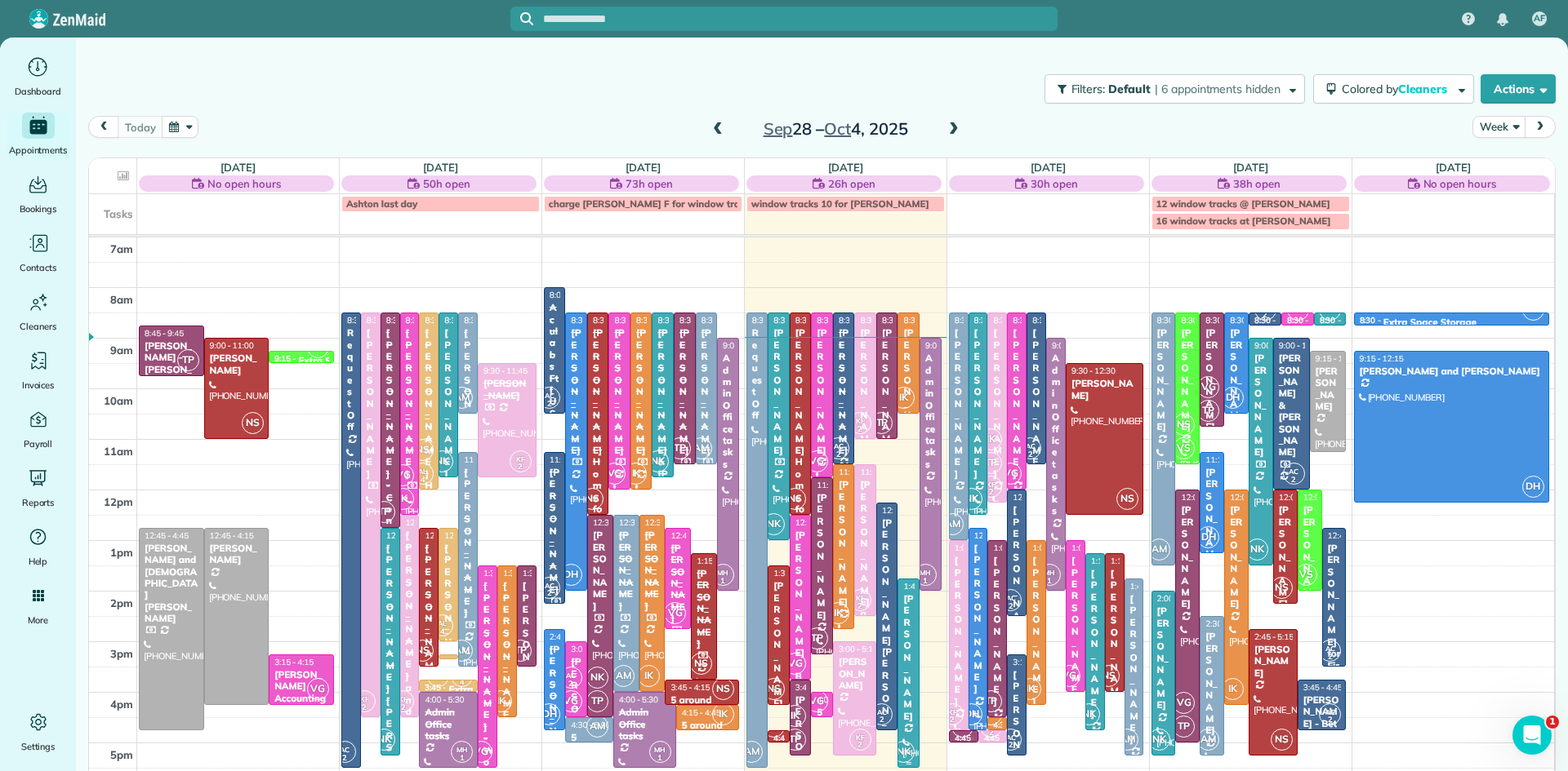
click at [910, 687] on div "[PERSON_NAME]" at bounding box center [908, 657] width 13 height 129
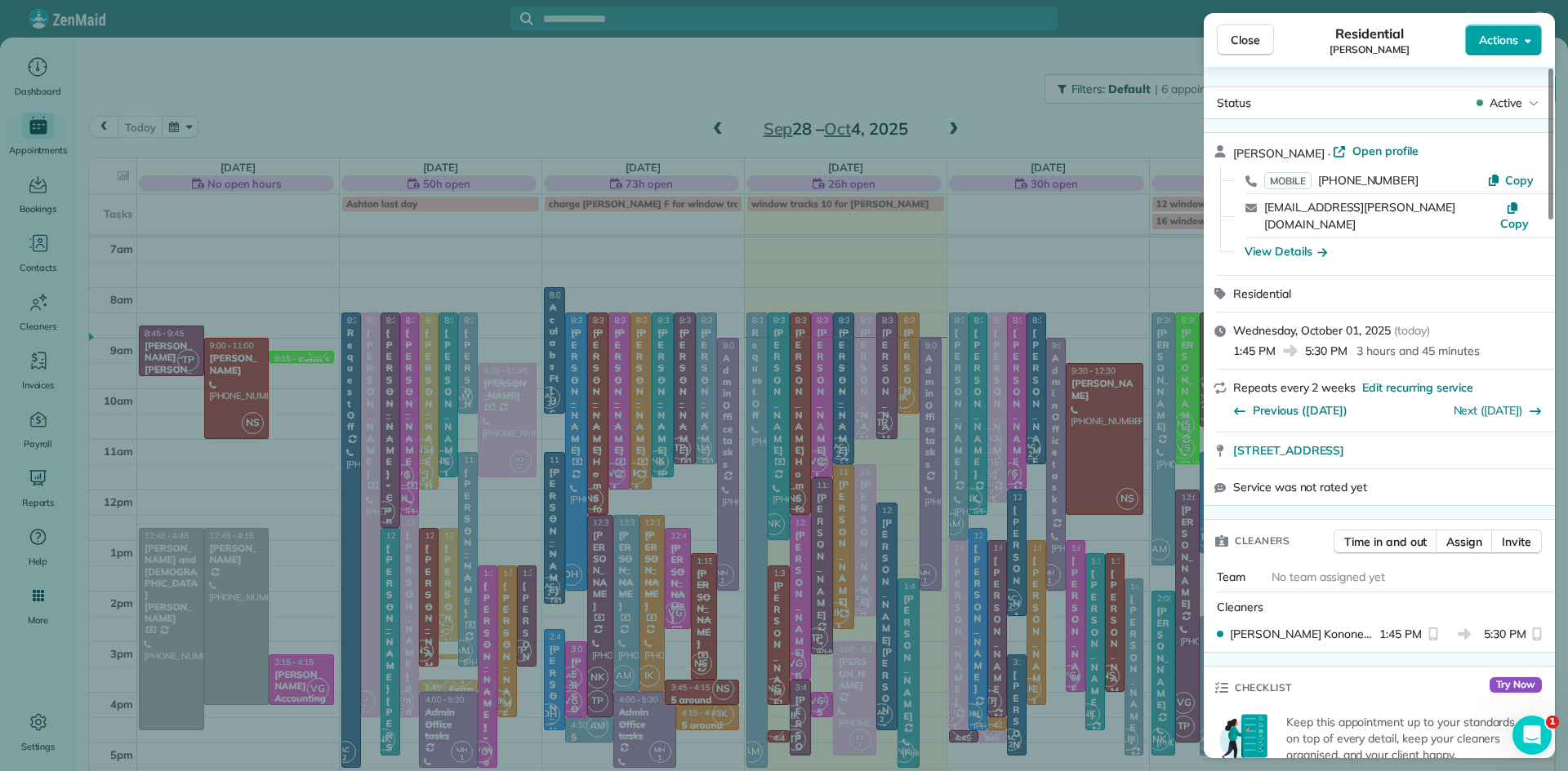
click at [1514, 34] on span "Actions" at bounding box center [1498, 40] width 39 height 17
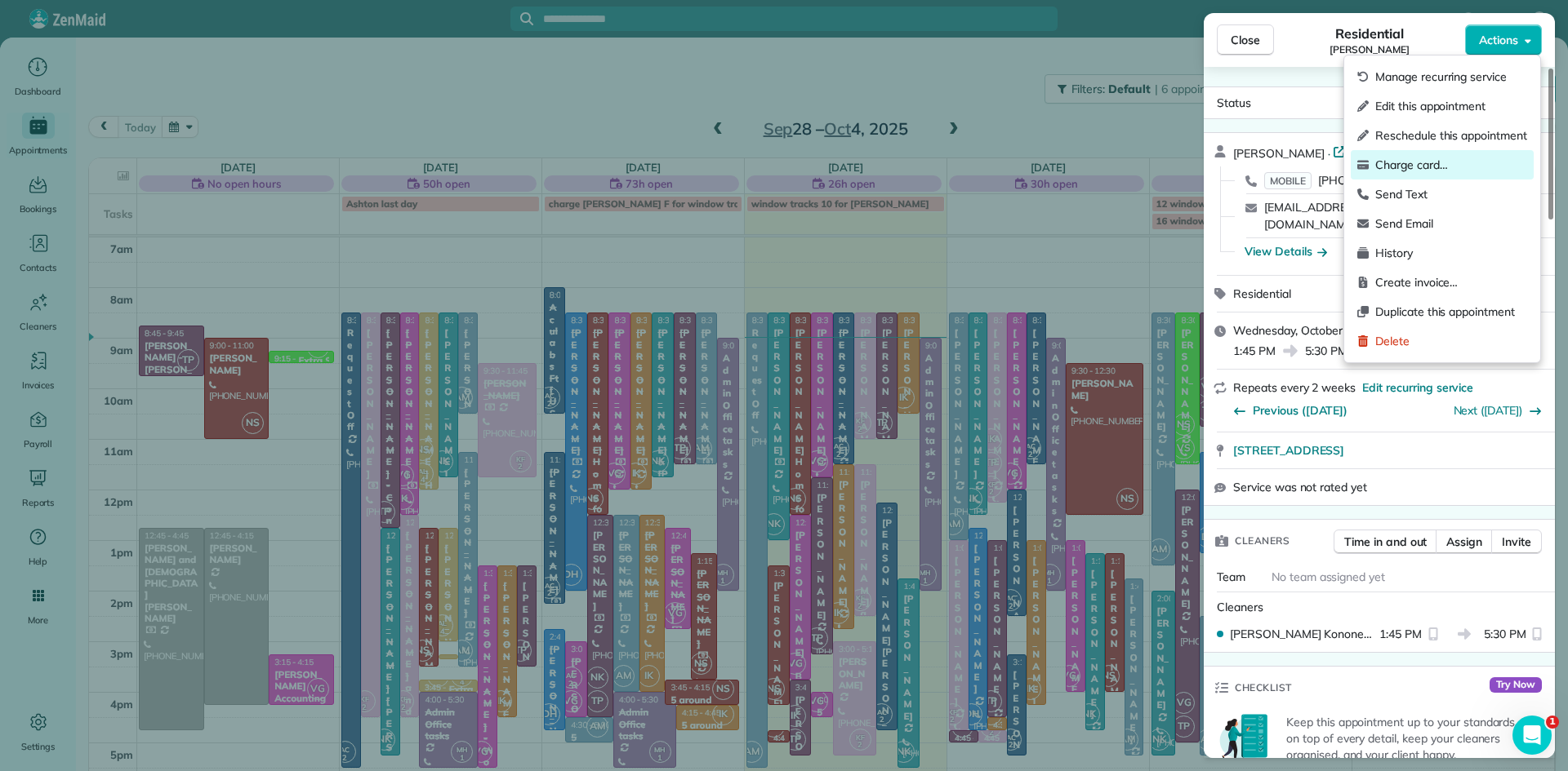
click at [1423, 171] on span "Charge card…" at bounding box center [1451, 164] width 152 height 17
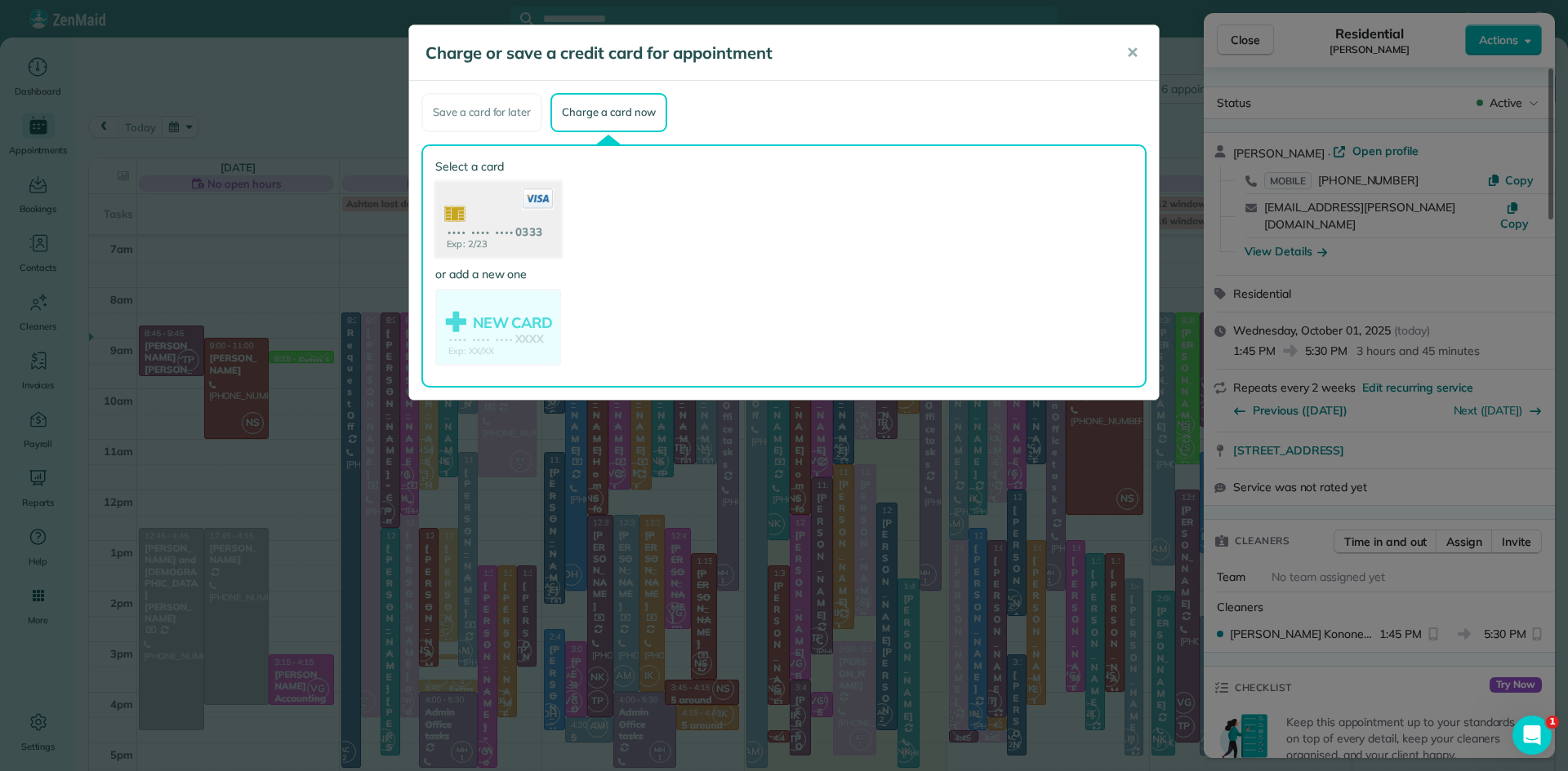
click at [487, 215] on use at bounding box center [497, 221] width 125 height 80
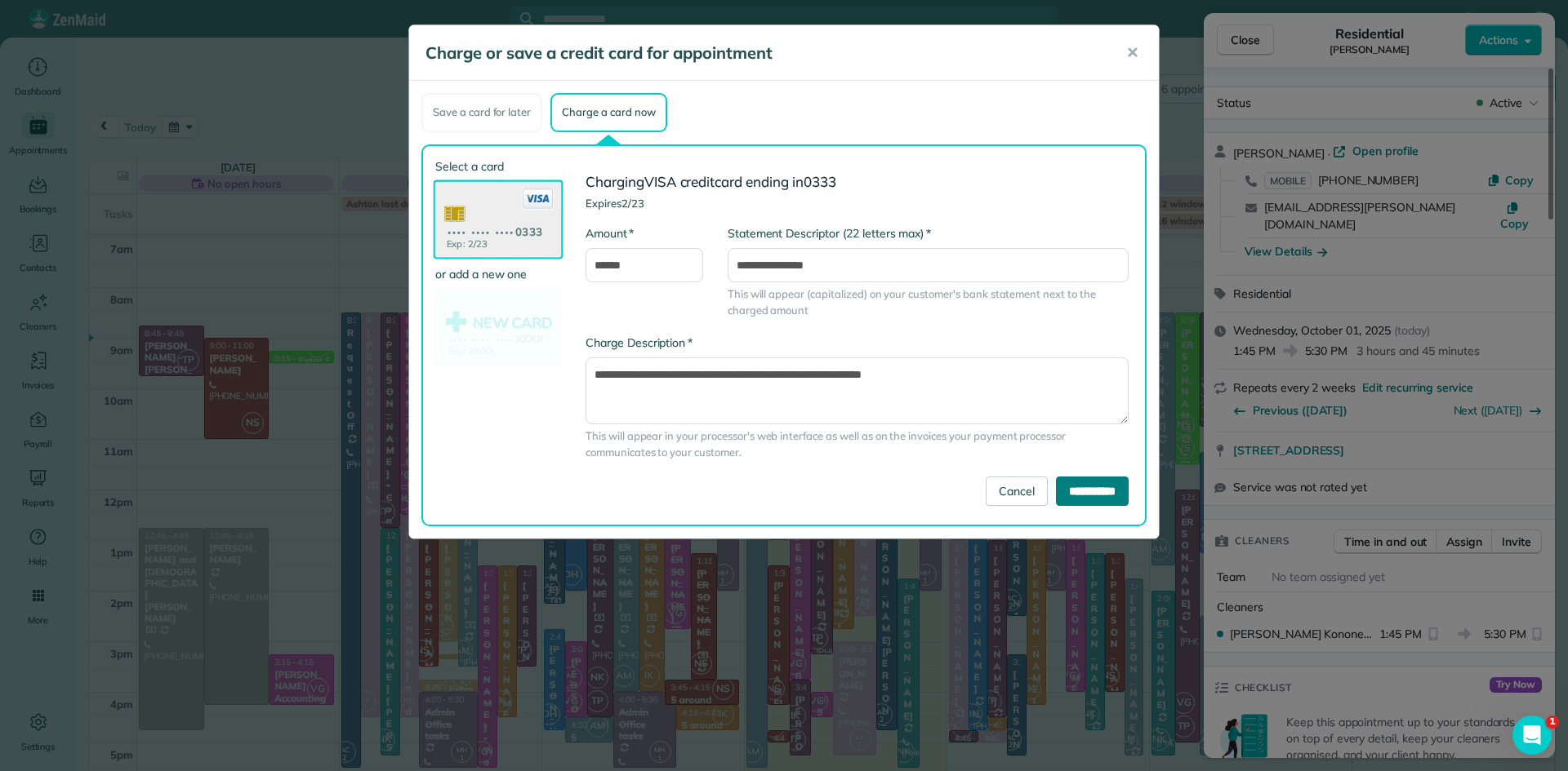
click at [1058, 486] on input "**********" at bounding box center [1092, 491] width 73 height 29
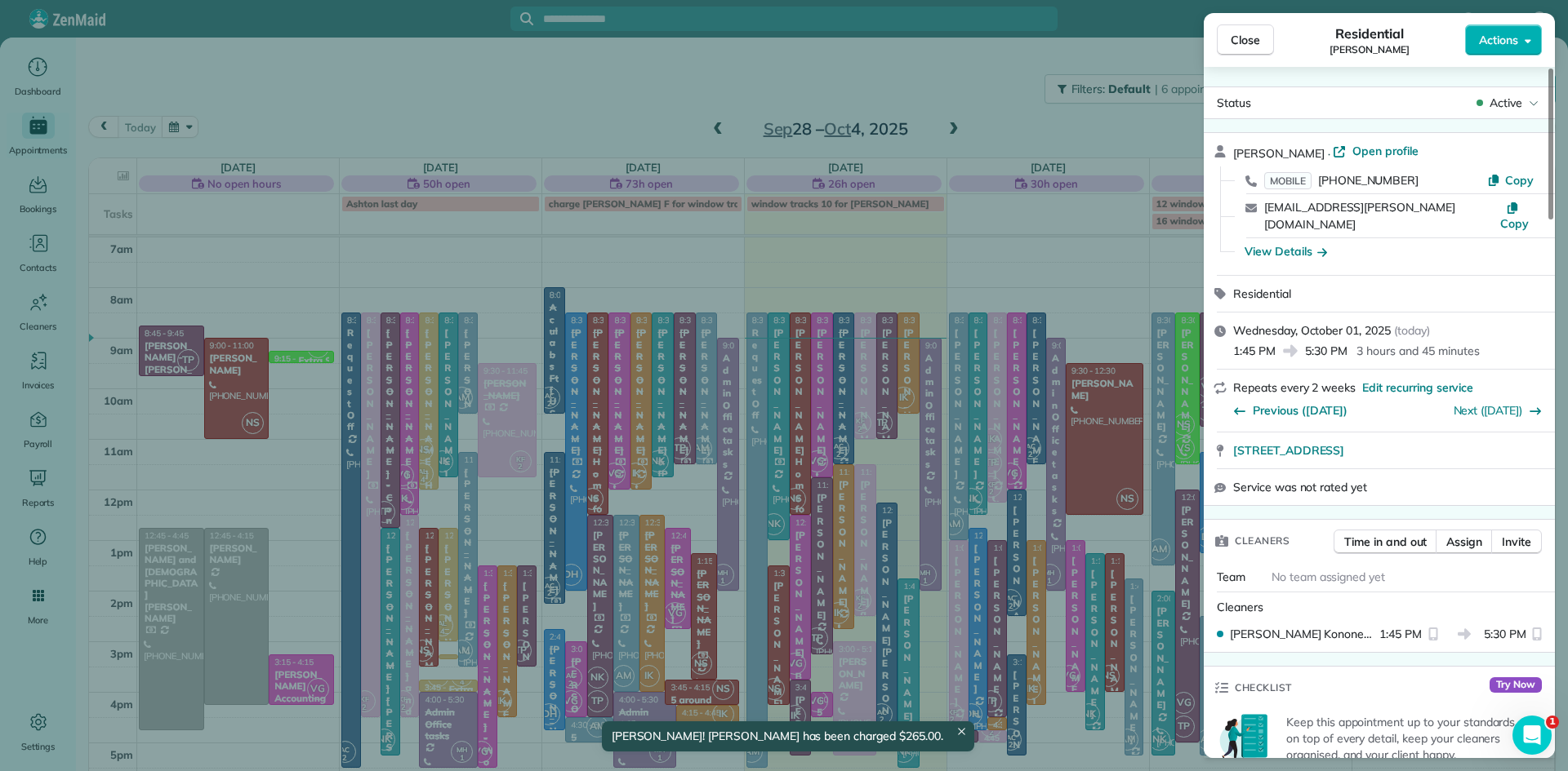
click at [1243, 33] on span "Close" at bounding box center [1245, 40] width 29 height 17
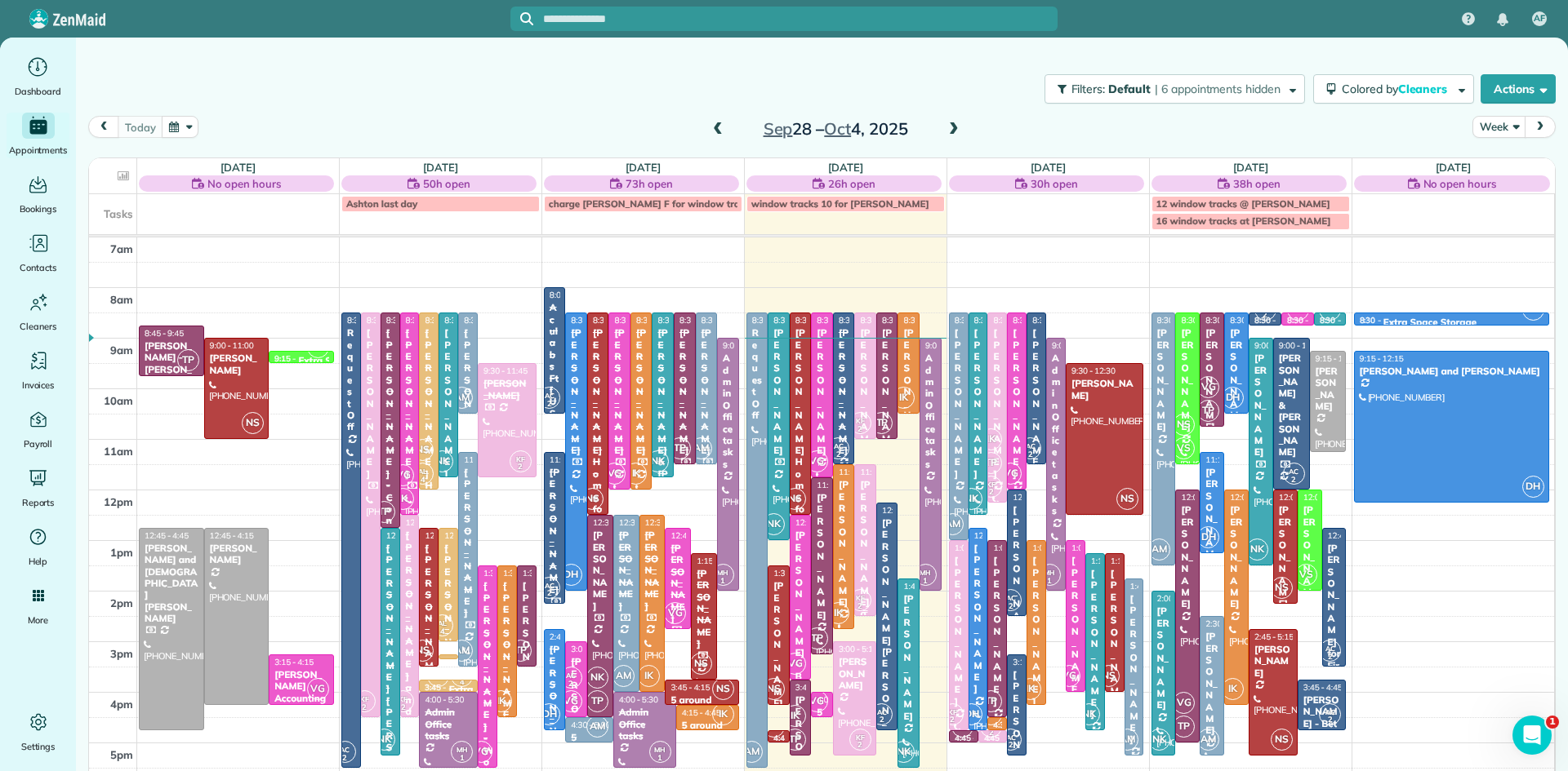
click at [866, 520] on div "[PERSON_NAME] and [PERSON_NAME]" at bounding box center [865, 625] width 13 height 293
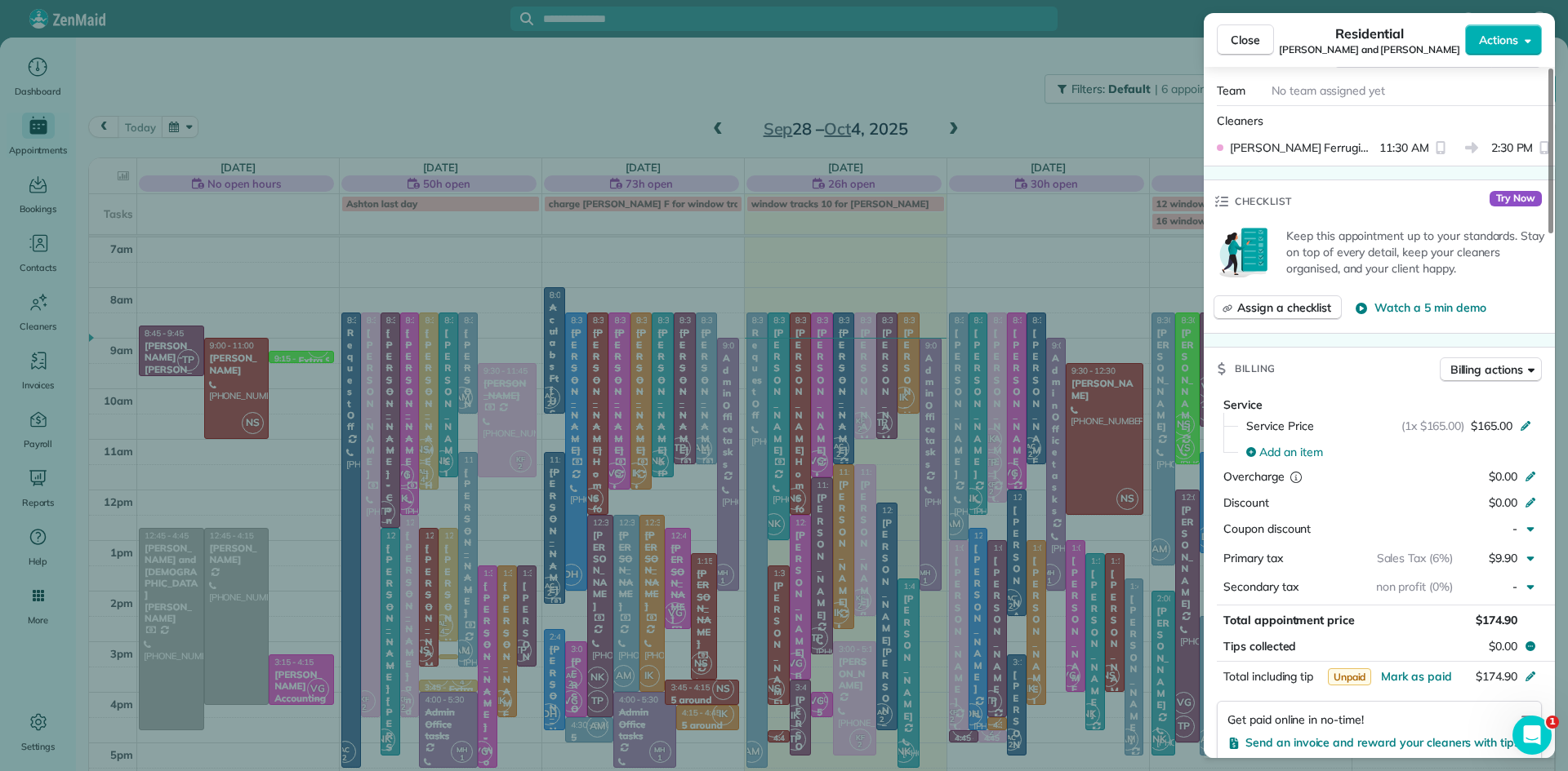
scroll to position [643, 0]
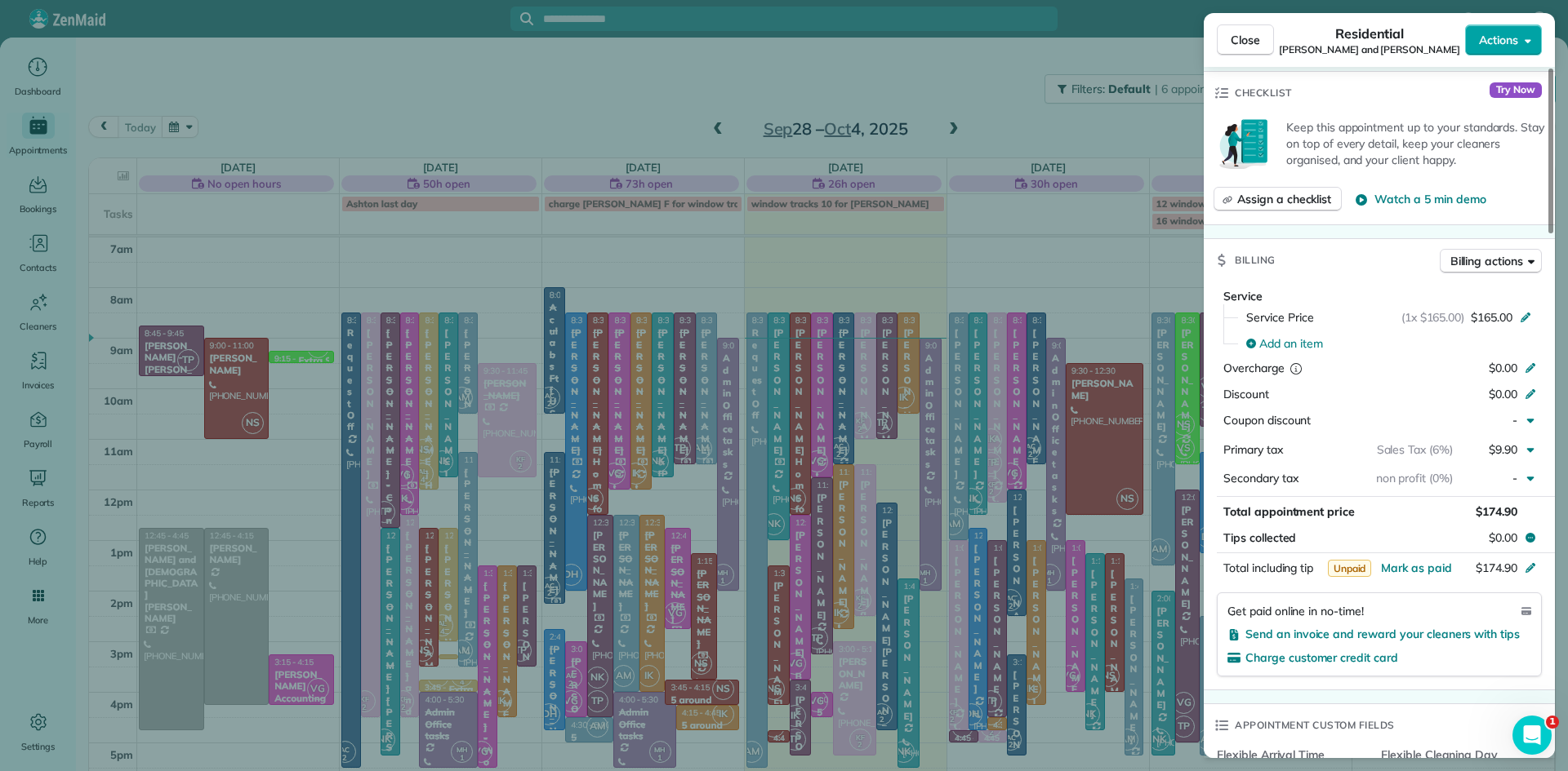
click at [1504, 42] on span "Actions" at bounding box center [1498, 40] width 39 height 17
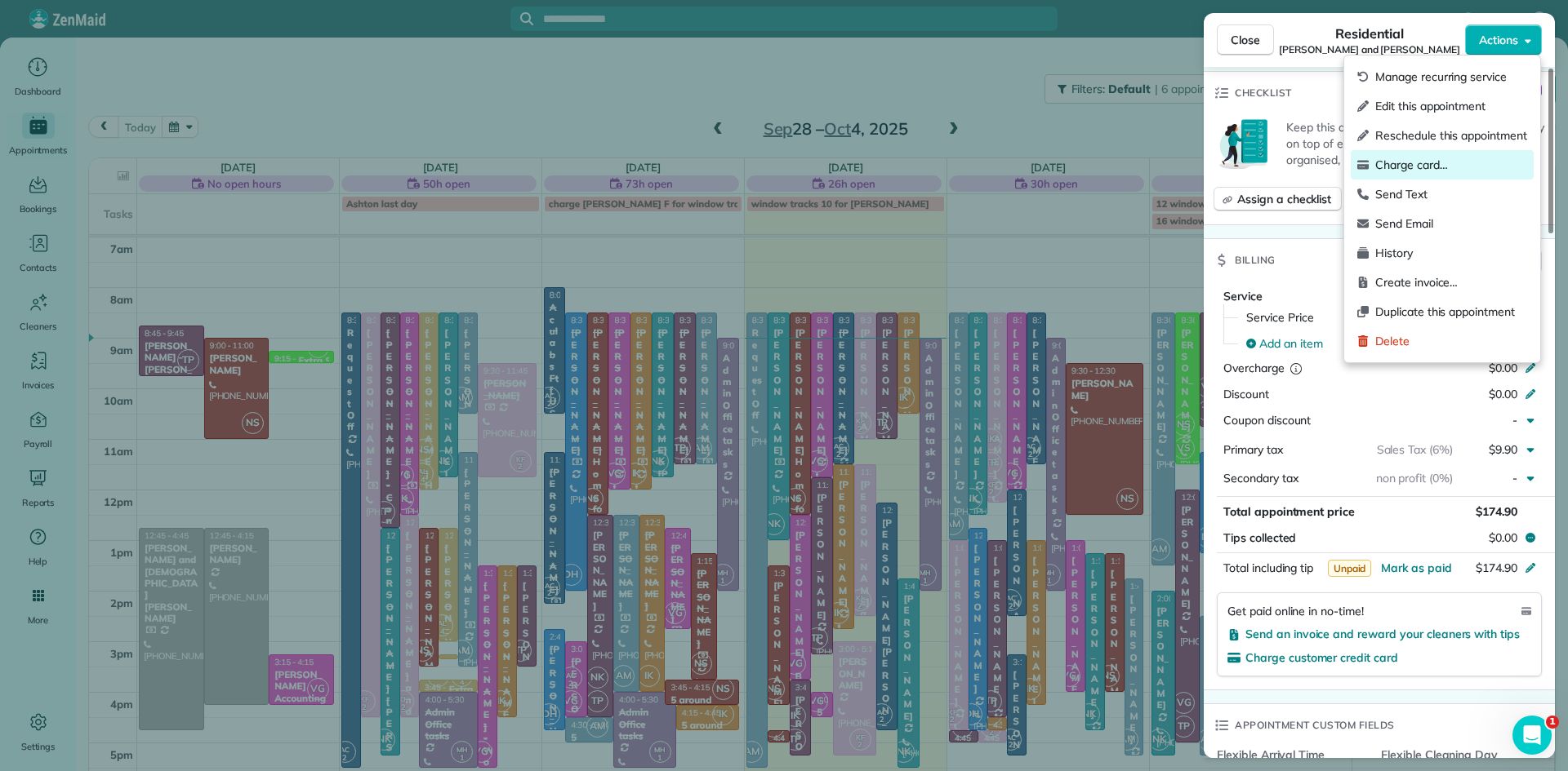
click at [1412, 160] on span "Charge card…" at bounding box center [1451, 164] width 152 height 17
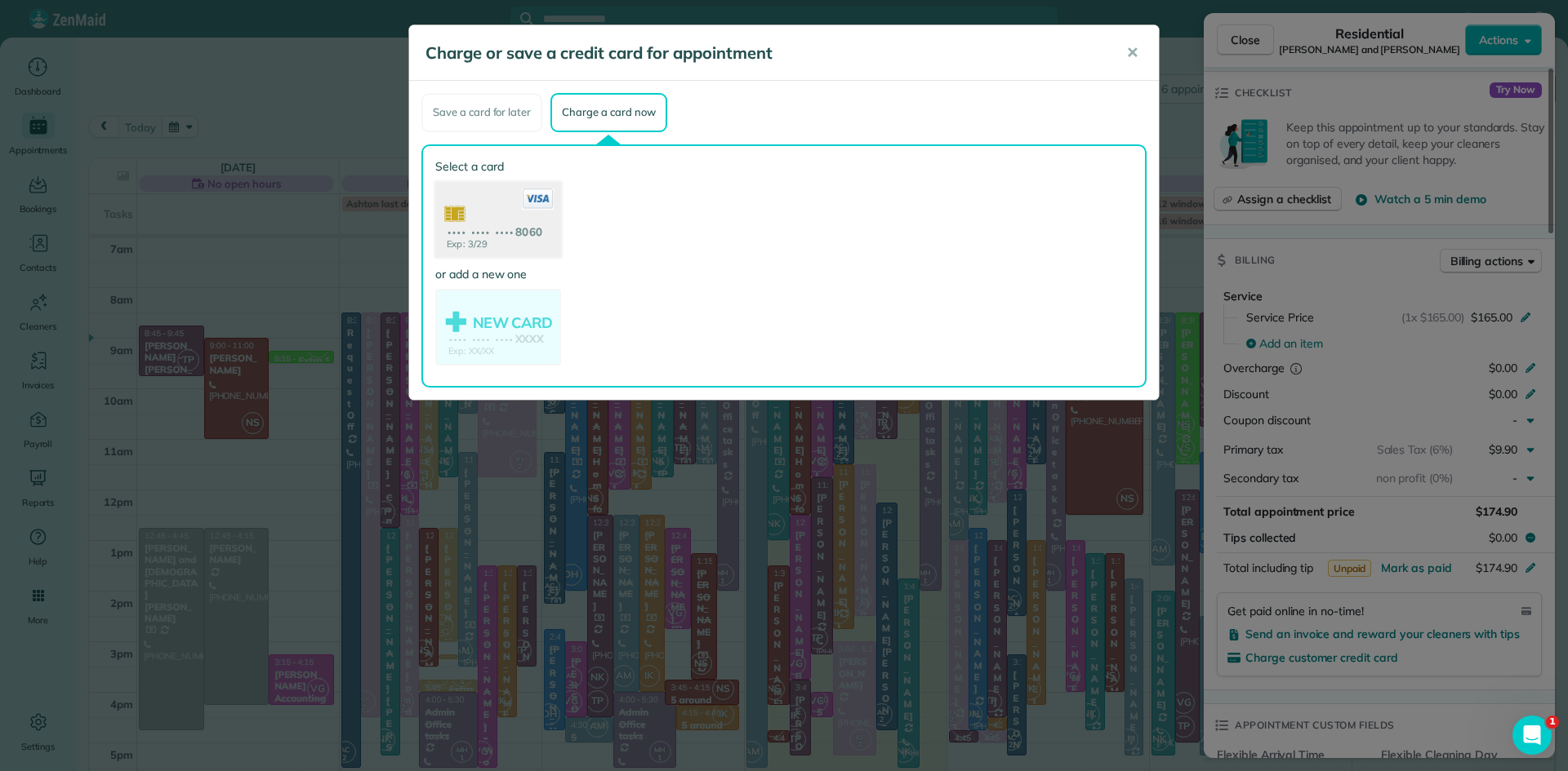
click at [520, 223] on use at bounding box center [497, 221] width 125 height 80
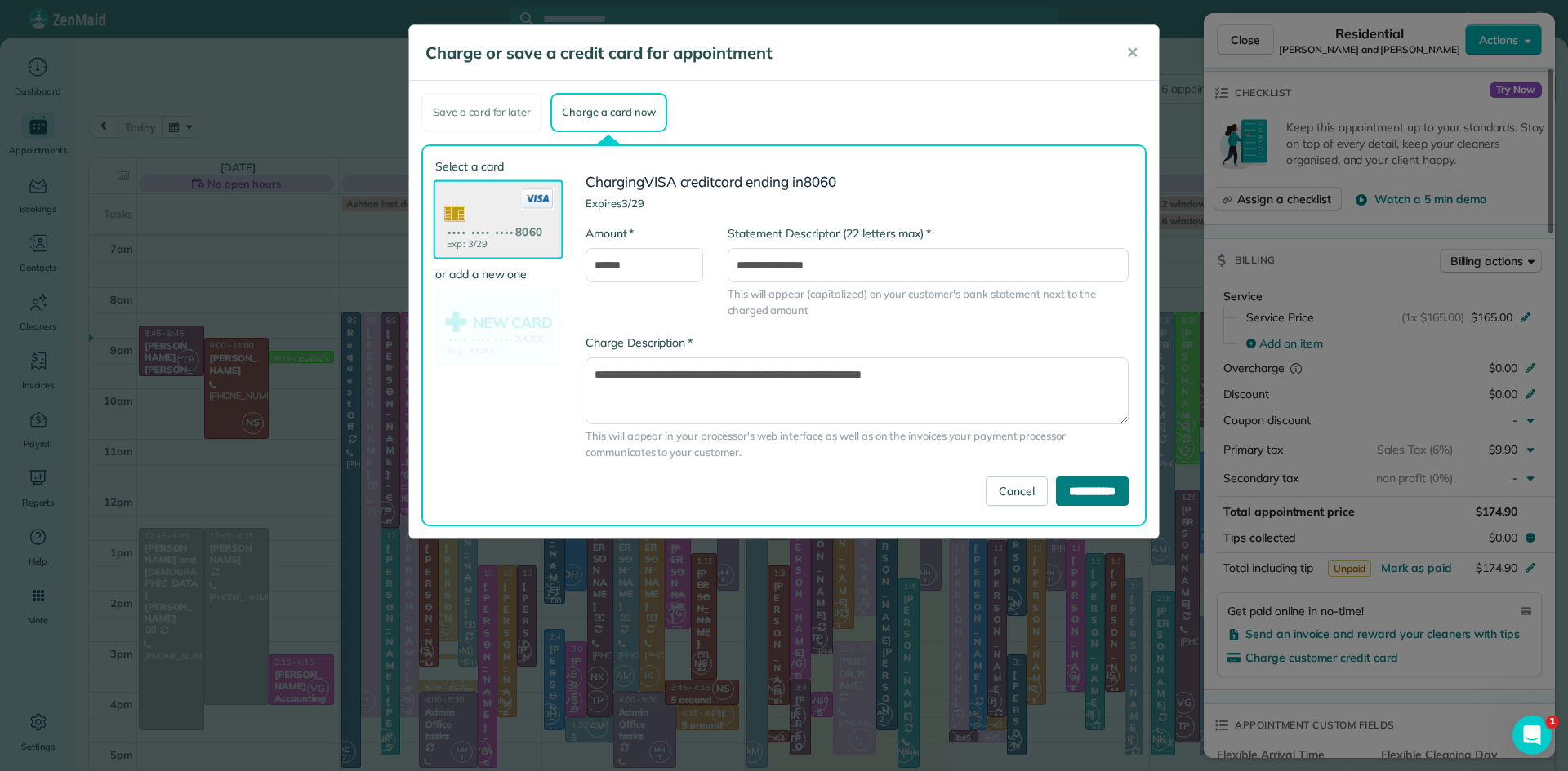
click at [1080, 492] on input "**********" at bounding box center [1092, 491] width 73 height 29
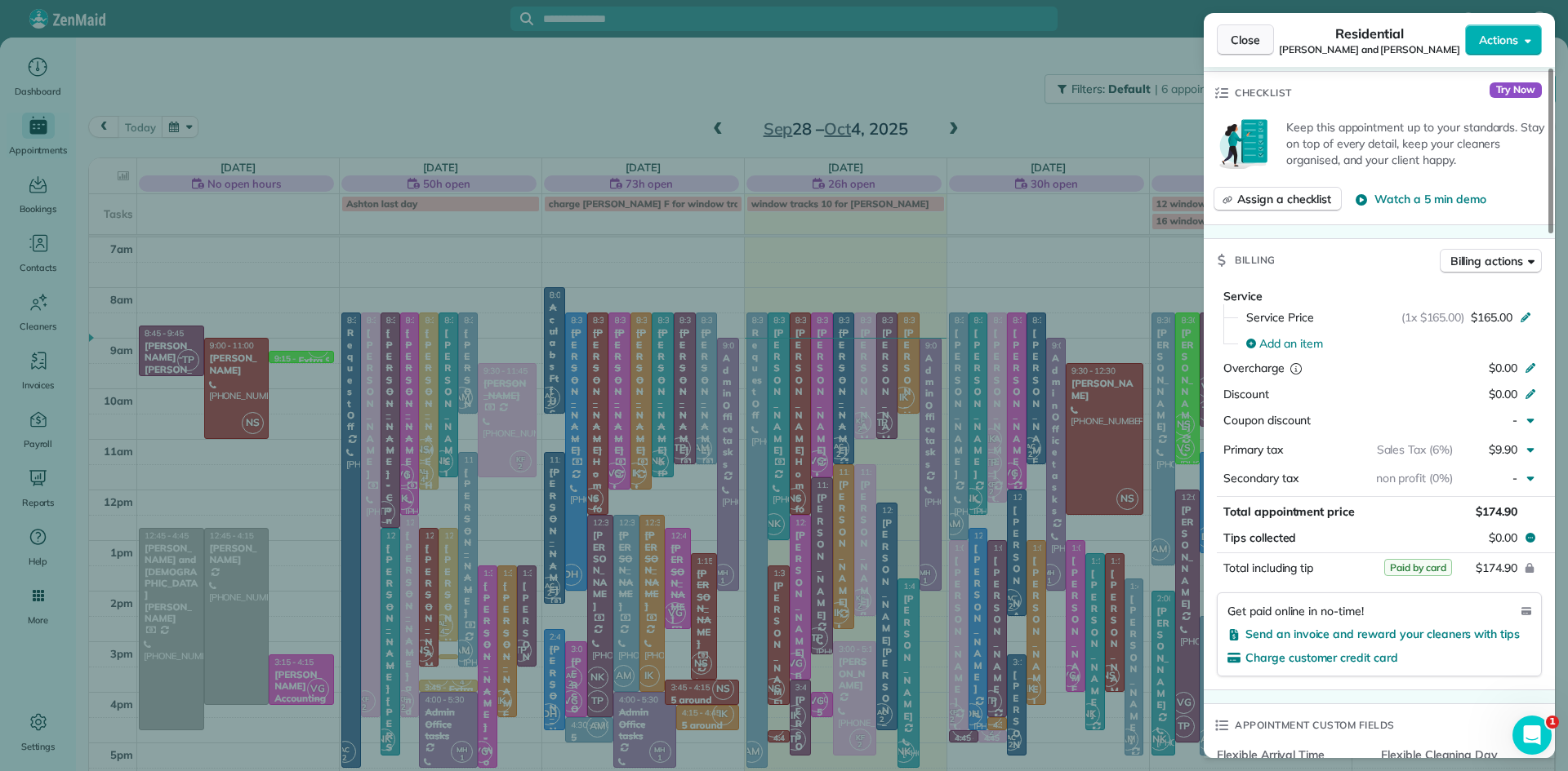
click at [1238, 32] on span "Close" at bounding box center [1245, 40] width 29 height 17
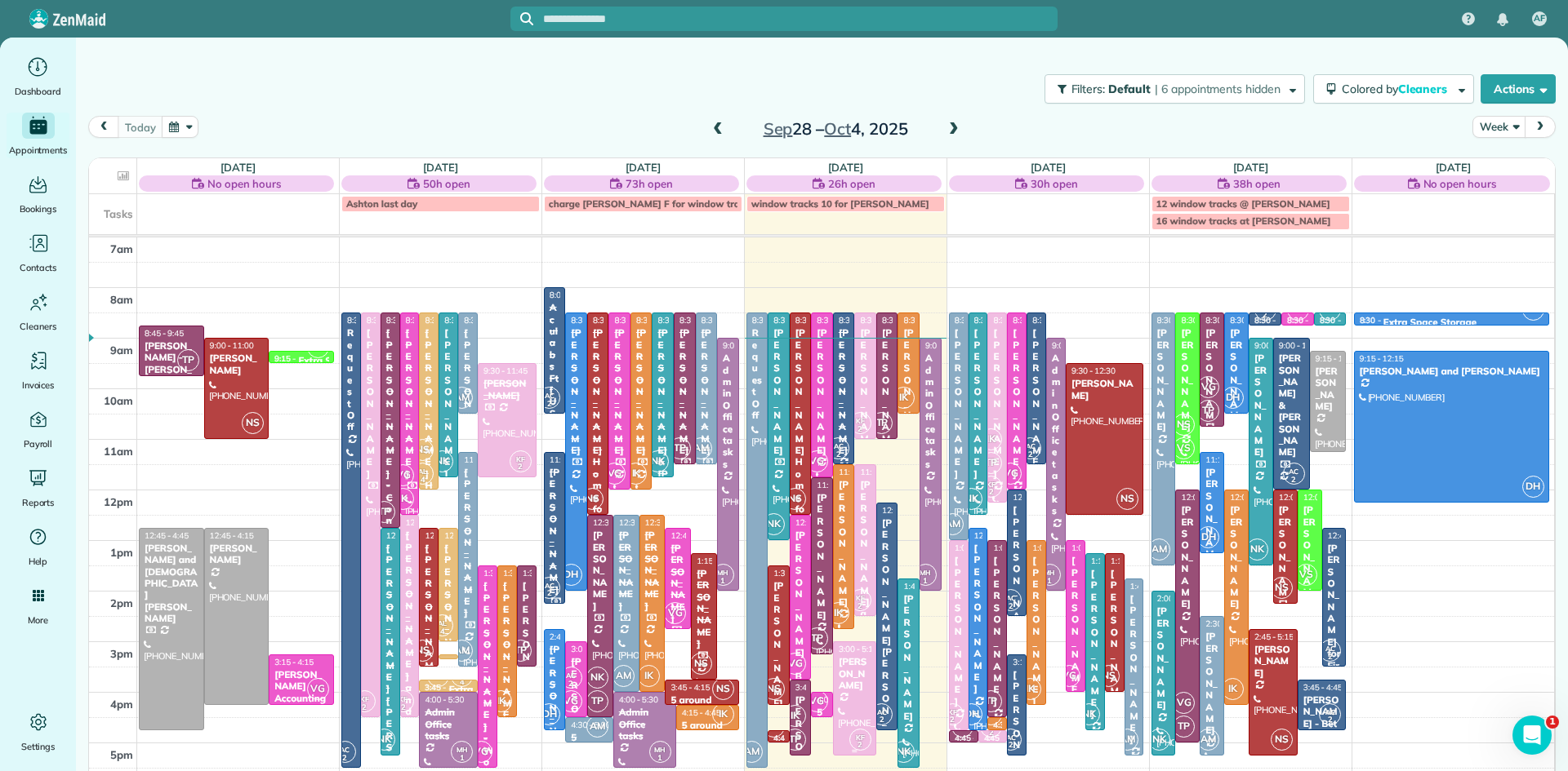
click at [862, 716] on div at bounding box center [854, 699] width 42 height 113
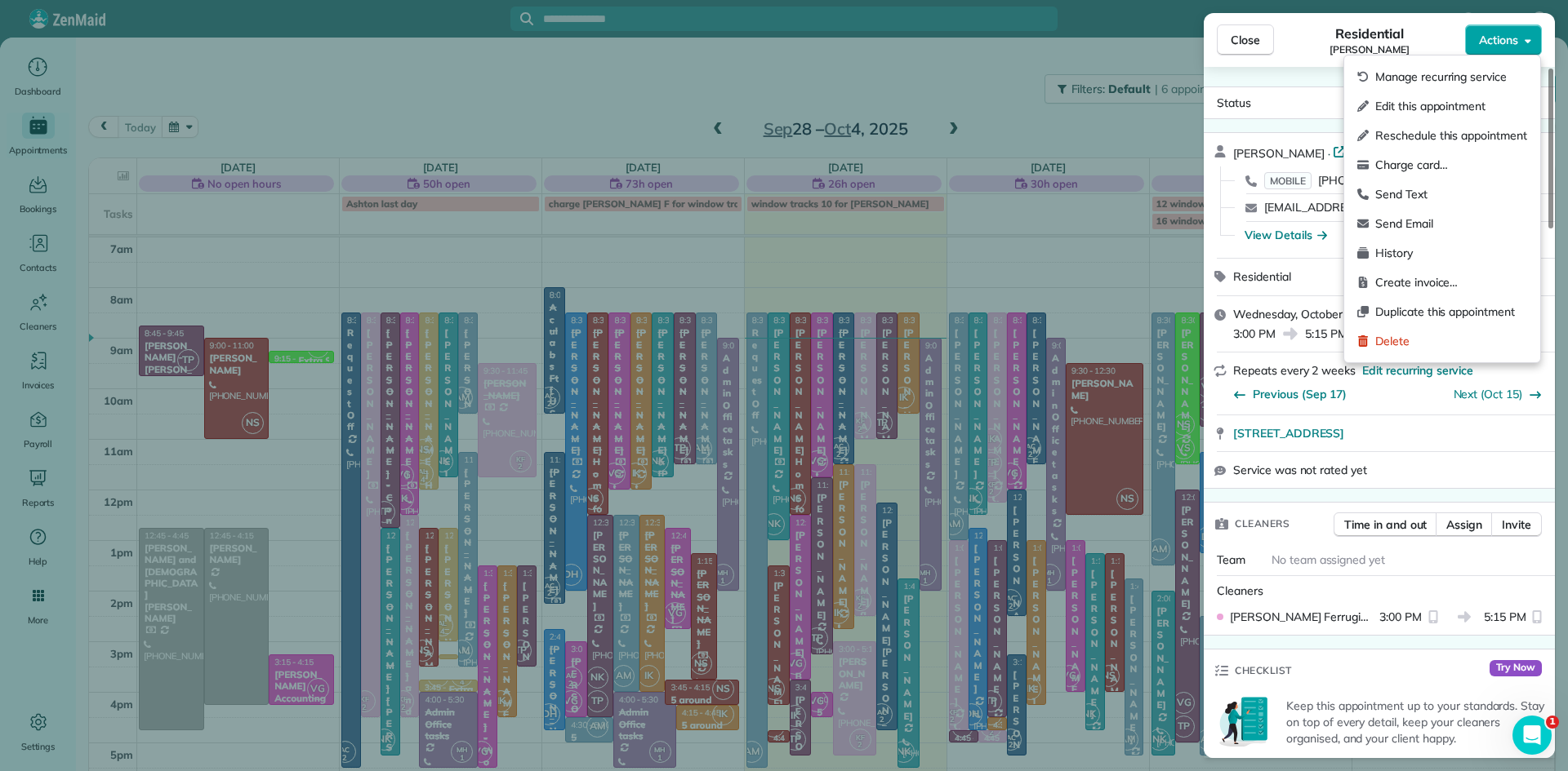
click at [1508, 42] on span "Actions" at bounding box center [1498, 40] width 39 height 17
click at [1420, 161] on span "Charge card…" at bounding box center [1451, 164] width 152 height 17
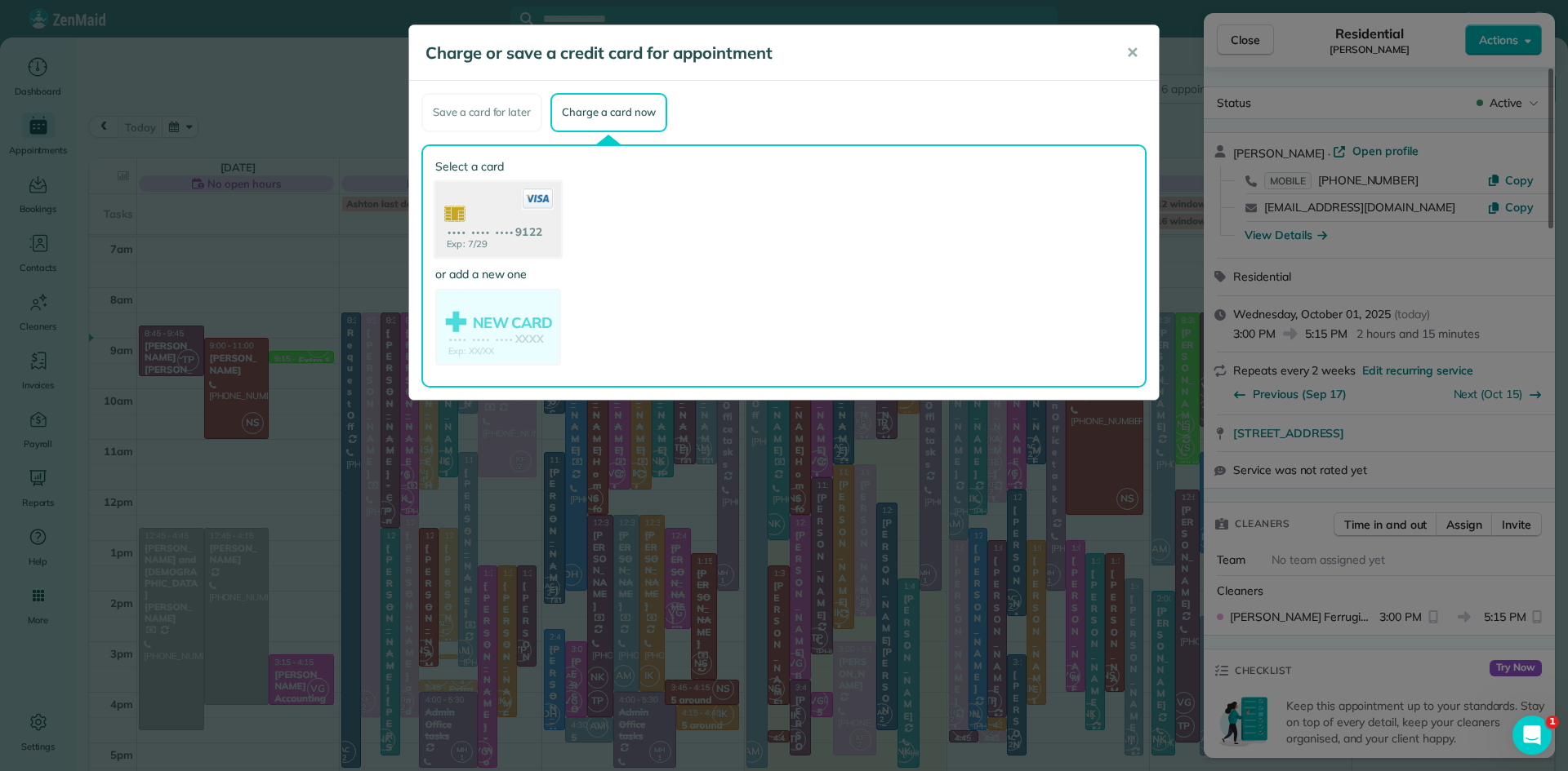
click at [519, 228] on use at bounding box center [497, 221] width 125 height 80
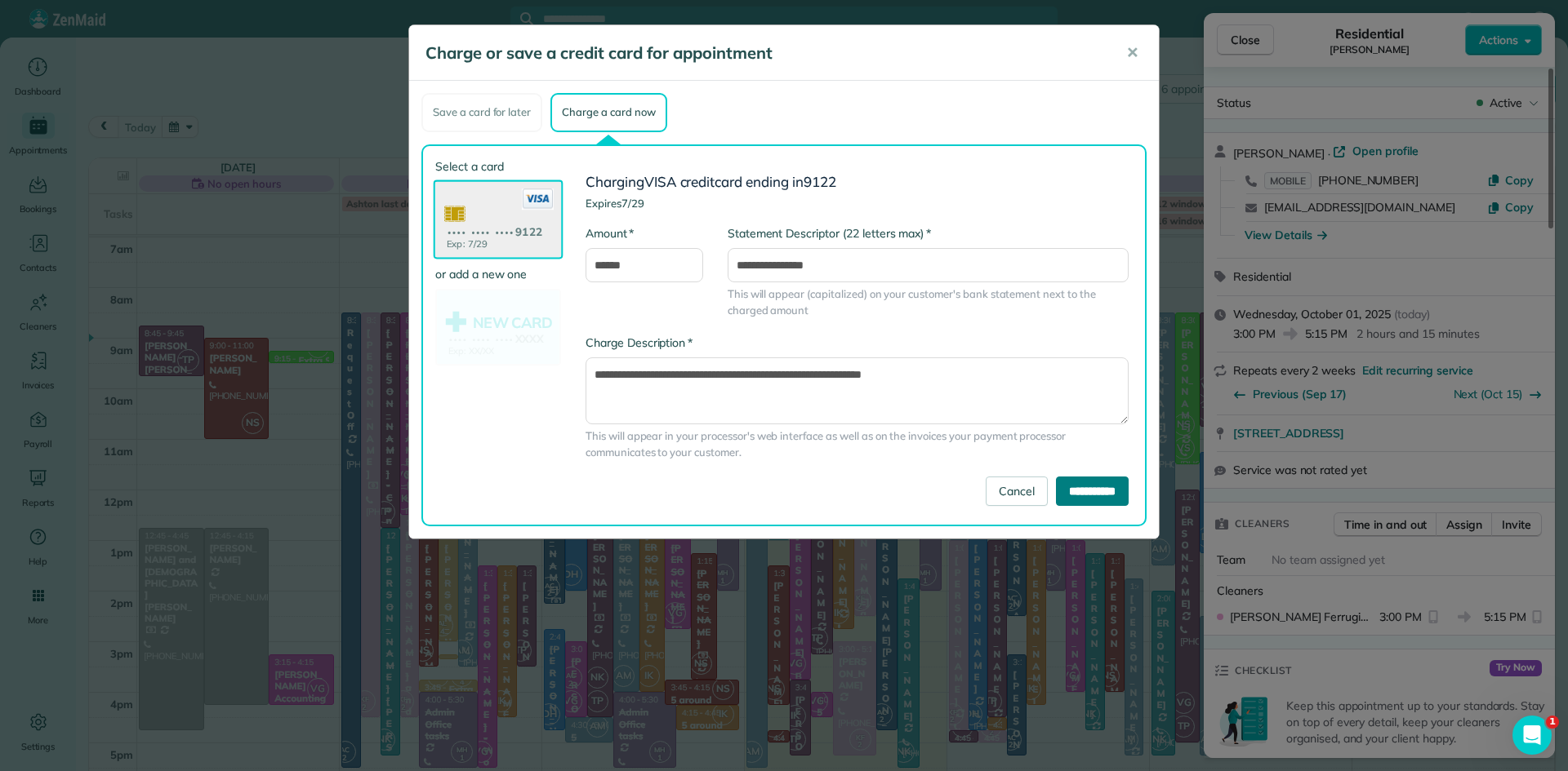
click at [1056, 489] on input "**********" at bounding box center [1092, 491] width 73 height 29
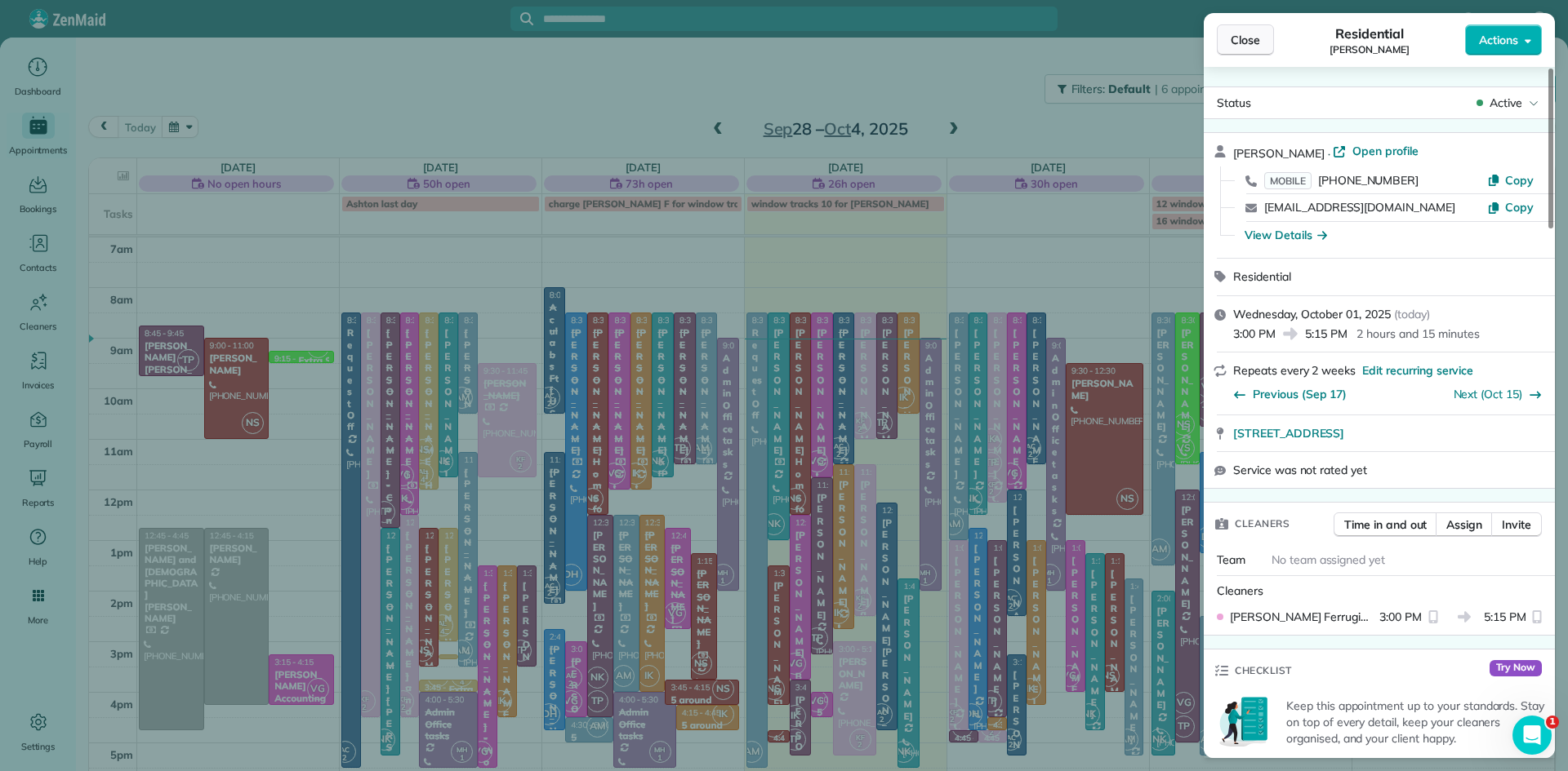
click at [1257, 41] on span "Close" at bounding box center [1245, 40] width 29 height 17
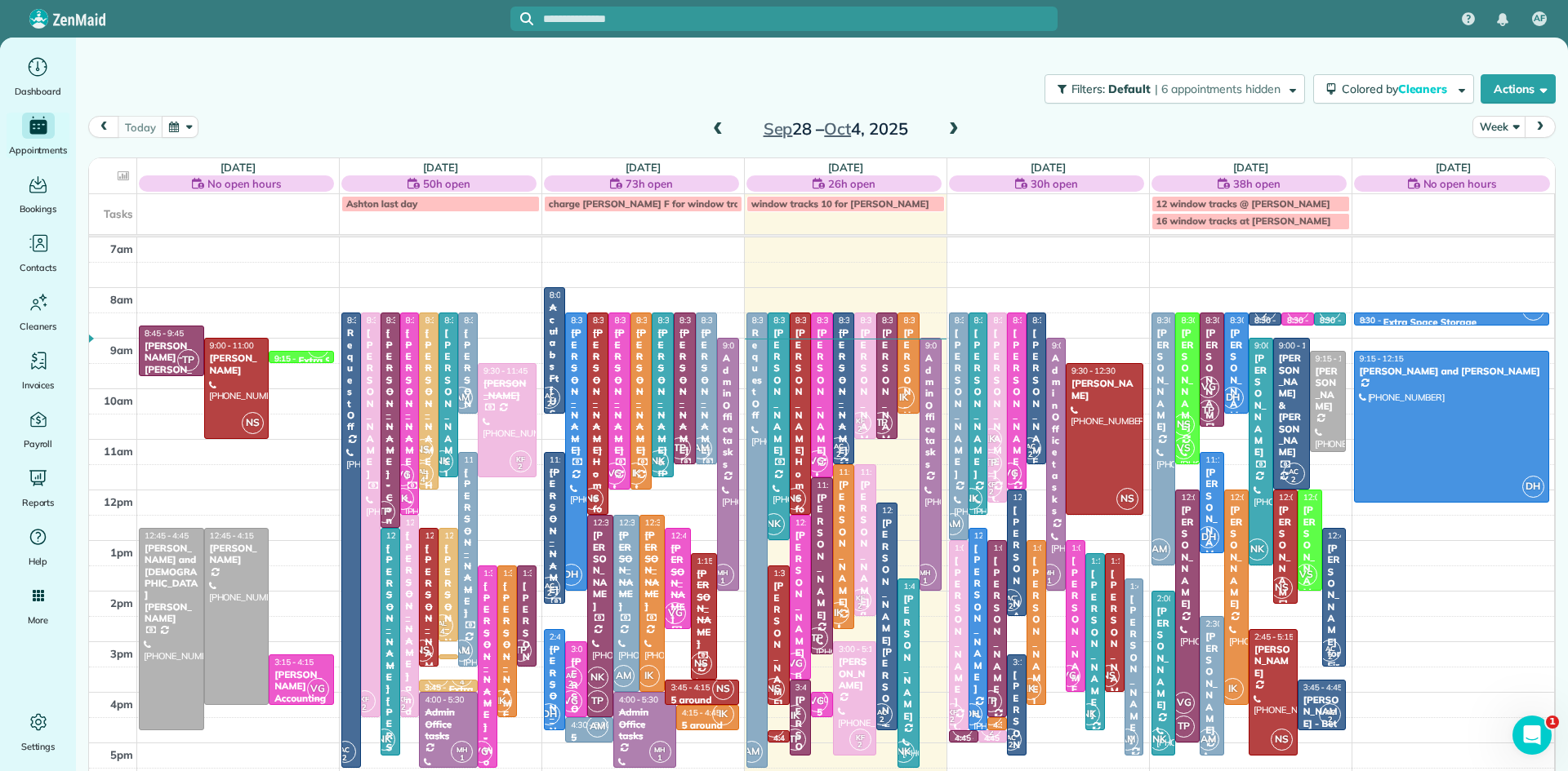
click at [885, 667] on div "[PERSON_NAME] [PERSON_NAME]" at bounding box center [887, 647] width 13 height 258
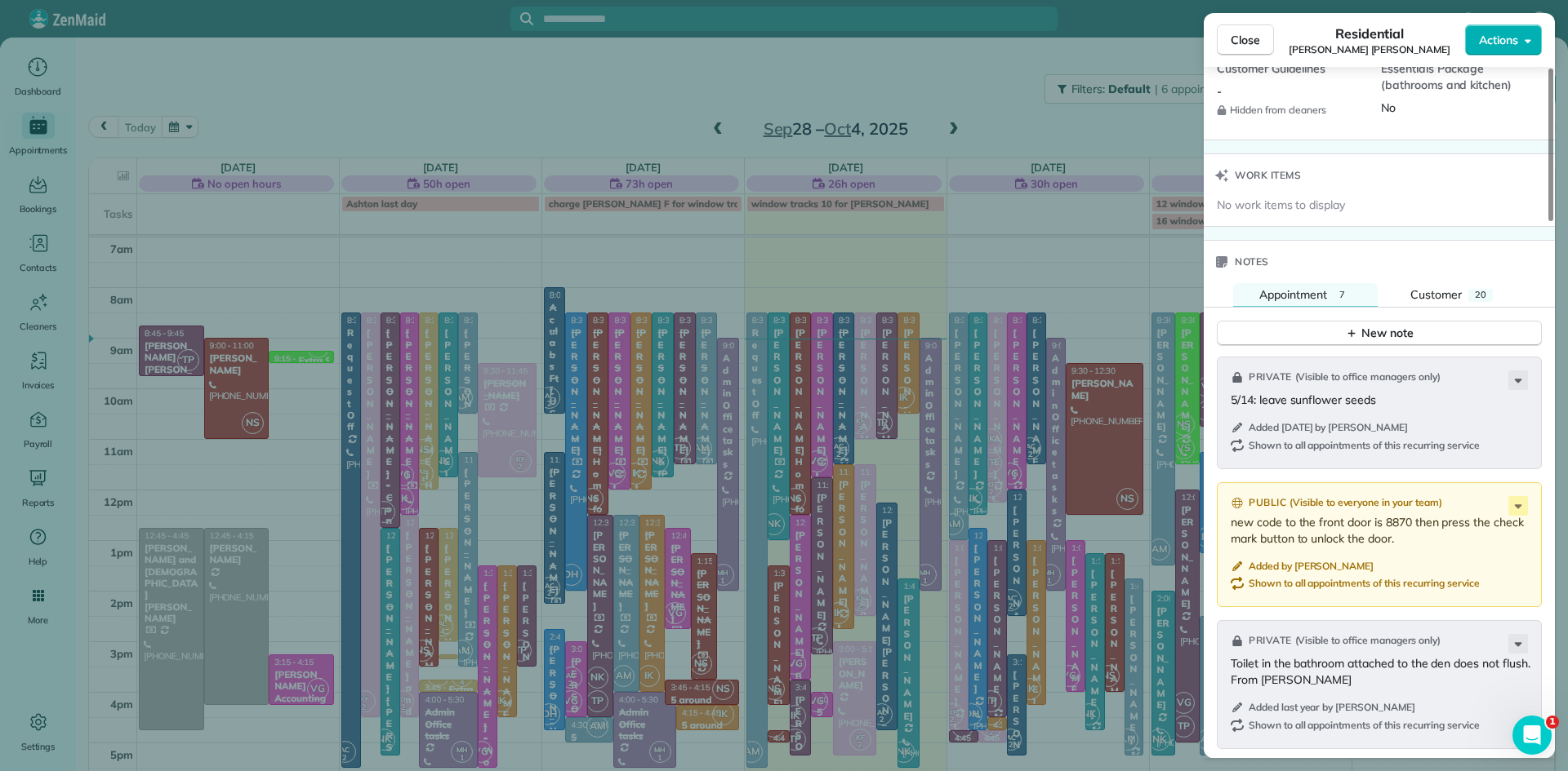
scroll to position [1563, 0]
click at [1246, 46] on span "Close" at bounding box center [1245, 40] width 29 height 17
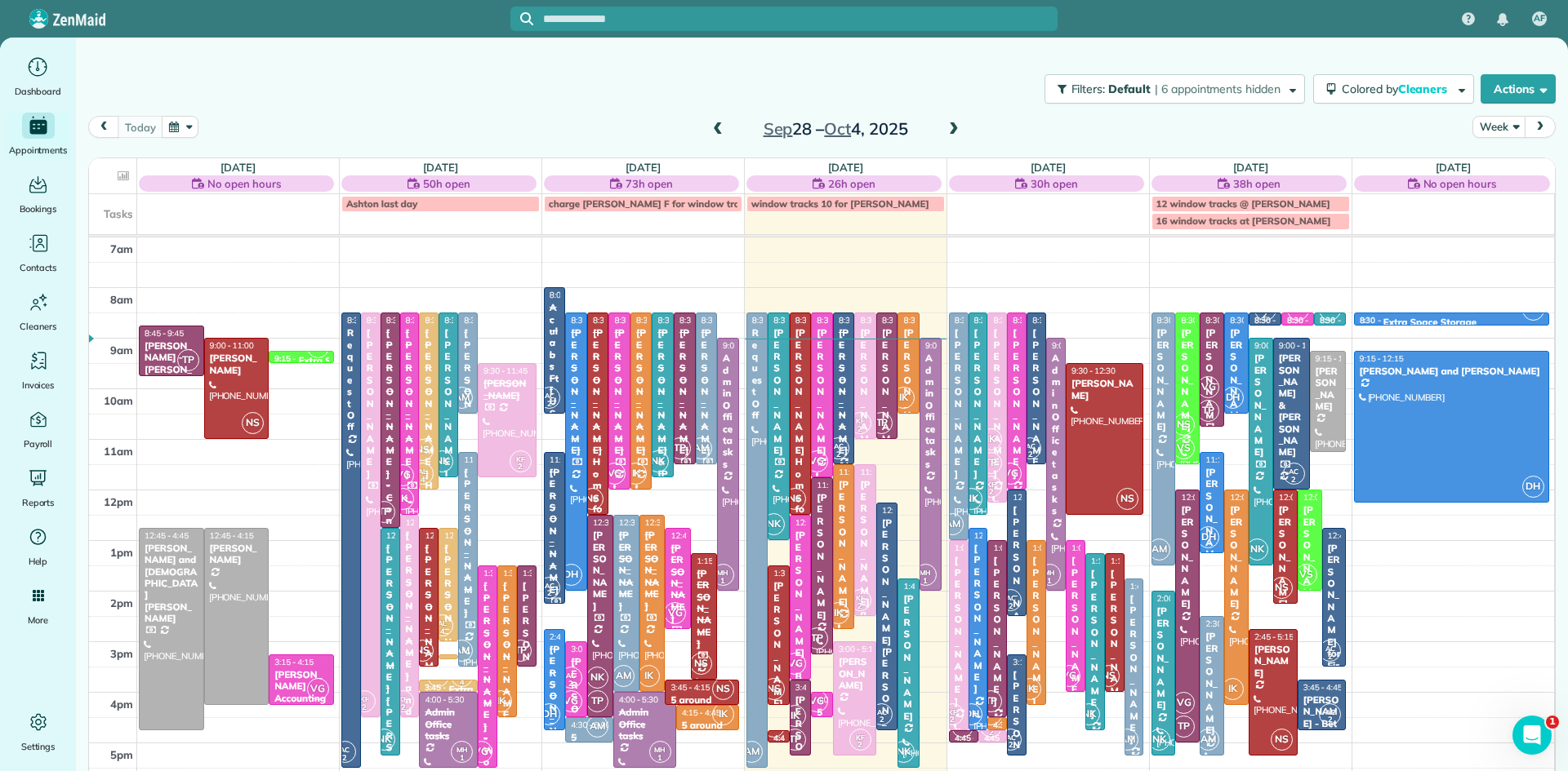
click at [185, 123] on button "button" at bounding box center [180, 126] width 38 height 22
click at [303, 233] on link "15" at bounding box center [299, 237] width 26 height 26
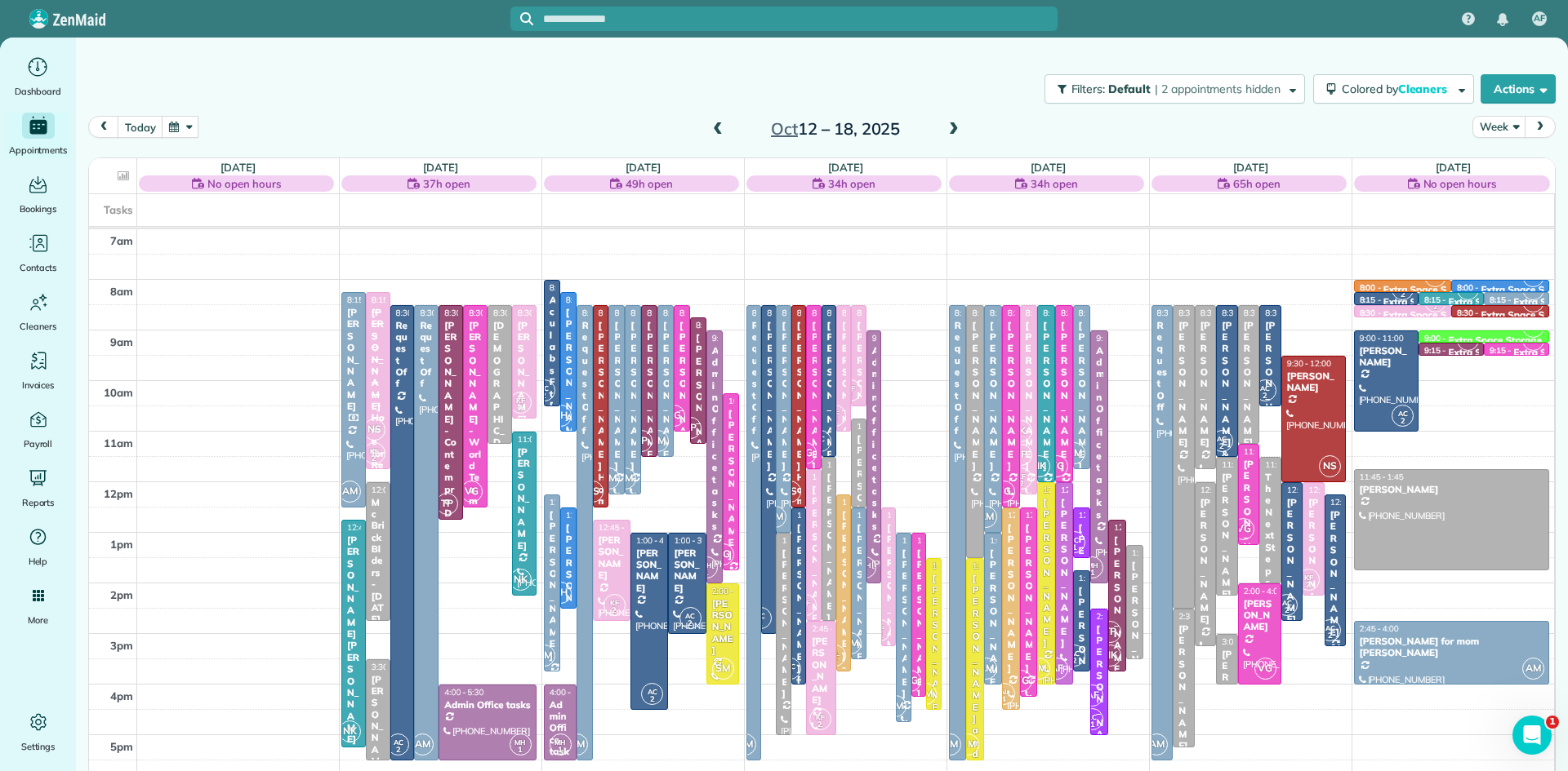
click at [801, 612] on div "[PERSON_NAME] [PERSON_NAME]" at bounding box center [799, 675] width 5 height 305
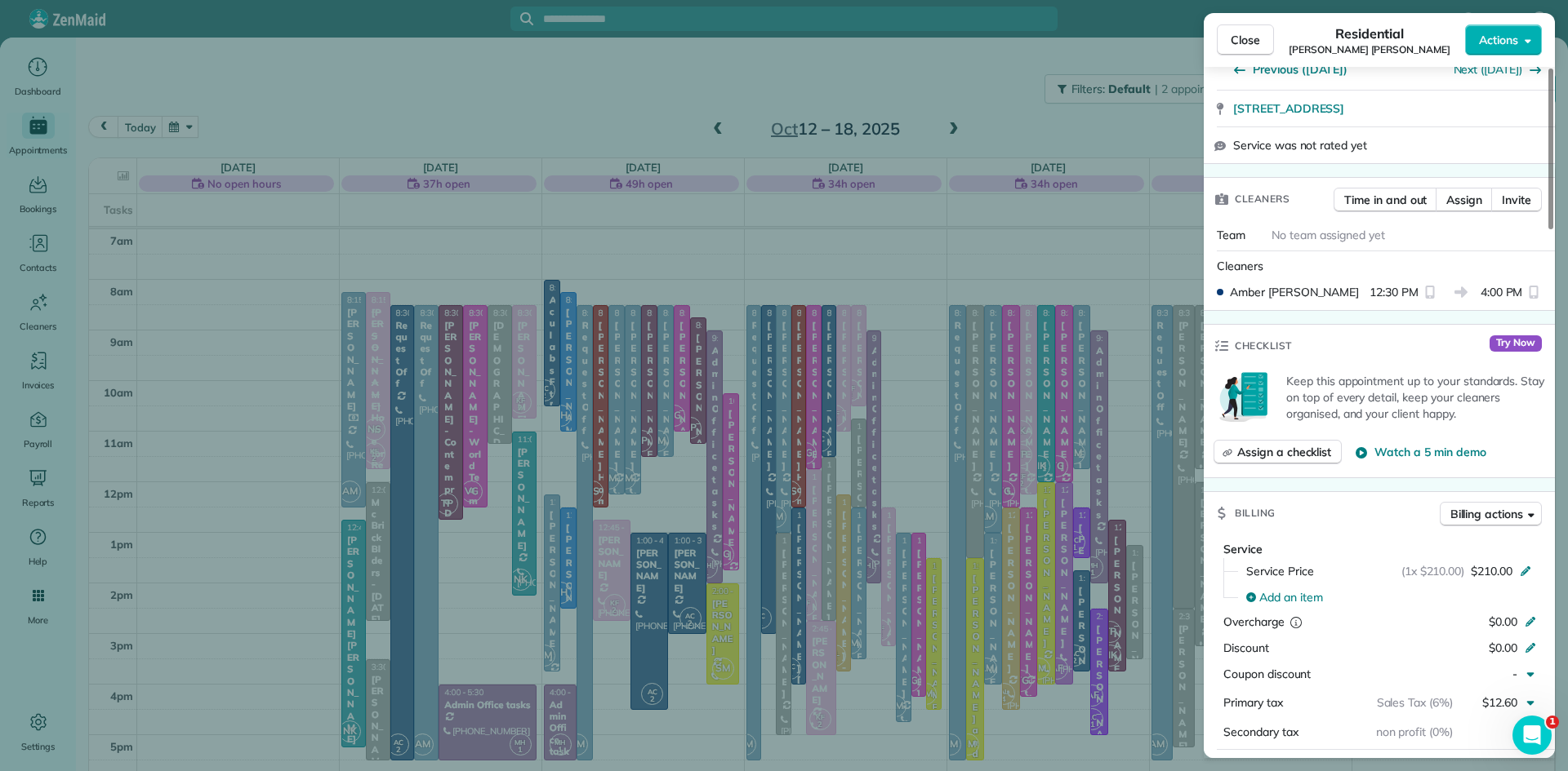
scroll to position [493, 0]
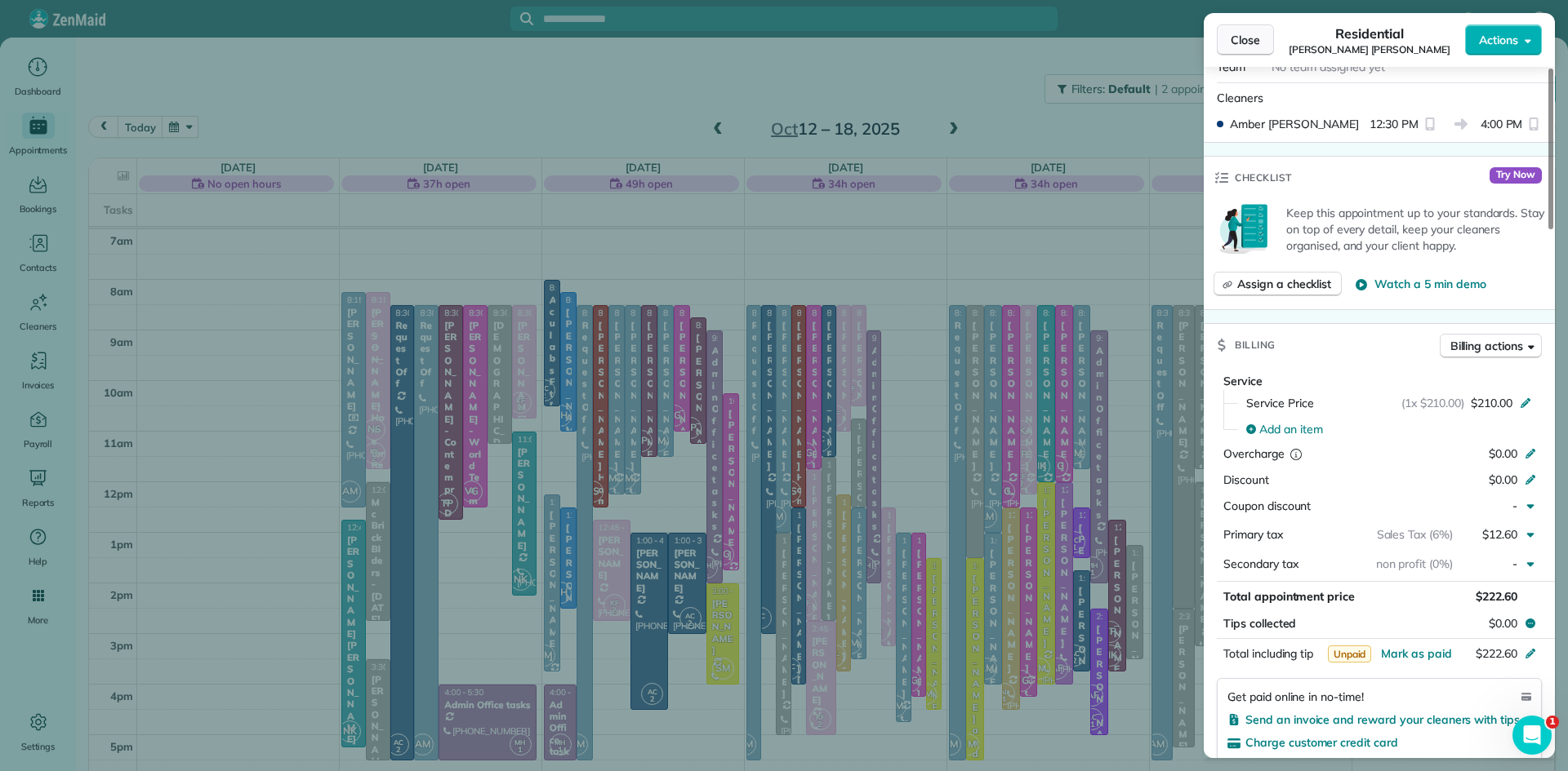
click at [1251, 38] on span "Close" at bounding box center [1245, 40] width 29 height 17
